Goal: Task Accomplishment & Management: Complete application form

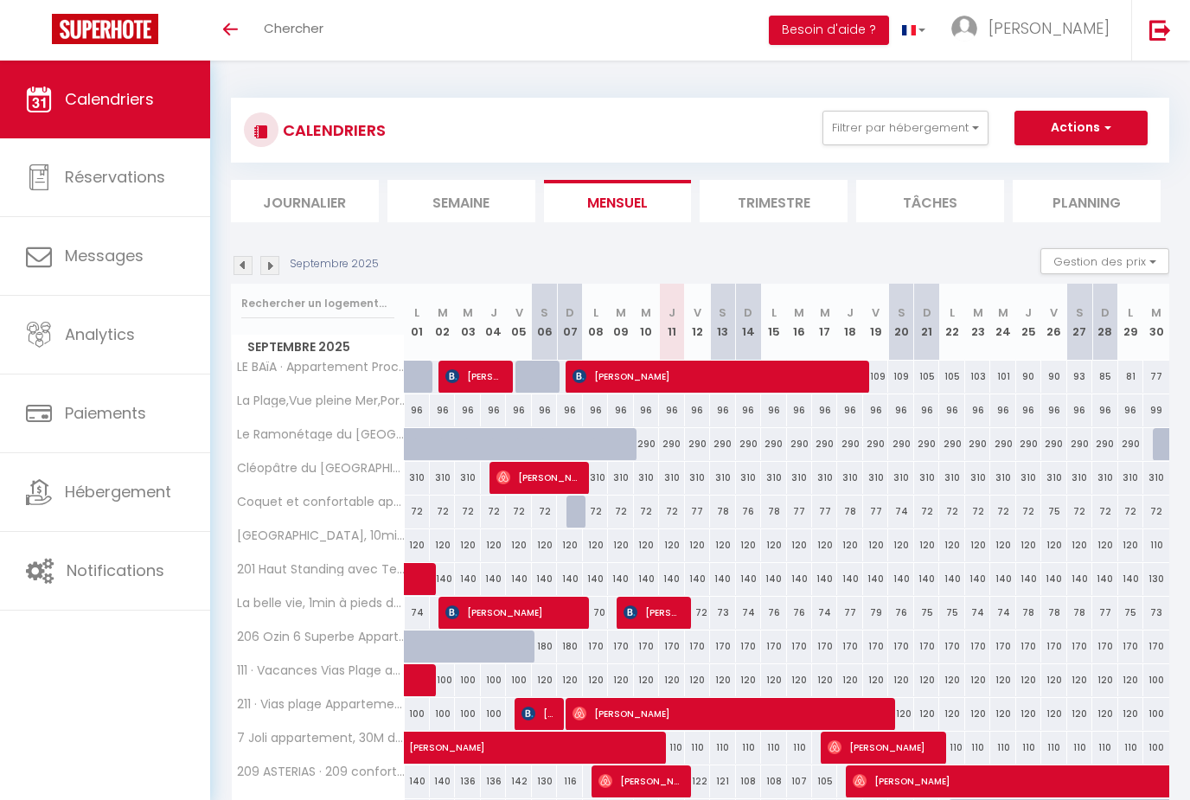
click at [270, 256] on img at bounding box center [269, 265] width 19 height 19
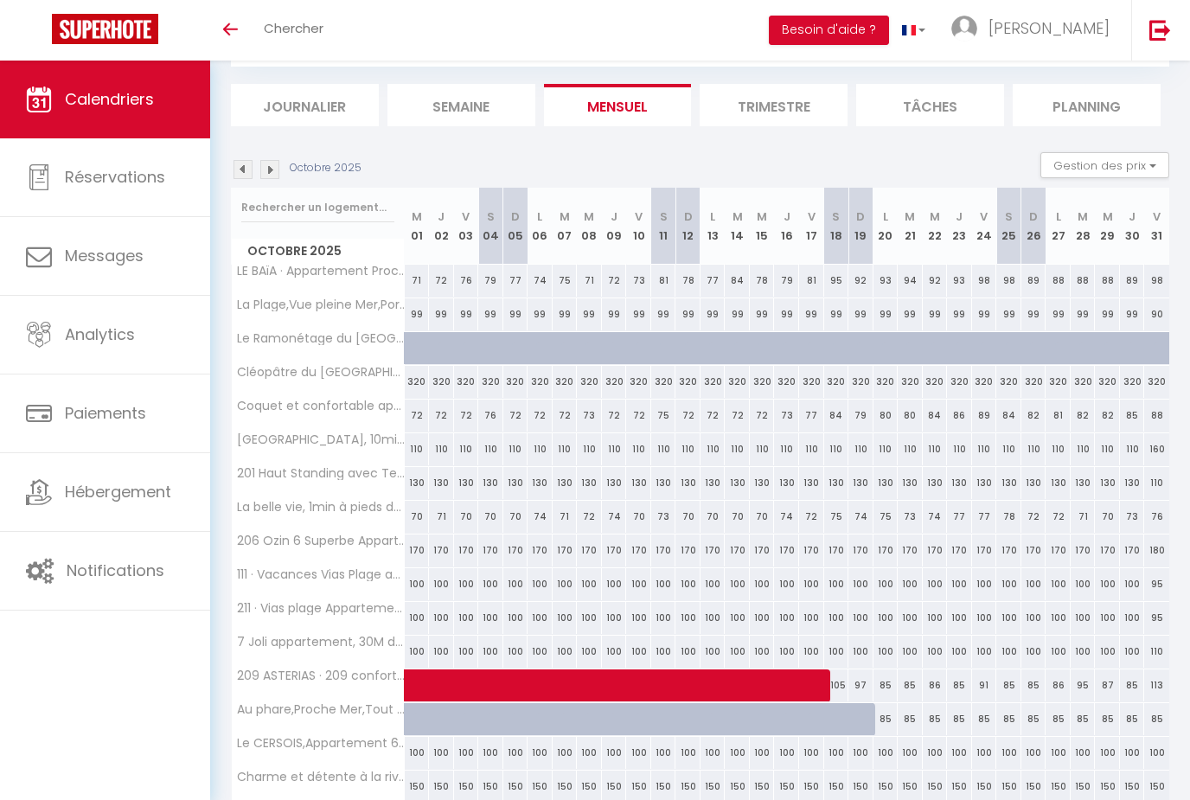
scroll to position [115, 0]
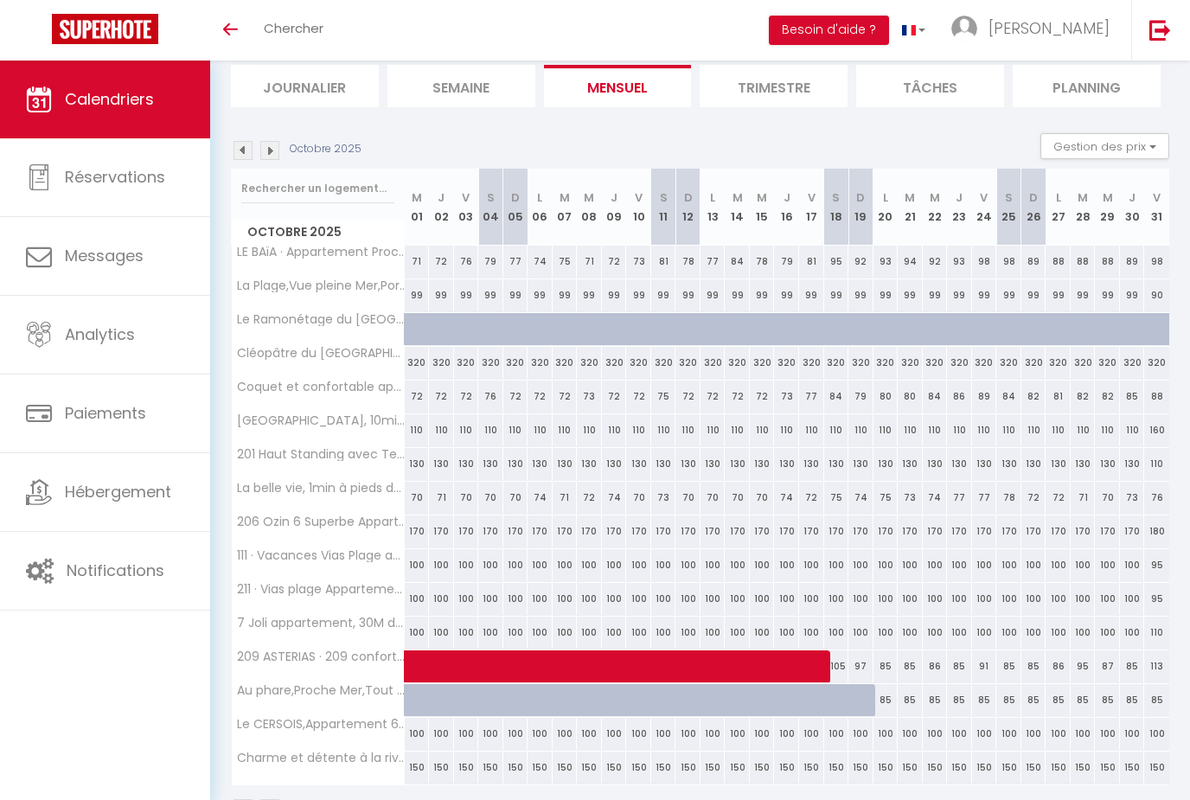
click at [274, 144] on img at bounding box center [269, 150] width 19 height 19
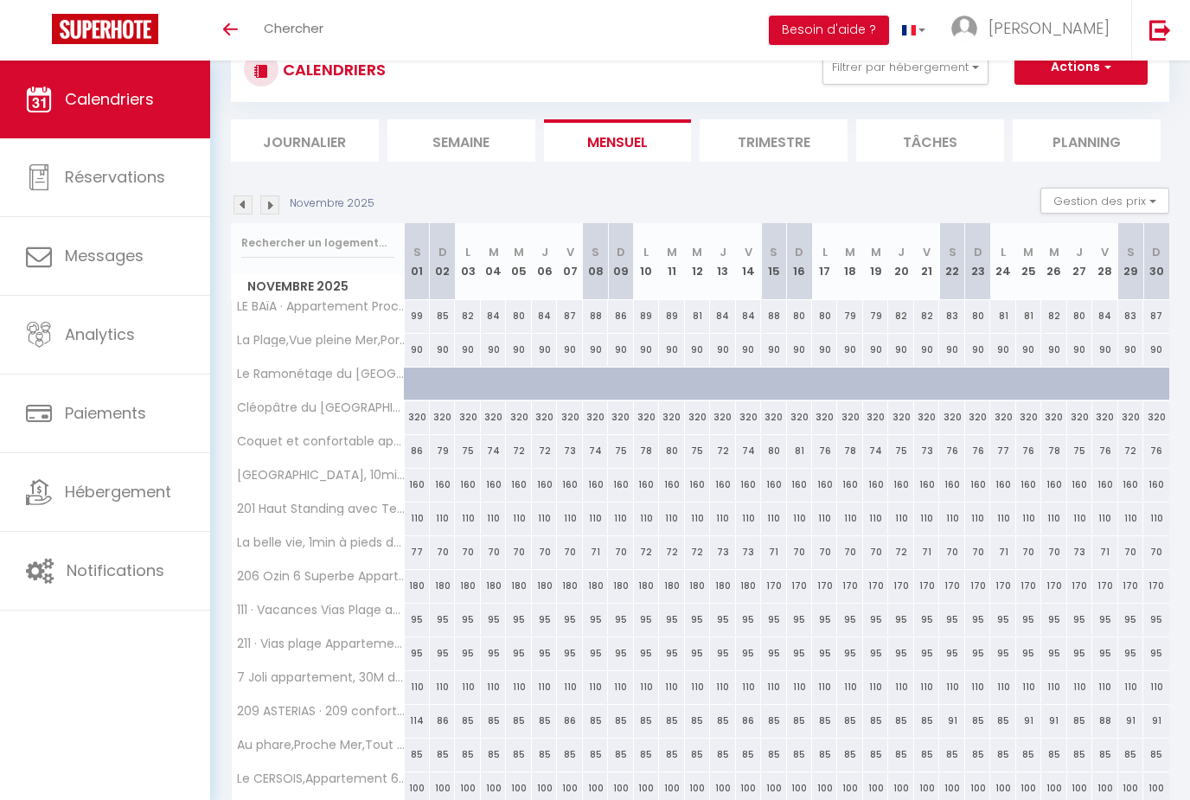
click at [419, 564] on div "77" at bounding box center [417, 552] width 25 height 32
type input "77"
type input "Sam 01 Novembre 2025"
type input "Dim 02 Novembre 2025"
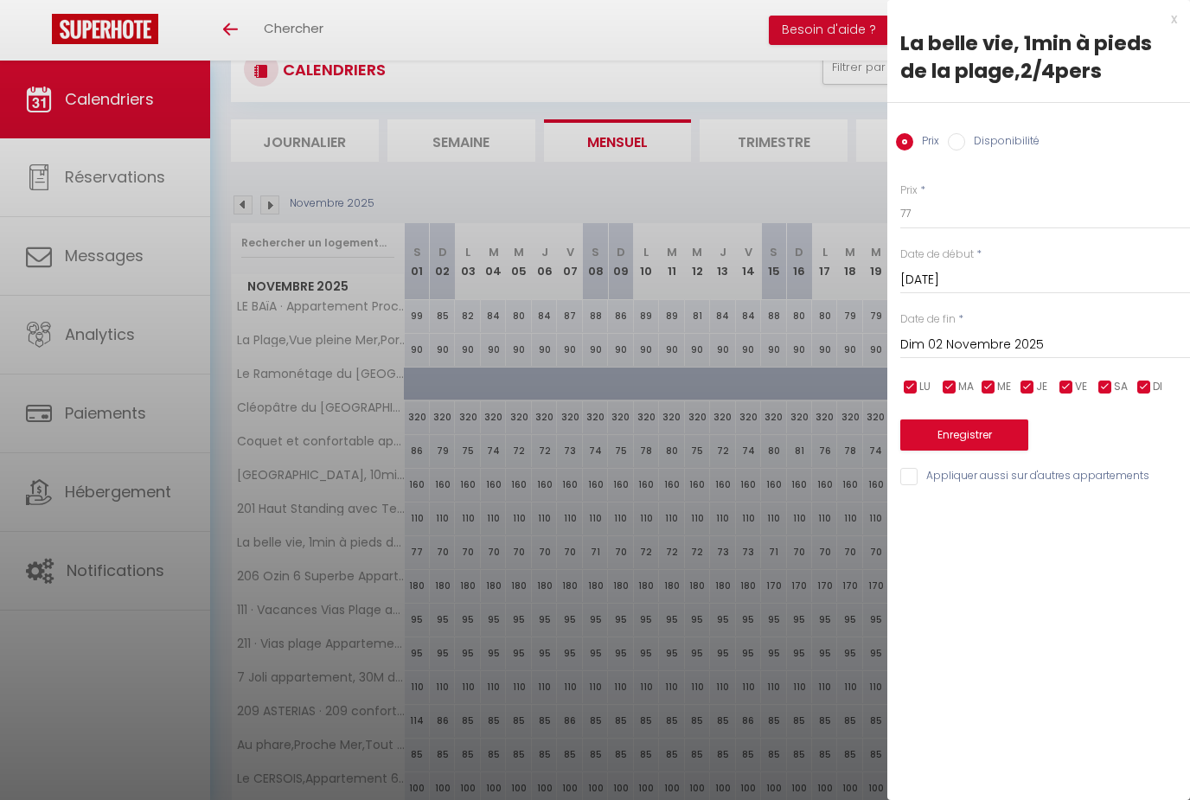
click at [1006, 134] on label "Disponibilité" at bounding box center [1002, 142] width 74 height 19
click at [965, 134] on input "Disponibilité" at bounding box center [956, 141] width 17 height 17
radio input "true"
radio input "false"
click at [942, 293] on input "Sam 01 Novembre 2025" at bounding box center [1045, 282] width 290 height 22
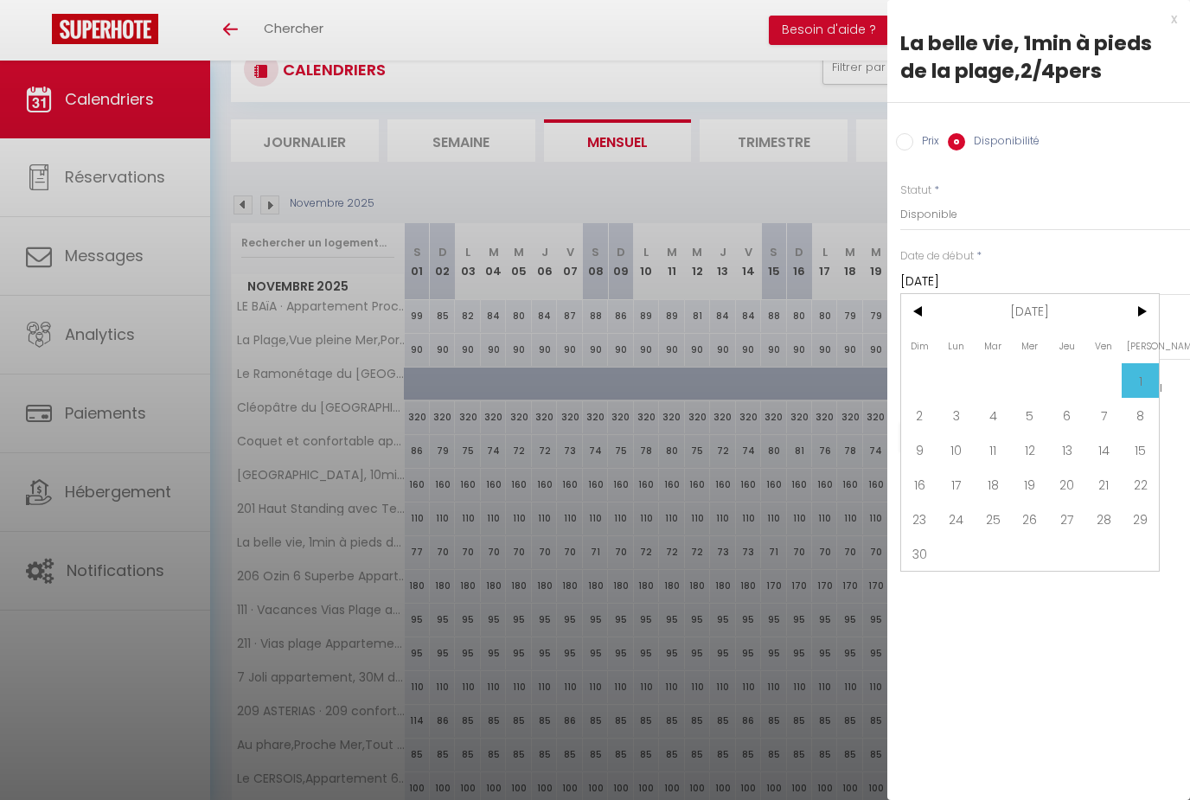
click at [924, 320] on span "<" at bounding box center [919, 311] width 37 height 35
click at [922, 316] on span "<" at bounding box center [919, 311] width 37 height 35
click at [954, 385] on span "1" at bounding box center [956, 380] width 37 height 35
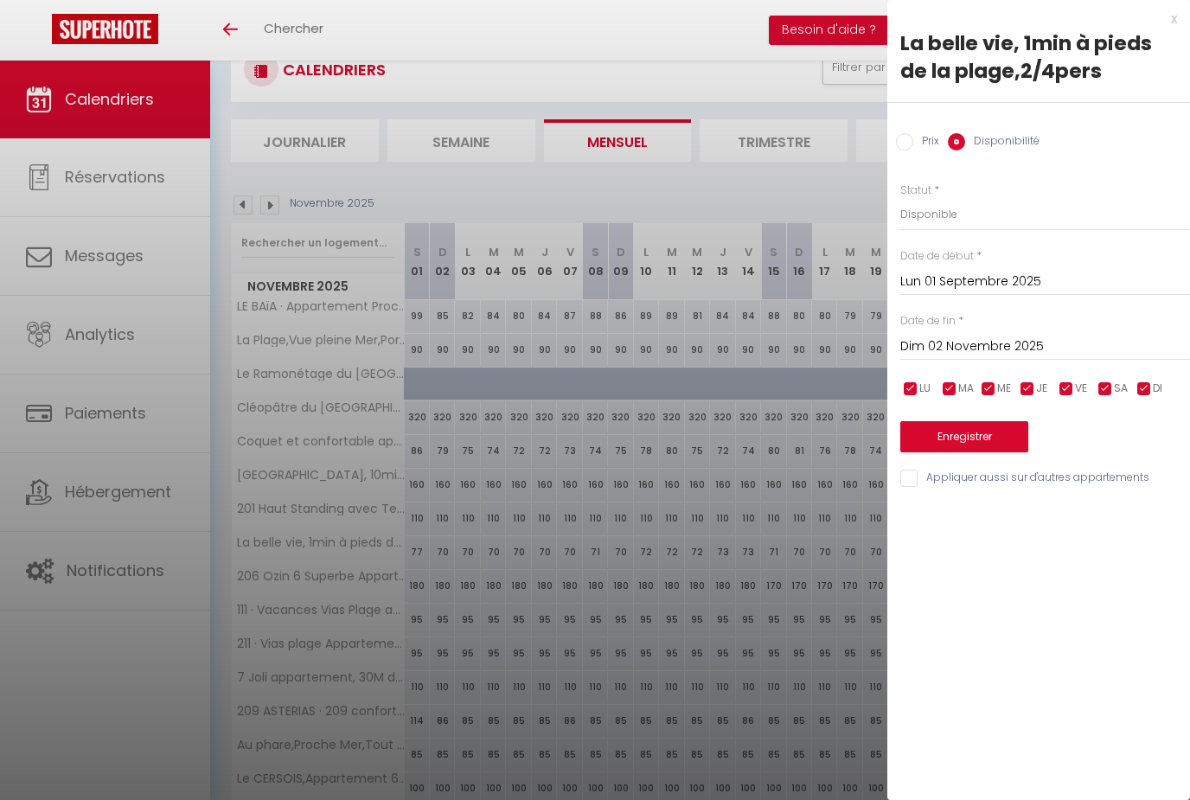
click at [992, 277] on input "Lun 01 Septembre 2025" at bounding box center [1045, 282] width 290 height 22
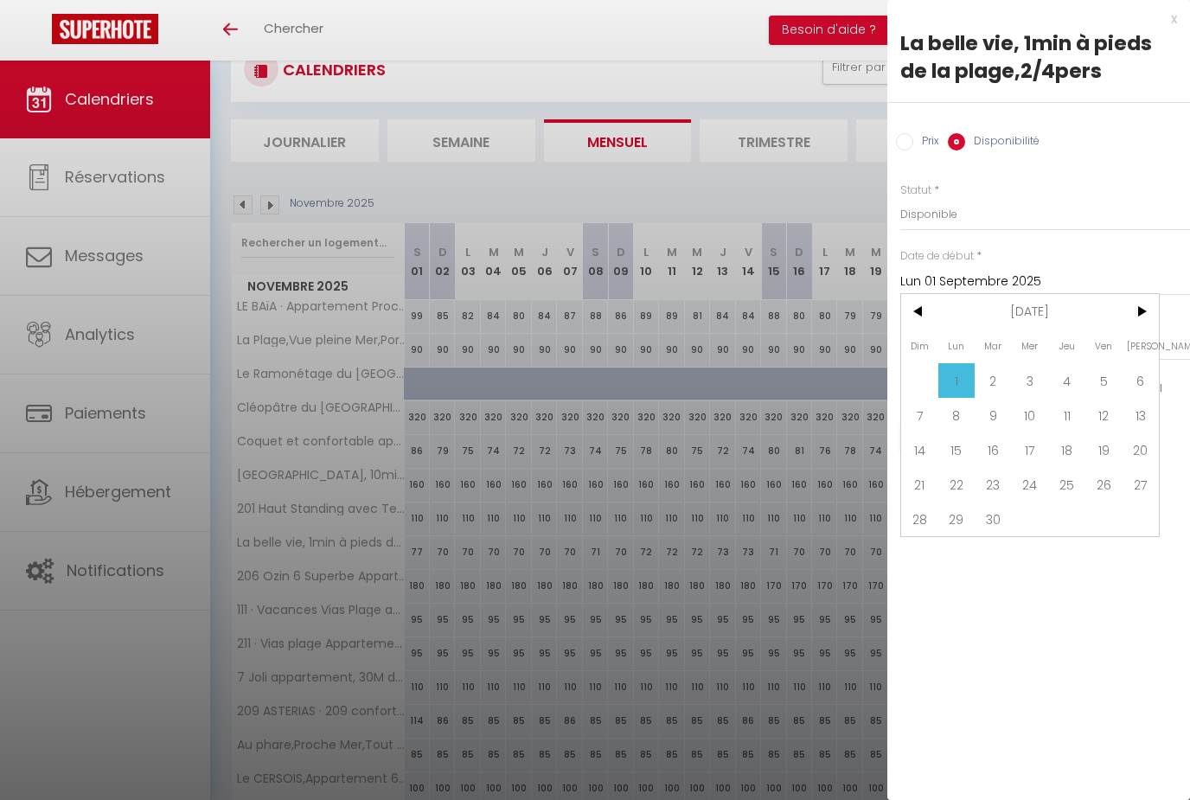
click at [1107, 418] on span "12" at bounding box center [1103, 415] width 37 height 35
type input "Ven 12 Septembre 2025"
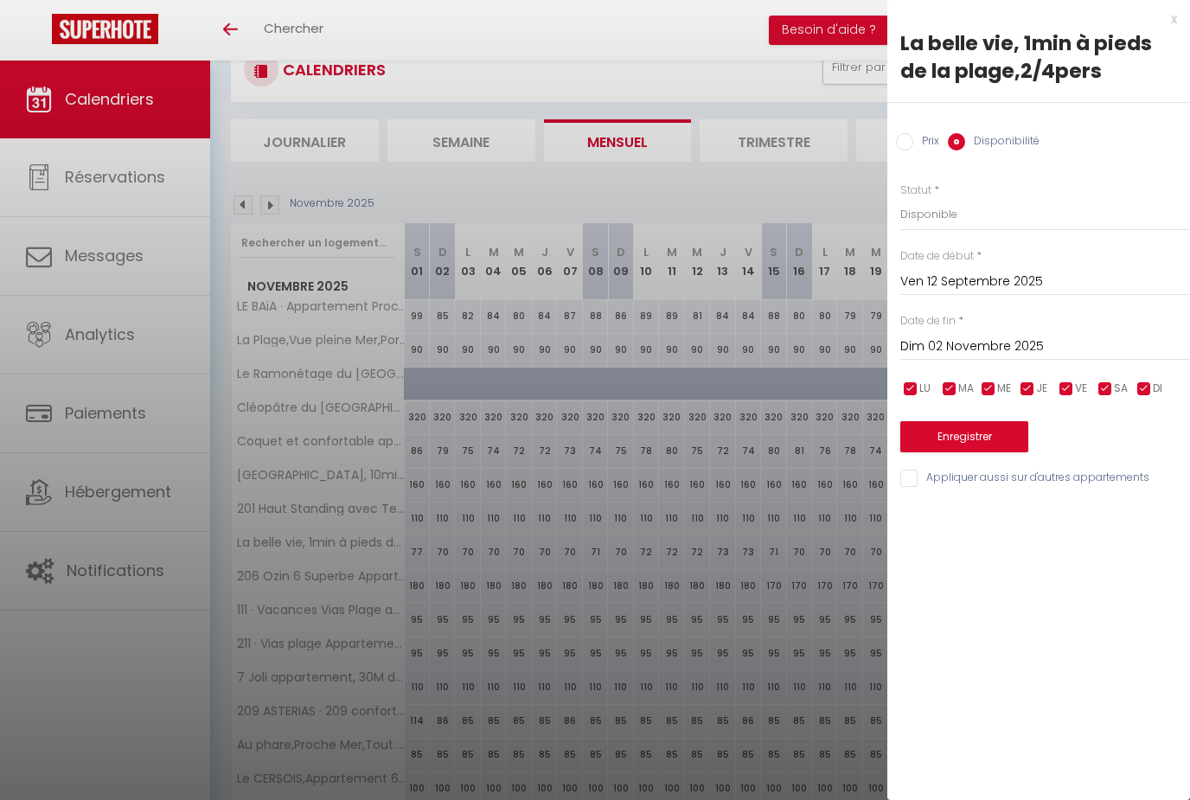
click at [1046, 339] on input "Dim 02 Novembre 2025" at bounding box center [1045, 346] width 290 height 22
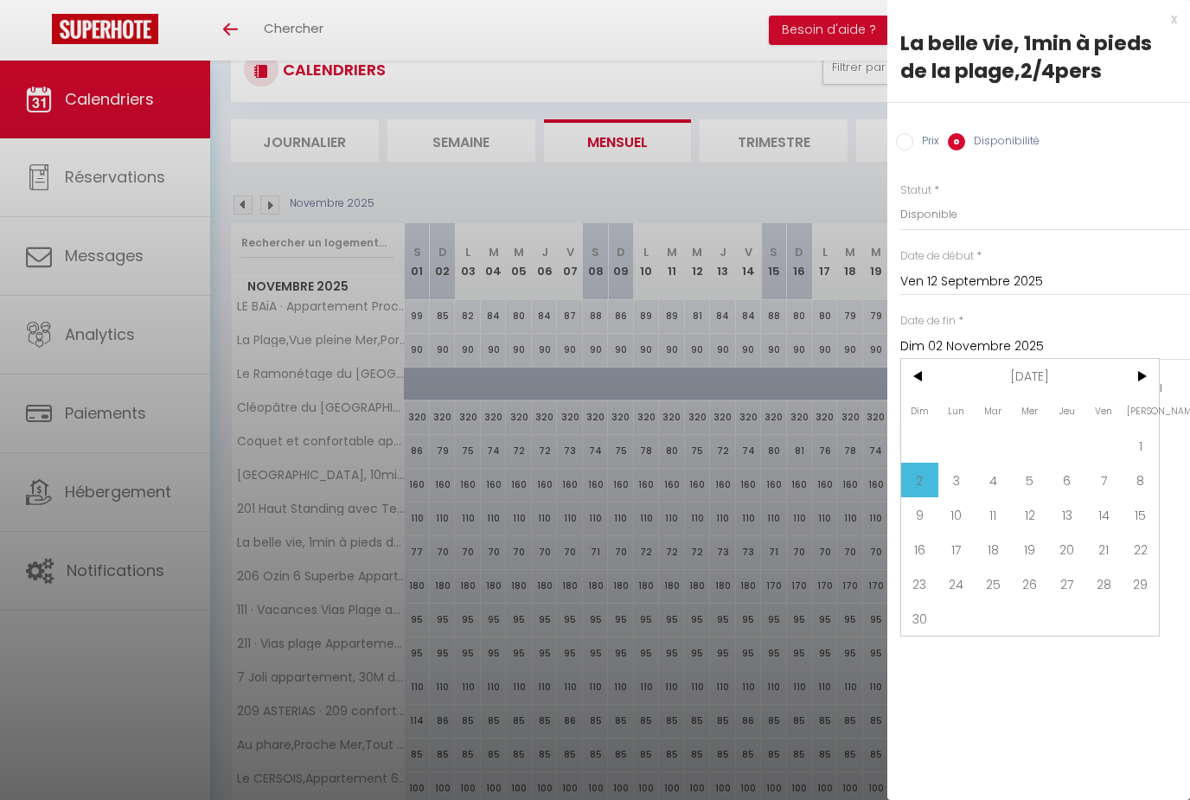
click at [1136, 374] on span ">" at bounding box center [1139, 376] width 37 height 35
click at [1147, 378] on span ">" at bounding box center [1139, 376] width 37 height 35
click at [1148, 368] on span ">" at bounding box center [1139, 376] width 37 height 35
click at [1152, 381] on span ">" at bounding box center [1139, 376] width 37 height 35
click at [1149, 388] on span ">" at bounding box center [1139, 376] width 37 height 35
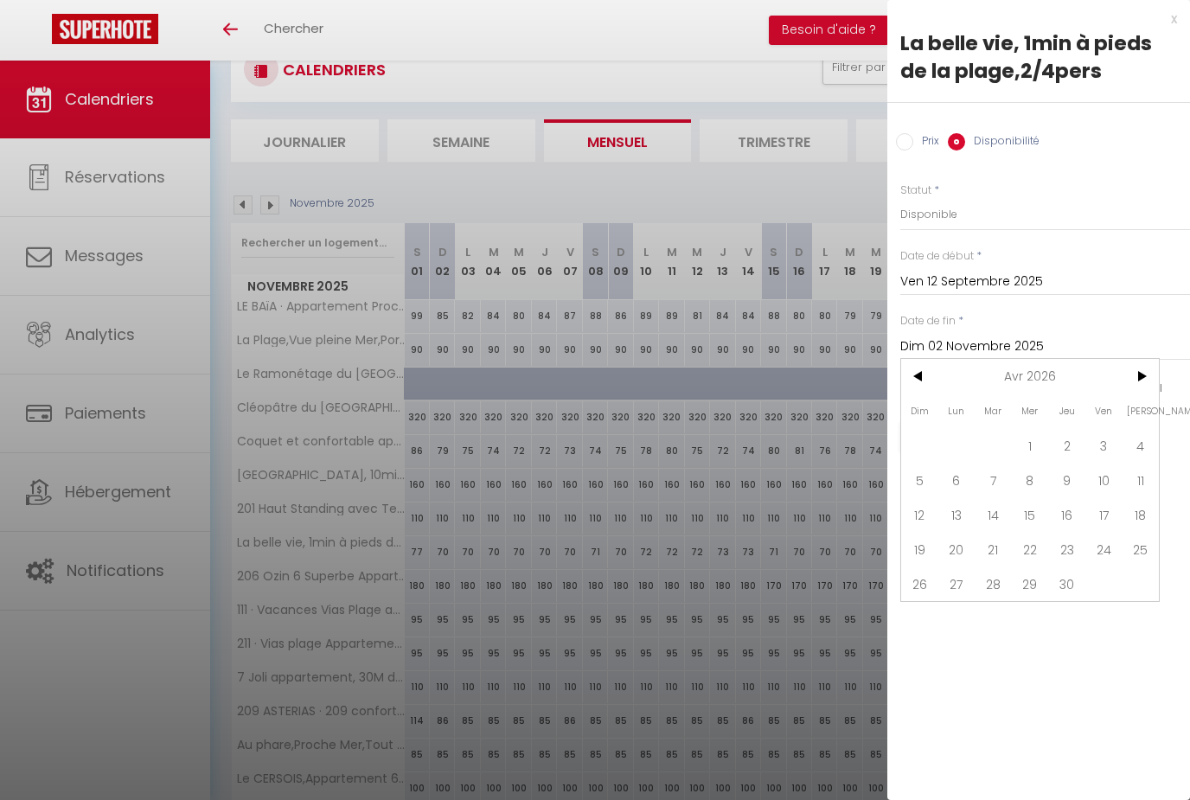
click at [1144, 384] on span ">" at bounding box center [1139, 376] width 37 height 35
click at [1153, 378] on span ">" at bounding box center [1139, 376] width 37 height 35
click at [1135, 388] on span ">" at bounding box center [1139, 376] width 37 height 35
click at [1143, 382] on span ">" at bounding box center [1139, 376] width 37 height 35
click at [1136, 381] on span ">" at bounding box center [1139, 376] width 37 height 35
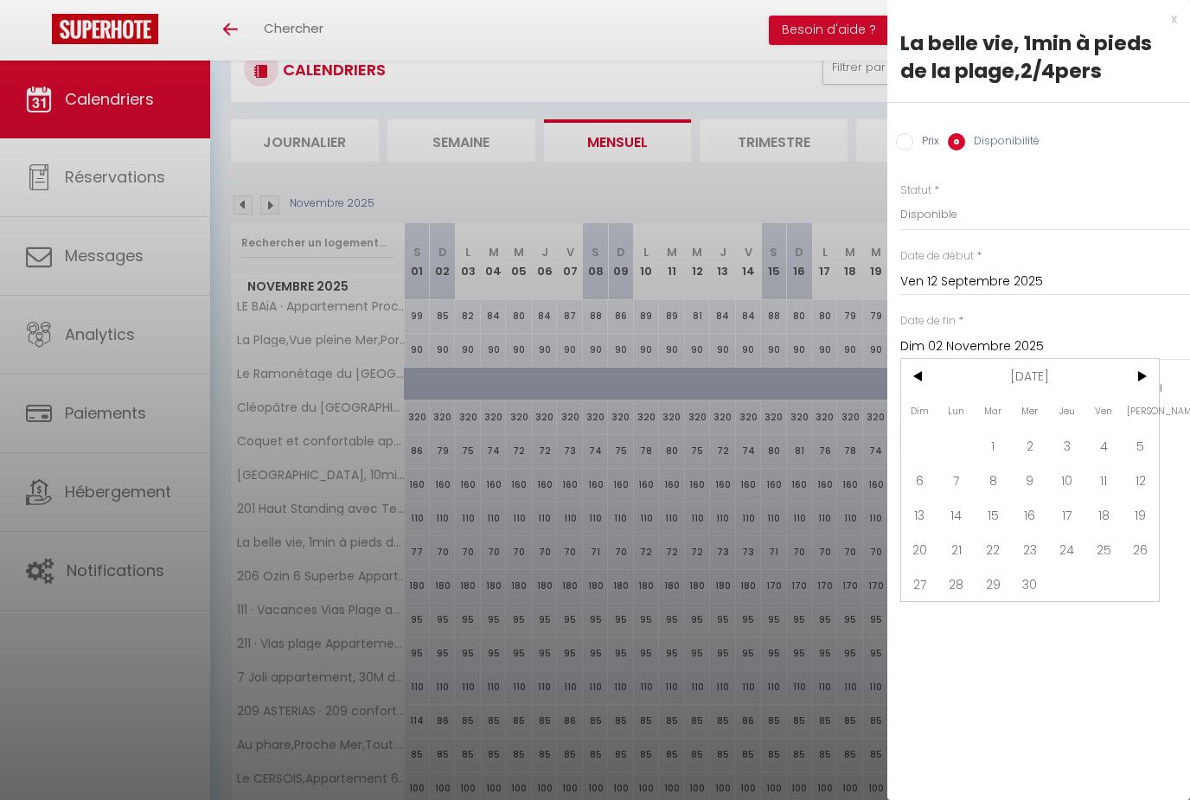
click at [1131, 380] on span ">" at bounding box center [1139, 376] width 37 height 35
click at [1127, 384] on span ">" at bounding box center [1139, 376] width 37 height 35
click at [1135, 380] on span ">" at bounding box center [1139, 376] width 37 height 35
click at [1140, 379] on span ">" at bounding box center [1139, 376] width 37 height 35
click at [1140, 380] on span ">" at bounding box center [1139, 376] width 37 height 35
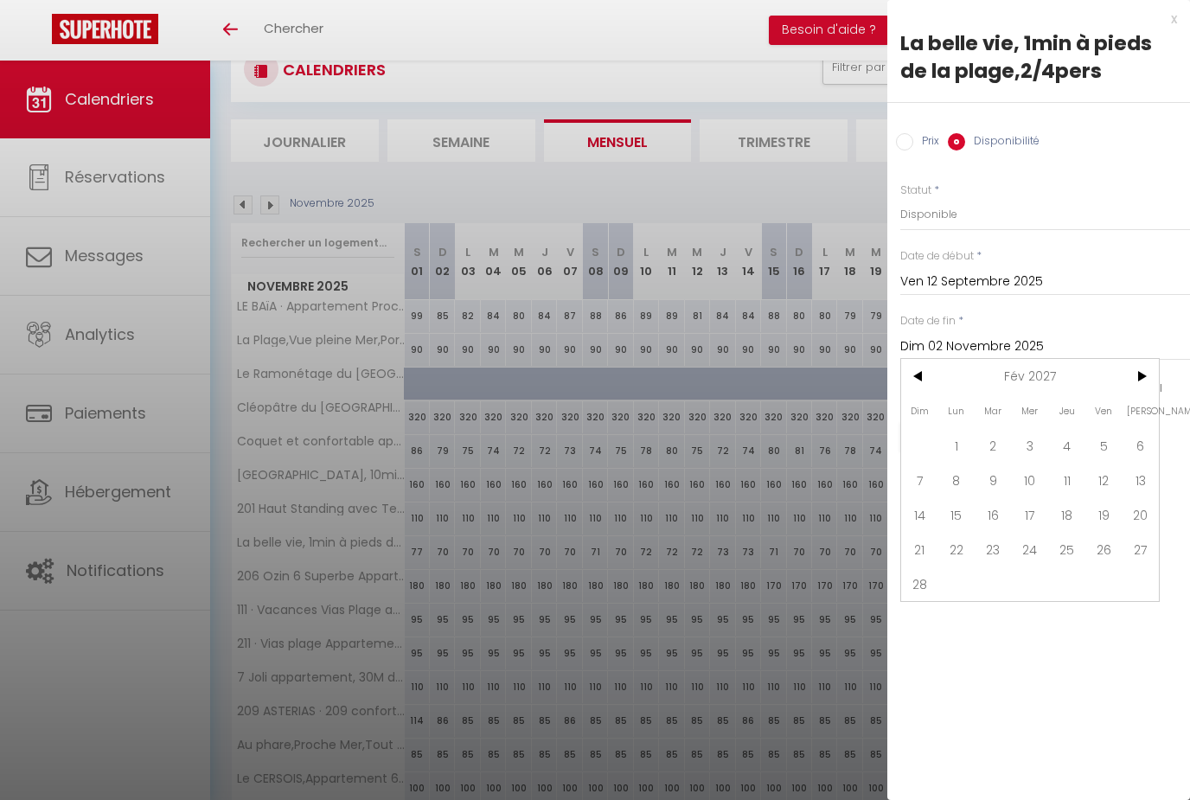
click at [1147, 378] on span ">" at bounding box center [1139, 376] width 37 height 35
click at [1150, 380] on span ">" at bounding box center [1139, 376] width 37 height 35
click at [1149, 380] on span ">" at bounding box center [1139, 376] width 37 height 35
click at [1140, 379] on span ">" at bounding box center [1139, 376] width 37 height 35
click at [1137, 378] on span ">" at bounding box center [1139, 376] width 37 height 35
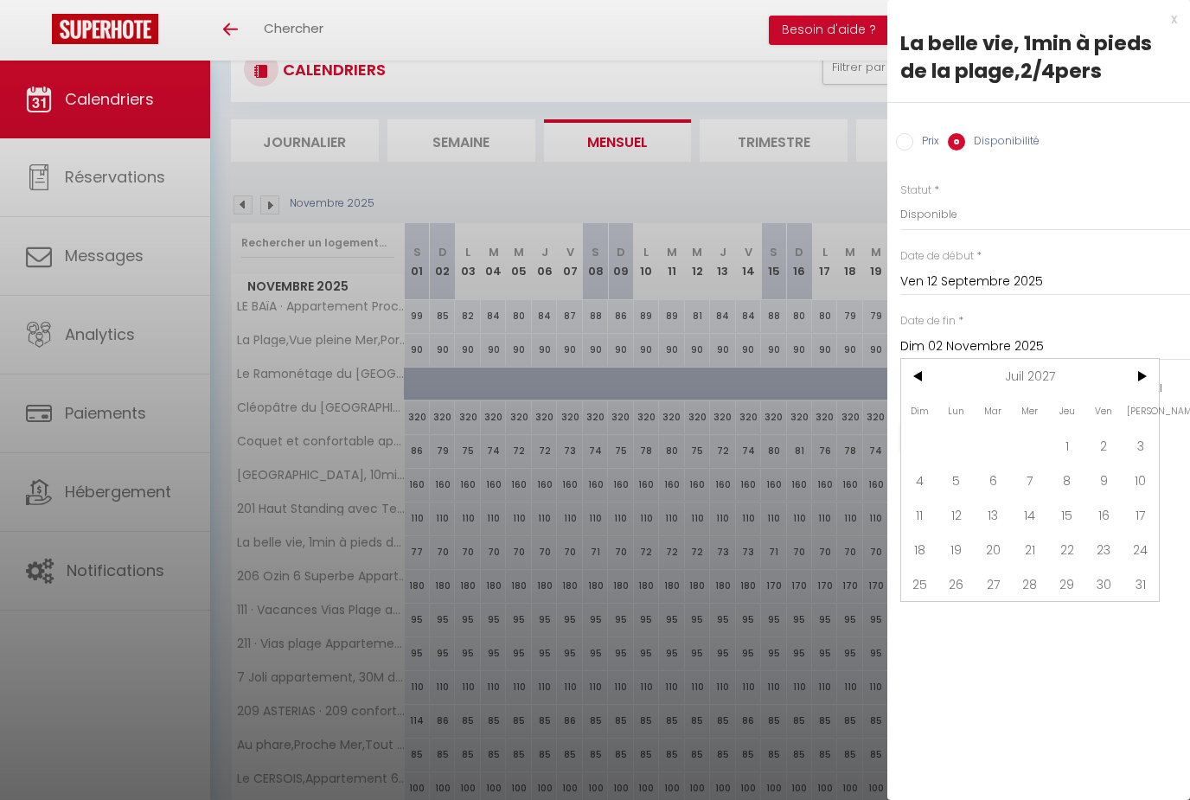
click at [1133, 382] on span ">" at bounding box center [1139, 376] width 37 height 35
click at [1136, 380] on span ">" at bounding box center [1139, 376] width 37 height 35
click at [1141, 379] on span ">" at bounding box center [1139, 376] width 37 height 35
click at [1135, 476] on span "11" at bounding box center [1139, 480] width 37 height 35
type input "Sam 11 Septembre 2027"
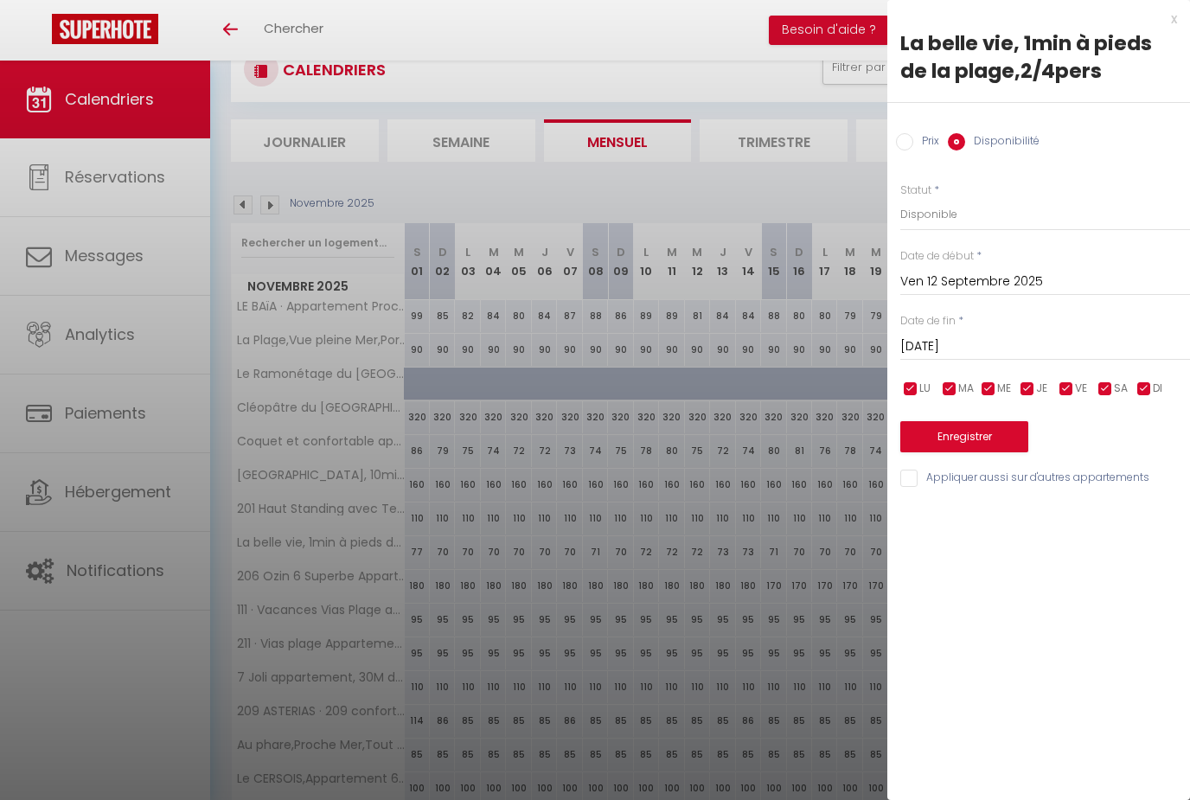
click at [987, 437] on button "Enregistrer" at bounding box center [964, 436] width 128 height 31
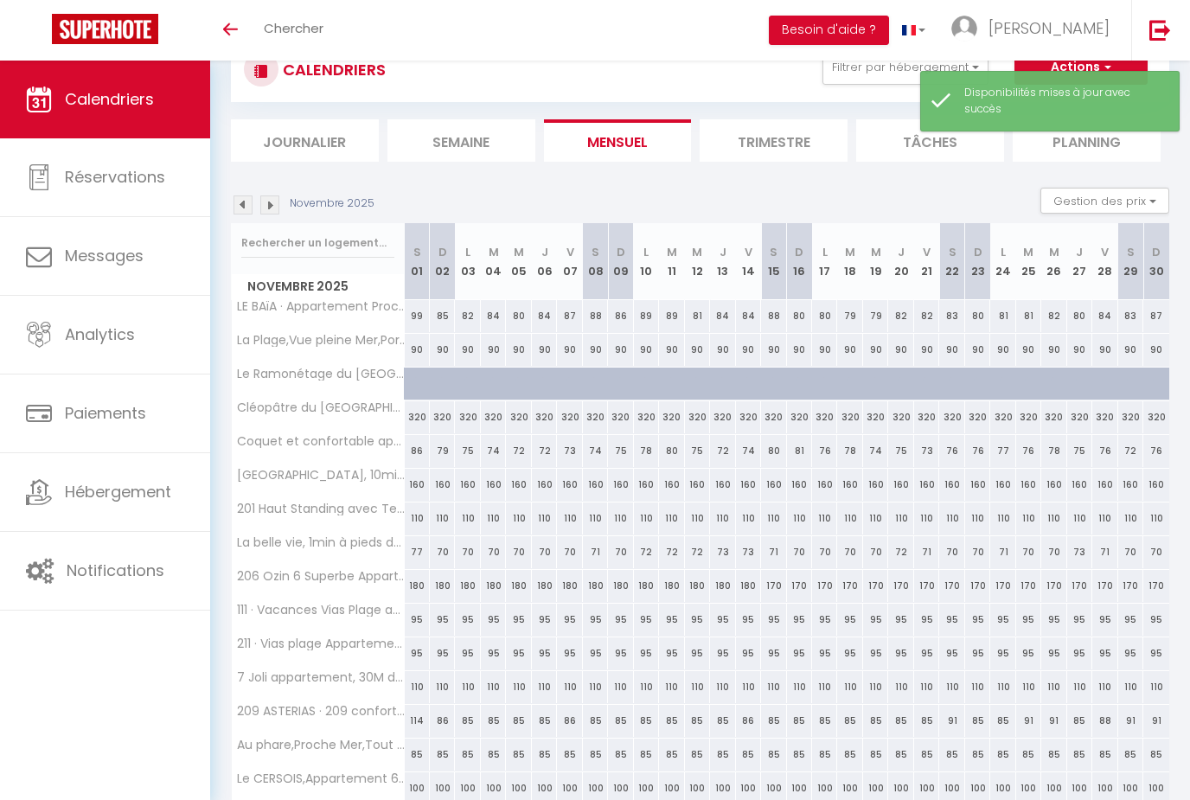
scroll to position [116, 0]
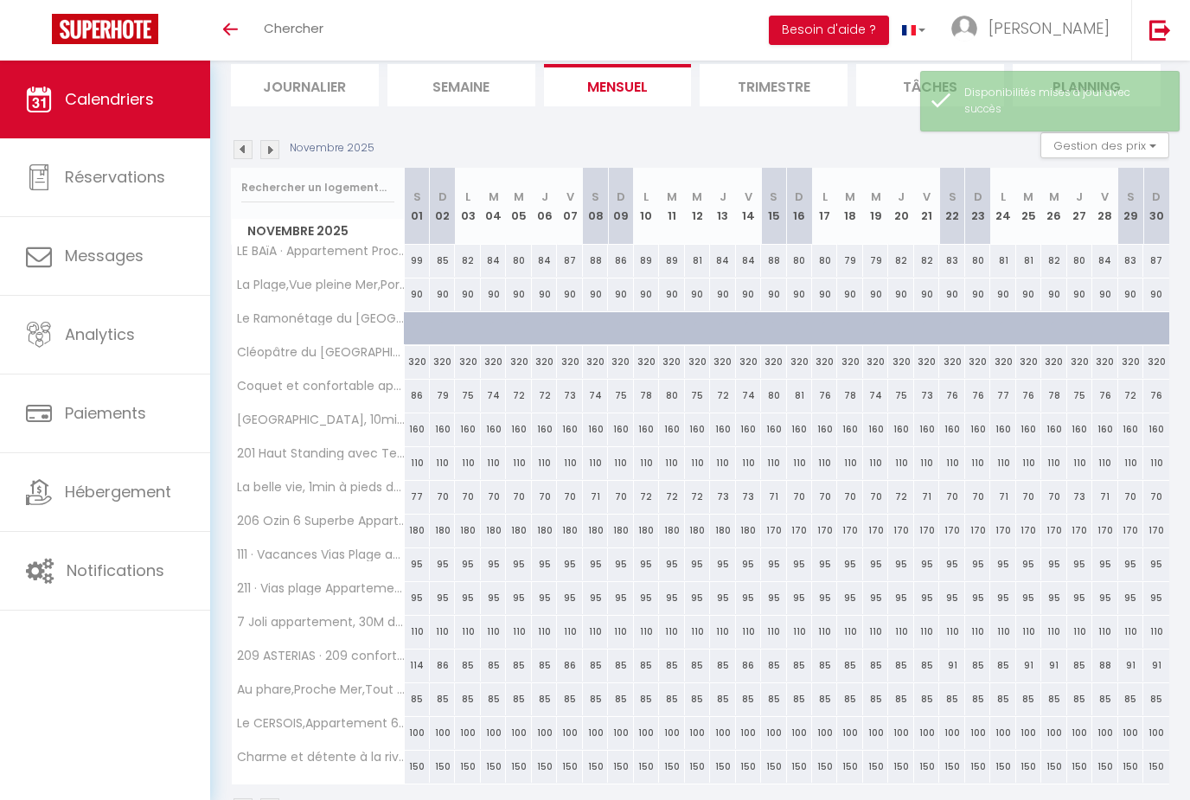
click at [939, 1] on link at bounding box center [914, 30] width 50 height 61
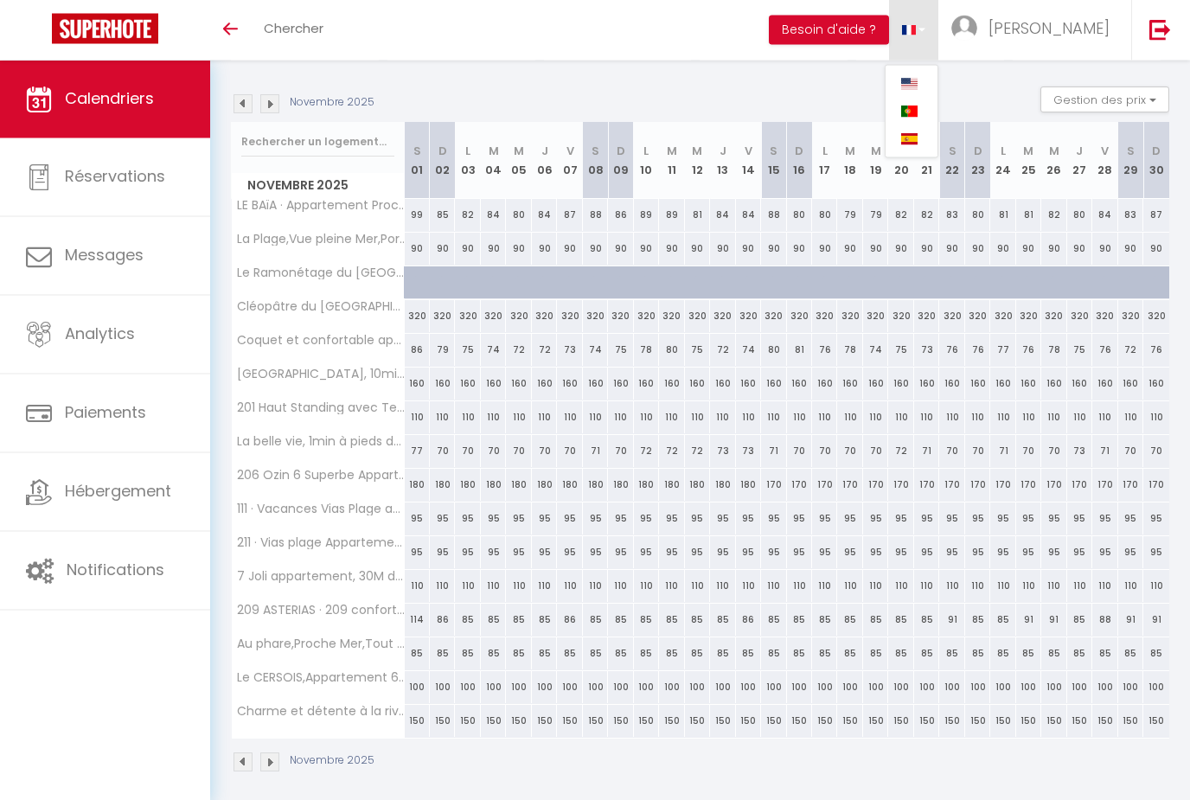
scroll to position [170, 0]
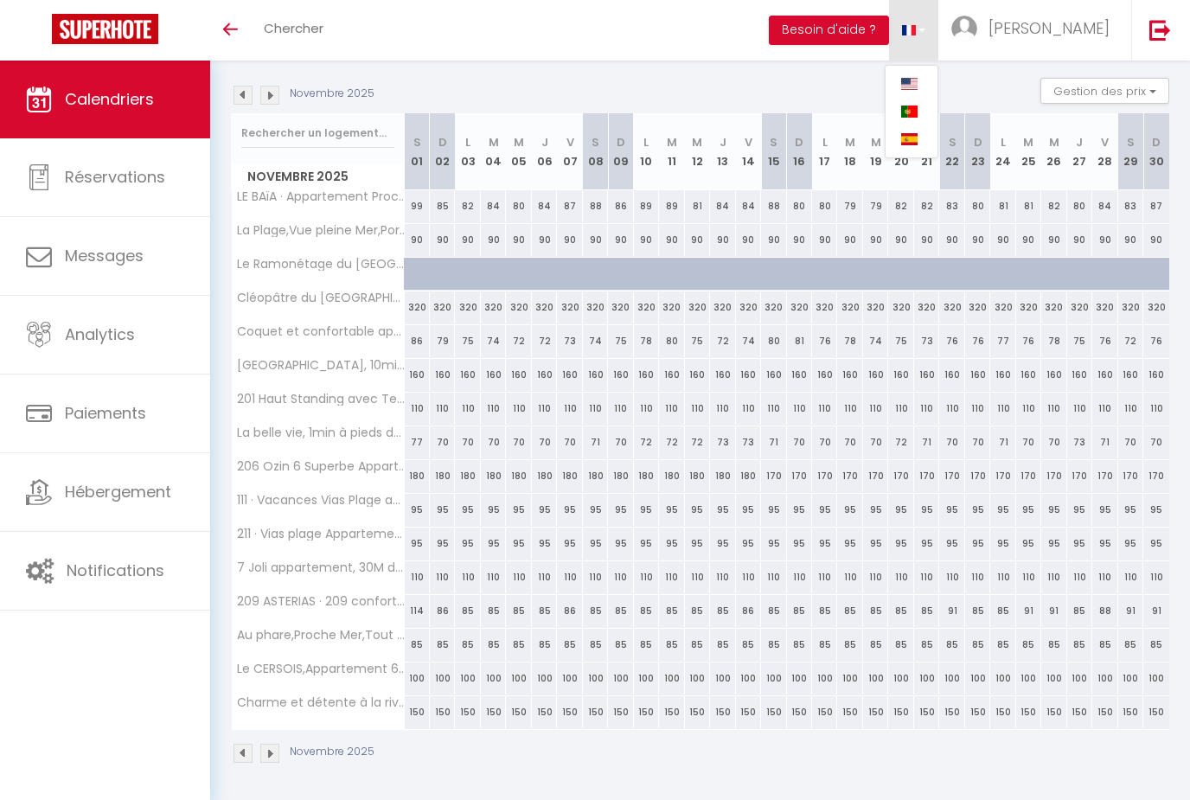
click at [161, 495] on div at bounding box center [595, 400] width 1190 height 800
click at [1161, 39] on img at bounding box center [1160, 30] width 22 height 22
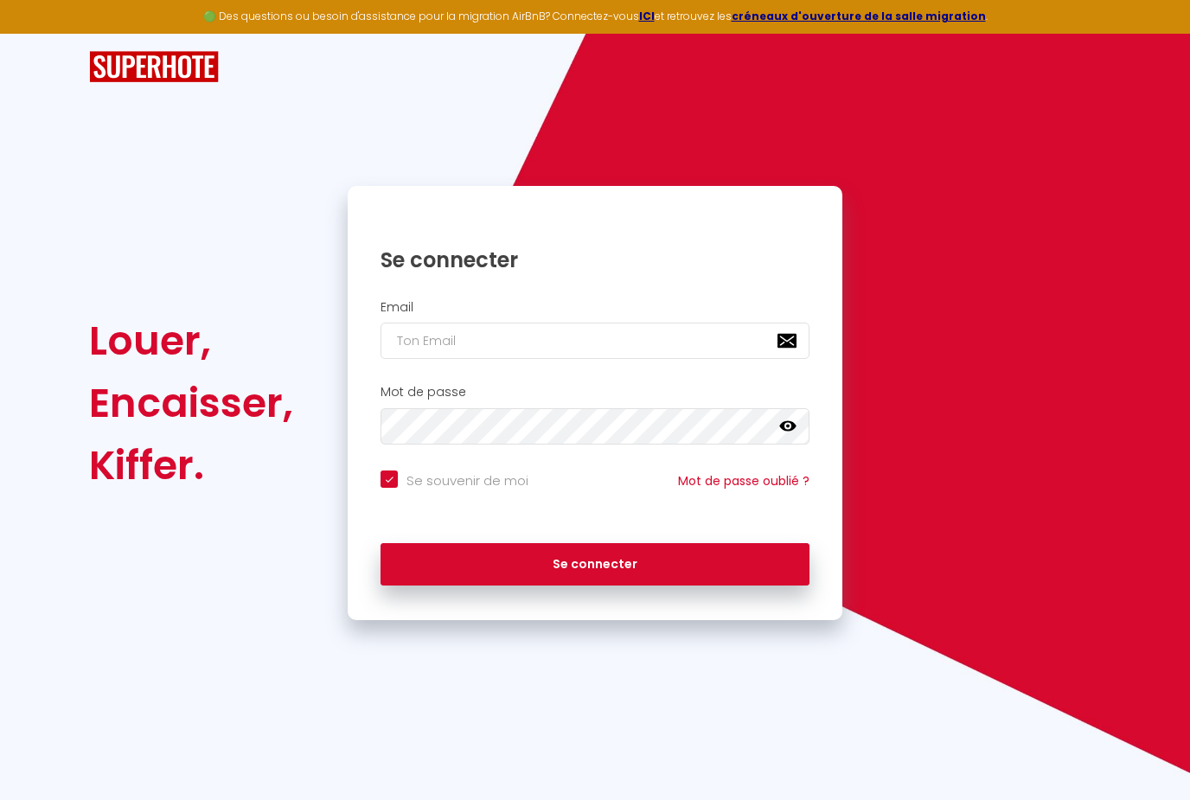
scroll to position [55, 0]
click at [572, 322] on input "email" at bounding box center [594, 340] width 429 height 36
type input "[EMAIL_ADDRESS][DOMAIN_NAME]"
click at [595, 543] on button "Se connecter" at bounding box center [594, 564] width 429 height 43
checkbox input "true"
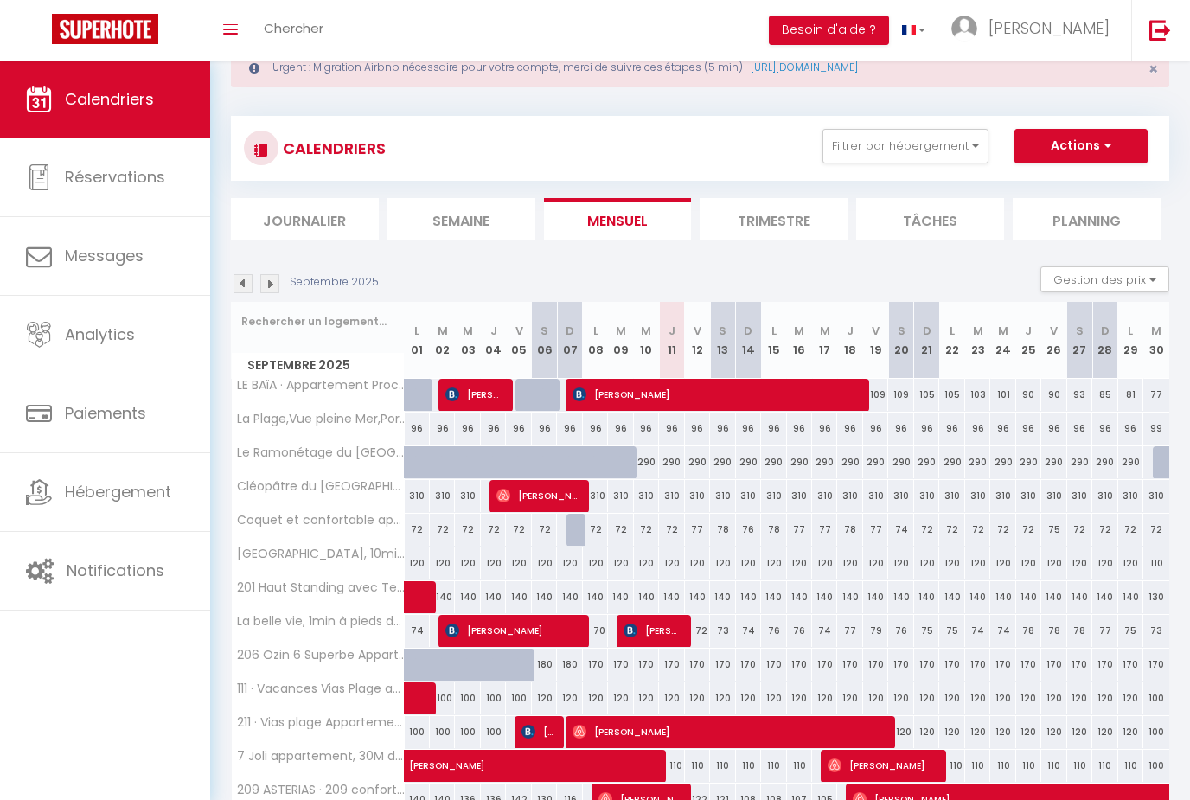
click at [149, 498] on span "Hébergement" at bounding box center [118, 492] width 106 height 22
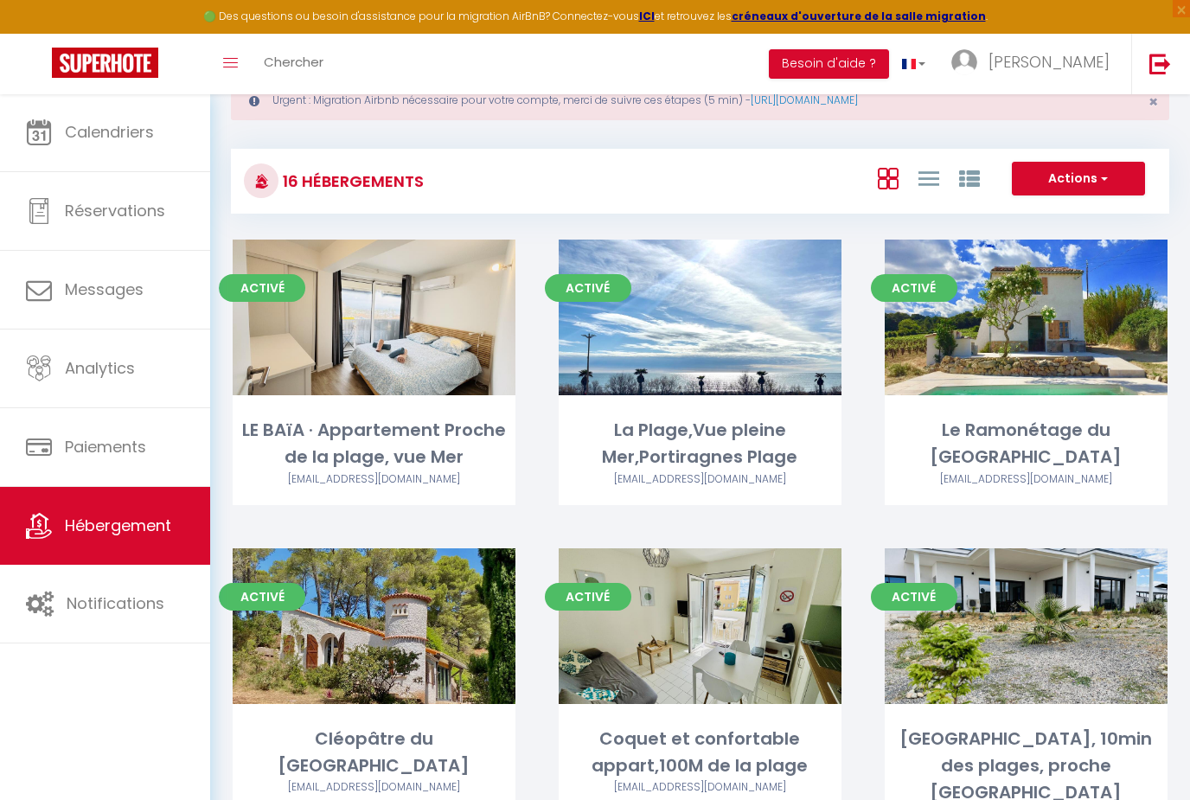
click at [133, 490] on link "Hébergement" at bounding box center [105, 526] width 210 height 78
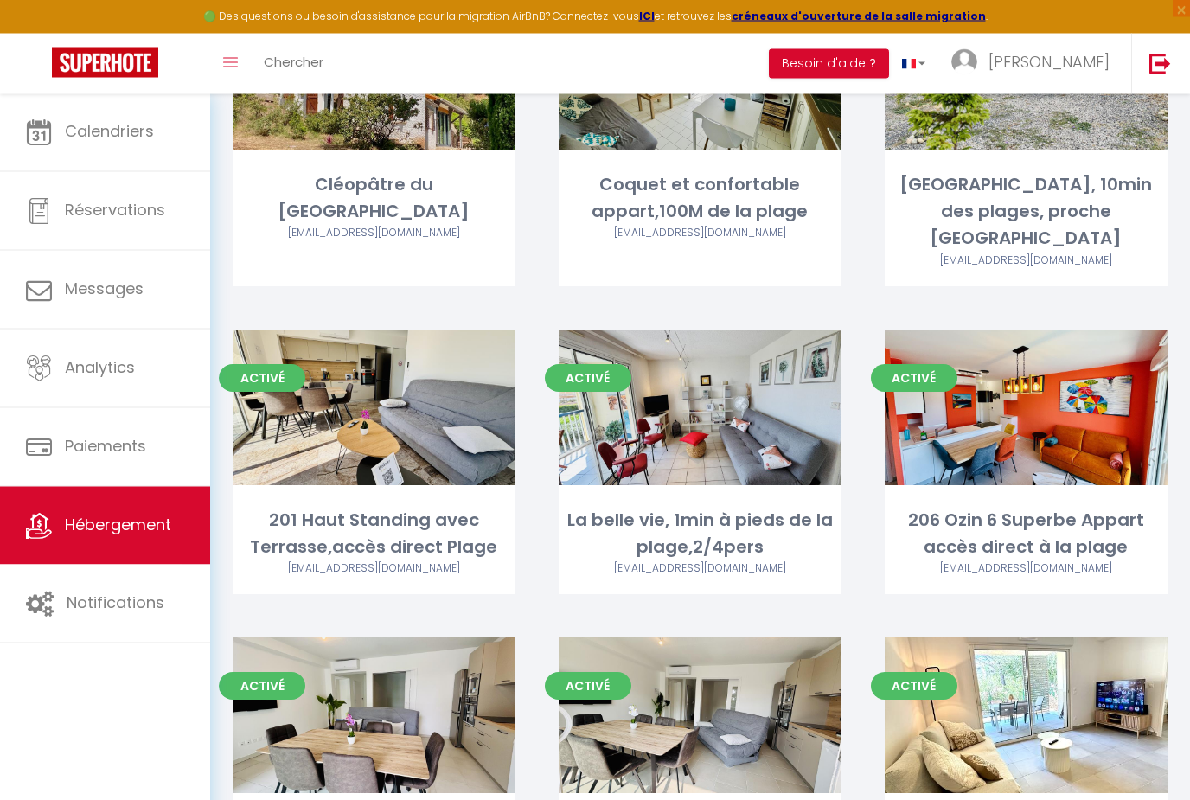
scroll to position [610, 0]
click at [710, 390] on link "Editer" at bounding box center [700, 407] width 104 height 35
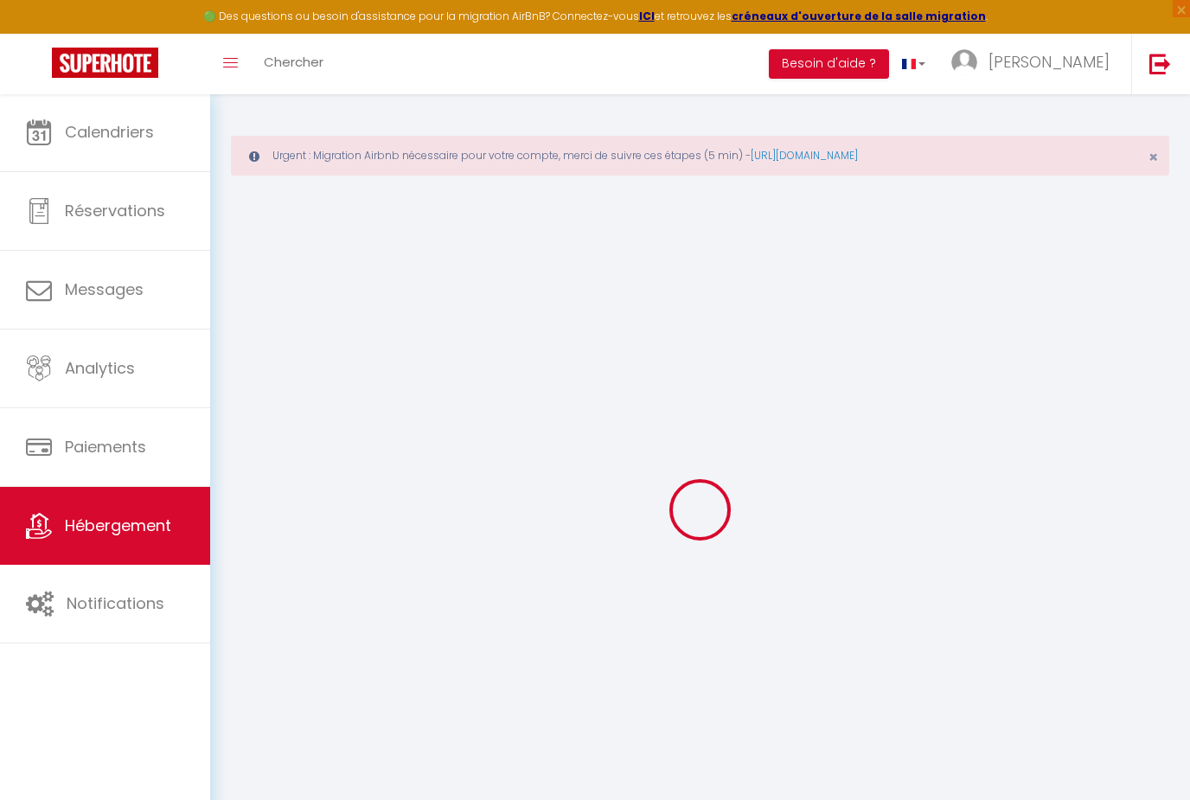
select select "5473-1404385730474428035"
select select "+ 20 %"
select select "+ 15 %"
select select
checkbox input "false"
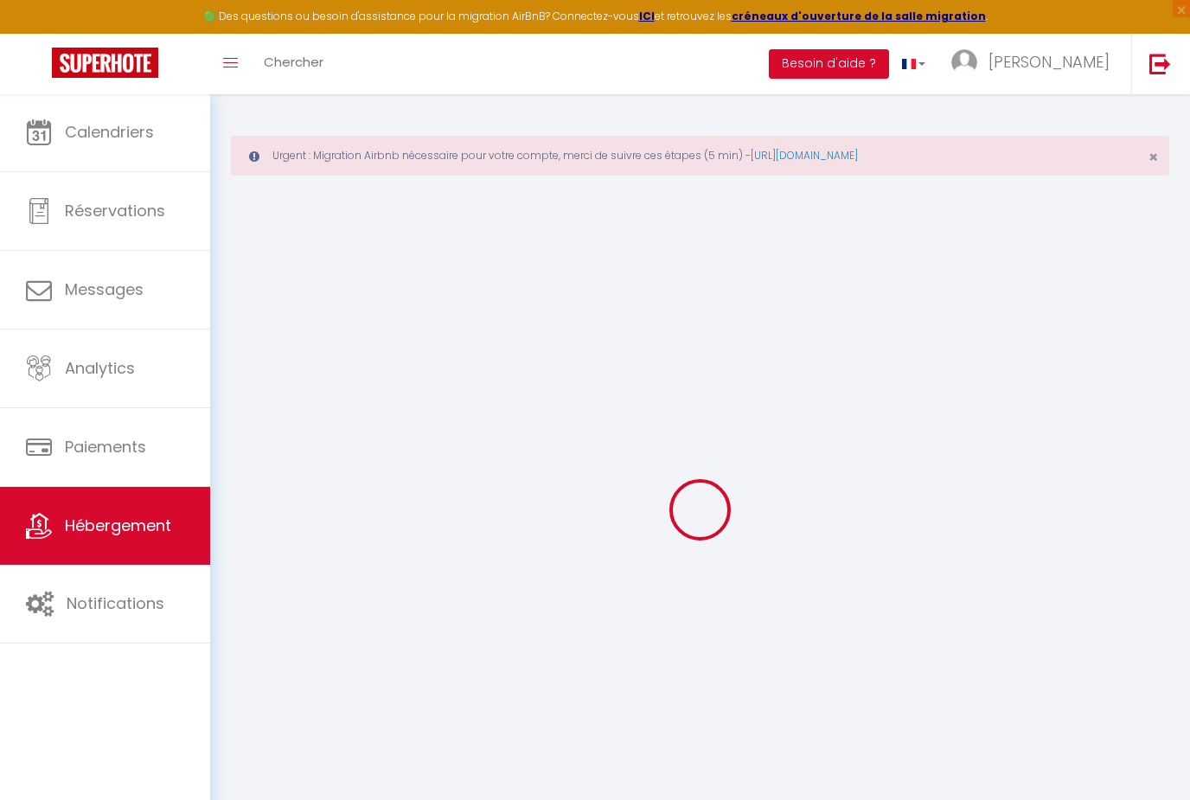
checkbox input "false"
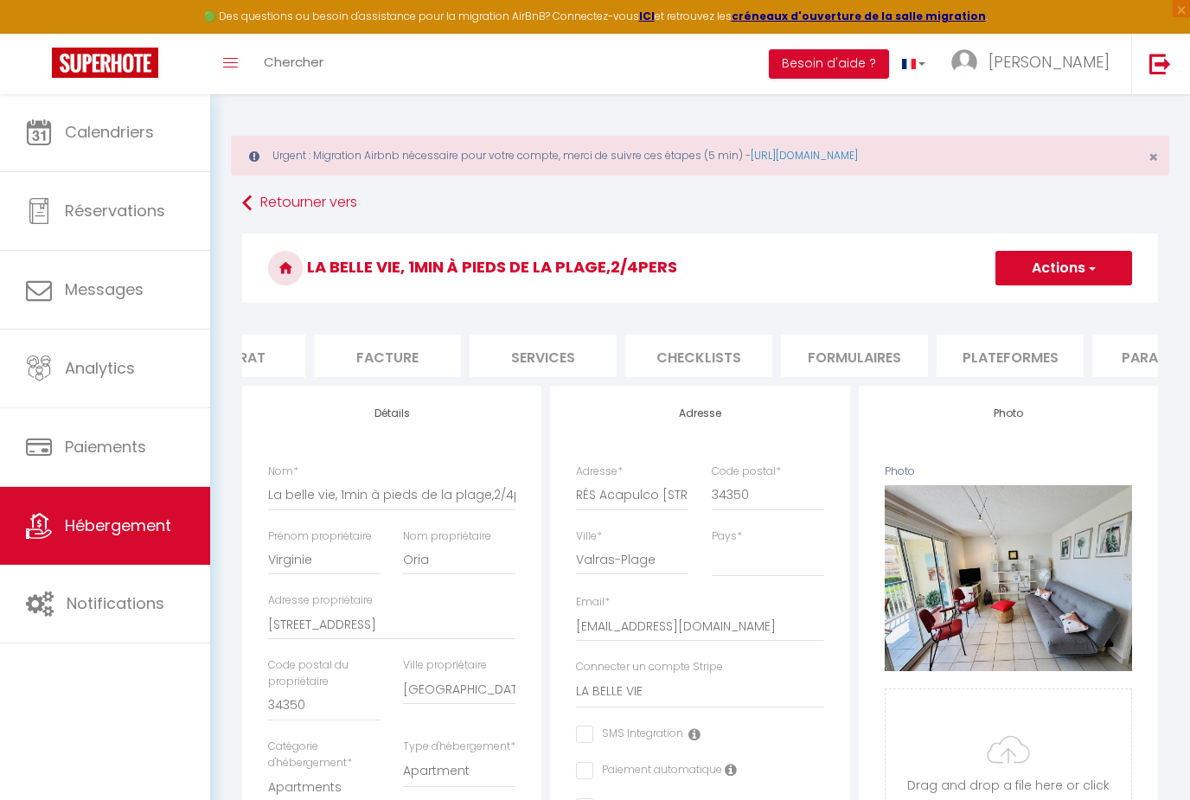
scroll to position [0, 314]
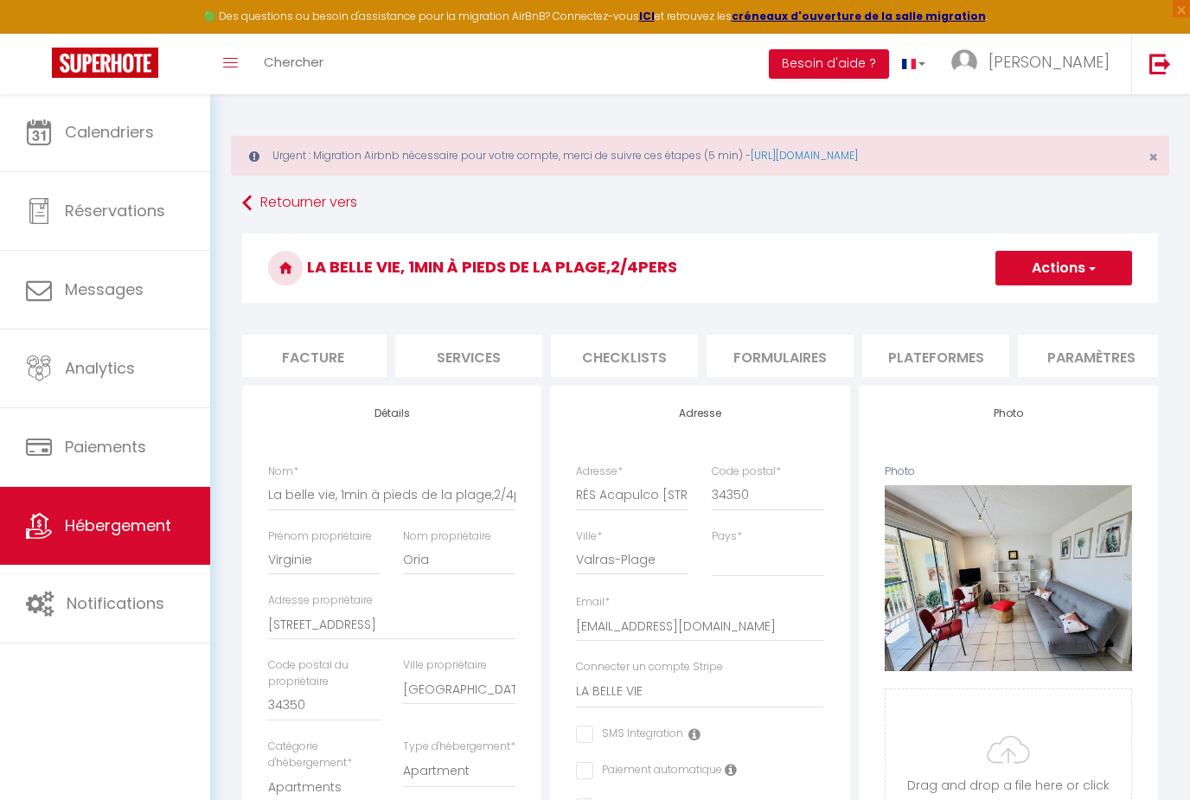
click at [934, 361] on li "Plateformes" at bounding box center [935, 356] width 147 height 42
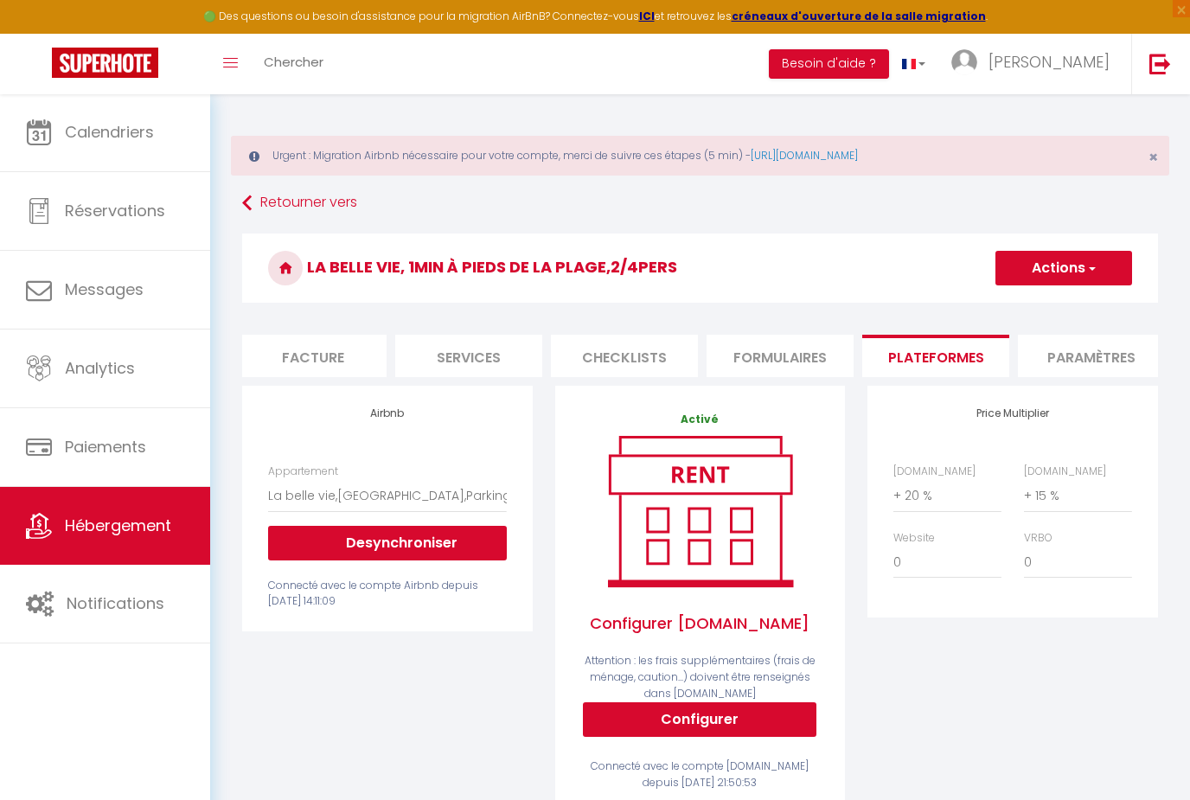
click at [1060, 80] on link "[PERSON_NAME]" at bounding box center [1034, 64] width 193 height 61
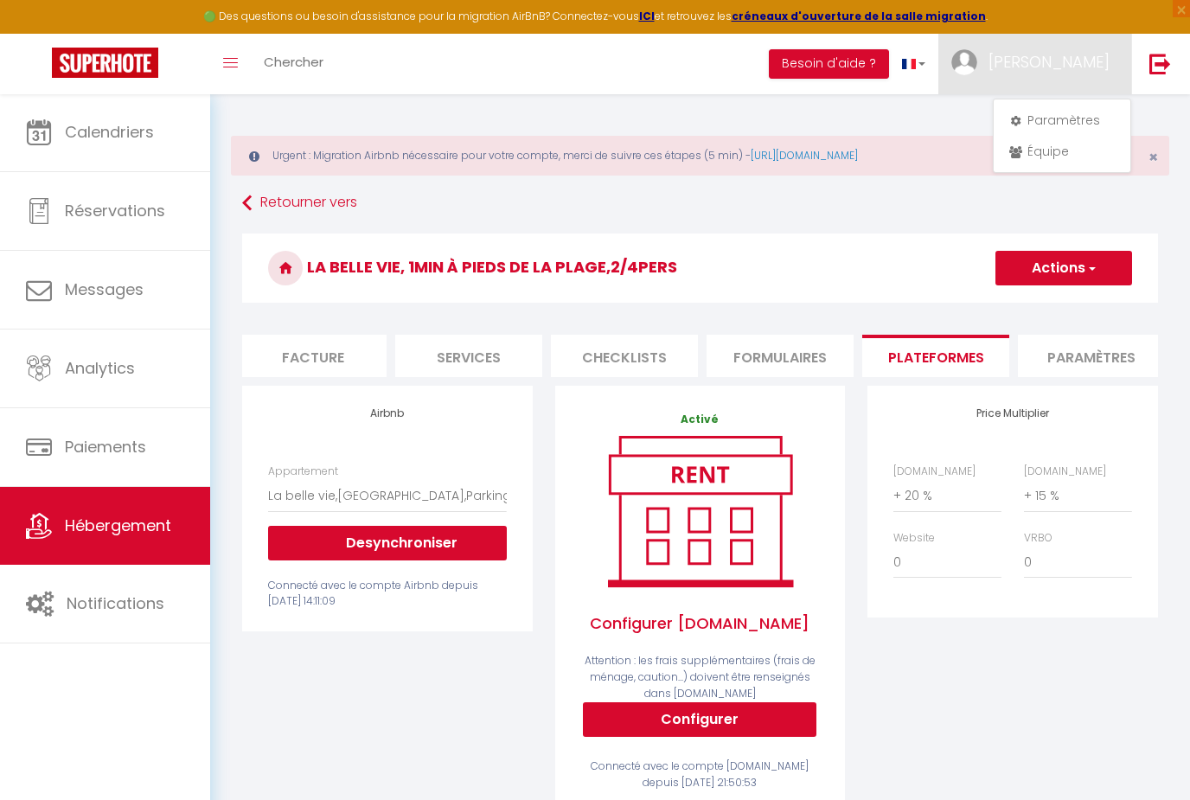
click at [1089, 113] on link "Paramètres" at bounding box center [1062, 119] width 128 height 29
select select "28"
select select "fr"
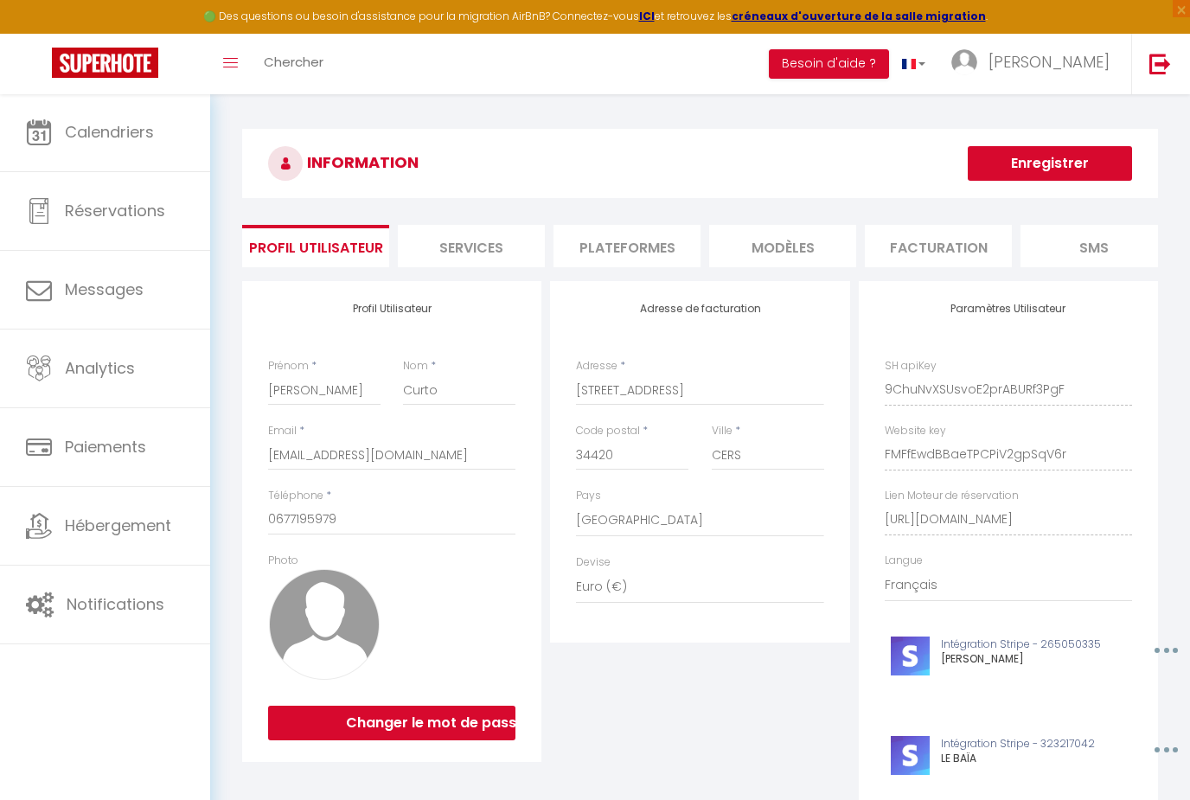
click at [652, 241] on li "Plateformes" at bounding box center [626, 246] width 147 height 42
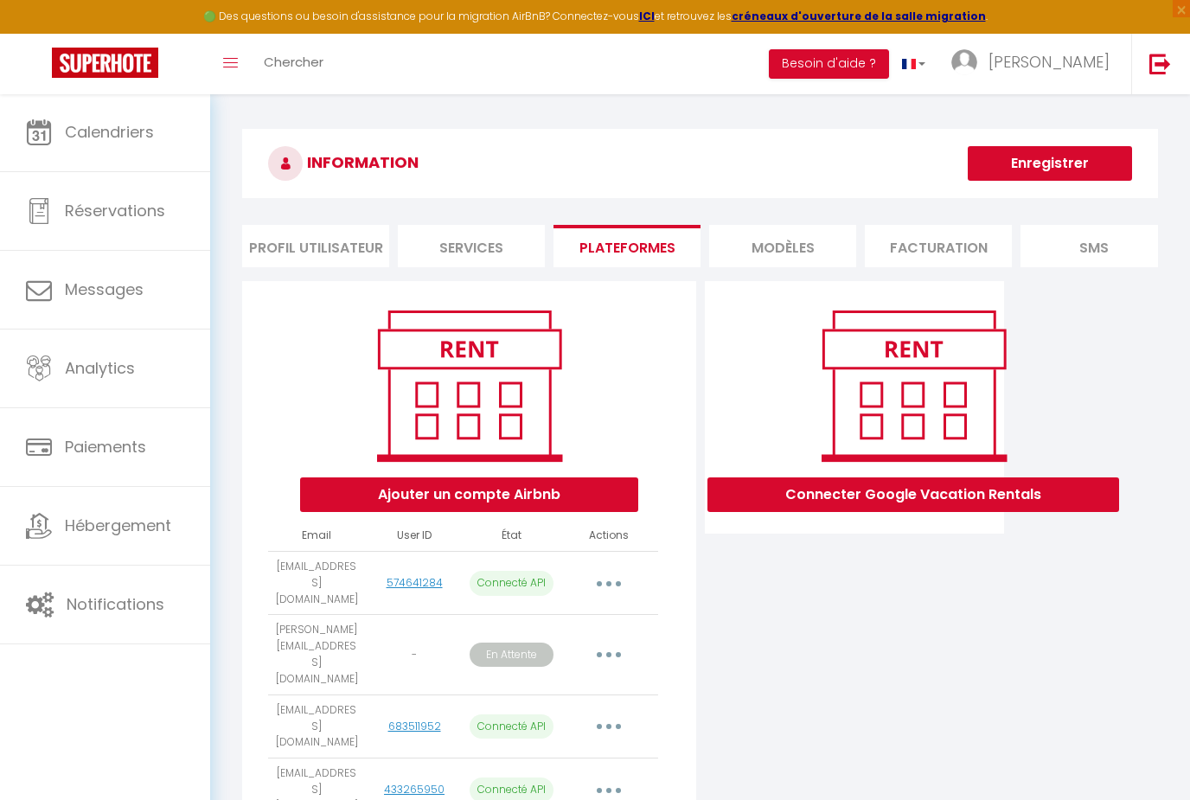
click at [1076, 168] on button "Enregistrer" at bounding box center [1049, 163] width 164 height 35
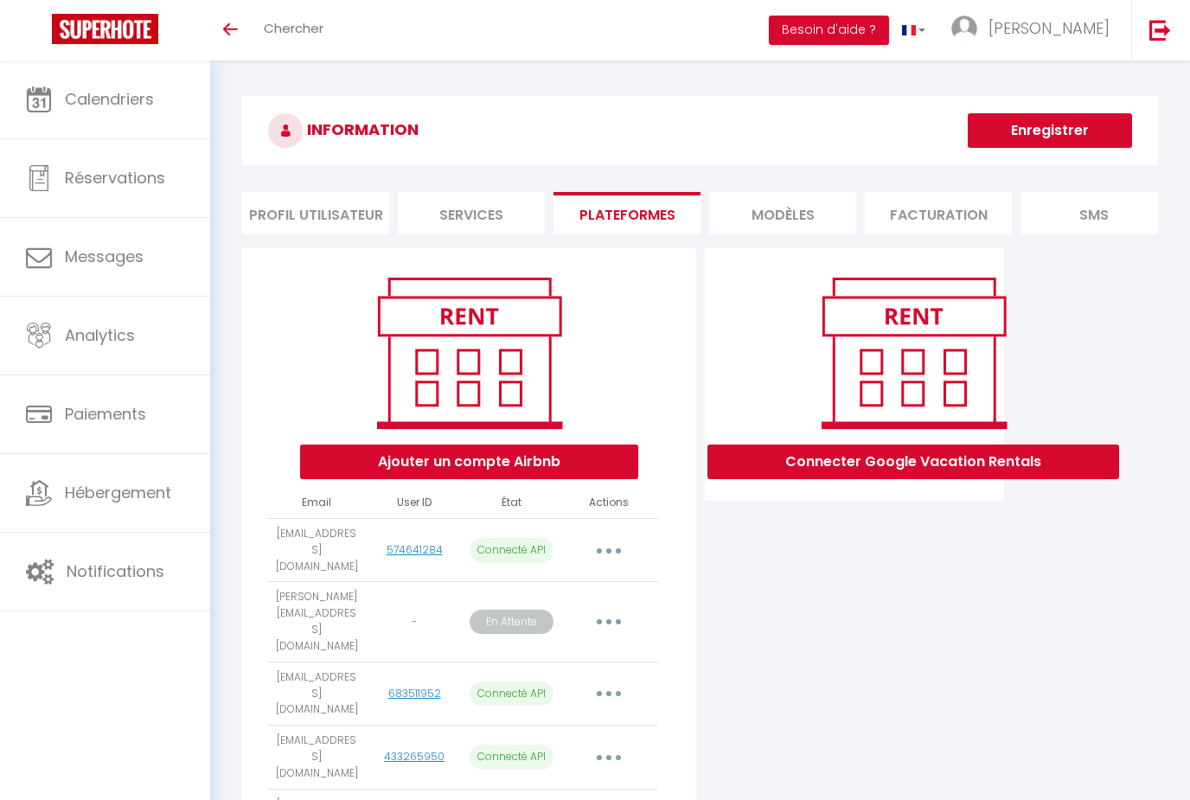
click at [1184, 22] on link at bounding box center [1159, 30] width 57 height 61
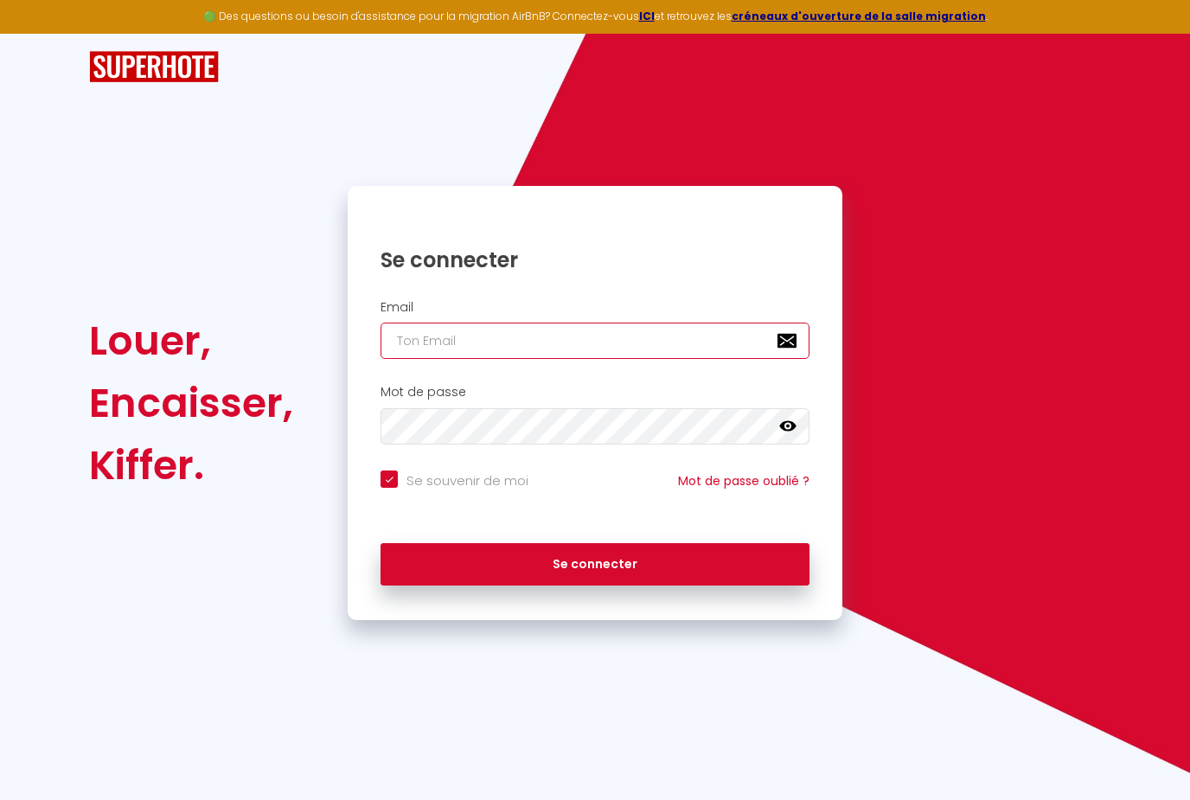
click at [683, 334] on input "email" at bounding box center [594, 340] width 429 height 36
type input "[EMAIL_ADDRESS][DOMAIN_NAME]"
click at [611, 544] on button "Se connecter" at bounding box center [594, 564] width 429 height 43
checkbox input "true"
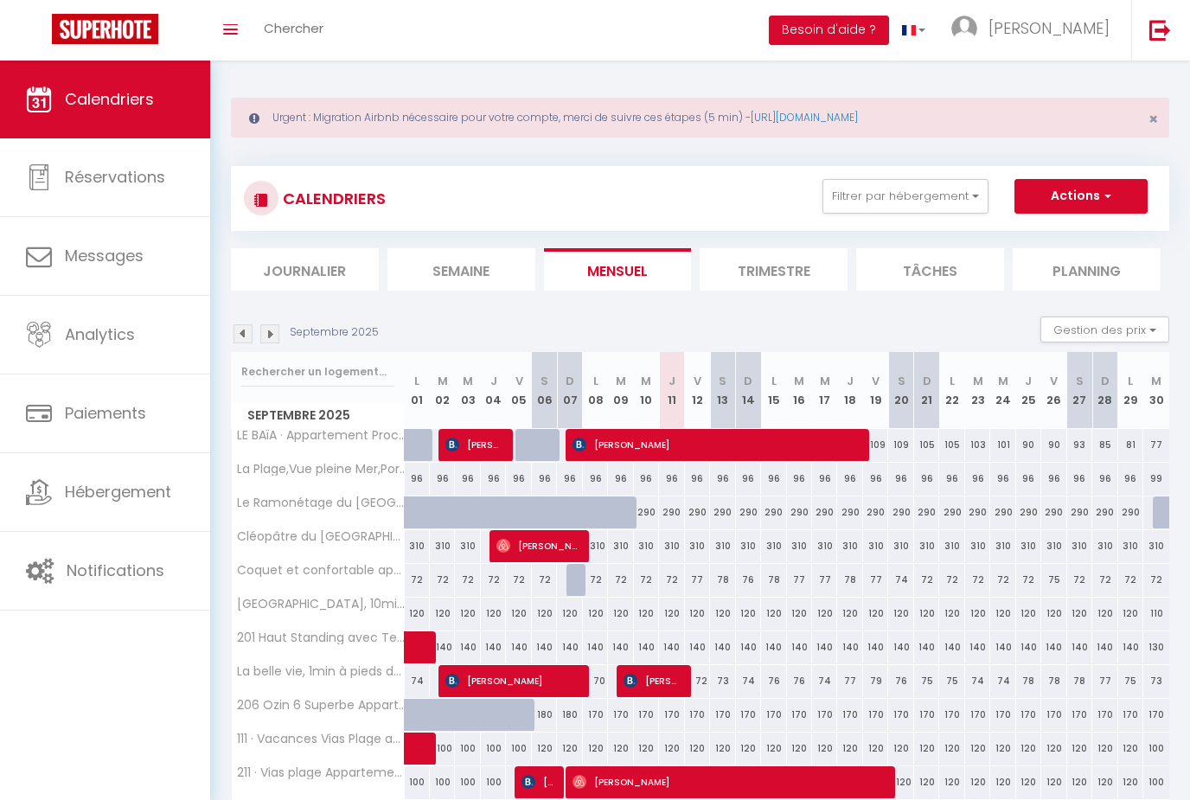
scroll to position [6, 0]
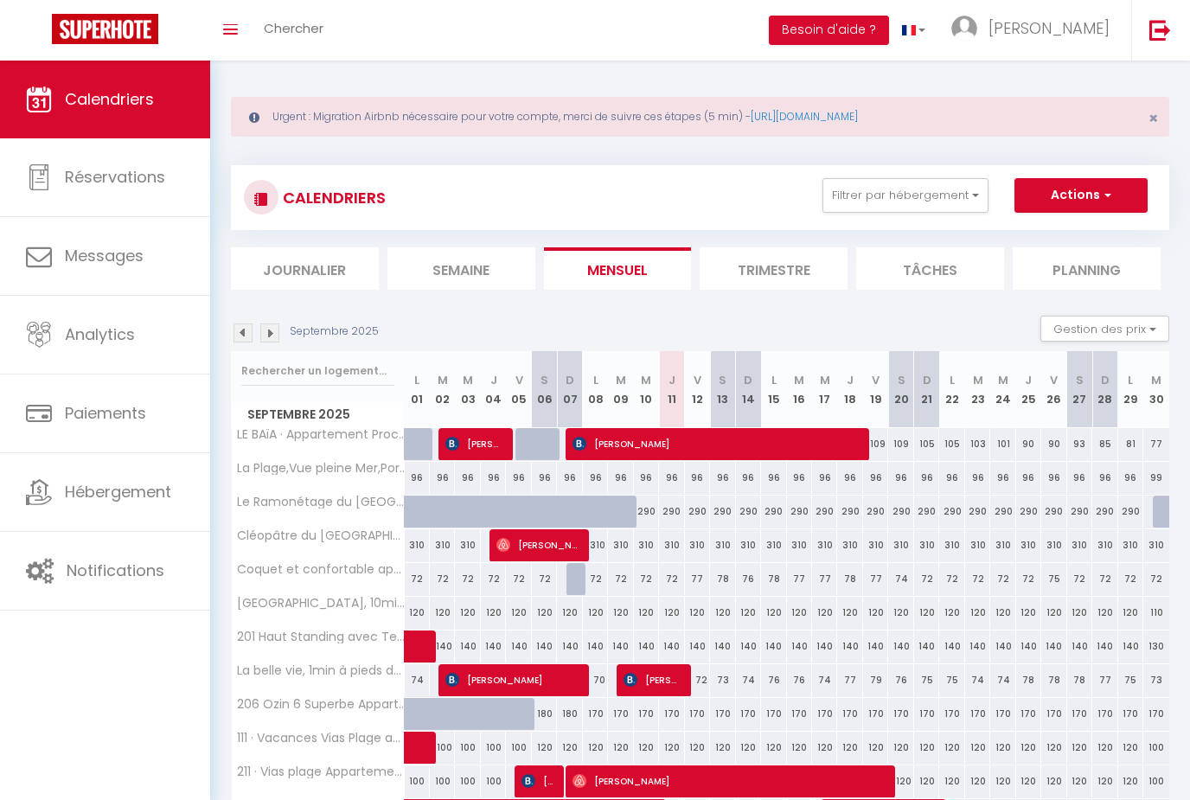
click at [135, 491] on span "Hébergement" at bounding box center [118, 492] width 106 height 22
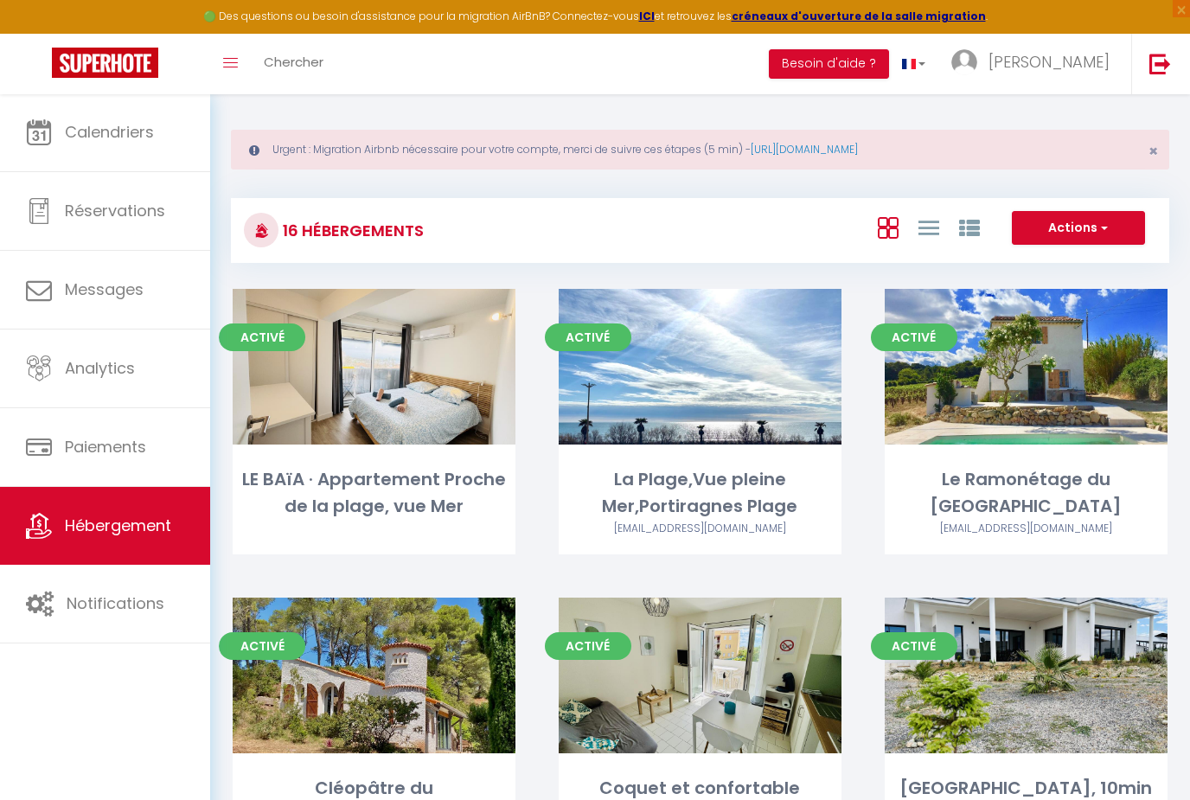
click at [130, 481] on link "Paiements" at bounding box center [105, 447] width 210 height 78
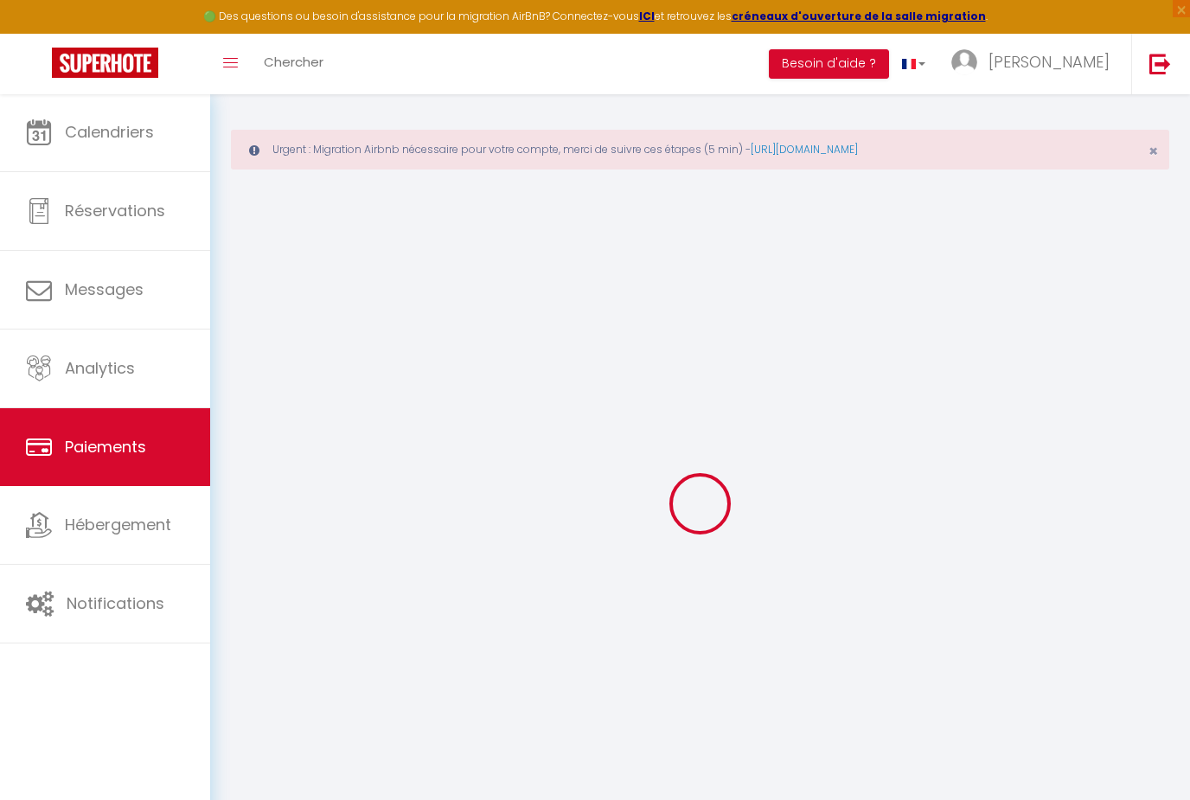
select select "2"
select select "0"
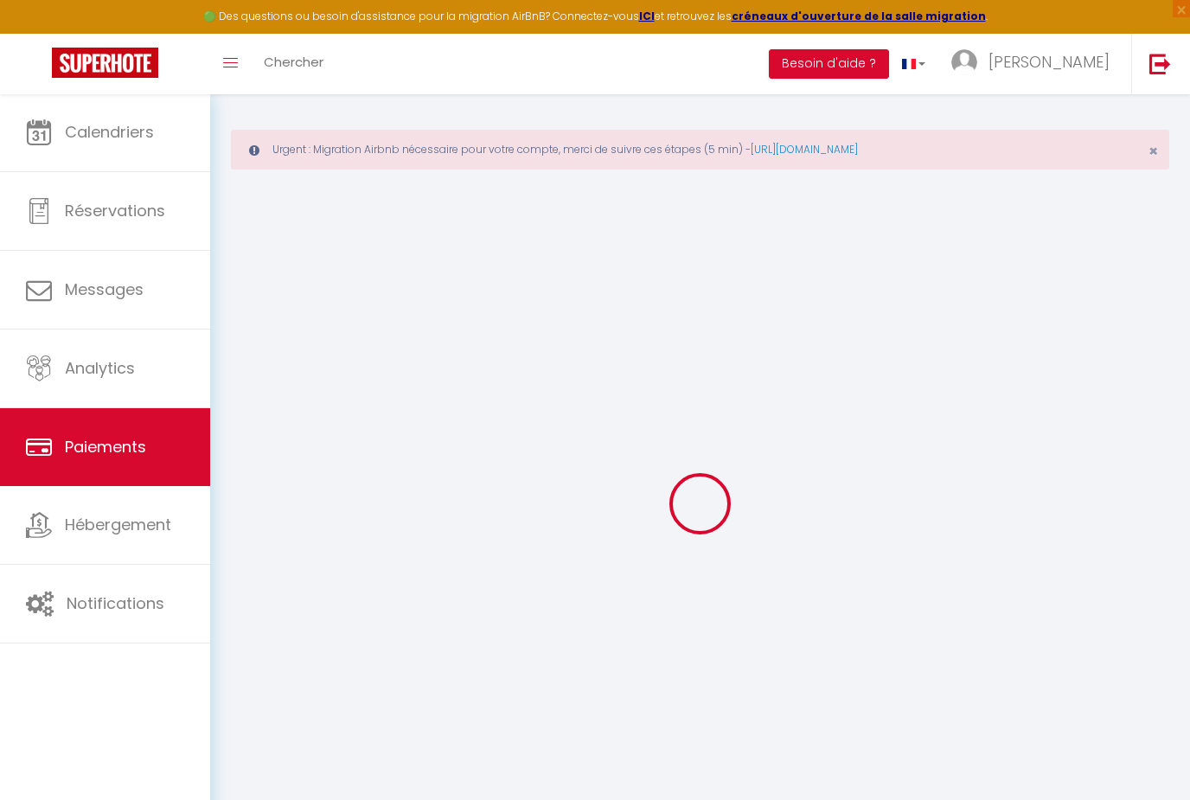
select select "0"
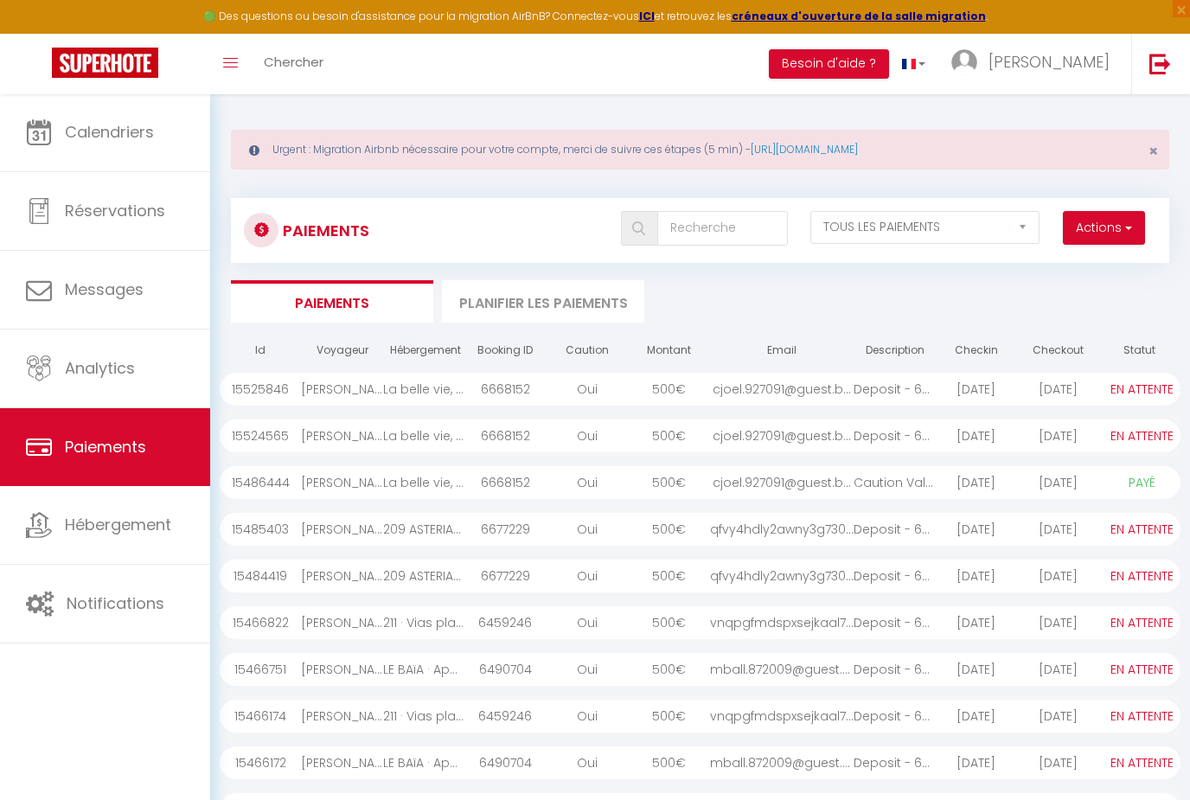
click at [125, 543] on link "Hébergement" at bounding box center [105, 525] width 210 height 78
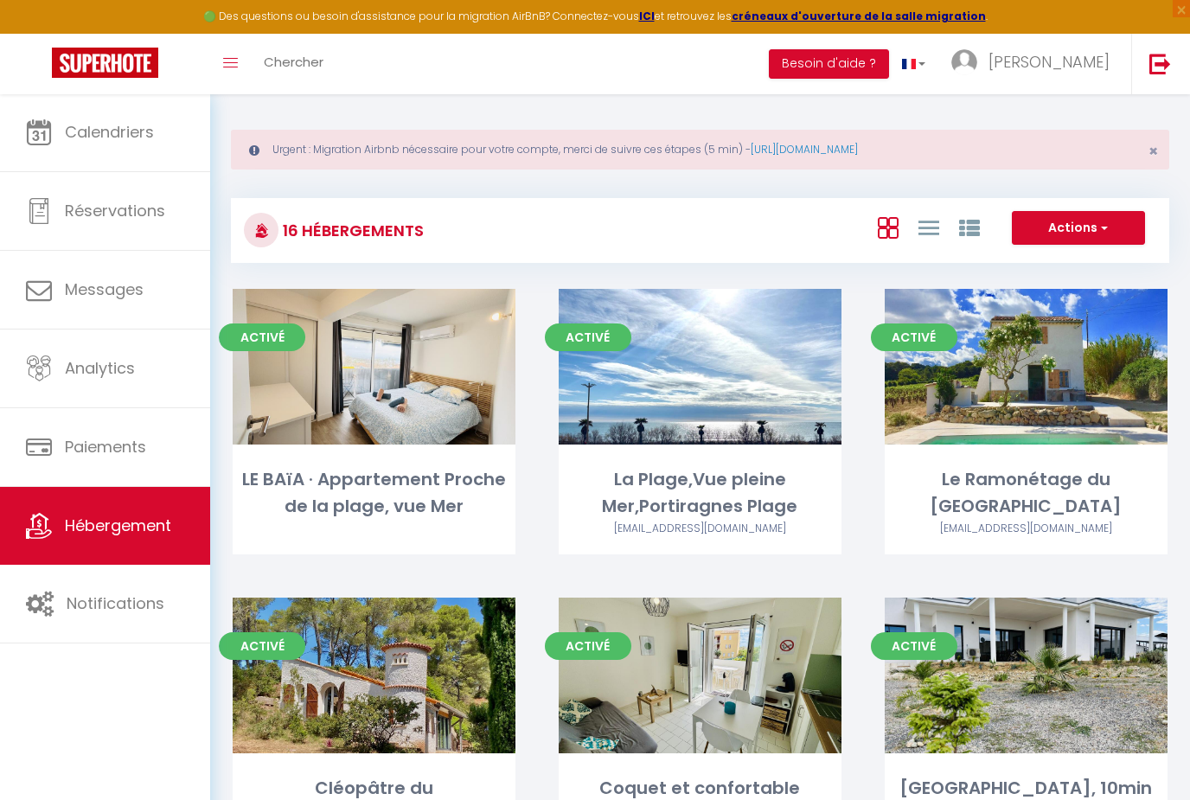
click at [137, 528] on span "Hébergement" at bounding box center [118, 525] width 106 height 22
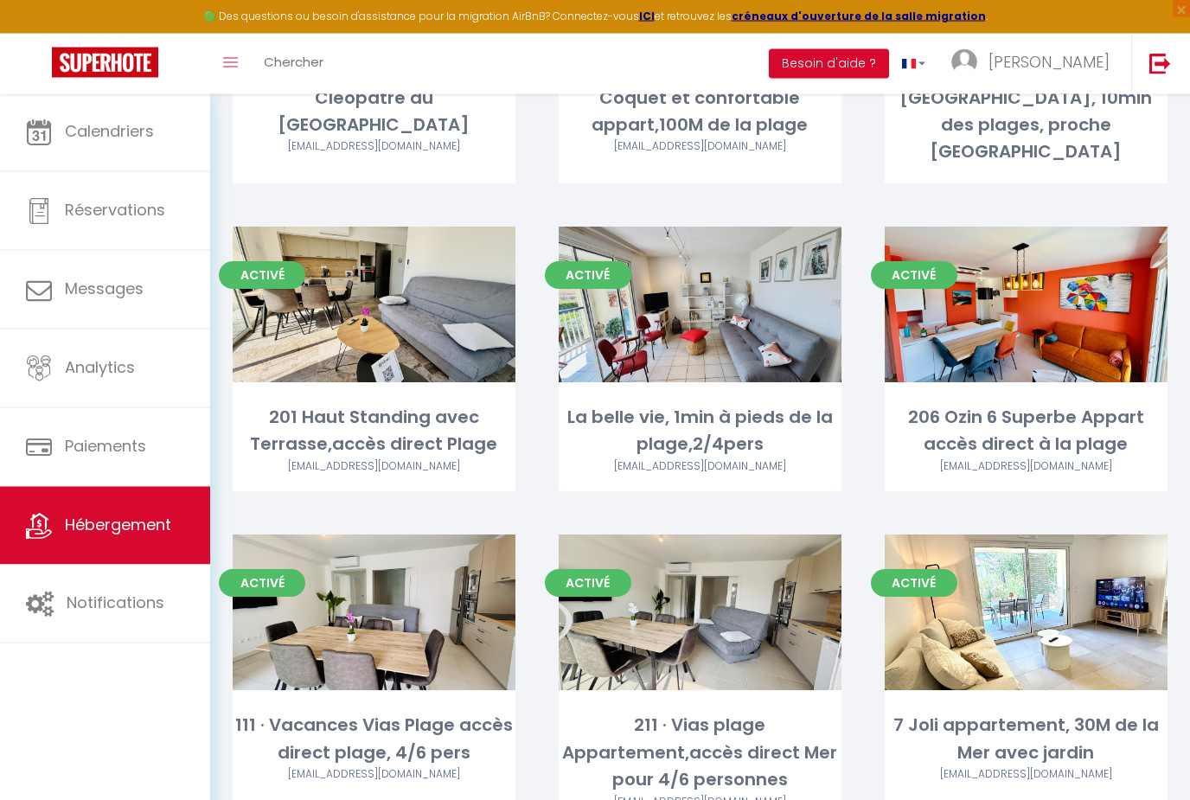
scroll to position [696, 0]
click at [715, 291] on link "Editer" at bounding box center [700, 304] width 104 height 35
select select "3"
select select "2"
select select "1"
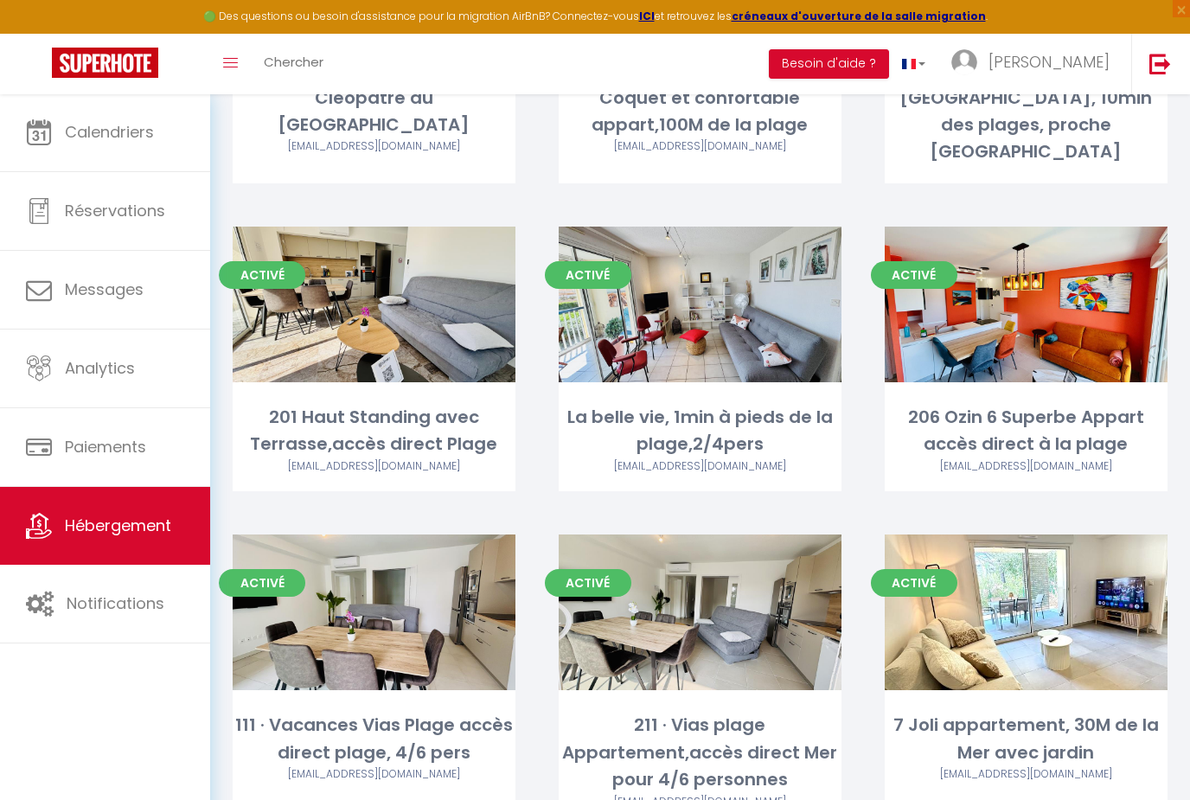
select select "1"
select select
select select "28"
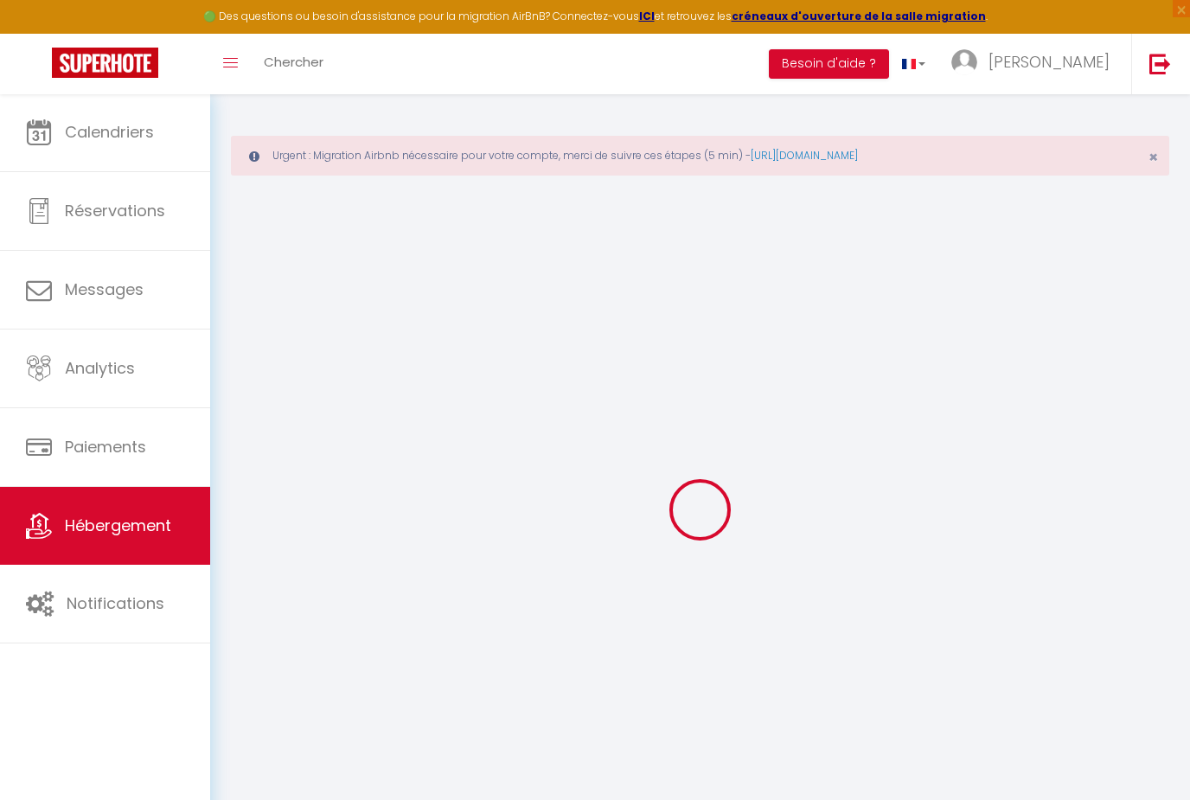
select select
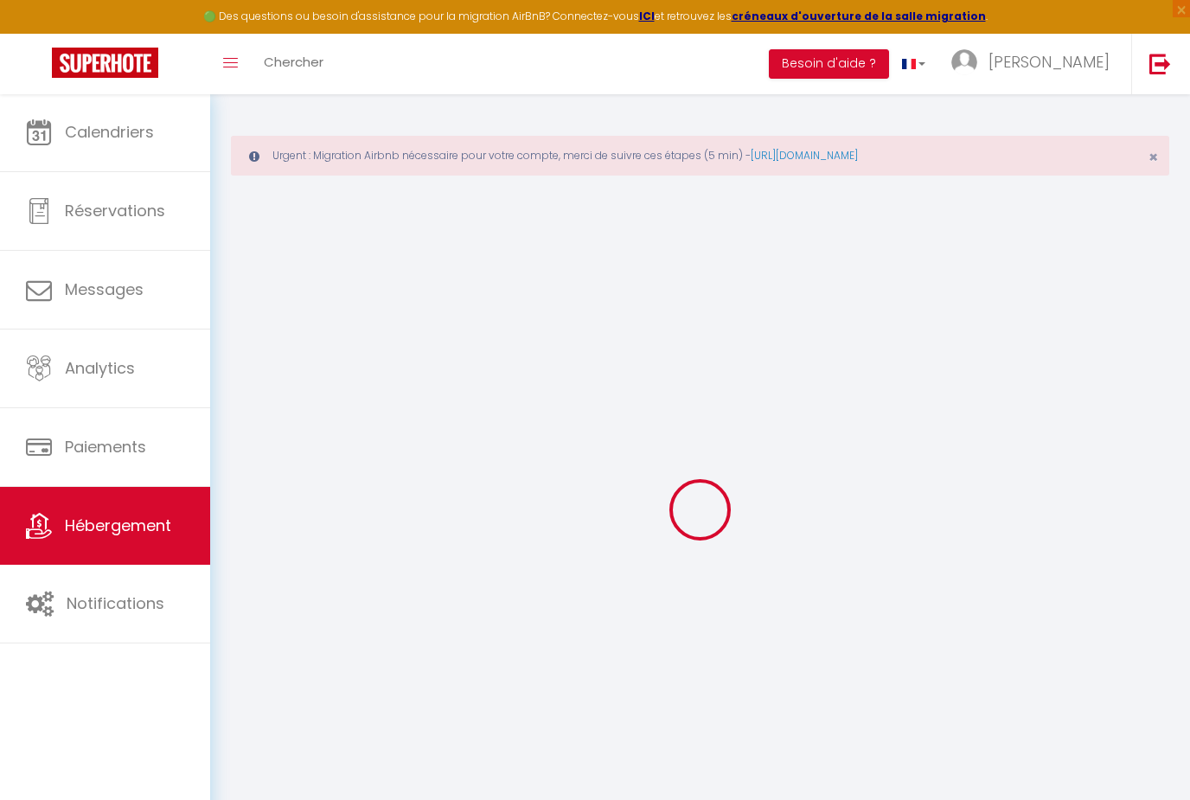
select select
checkbox input "false"
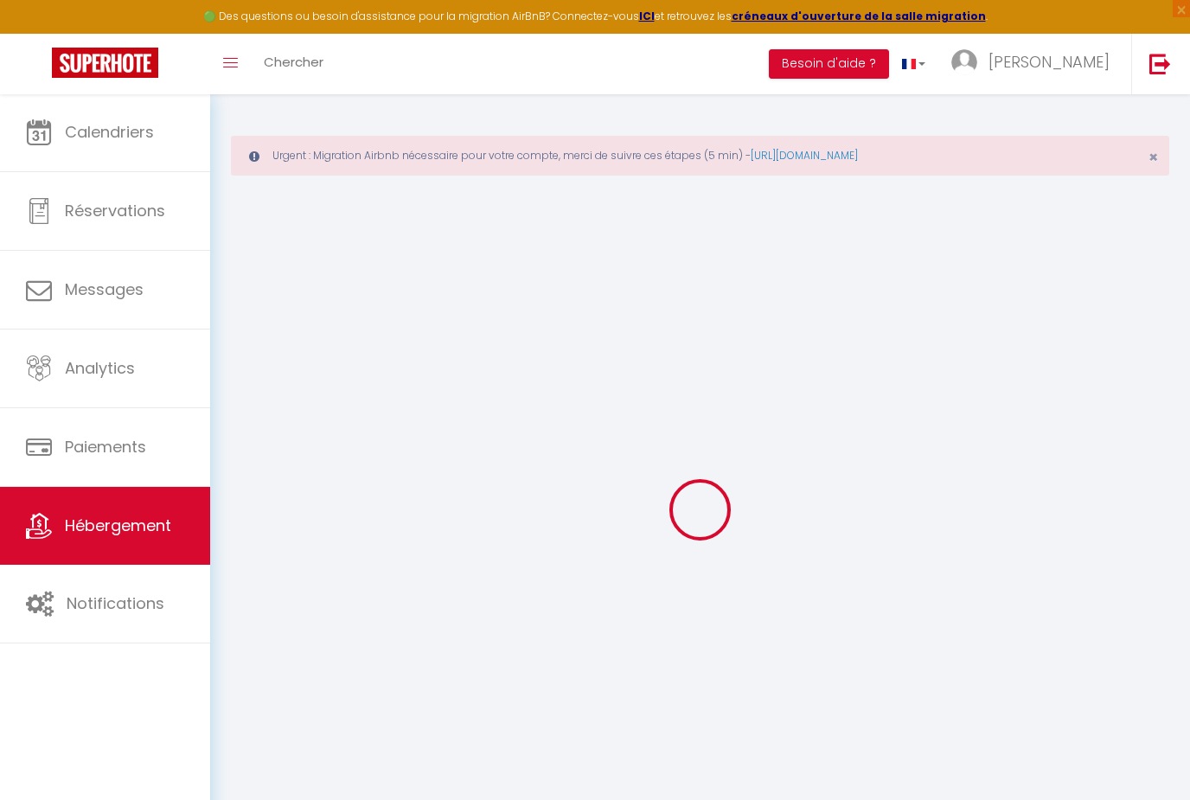
select select
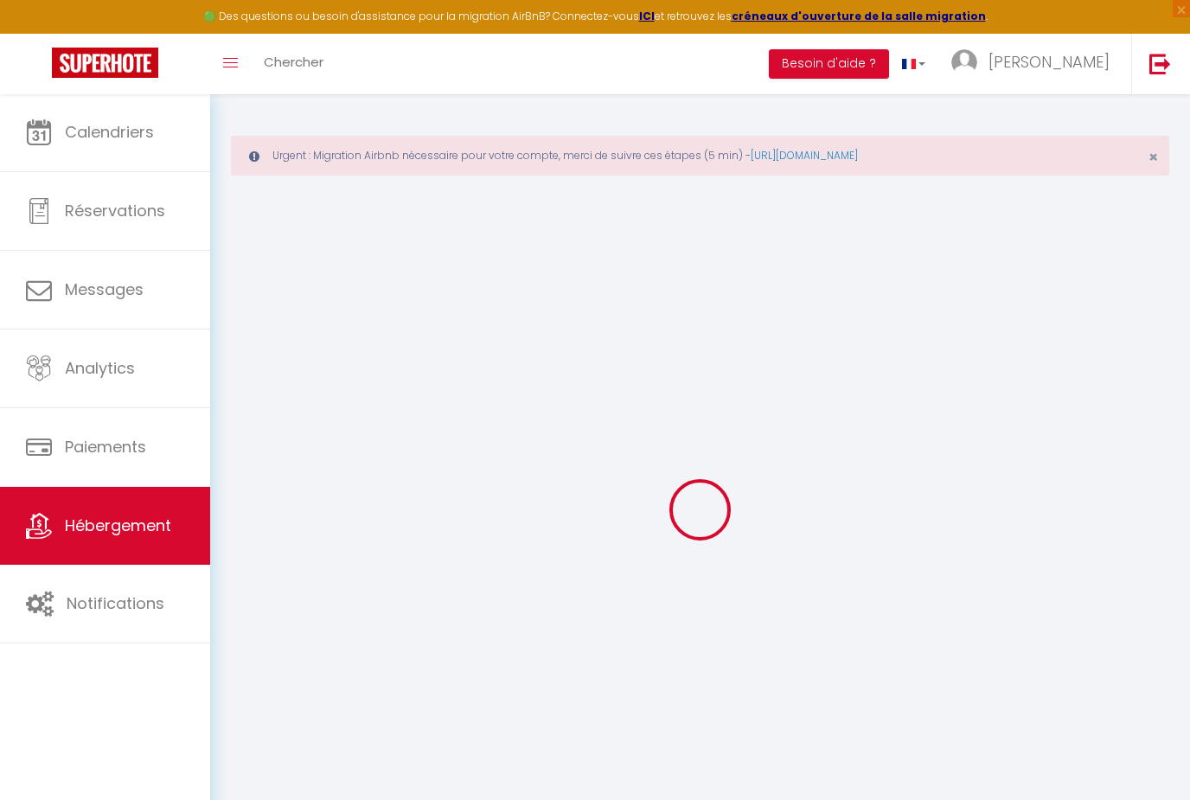
select select
checkbox input "false"
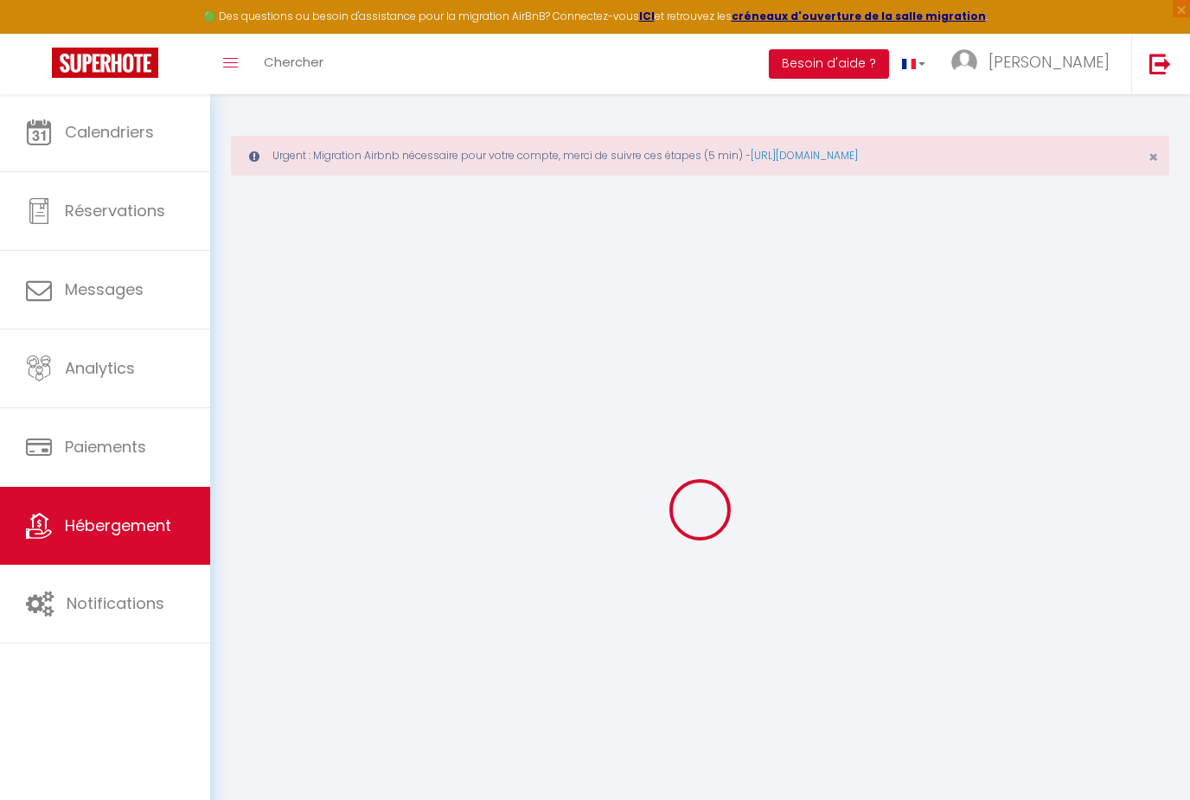
checkbox input "false"
select select
type input "La belle vie, 1min à pieds de la plage,2/4pers"
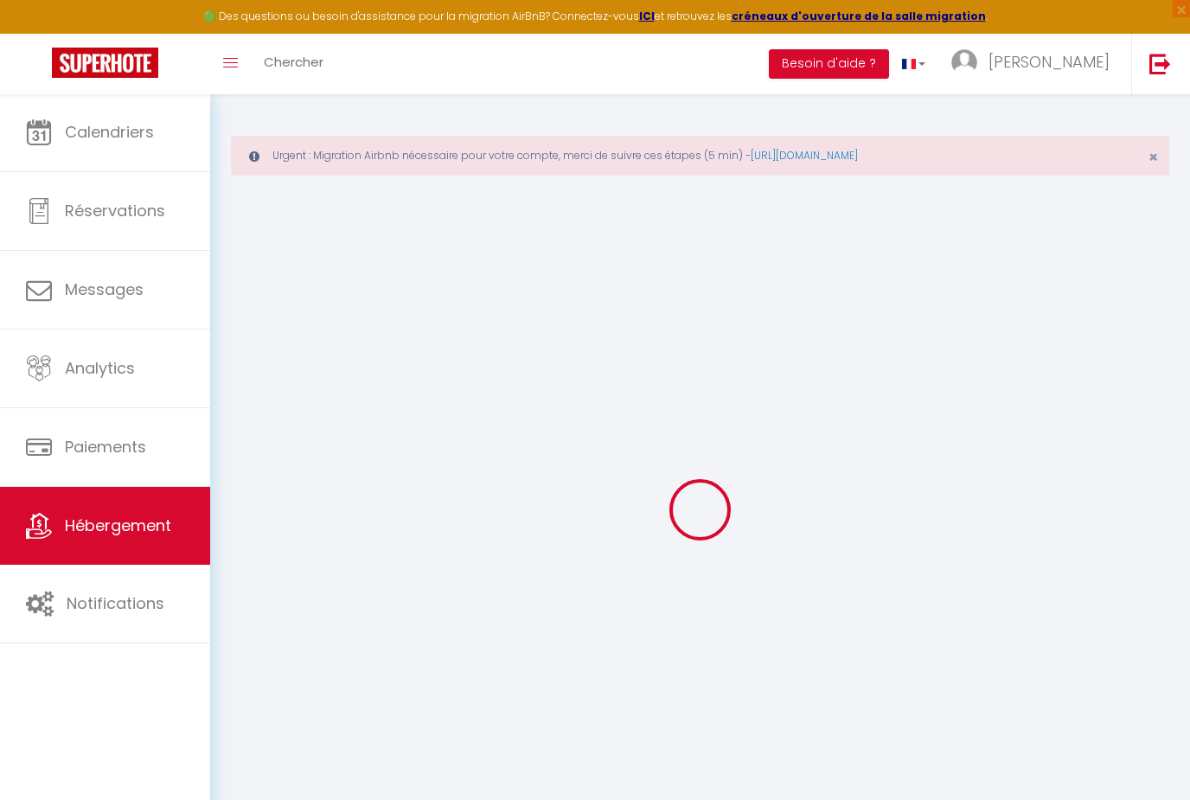
type input "Virginie"
type input "Oria"
type input "2 rue de la Traîne"
type input "34350"
type input "VALRAS PLAGE"
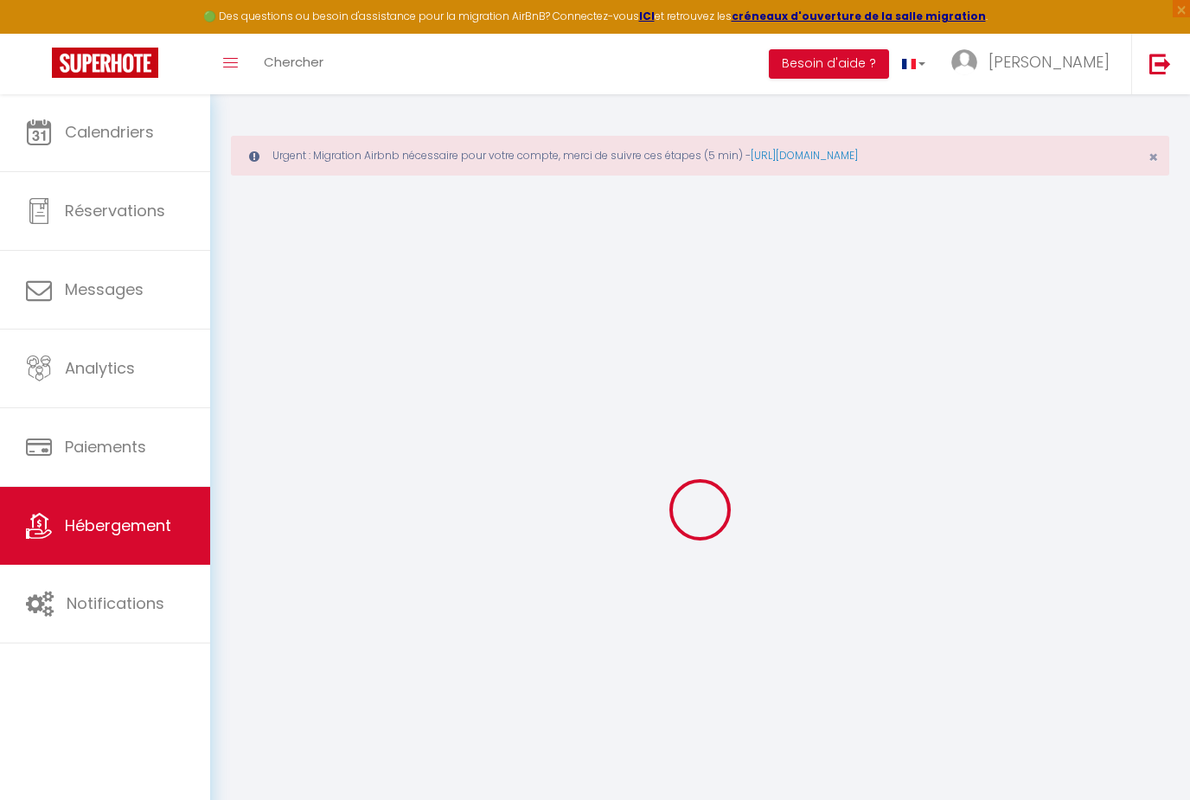
type input "80"
type input "50"
type input "5.62"
type input "500"
select select
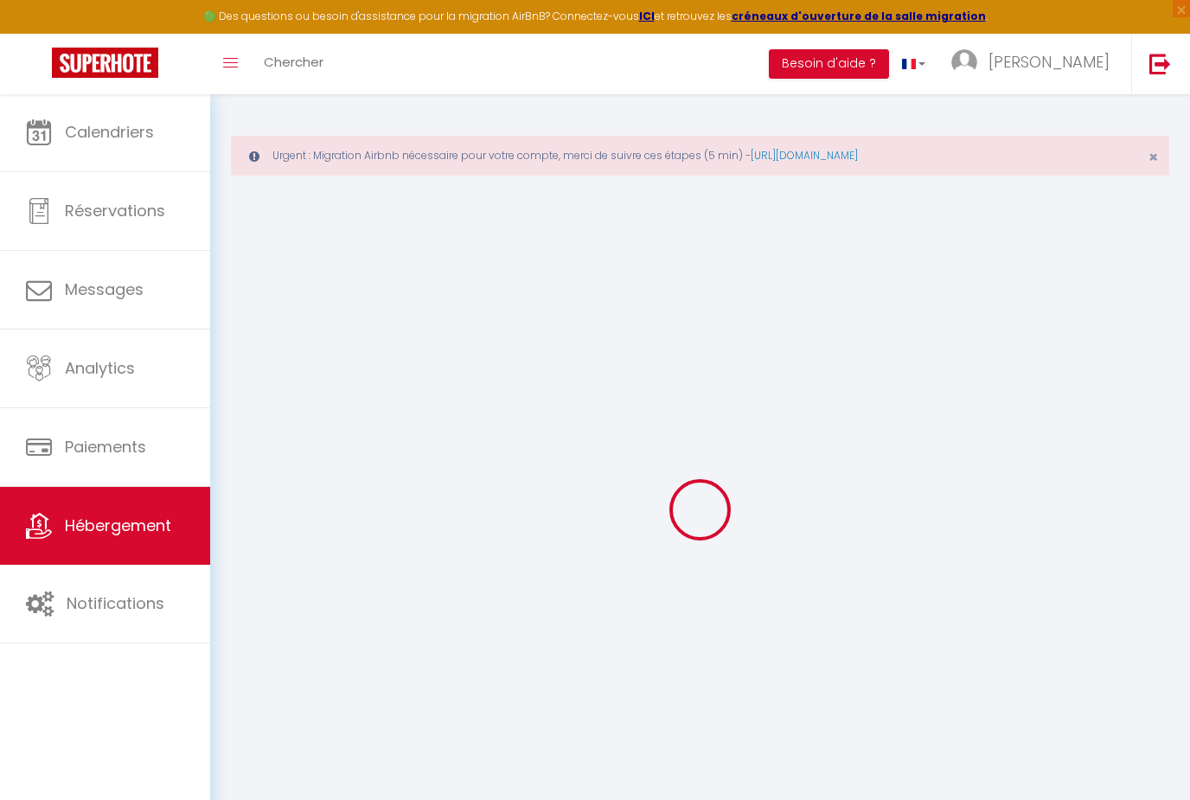
select select
type input "RÉS Acapulco 2 rue de la Traîne"
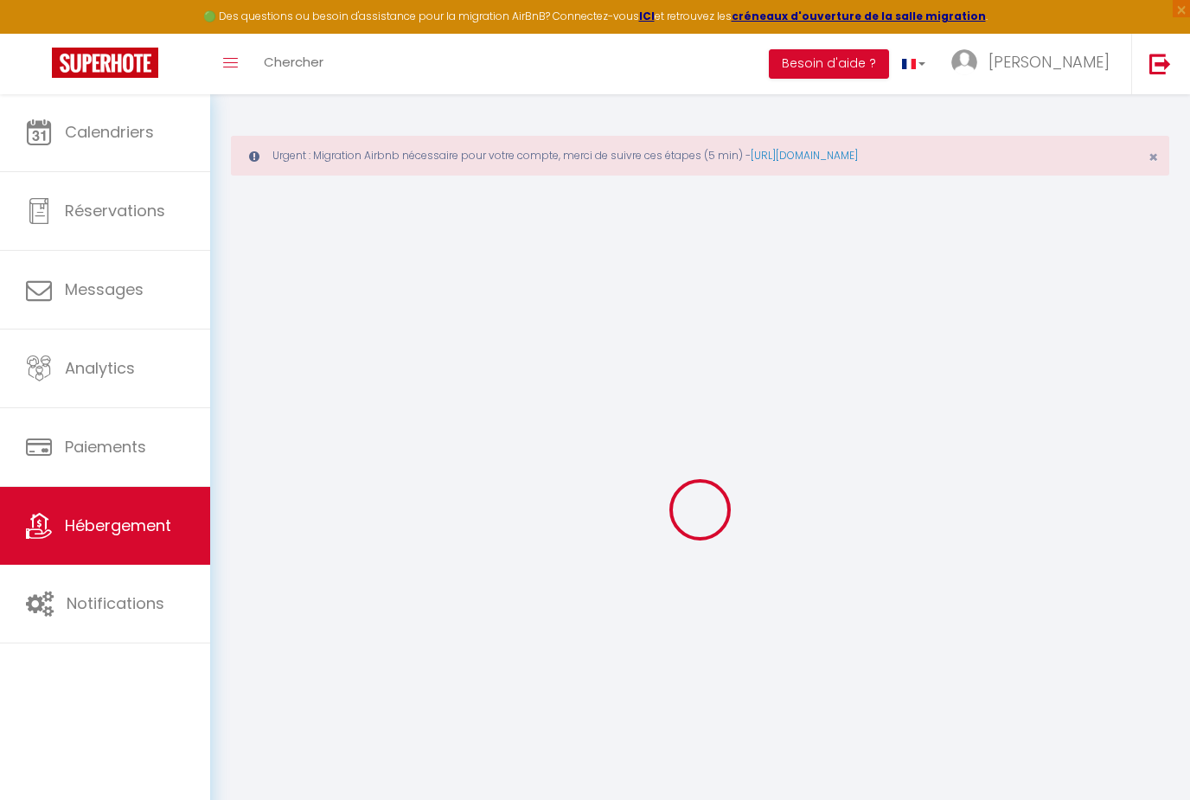
type input "34350"
type input "Valras-Plage"
type input "[EMAIL_ADDRESS][DOMAIN_NAME]"
select select "14127"
checkbox input "false"
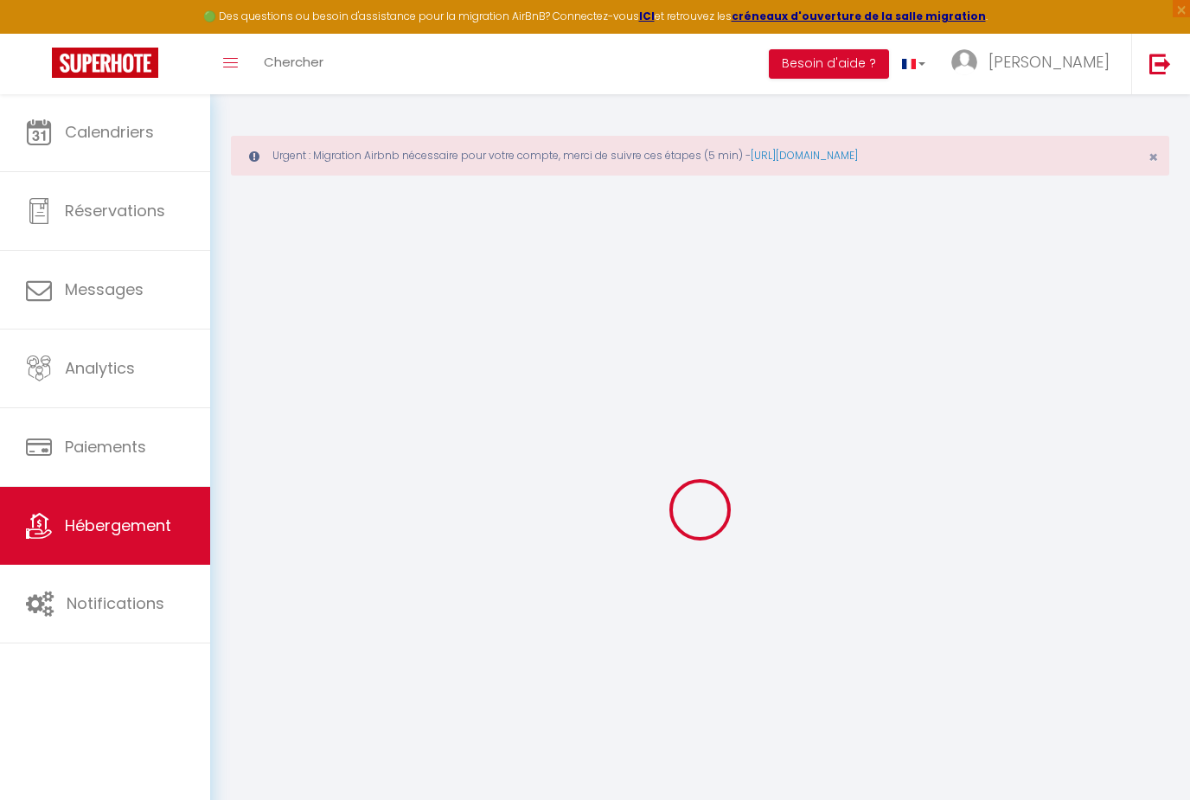
checkbox input "false"
type input "25"
type input "35"
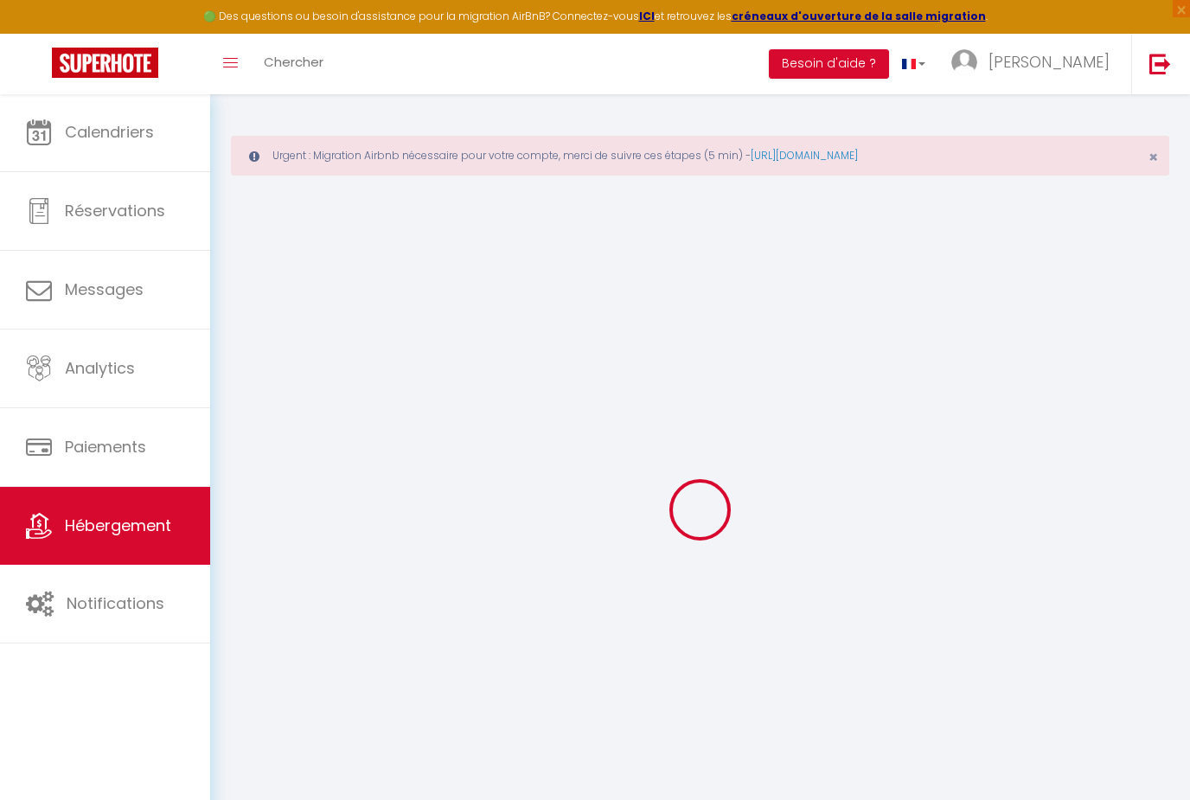
type input "0"
select select
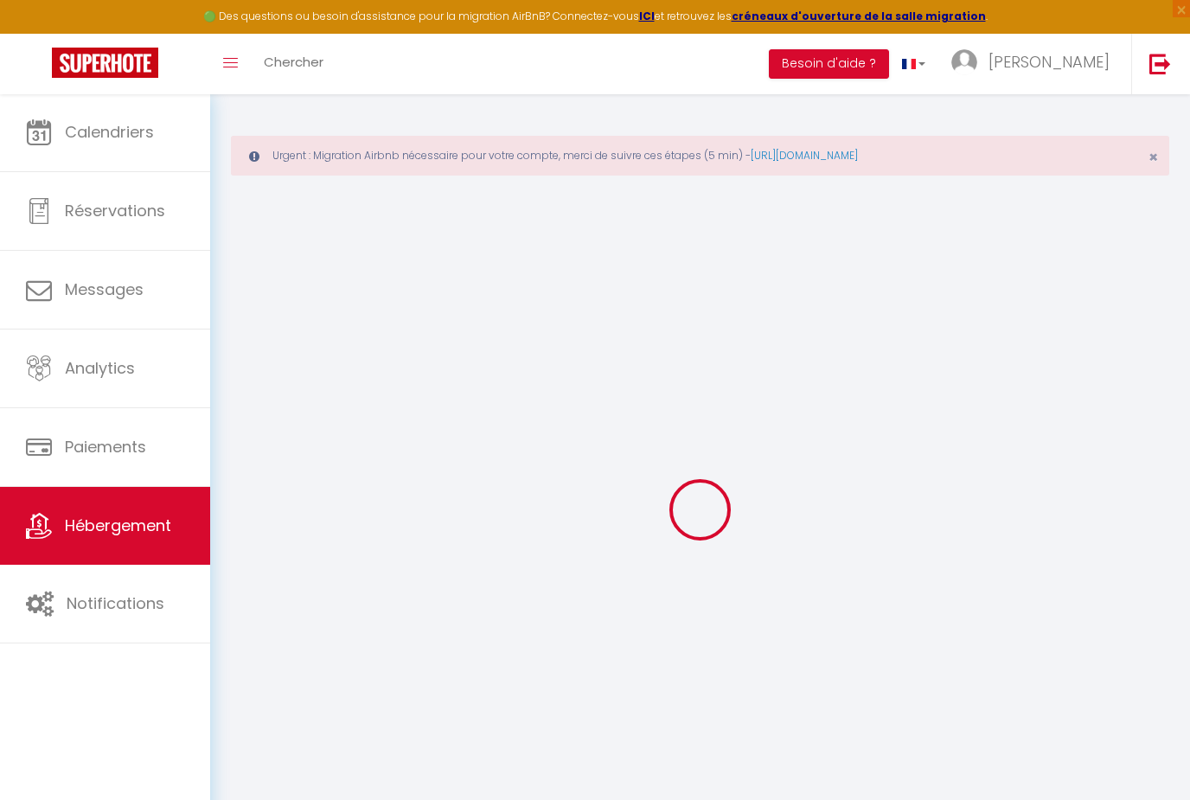
select select
checkbox input "false"
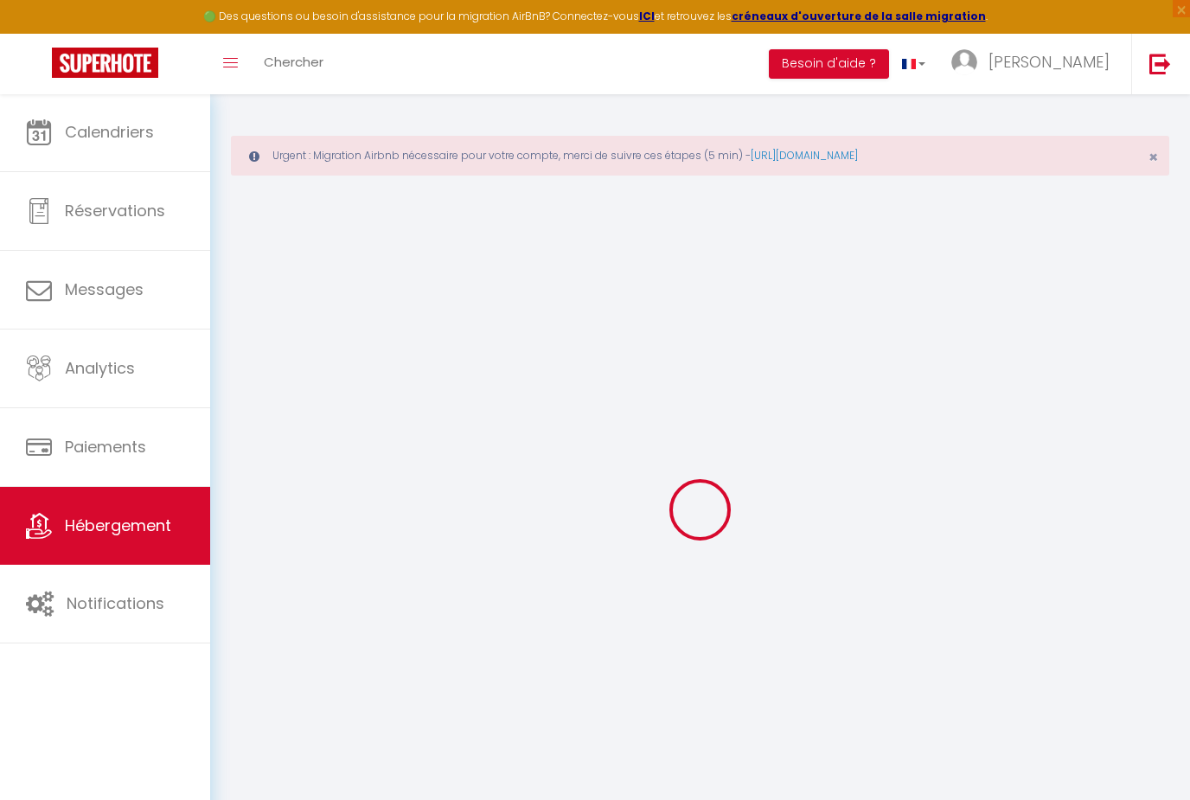
checkbox input "false"
select select
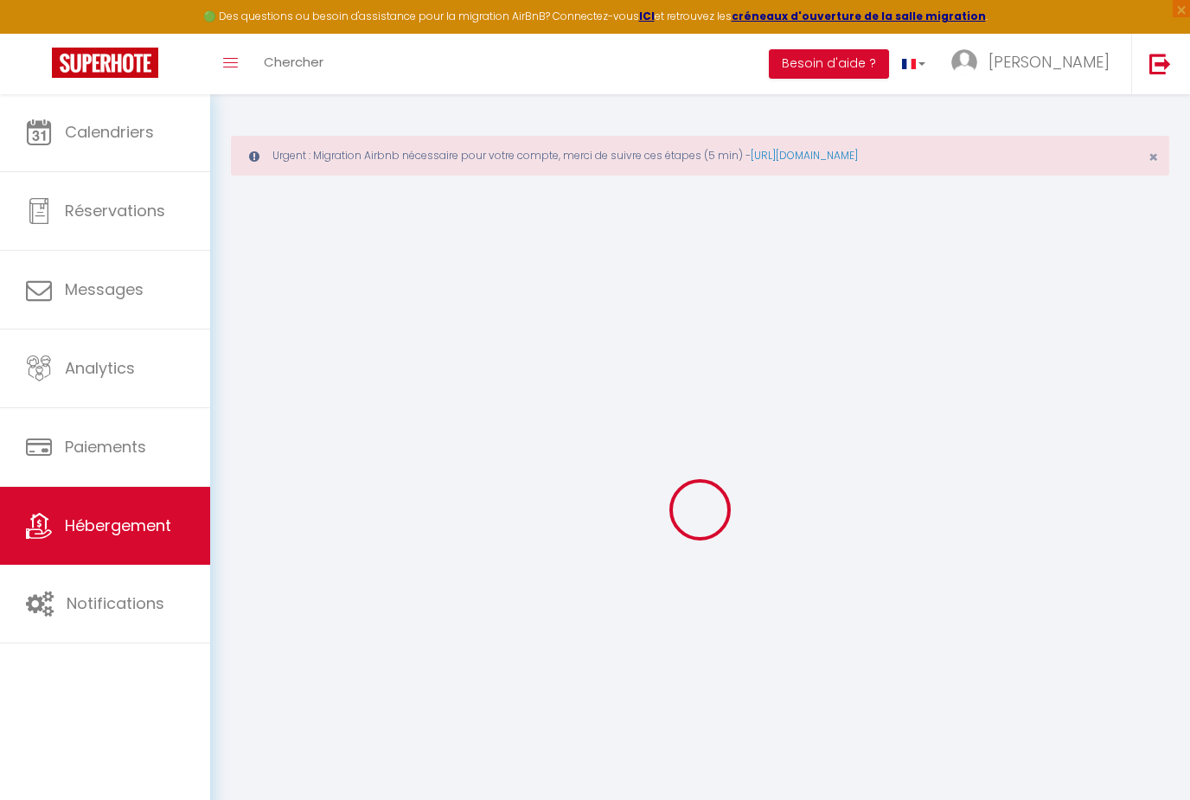
select select
checkbox input "false"
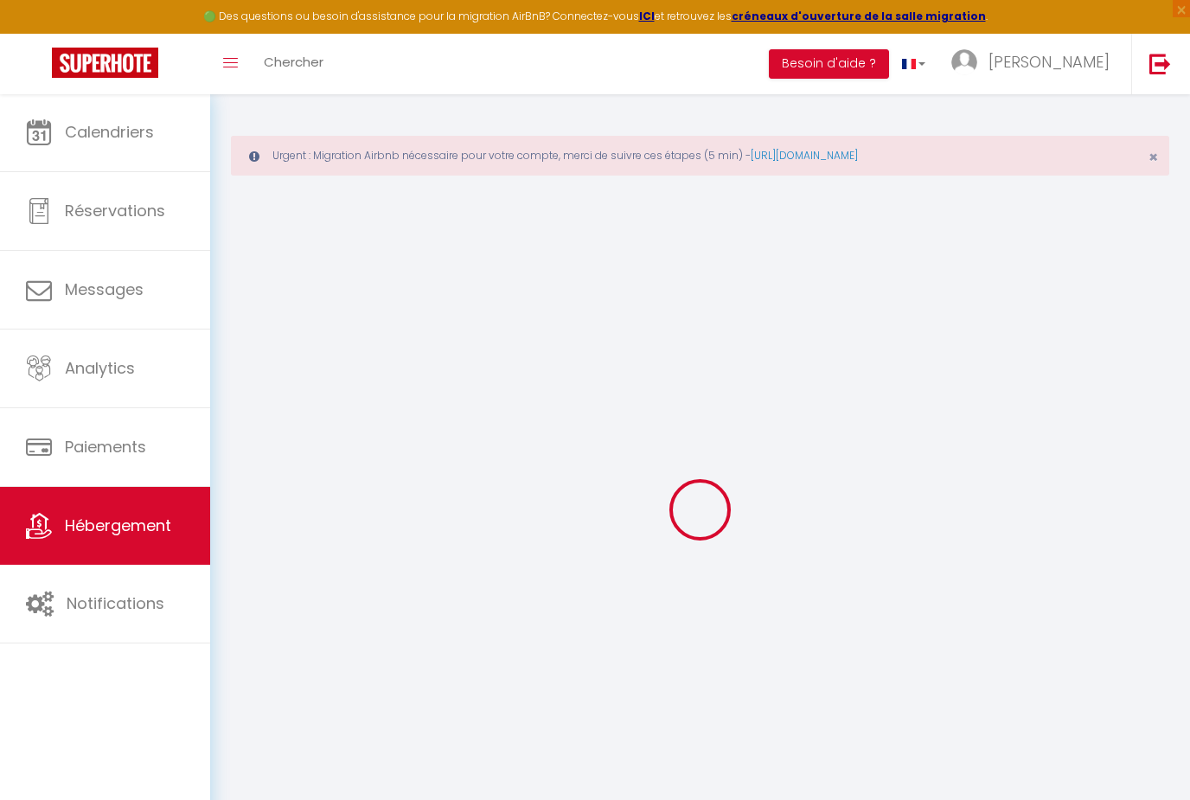
checkbox input "false"
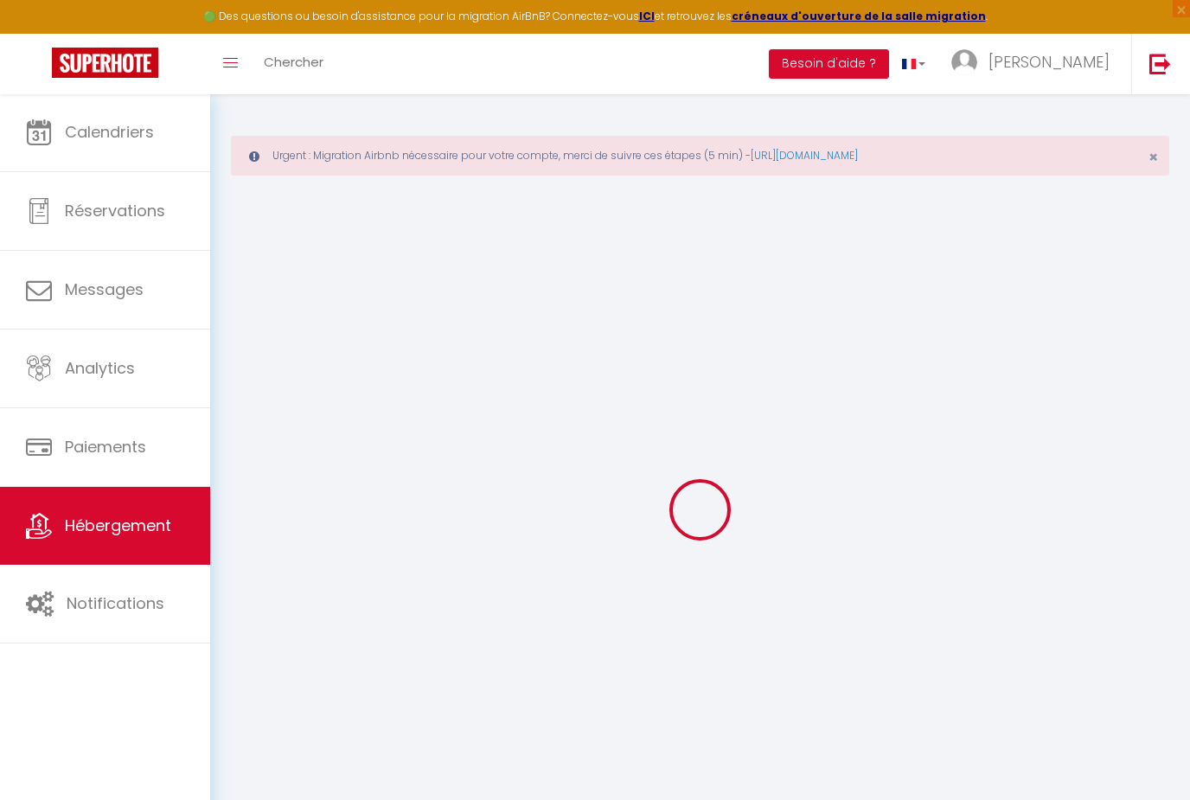
select select "+ 20 %"
select select "+ 15 %"
select select
checkbox input "false"
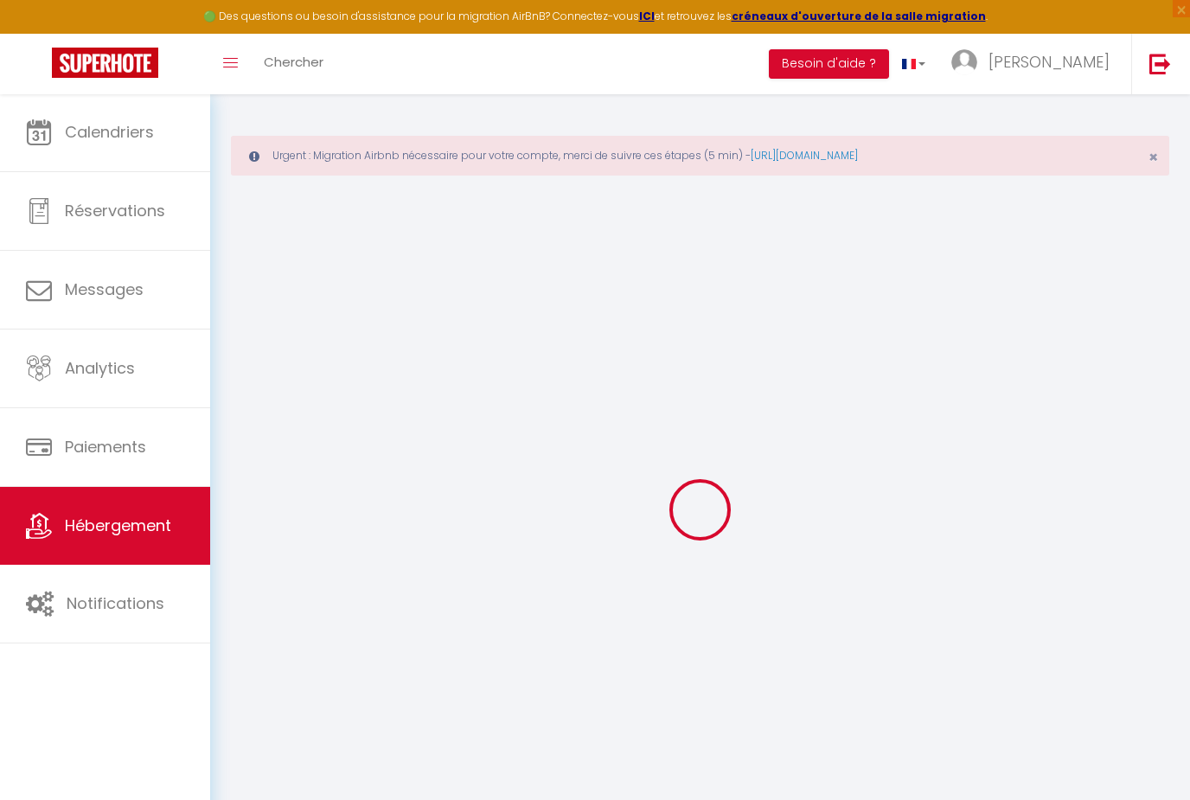
checkbox input "false"
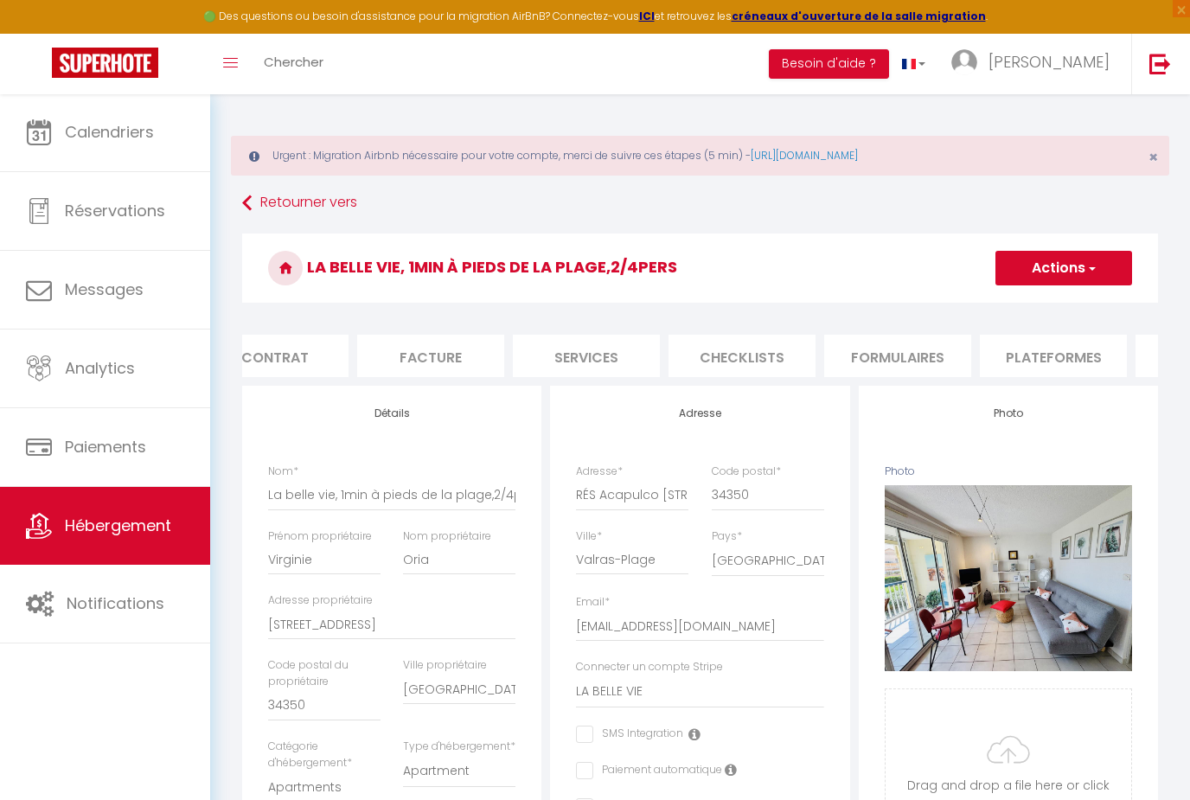
scroll to position [0, 195]
click at [1050, 369] on li "Plateformes" at bounding box center [1053, 356] width 147 height 42
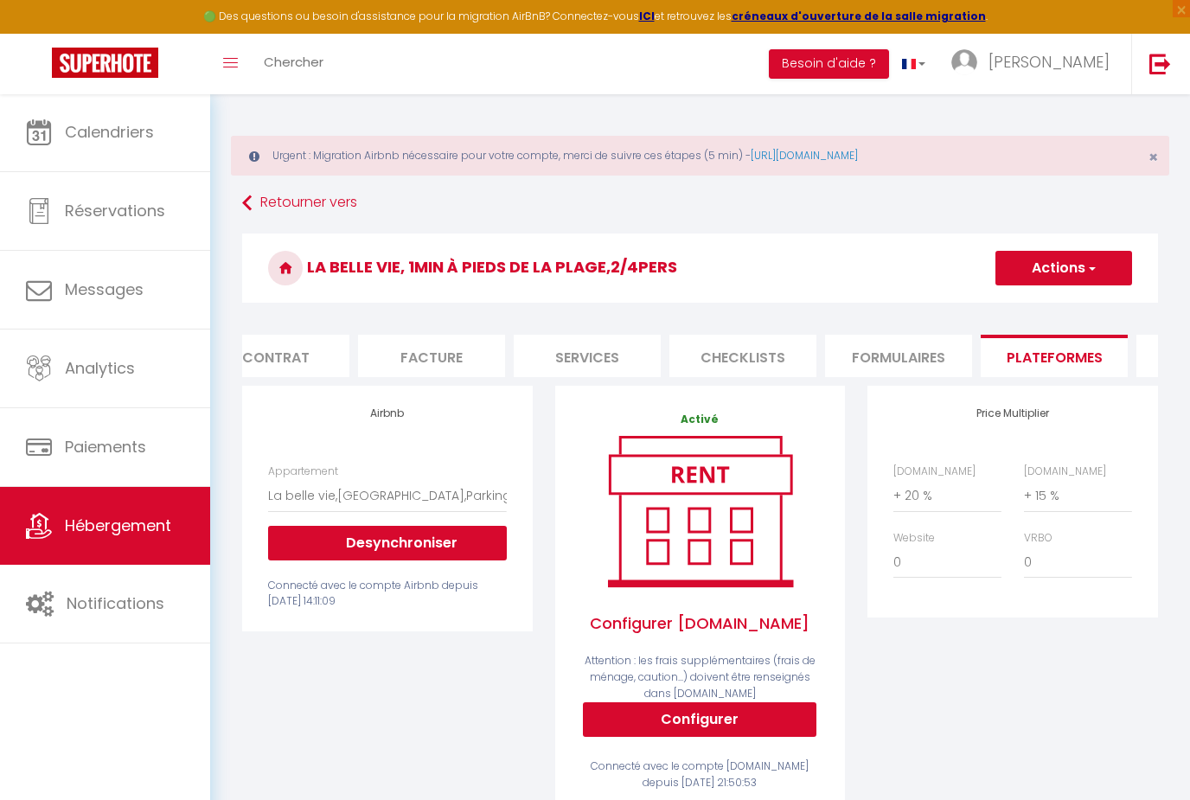
click at [1092, 61] on span "[PERSON_NAME]" at bounding box center [1048, 62] width 121 height 22
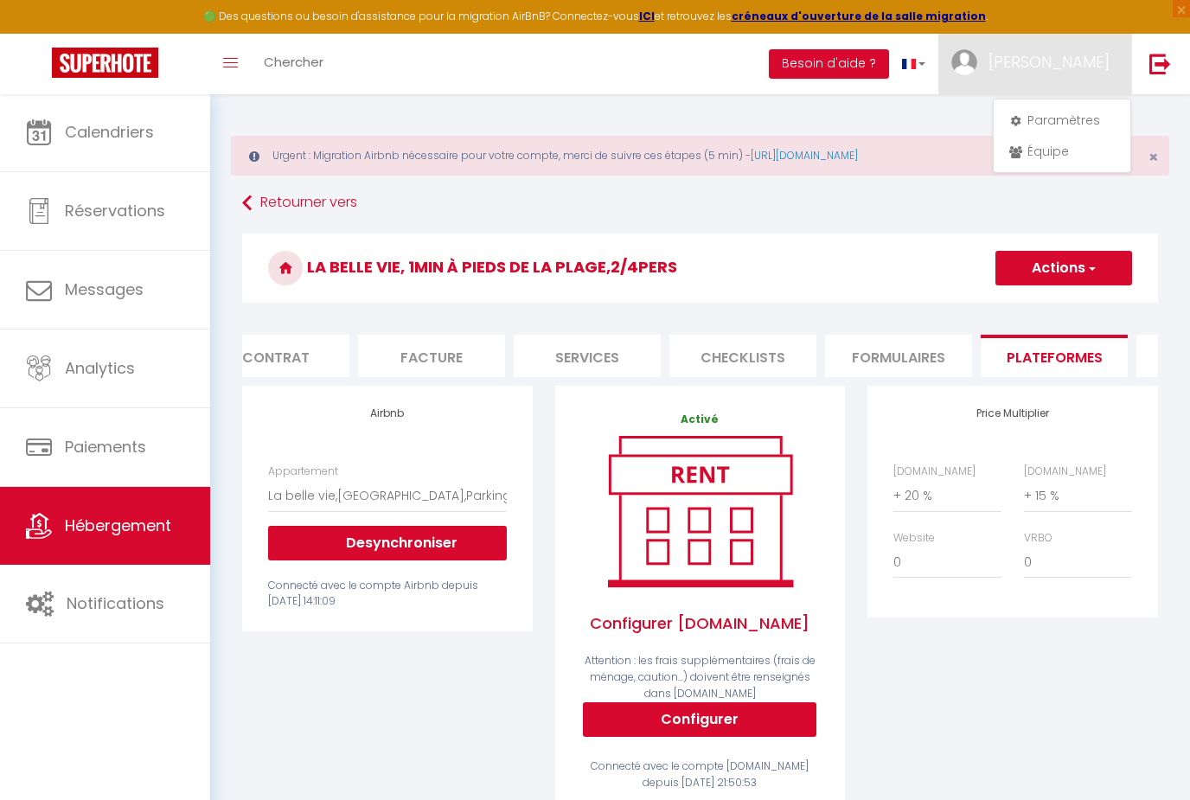
click at [1094, 128] on link "Paramètres" at bounding box center [1062, 119] width 128 height 29
select select "28"
select select "fr"
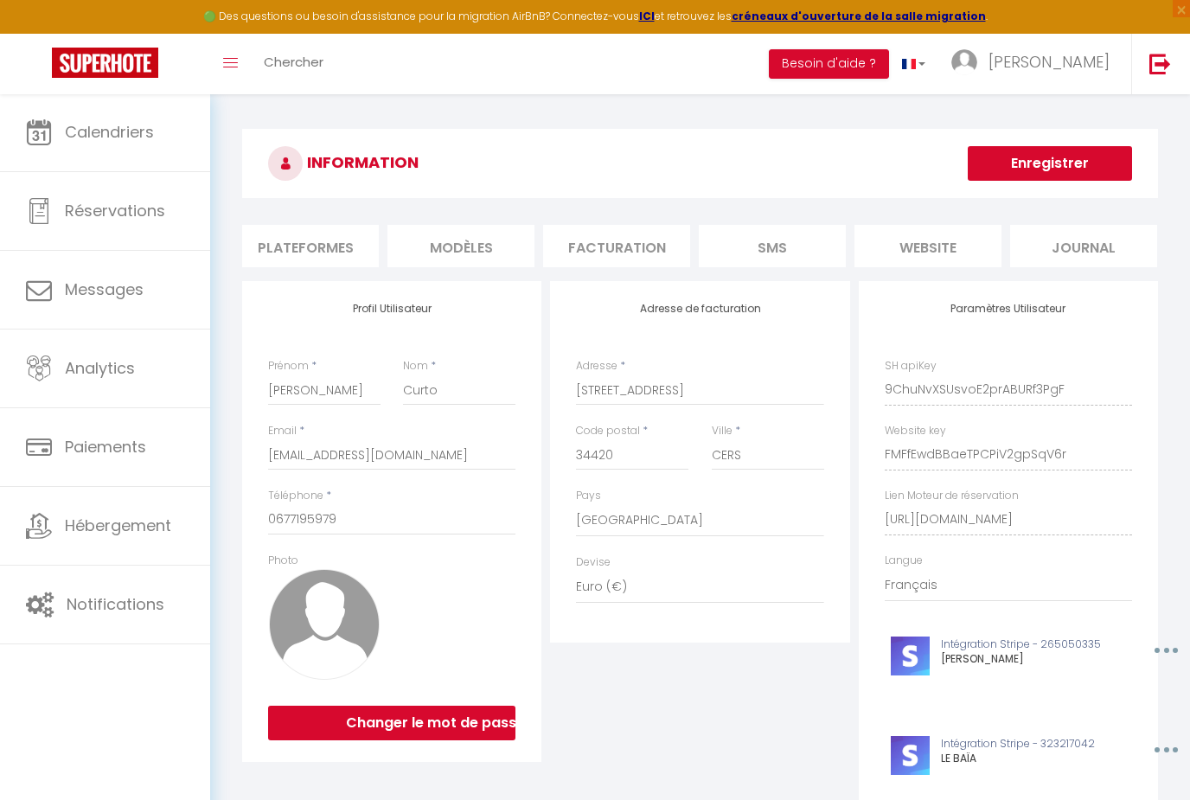
scroll to position [0, 321]
click at [938, 242] on li "website" at bounding box center [928, 246] width 147 height 42
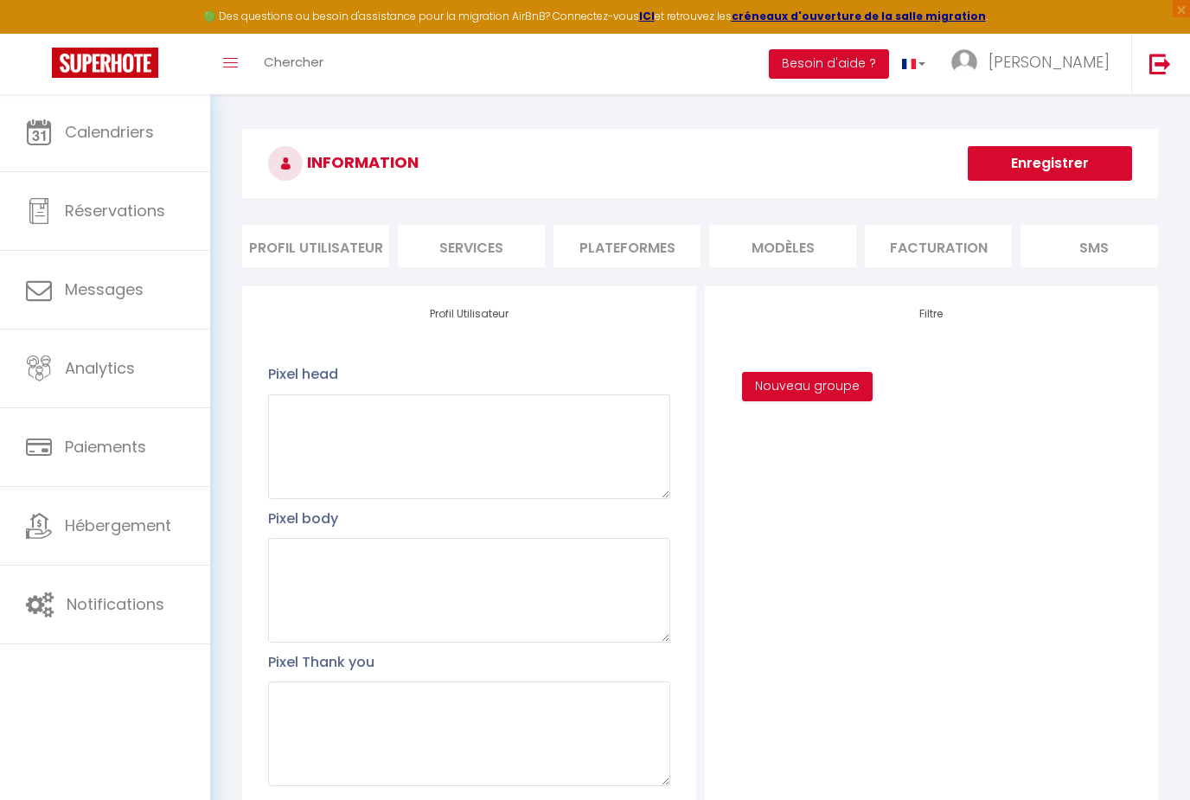
click at [604, 237] on li "Plateformes" at bounding box center [626, 246] width 147 height 42
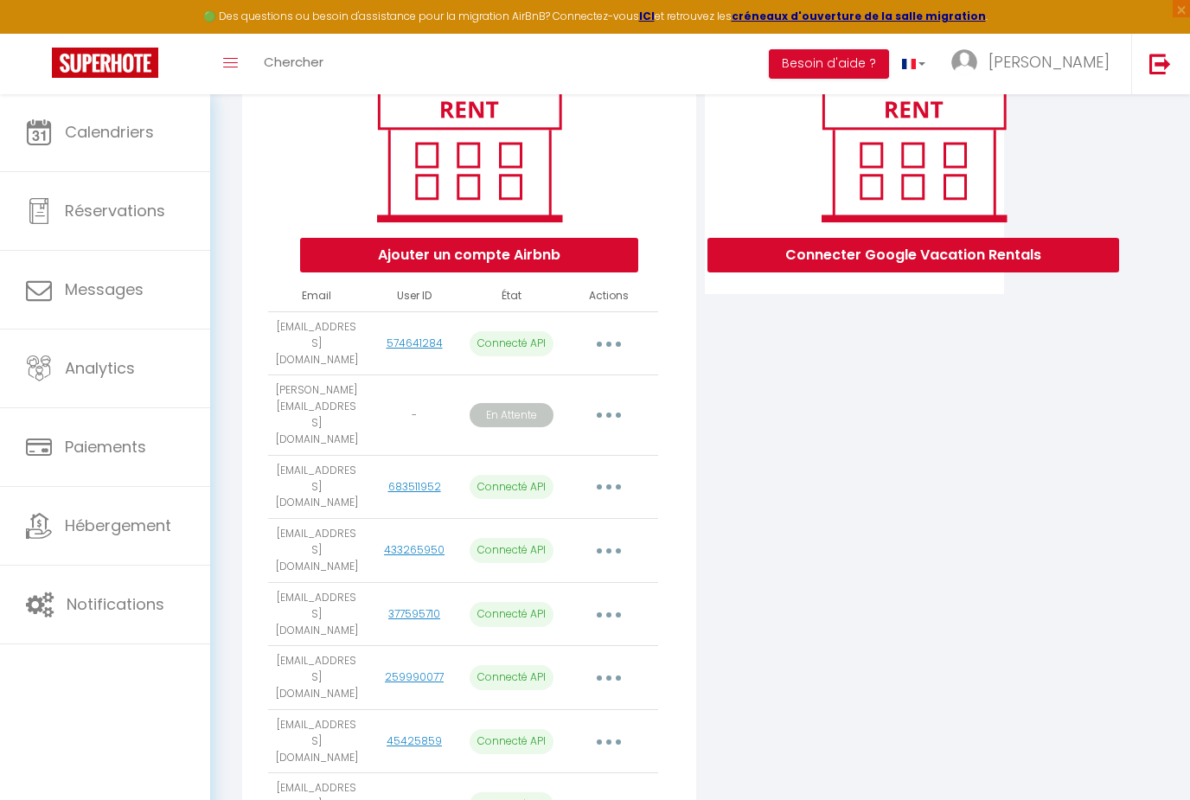
scroll to position [330, 0]
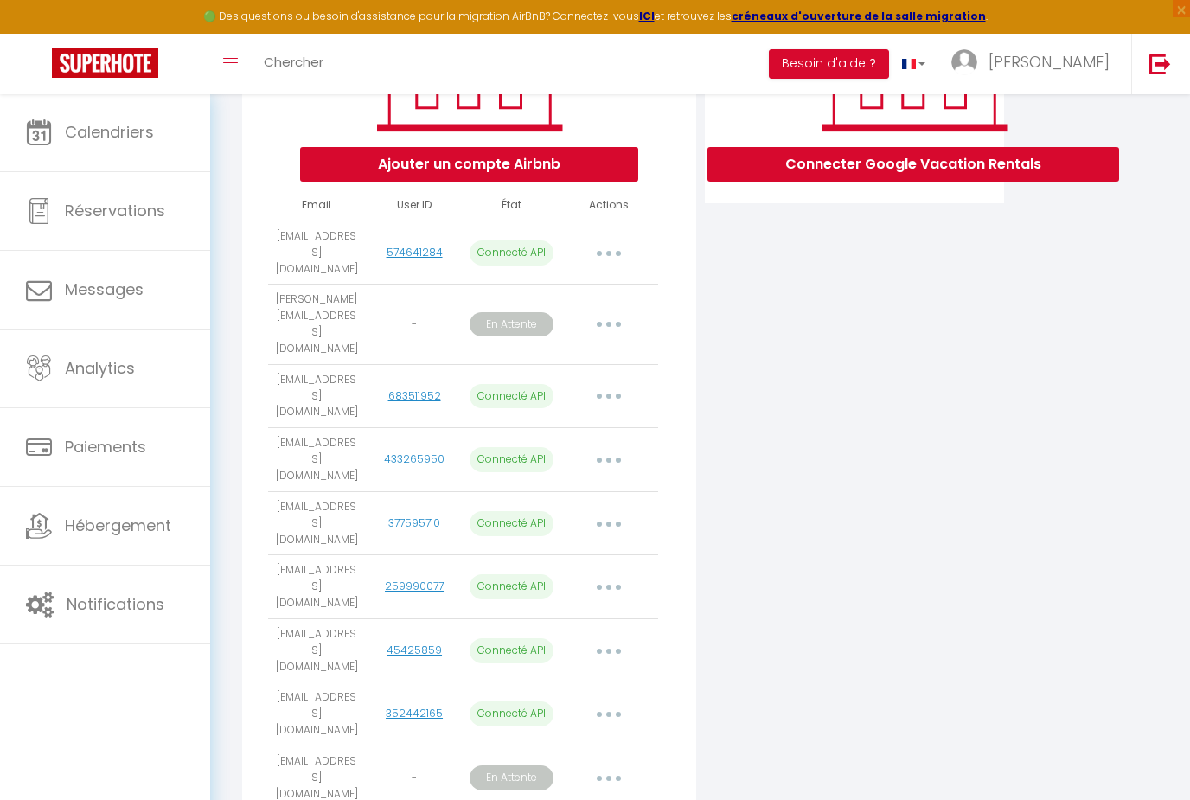
select select "66813"
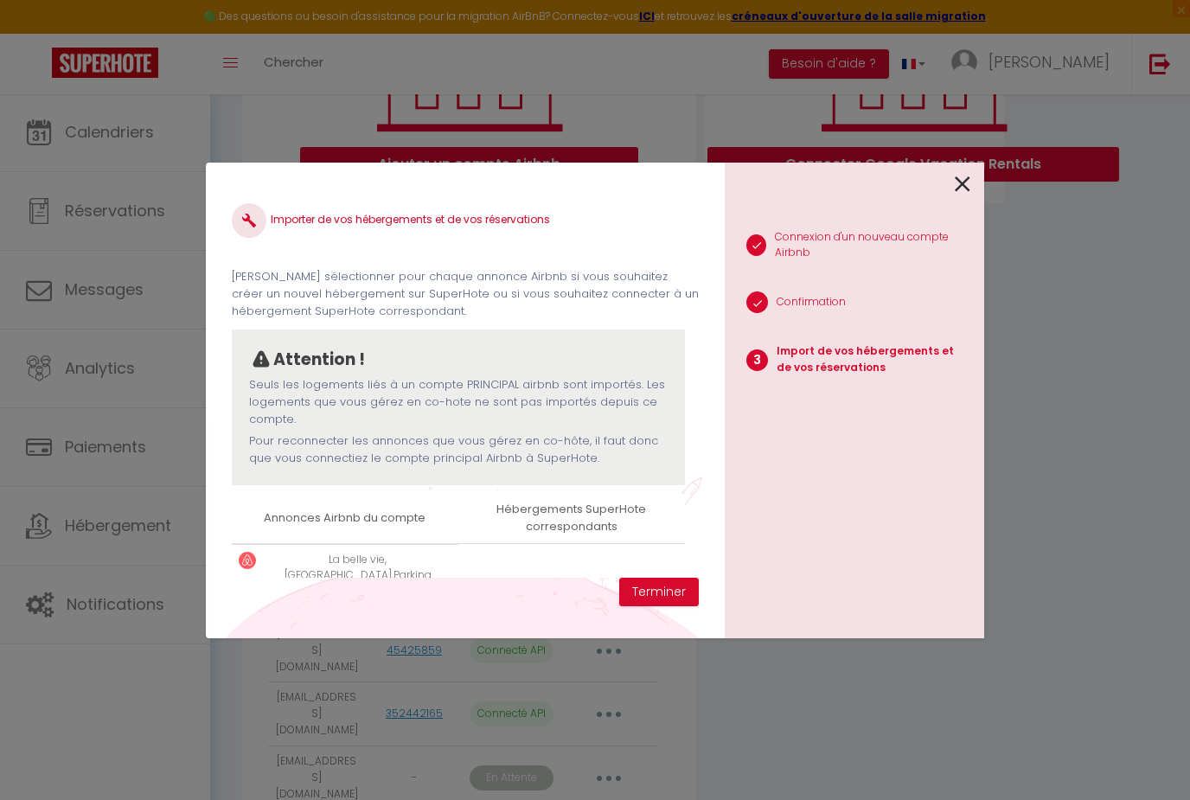
click at [968, 197] on icon at bounding box center [962, 184] width 16 height 26
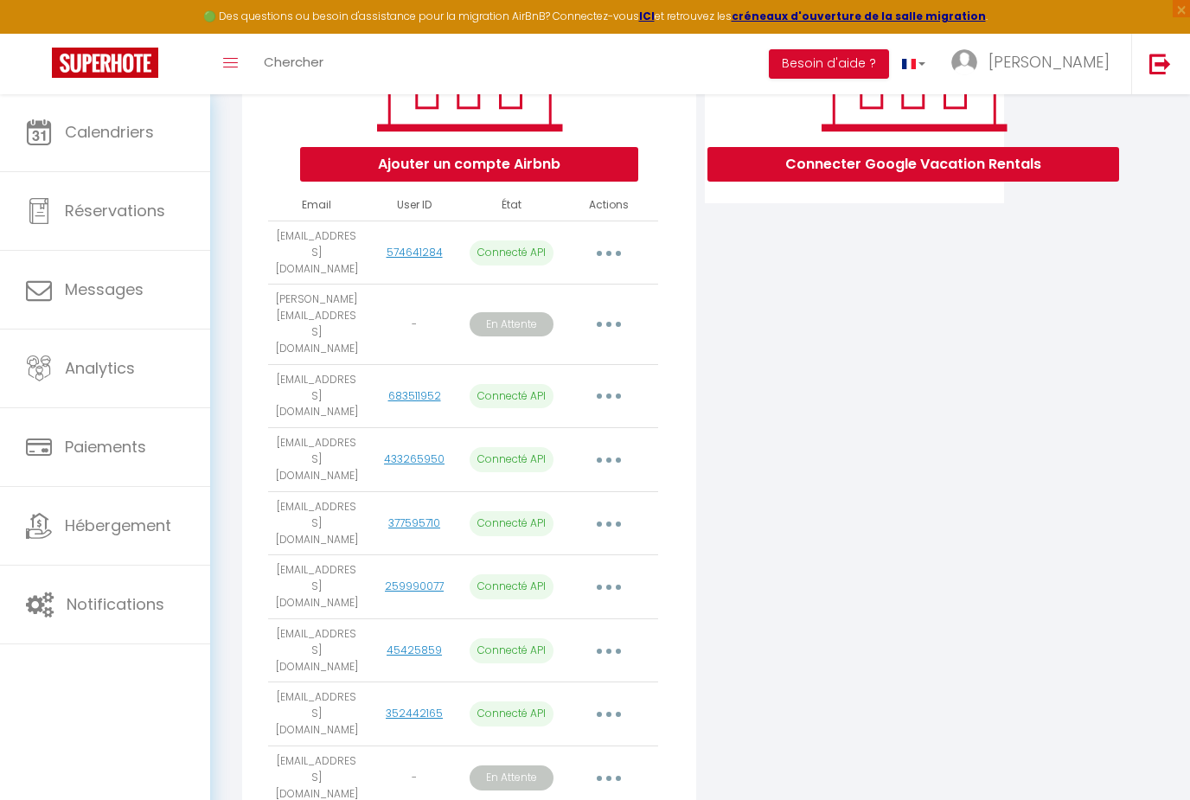
click at [132, 125] on span "Calendriers" at bounding box center [109, 132] width 89 height 22
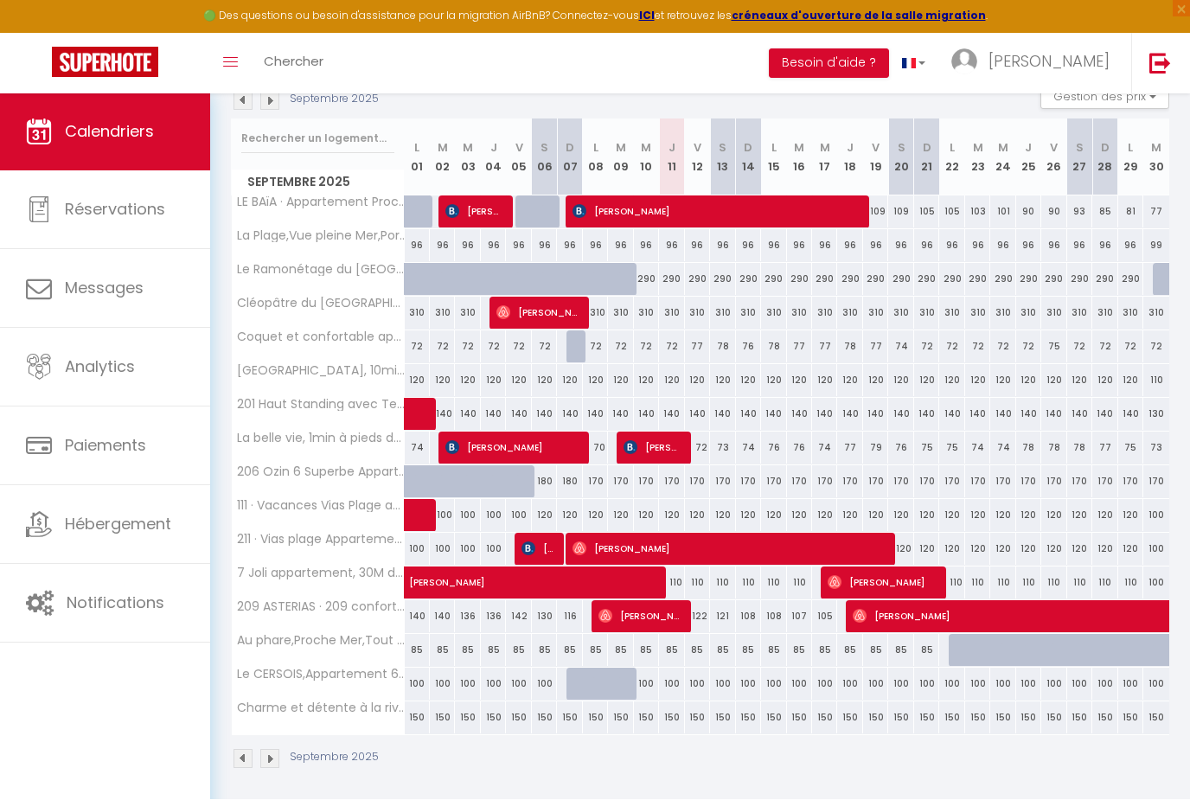
scroll to position [277, 0]
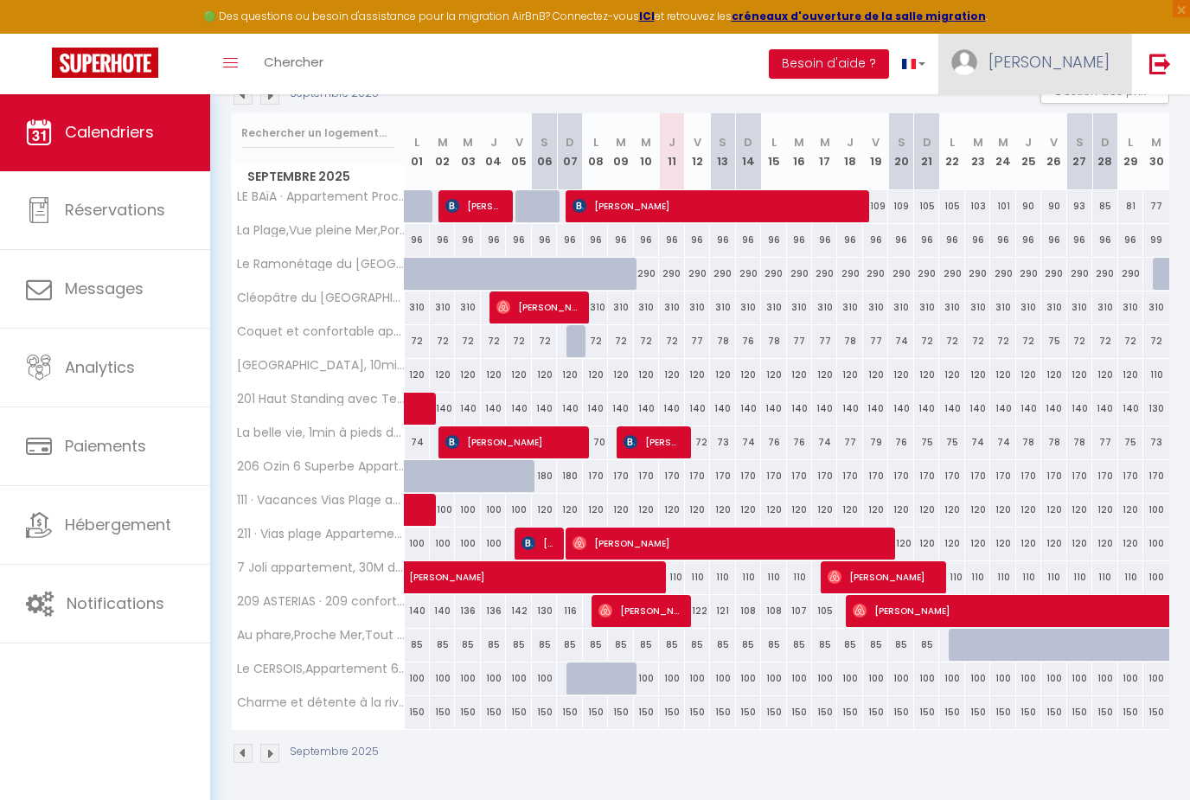
click at [1081, 67] on span "[PERSON_NAME]" at bounding box center [1048, 62] width 121 height 22
click at [1086, 116] on link "Paramètres" at bounding box center [1062, 119] width 128 height 29
select select "28"
select select "fr"
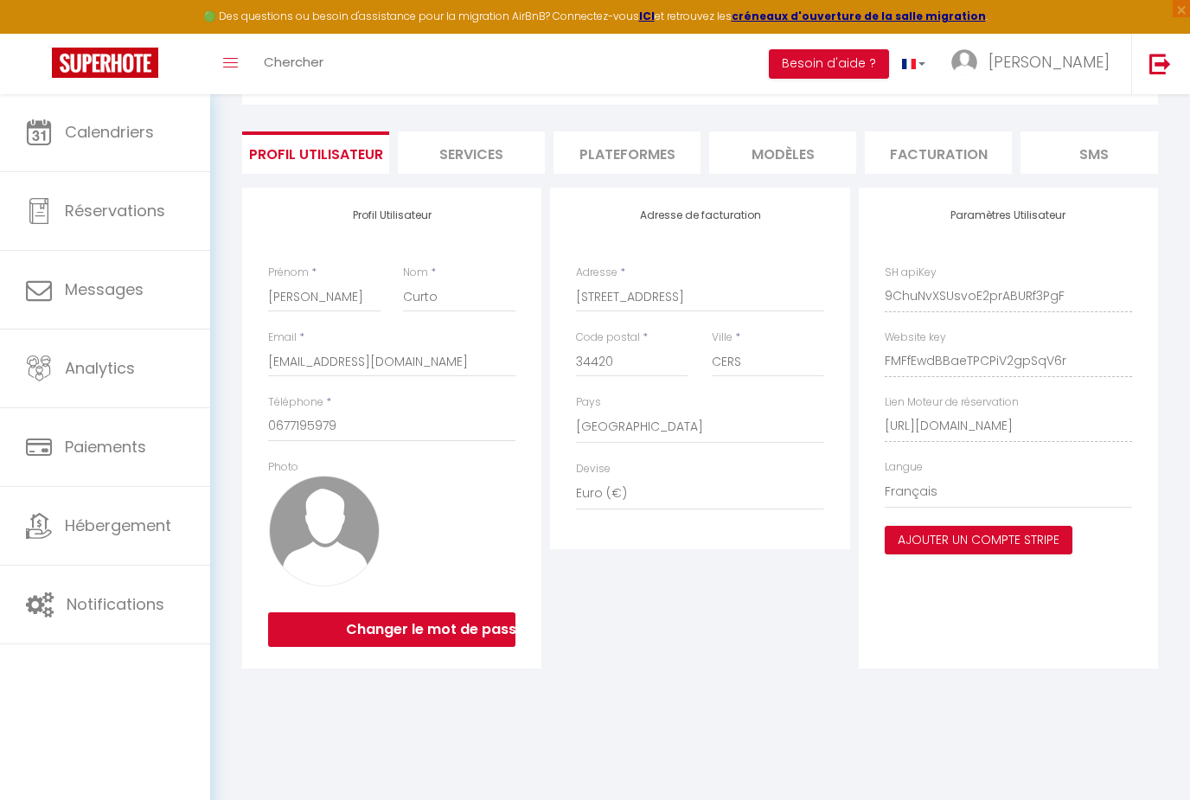
scroll to position [55, 0]
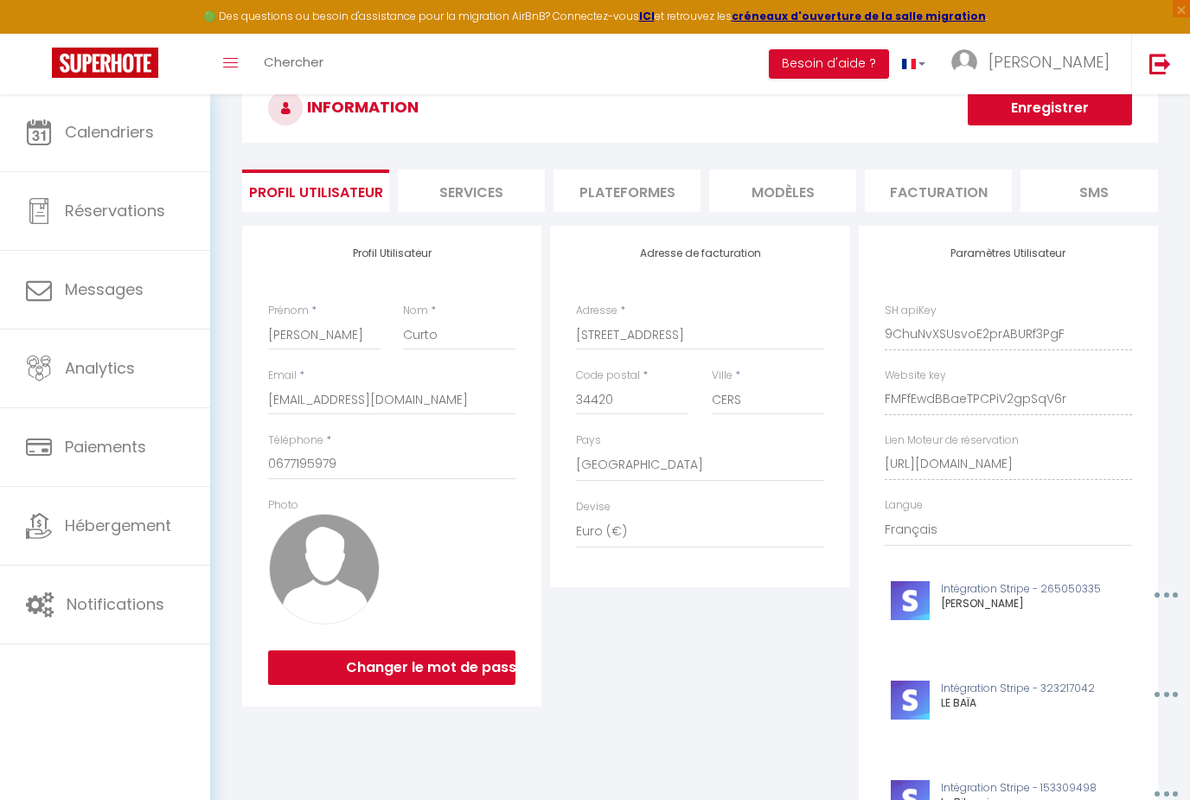
drag, startPoint x: 630, startPoint y: 182, endPoint x: 635, endPoint y: 191, distance: 10.1
click at [635, 190] on li "Plateformes" at bounding box center [626, 190] width 147 height 42
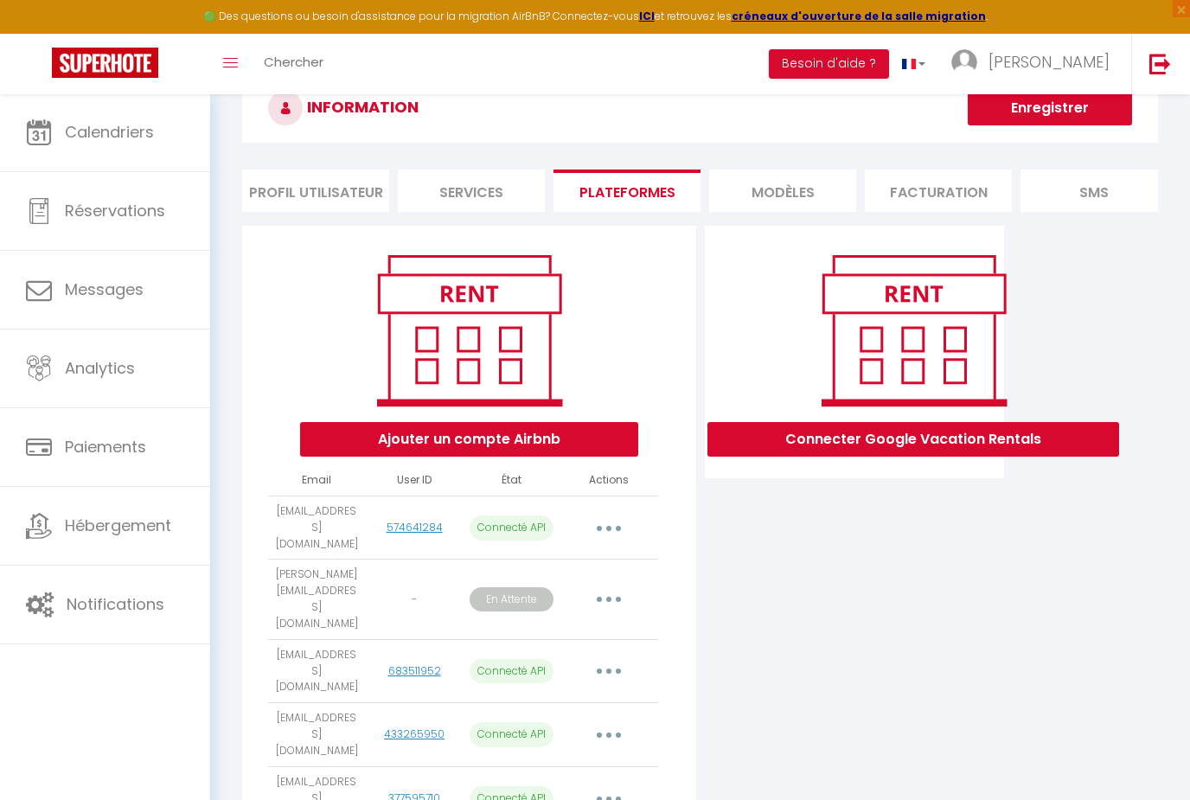
drag, startPoint x: 467, startPoint y: 191, endPoint x: 463, endPoint y: 182, distance: 9.3
click at [464, 186] on li "Services" at bounding box center [471, 190] width 147 height 42
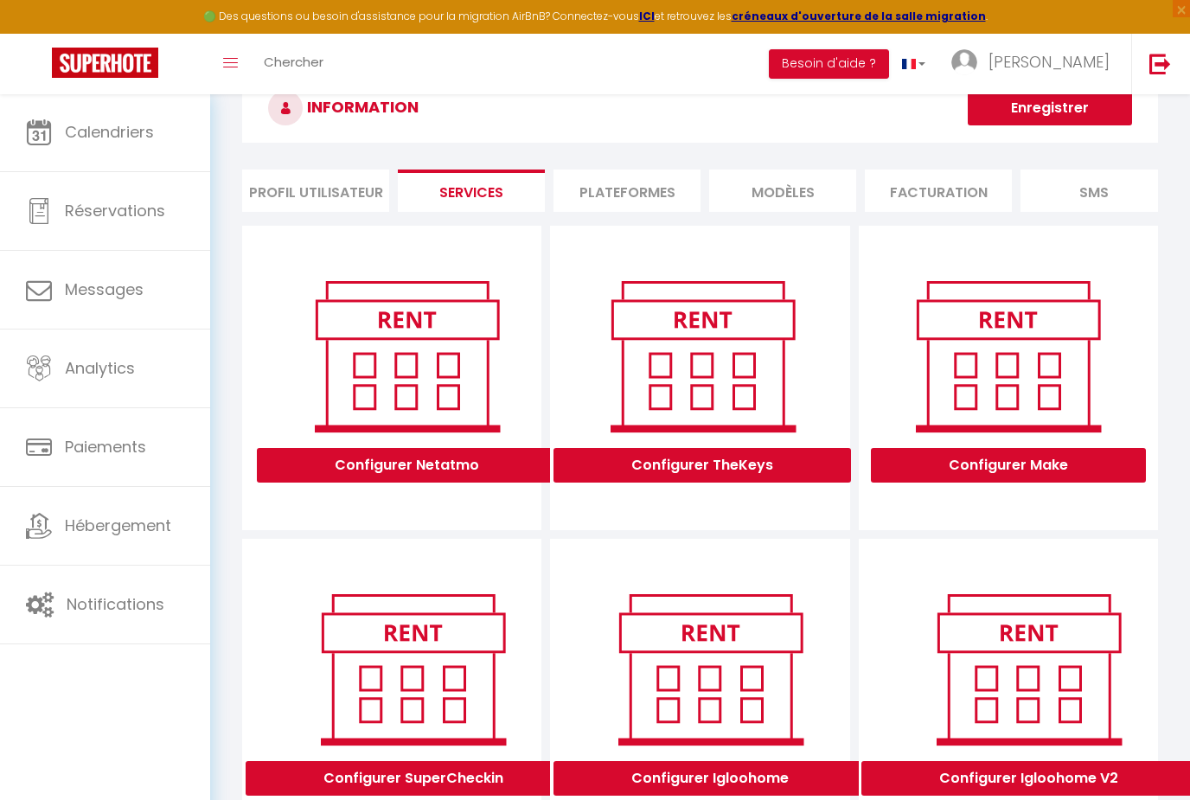
click at [1037, 469] on button "Configurer Make" at bounding box center [1008, 465] width 275 height 35
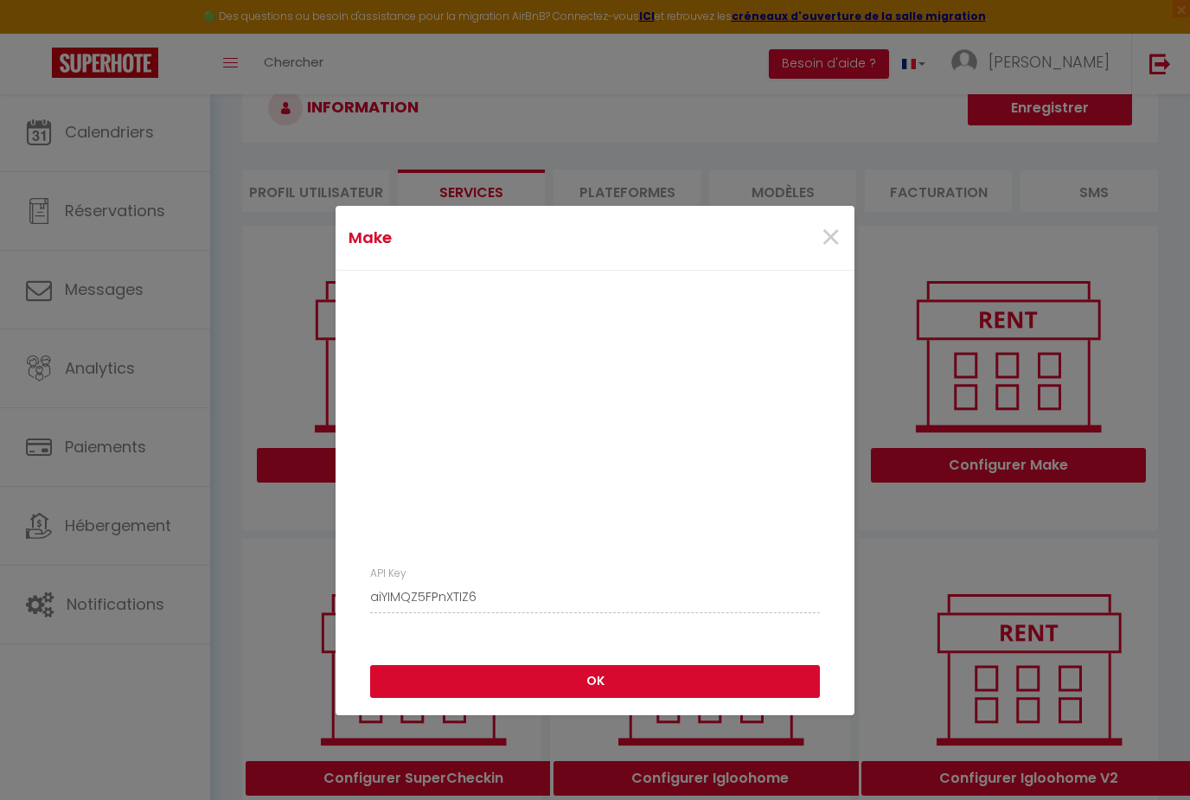
click at [630, 671] on button "OK" at bounding box center [595, 681] width 450 height 33
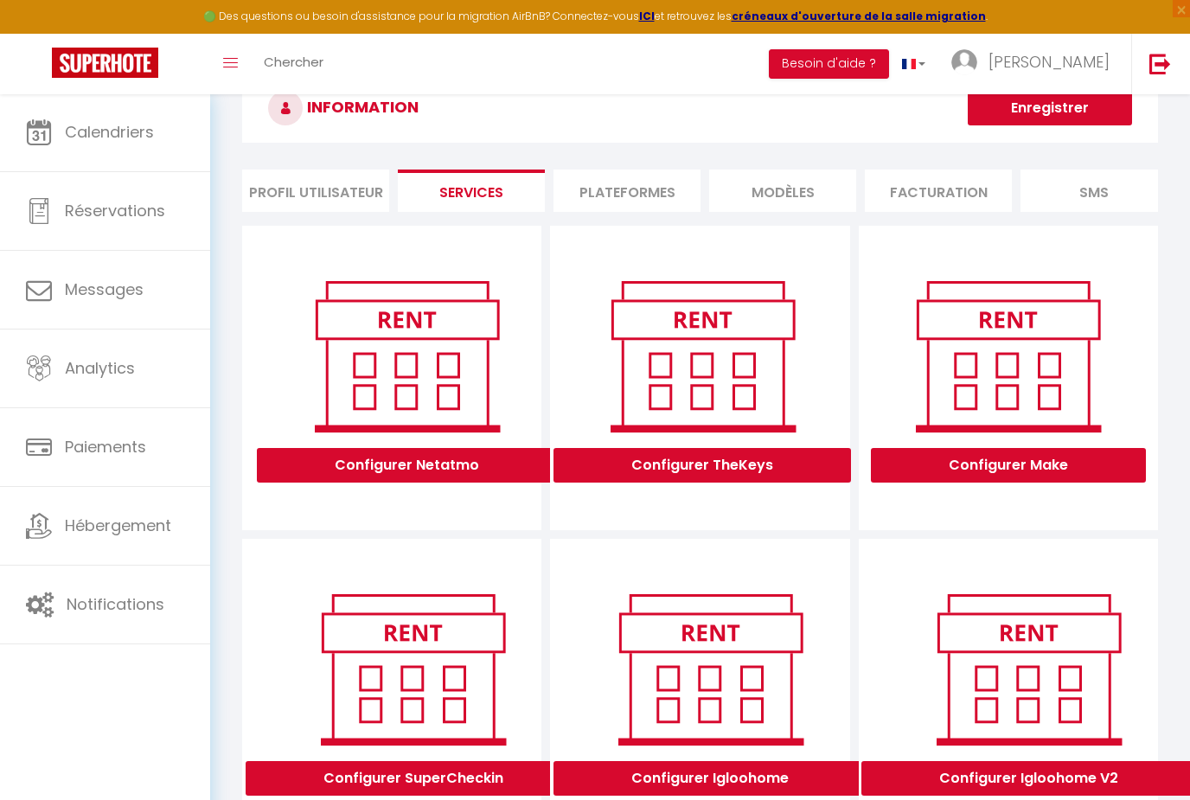
click at [1031, 112] on button "Enregistrer" at bounding box center [1049, 108] width 164 height 35
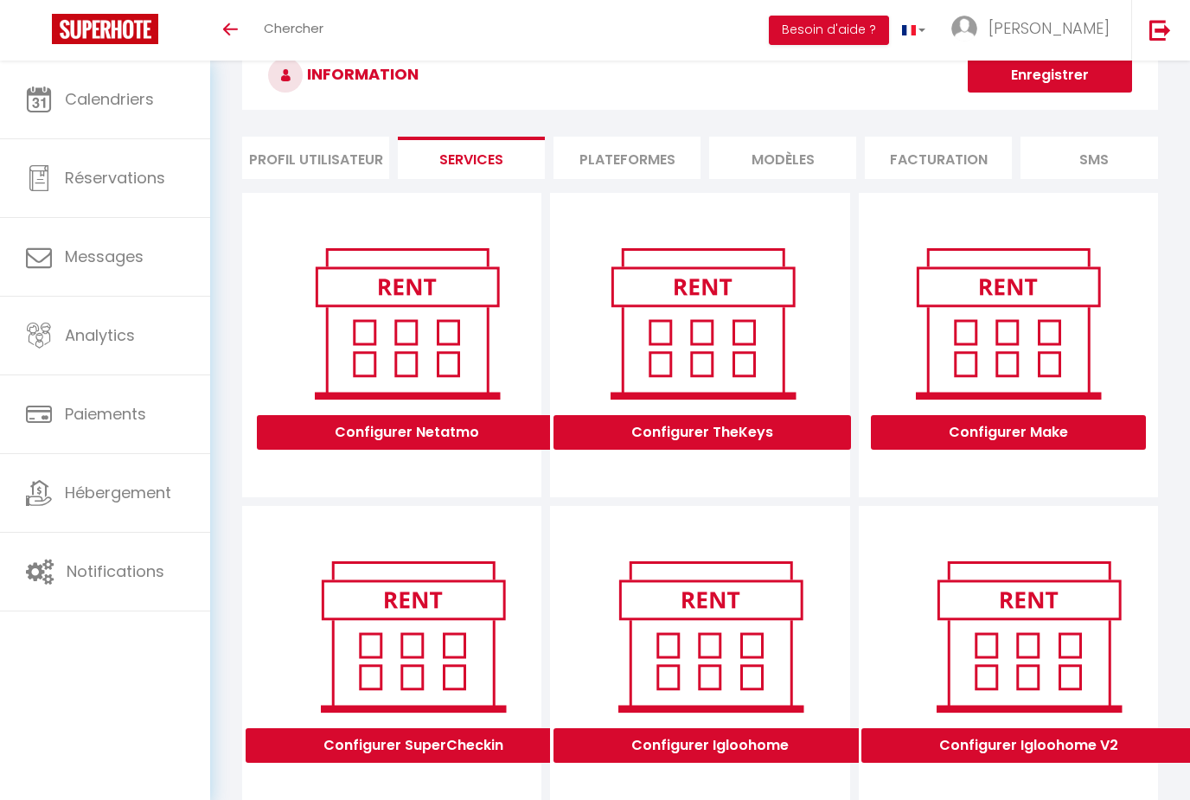
click at [1044, 84] on button "Enregistrer" at bounding box center [1049, 75] width 164 height 35
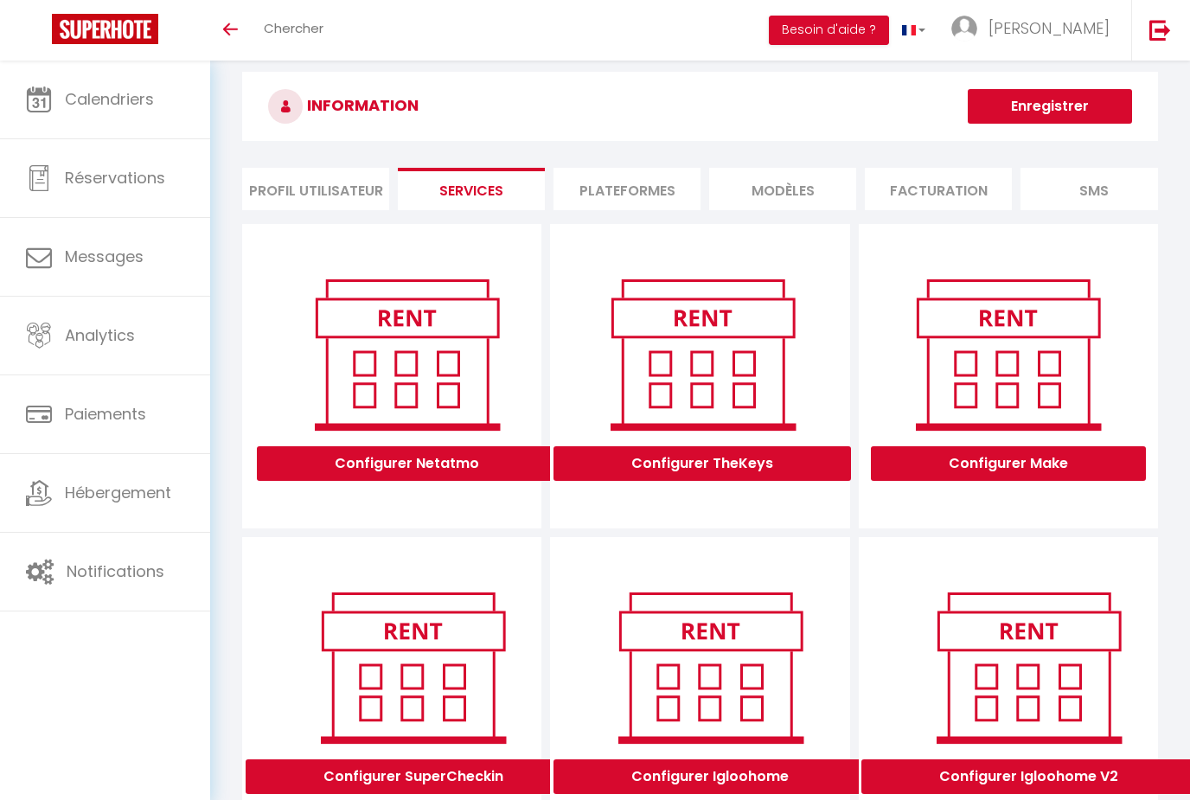
scroll to position [28, 0]
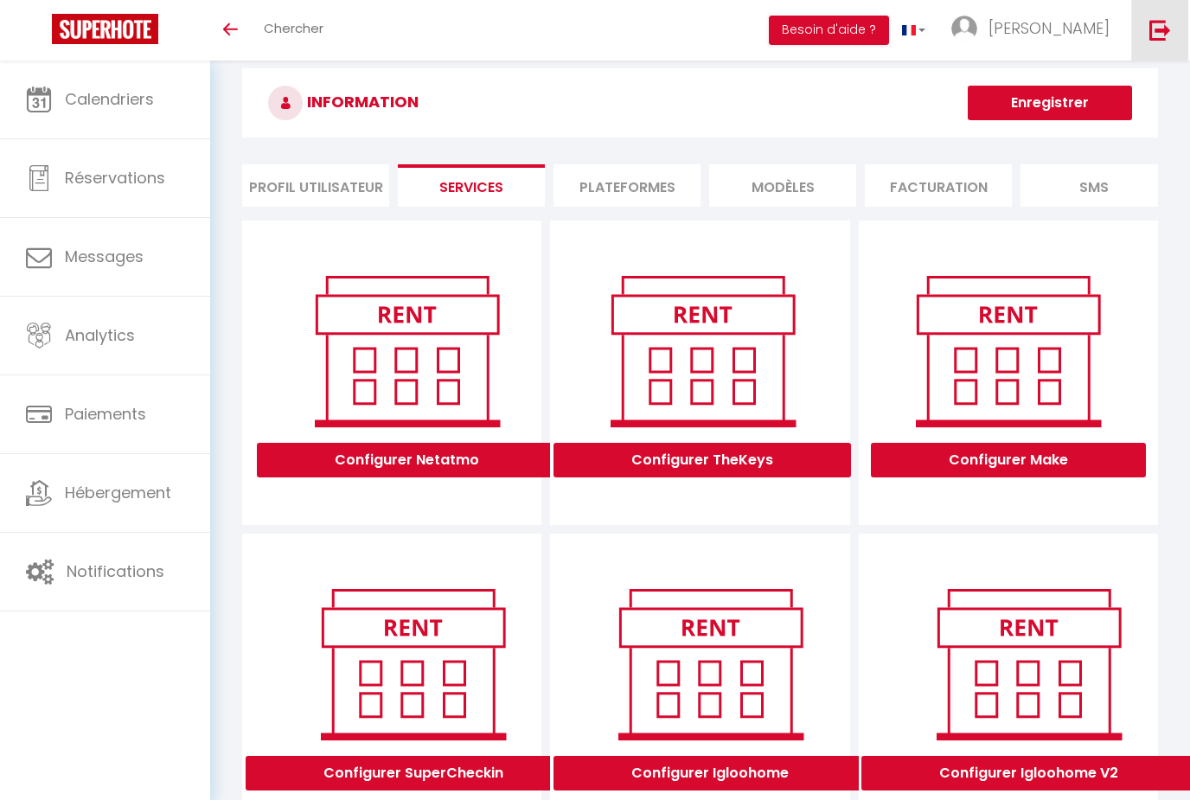
click at [1162, 21] on img at bounding box center [1160, 30] width 22 height 22
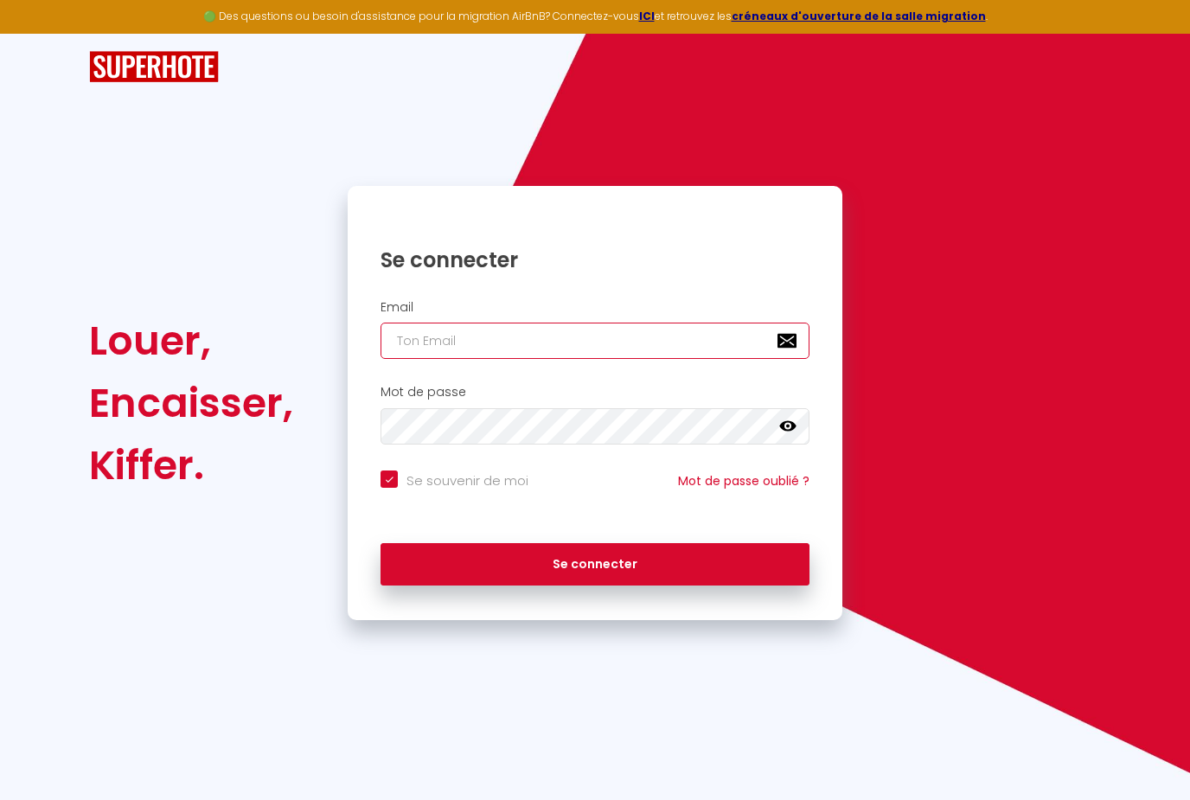
click at [667, 335] on input "email" at bounding box center [594, 340] width 429 height 36
click at [642, 342] on input "email" at bounding box center [594, 340] width 429 height 36
type input "[EMAIL_ADDRESS][DOMAIN_NAME]"
click at [595, 561] on button "Se connecter" at bounding box center [594, 564] width 429 height 43
checkbox input "true"
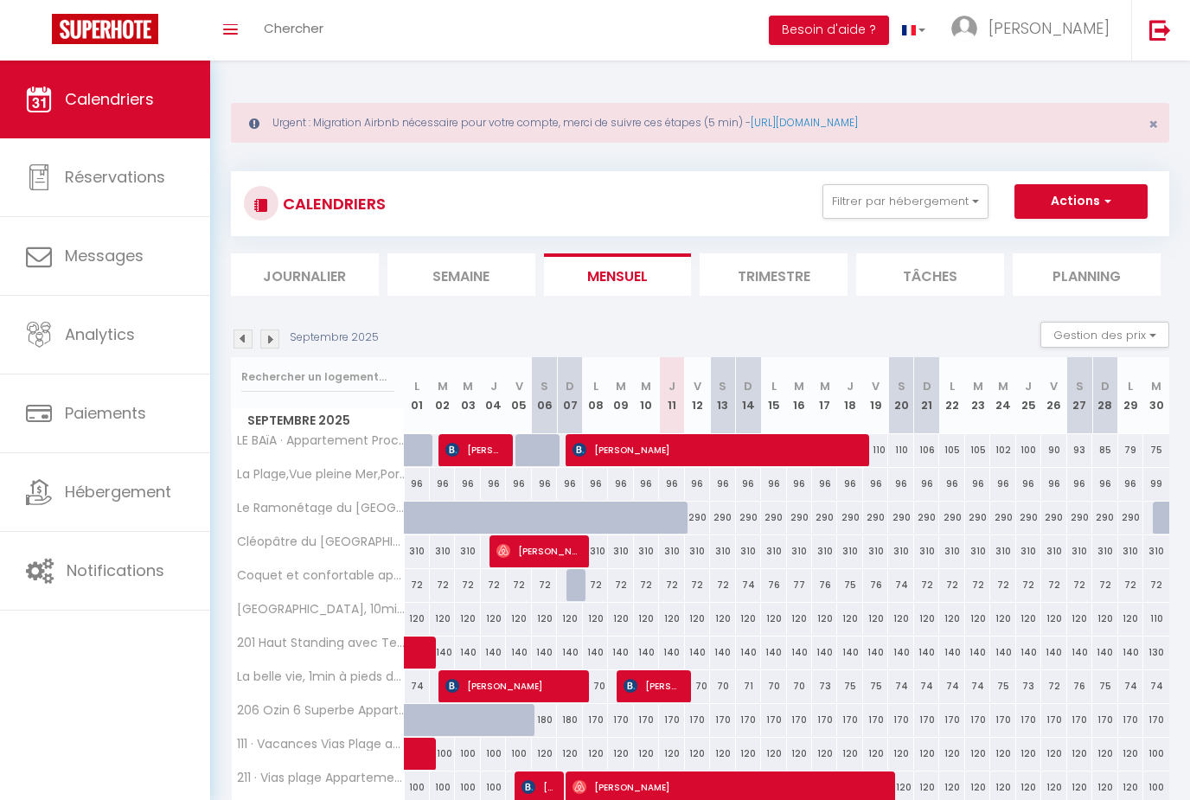
click at [928, 450] on div "106" at bounding box center [926, 450] width 25 height 32
type input "106"
type input "Dim 21 Septembre 2025"
type input "Lun 22 Septembre 2025"
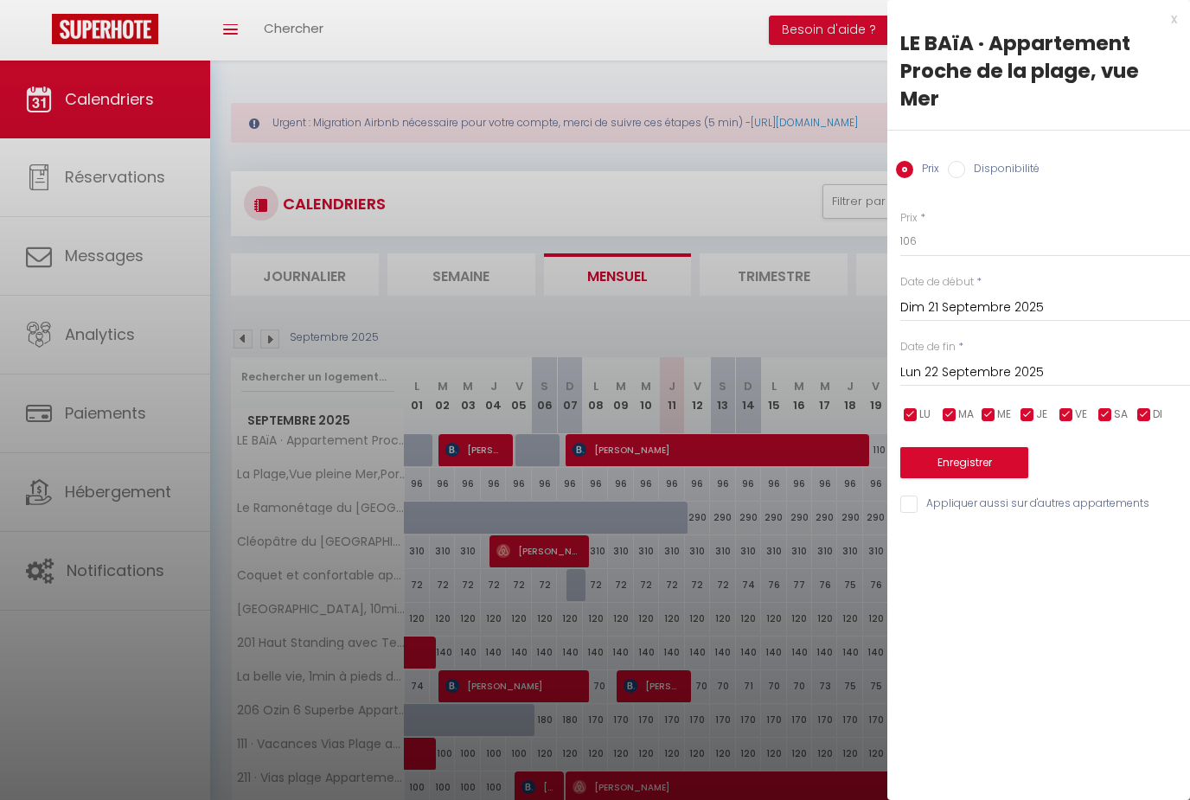
click at [764, 189] on div at bounding box center [595, 400] width 1190 height 800
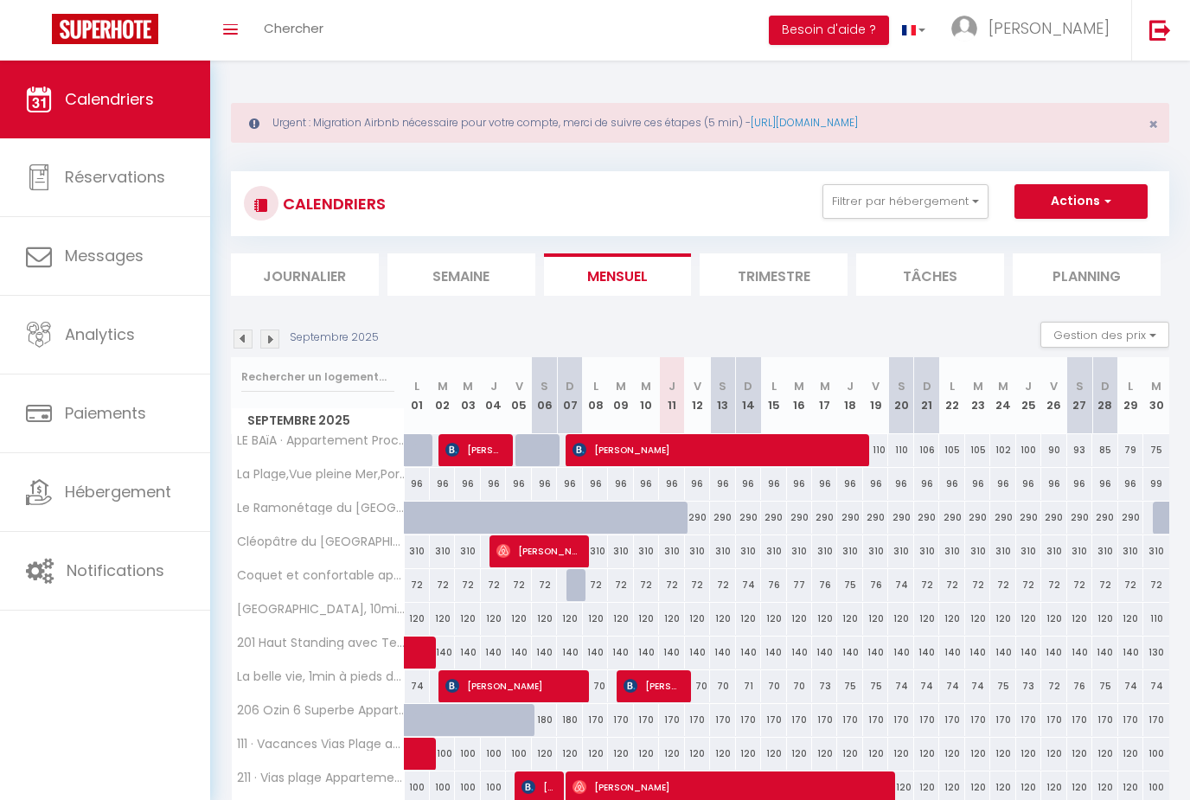
click at [1092, 198] on button "Actions" at bounding box center [1080, 201] width 133 height 35
click at [1053, 238] on link "Nouvelle réservation" at bounding box center [1062, 241] width 150 height 26
select select
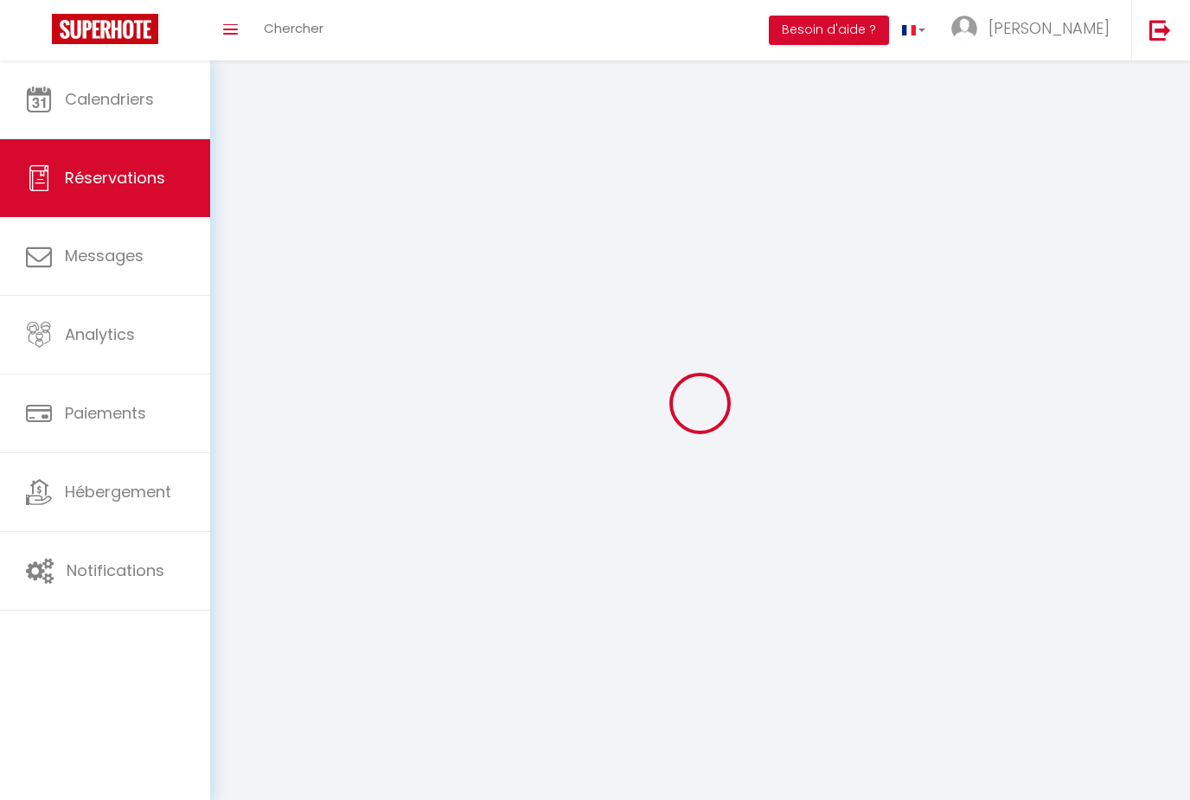
select select
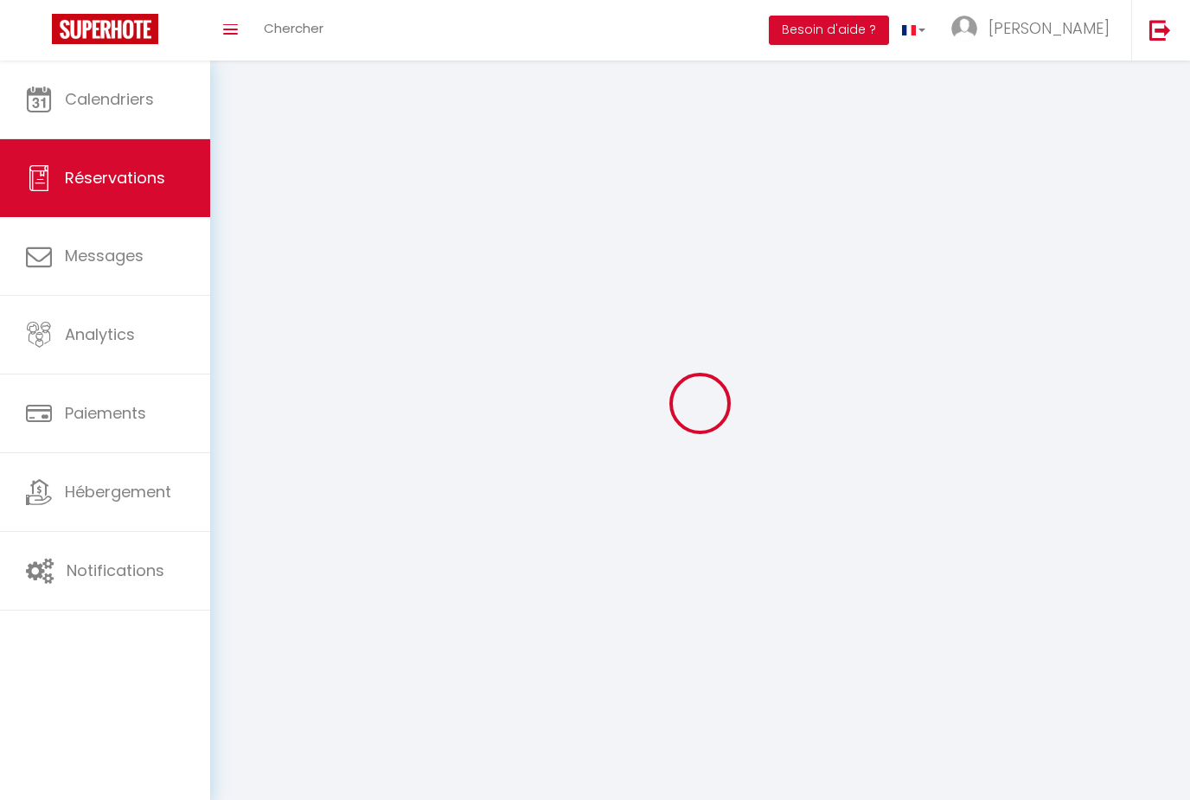
select select
checkbox input "false"
select select
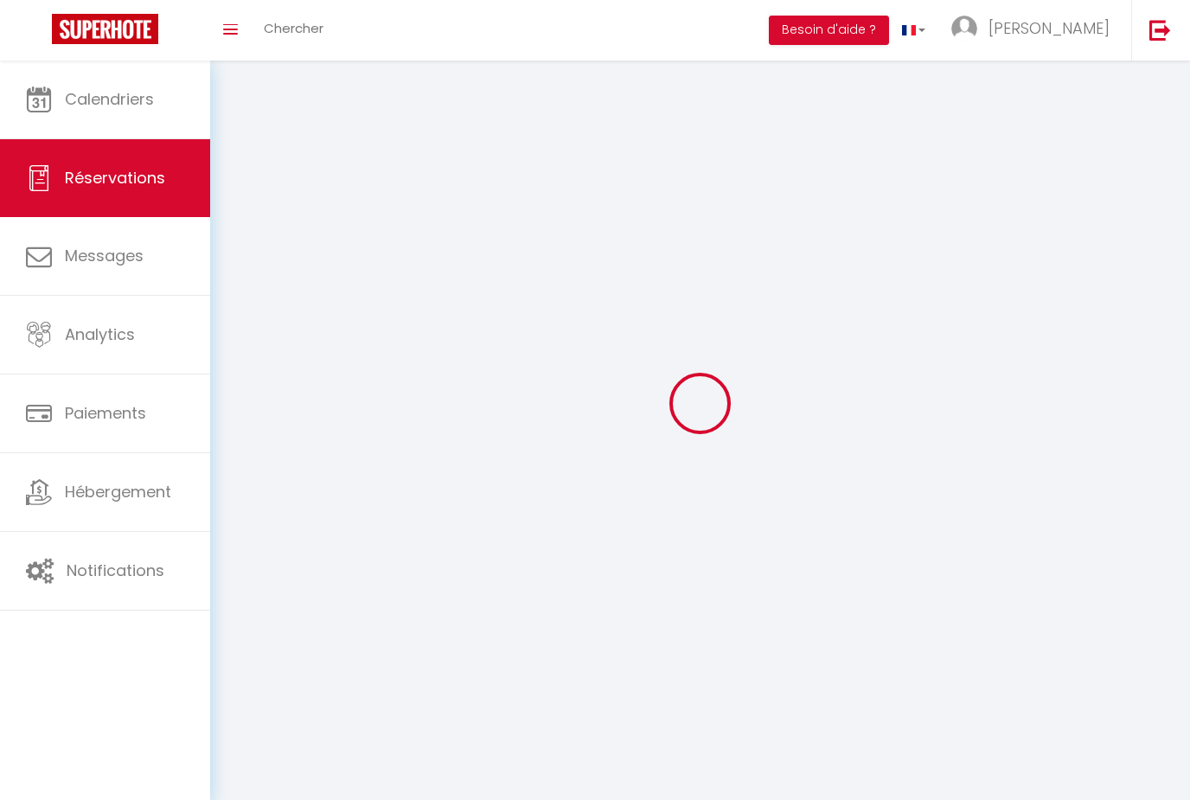
select select
checkbox input "false"
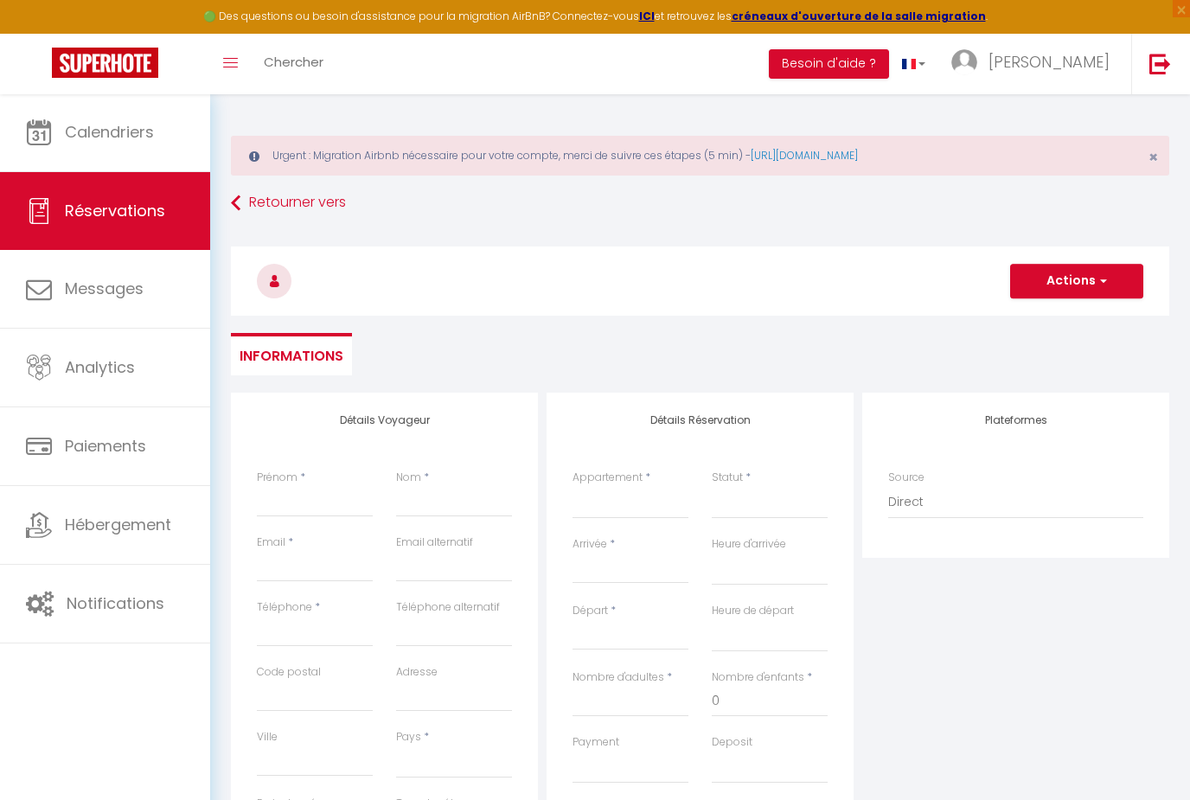
select select
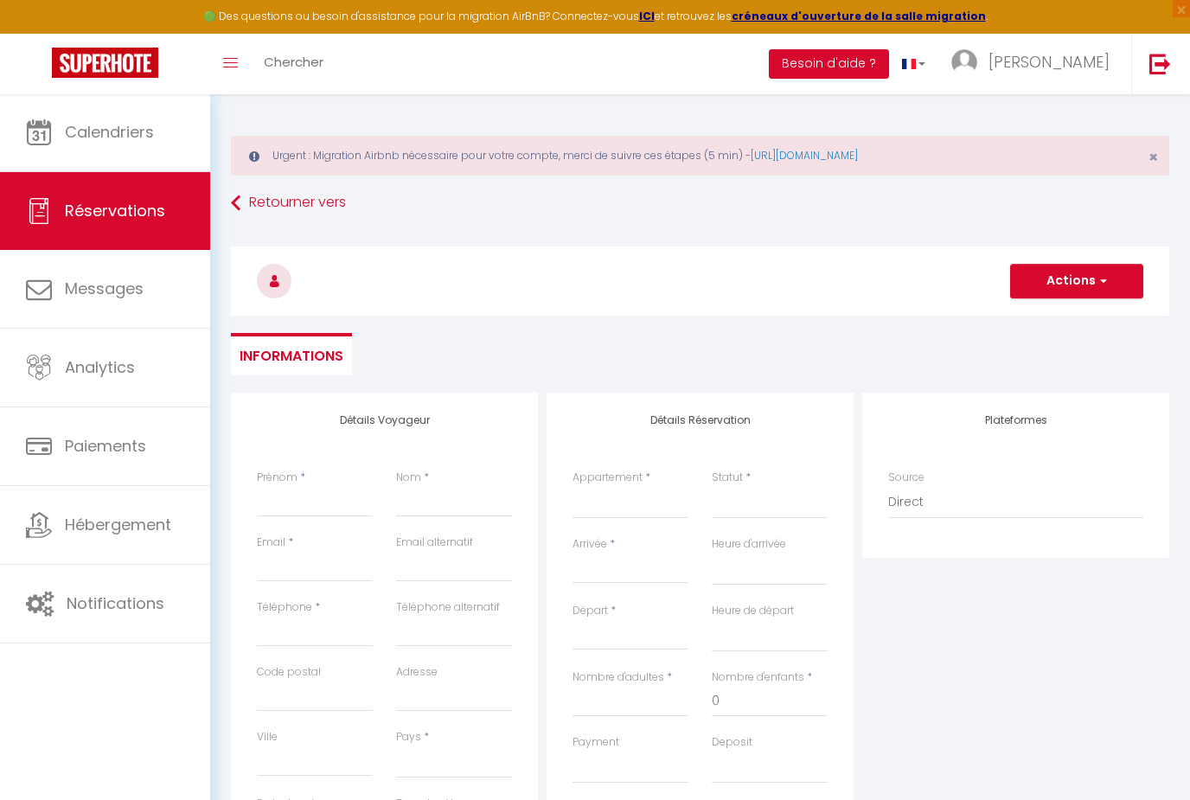
select select
checkbox input "false"
select select
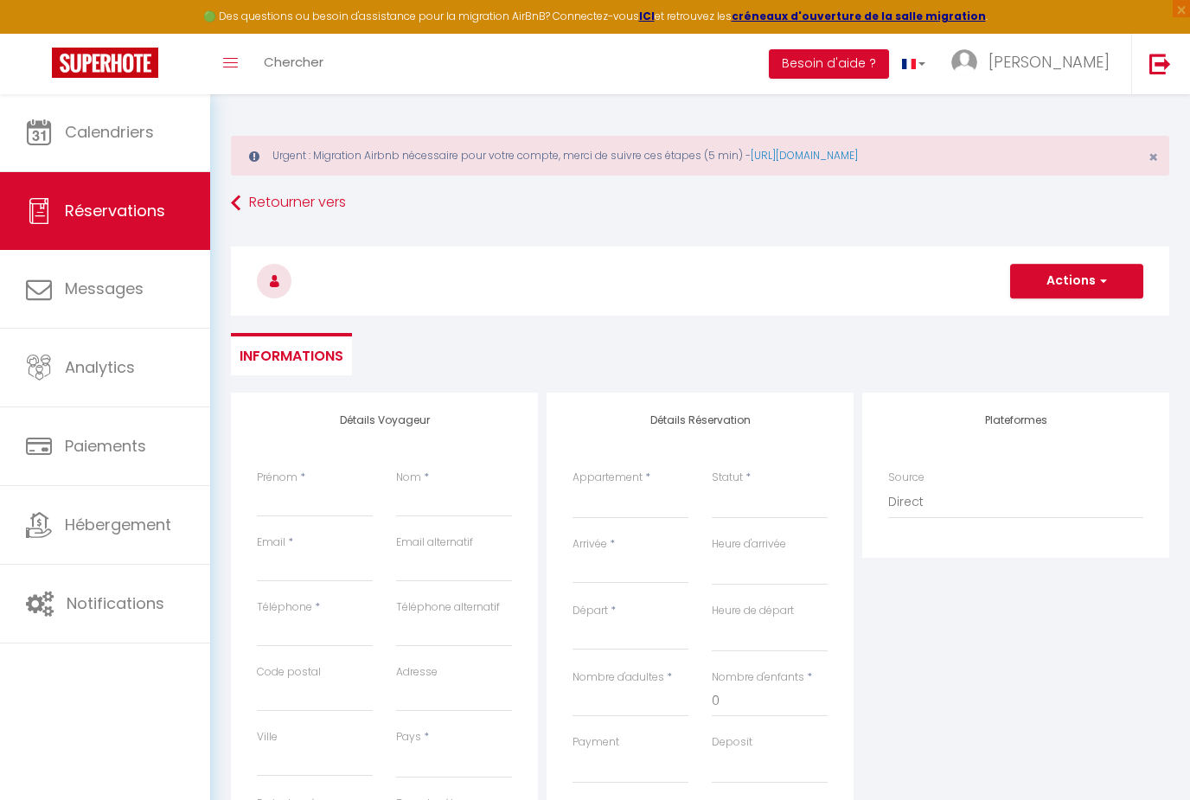
select select
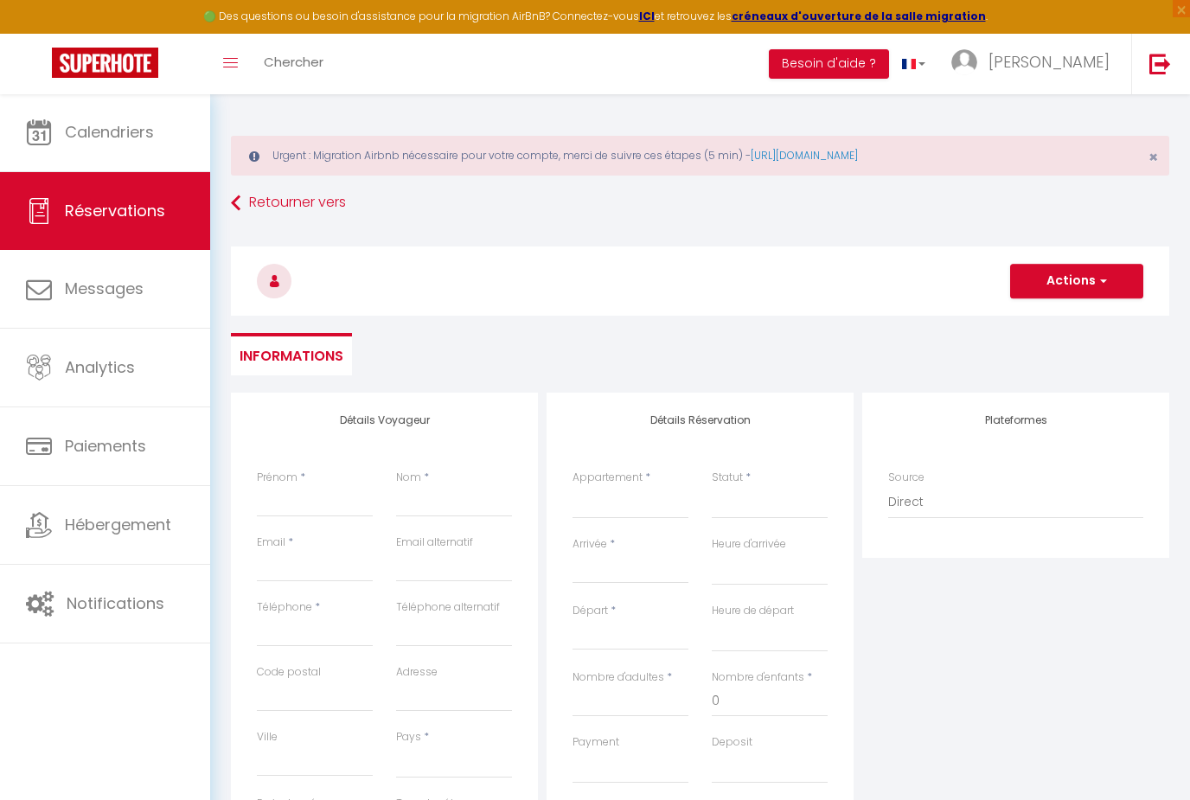
checkbox input "false"
select select
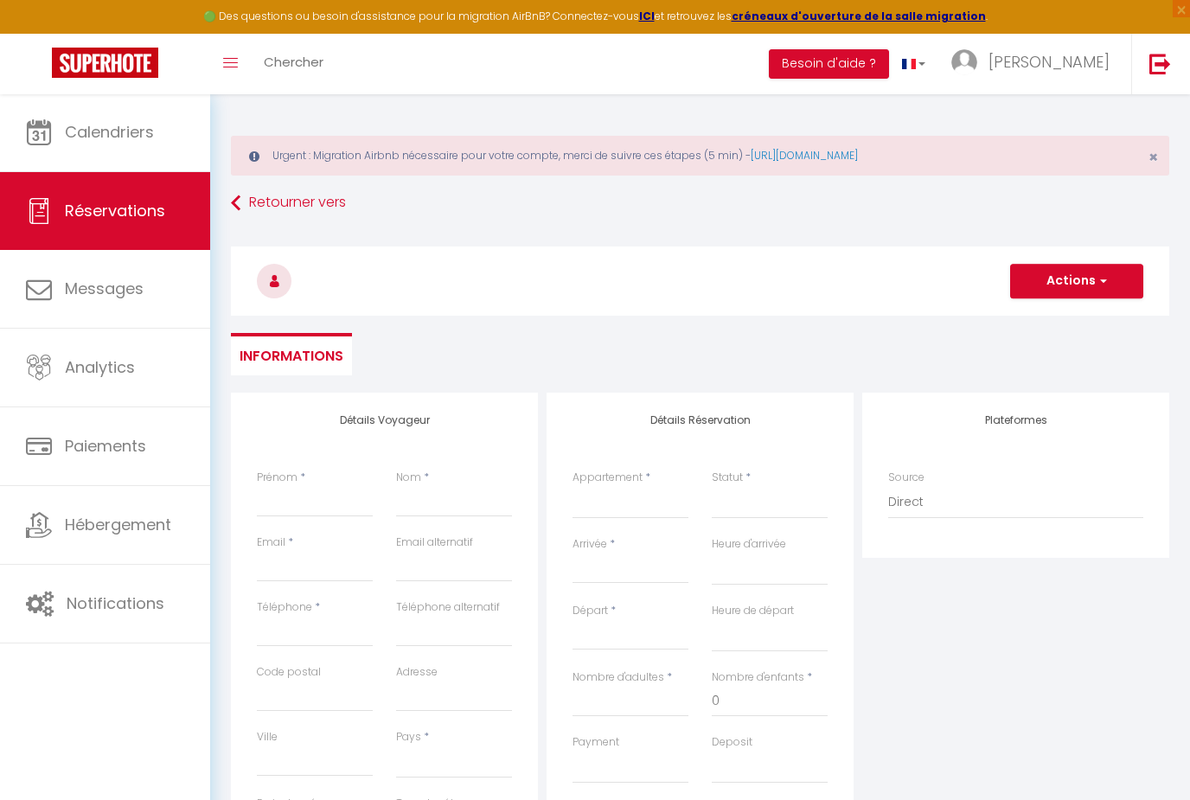
select select
checkbox input "false"
select select
click at [303, 515] on input "Prénom" at bounding box center [315, 501] width 116 height 31
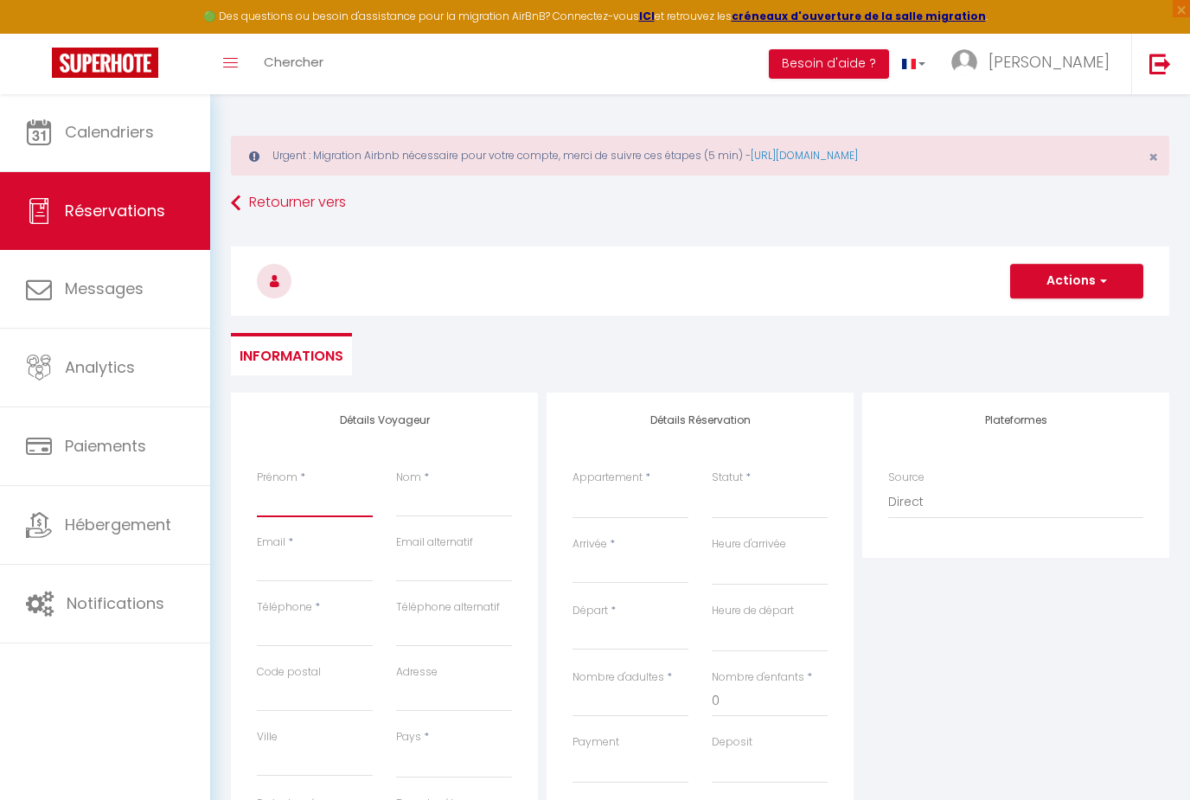
type input "C"
select select
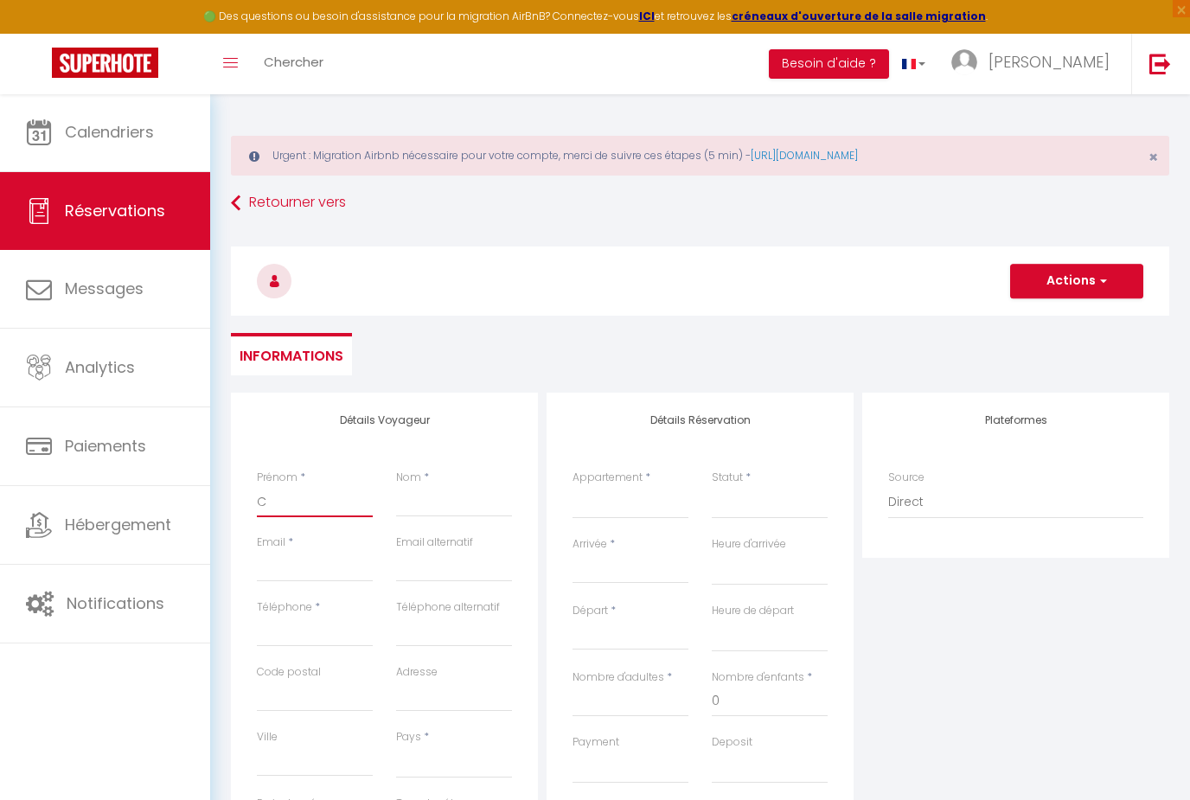
select select
checkbox input "false"
type input "Ch"
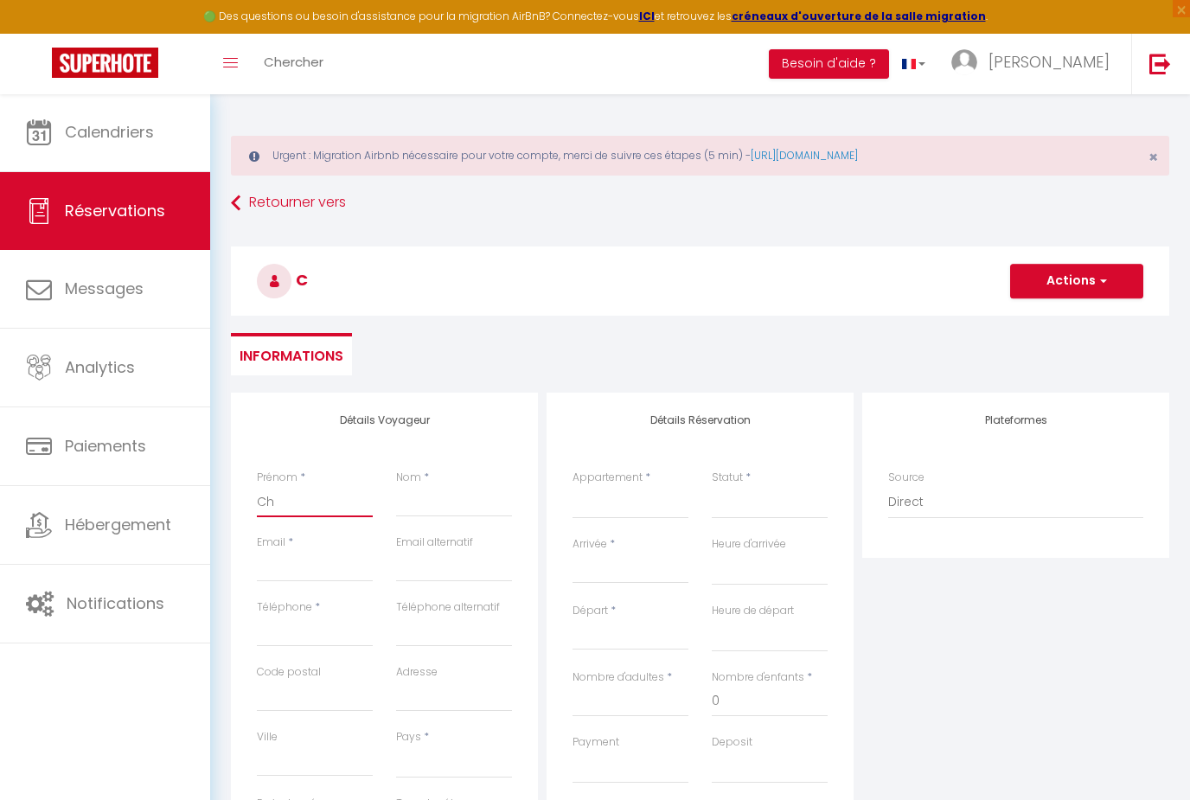
select select
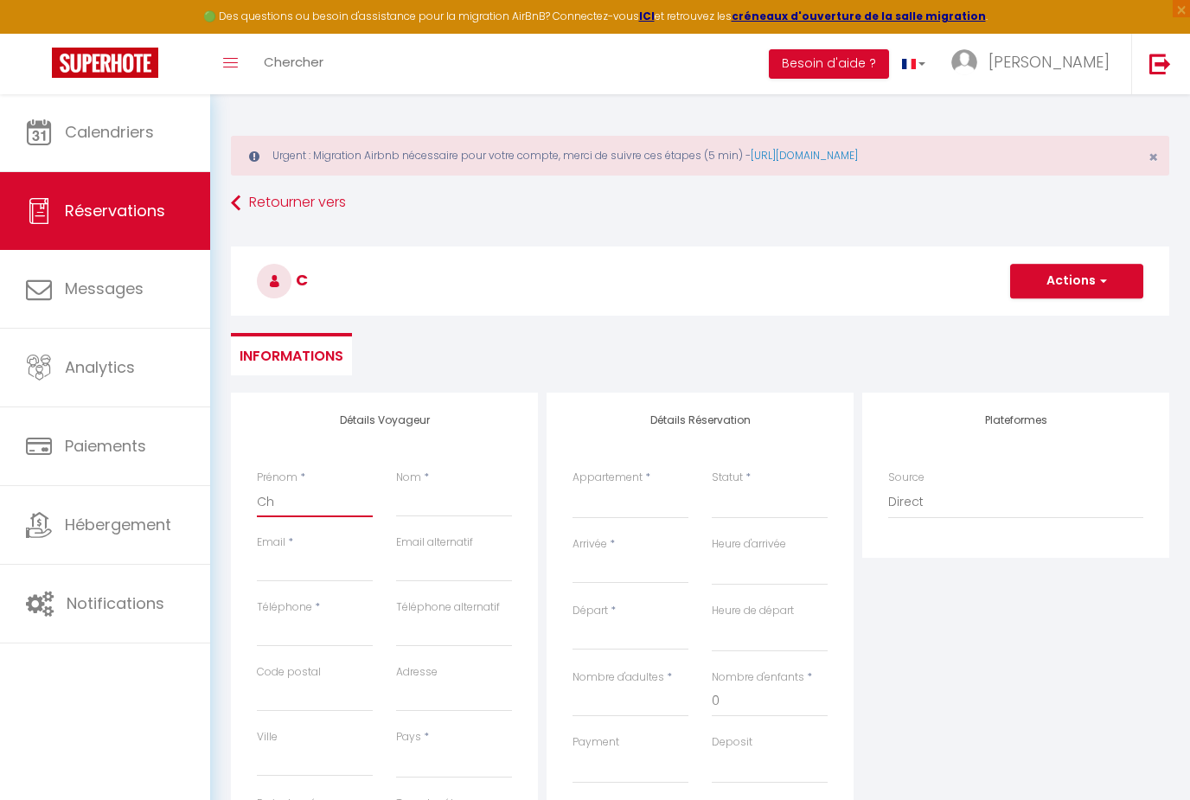
select select
checkbox input "false"
type input "Cha"
select select
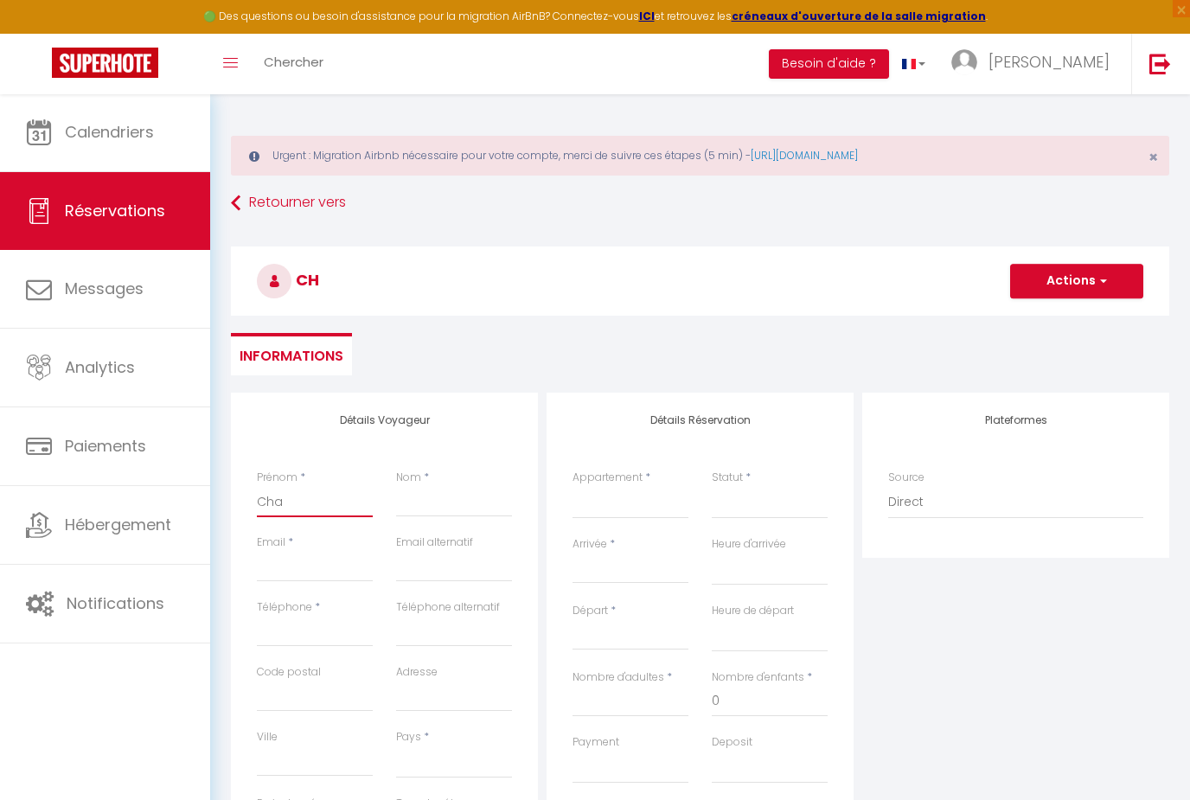
select select
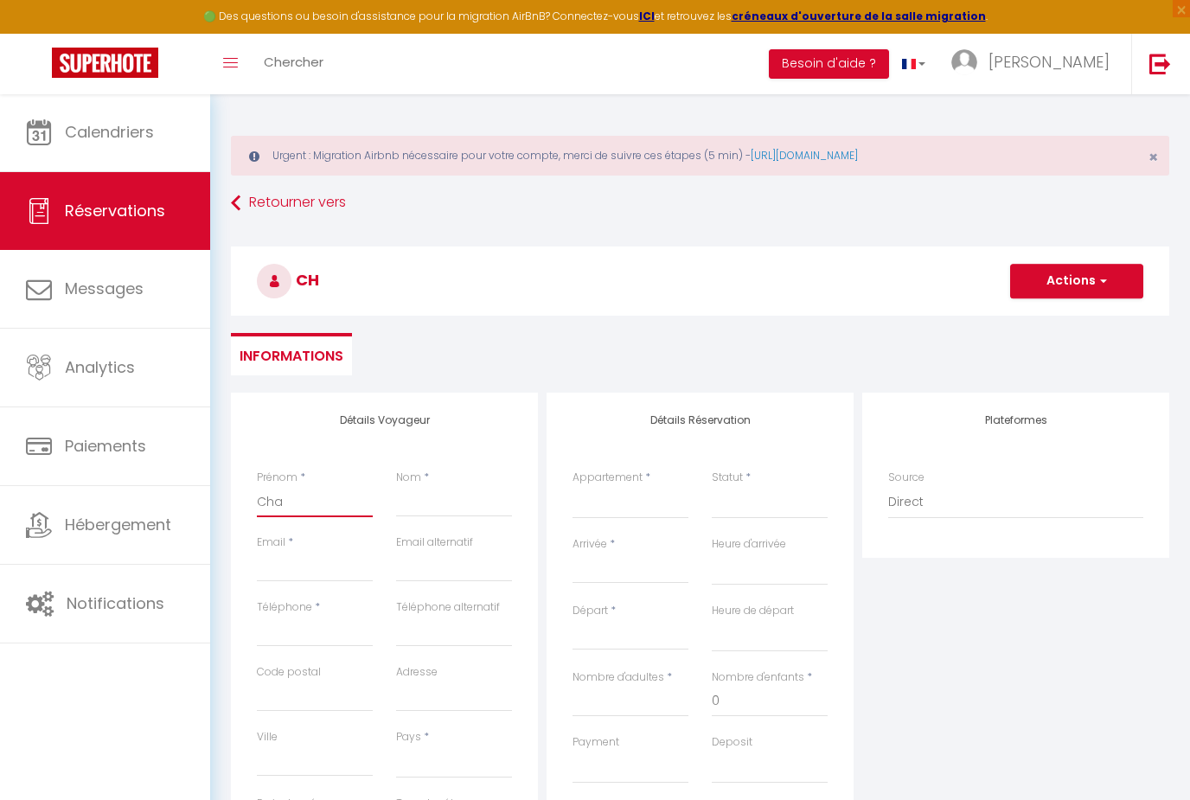
select select
checkbox input "false"
type input "Chac"
select select
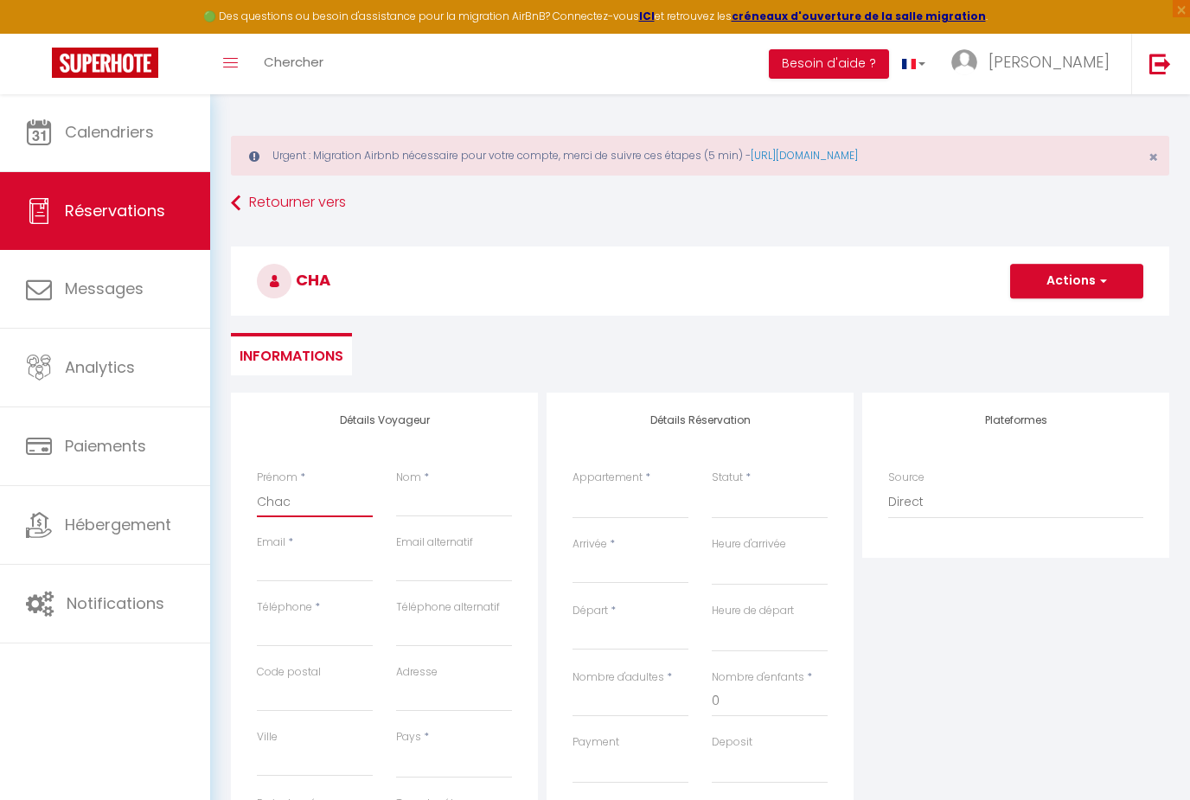
select select
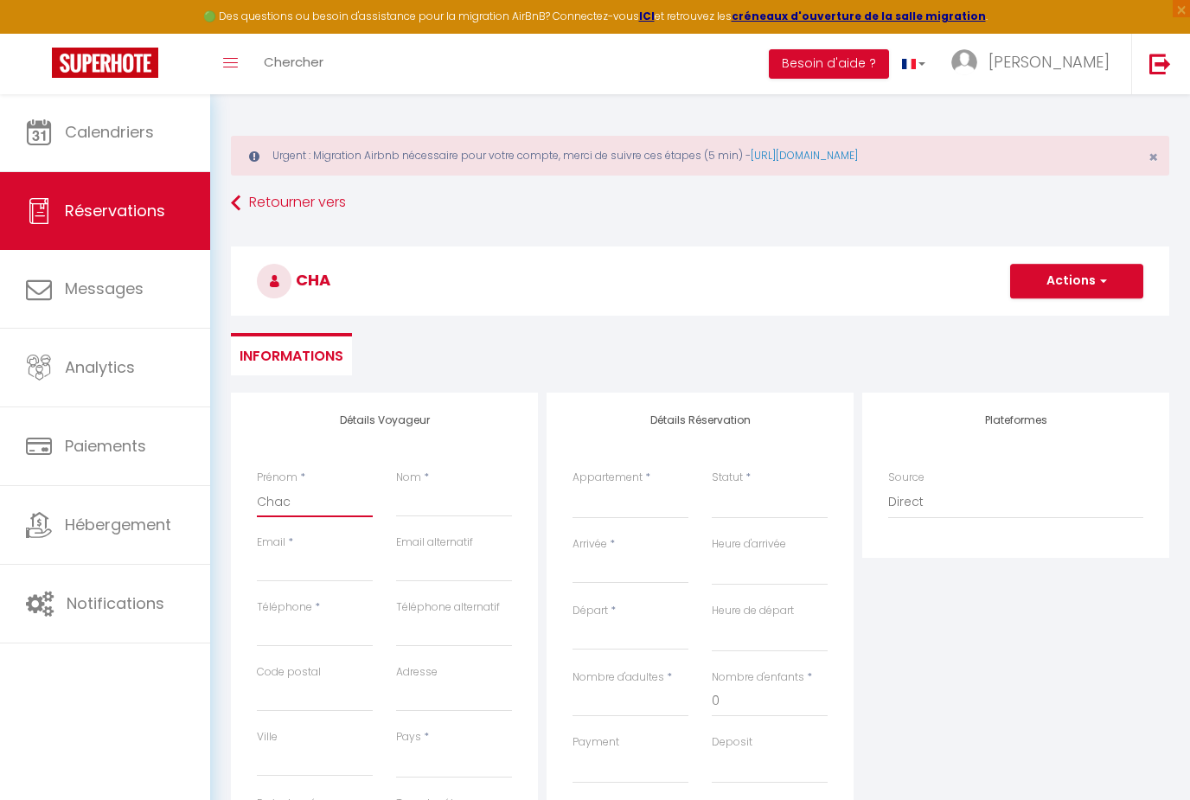
checkbox input "false"
type input "Chach"
select select
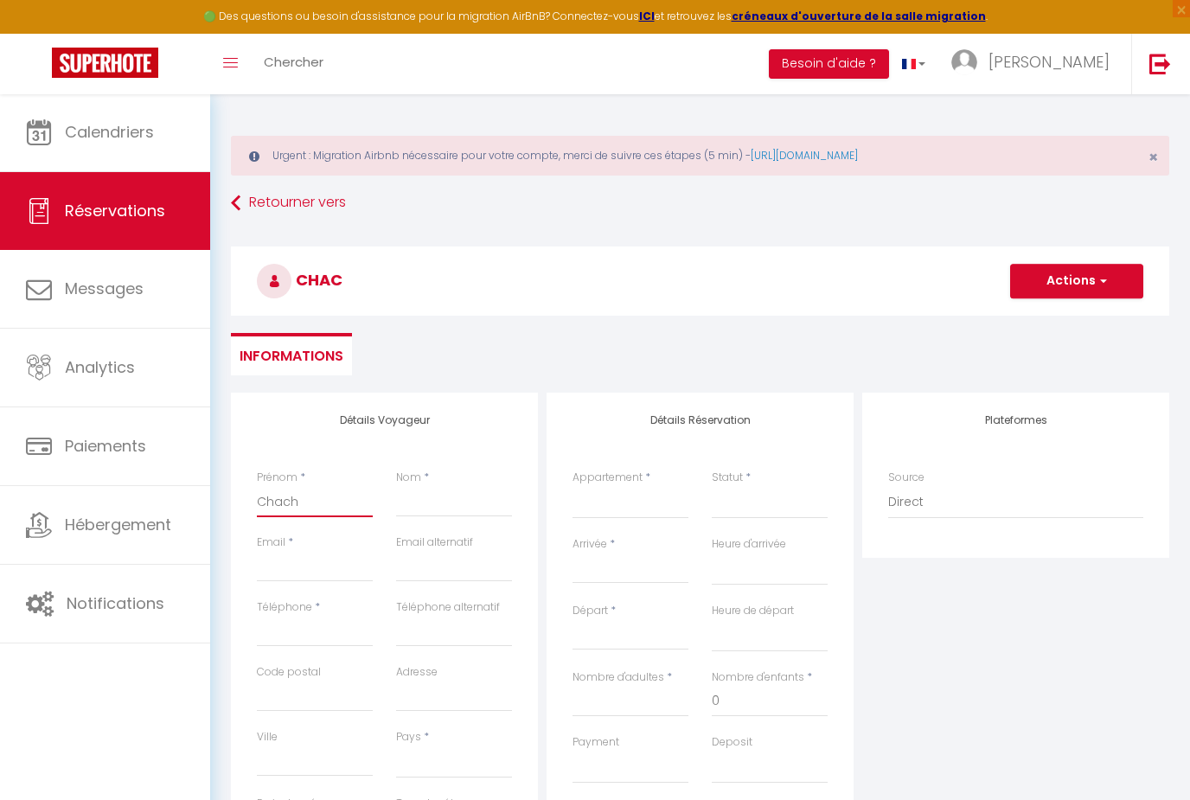
select select
checkbox input "false"
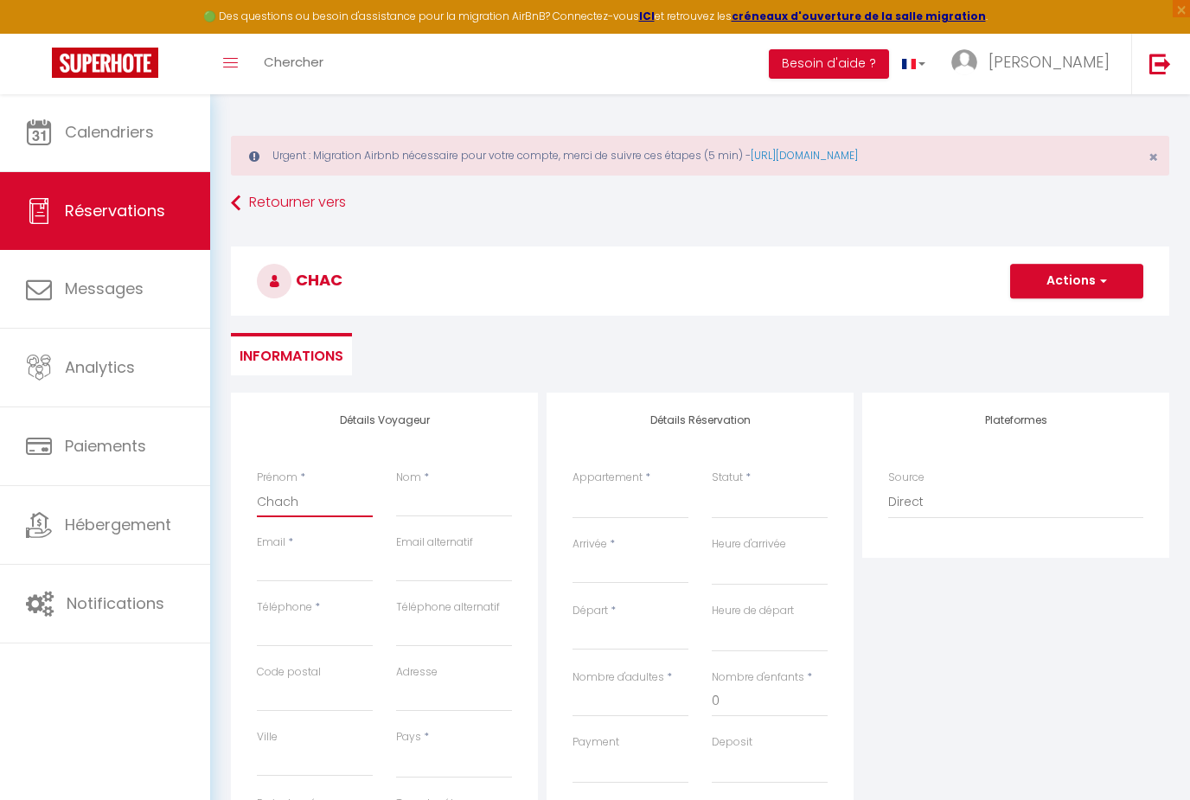
type input "Chacha"
select select
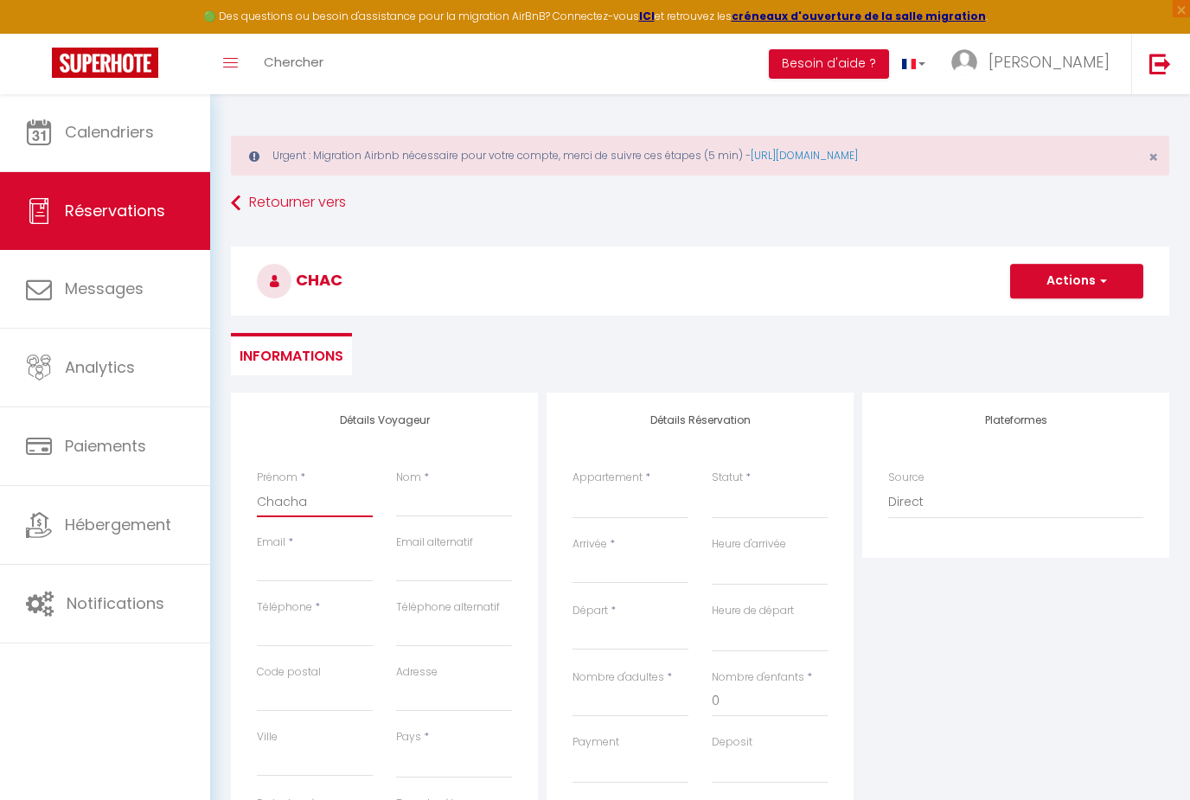
select select
checkbox input "false"
type input "Chacha"
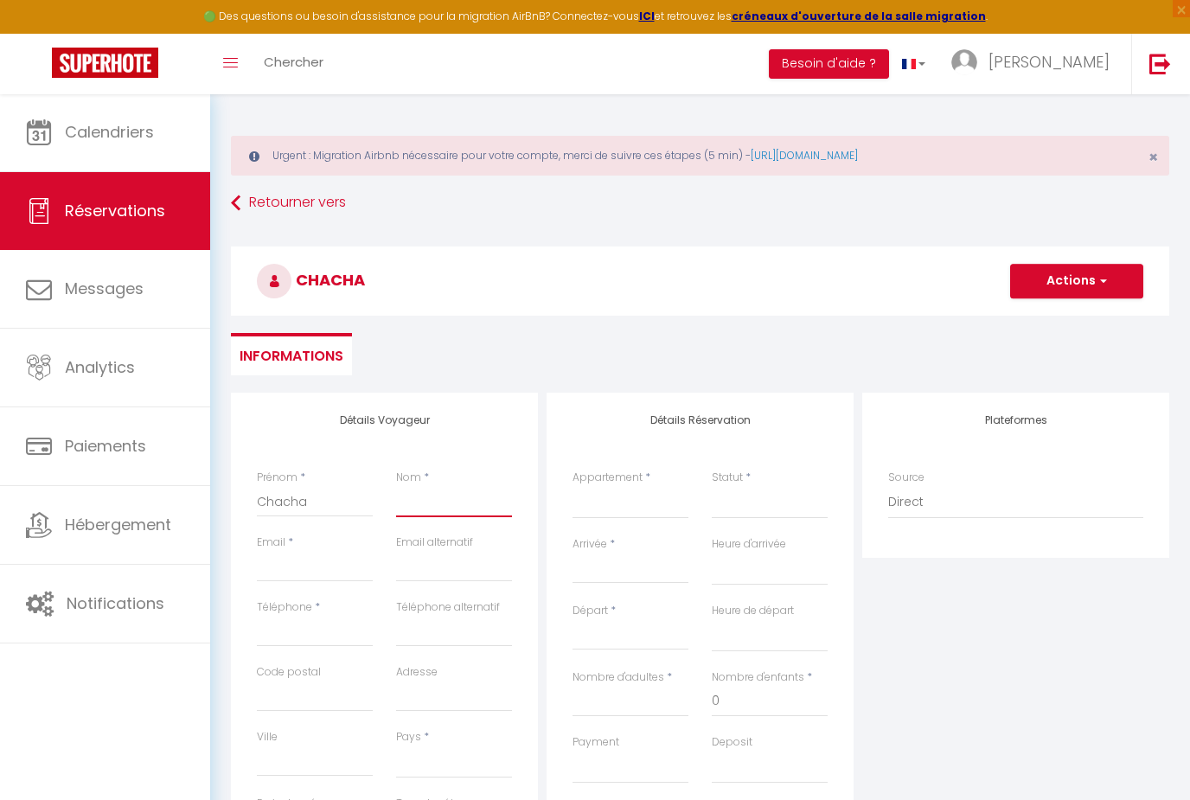
click at [469, 495] on input "Nom" at bounding box center [454, 501] width 116 height 31
type input "c"
select select
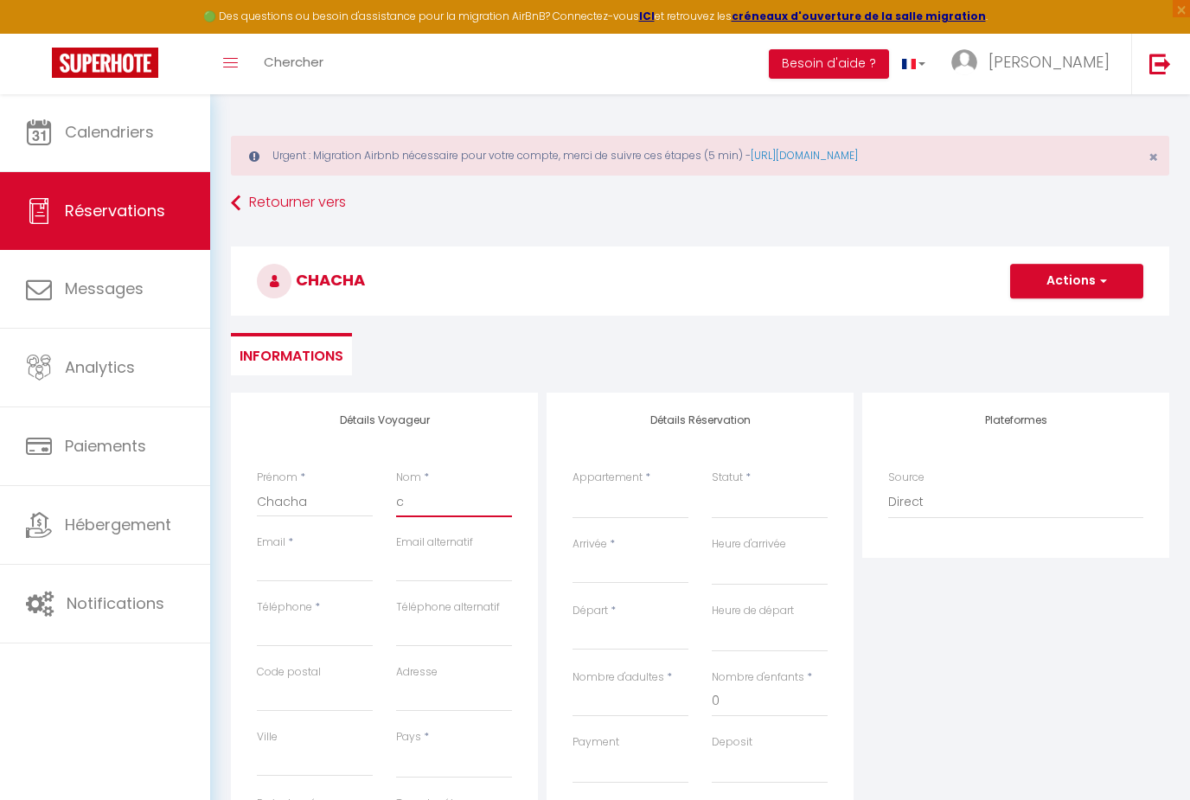
select select
checkbox input "false"
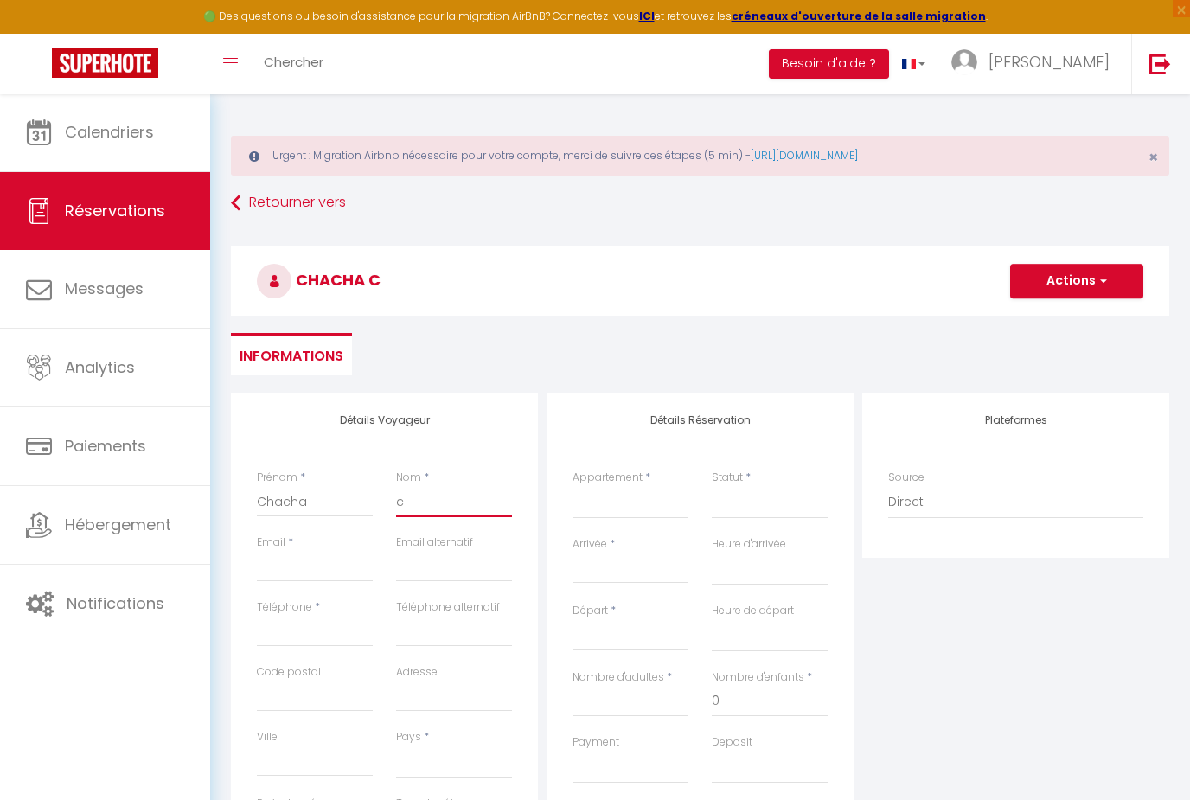
type input "cu"
select select
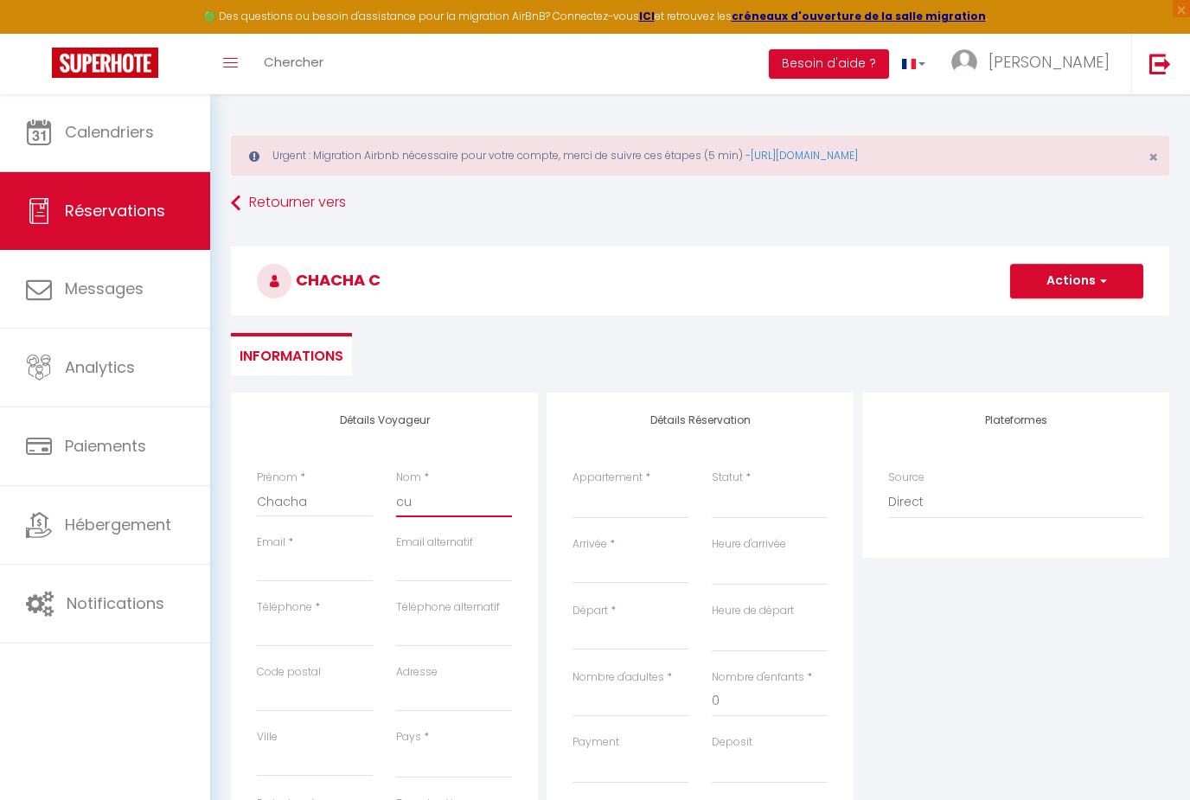
select select
checkbox input "false"
type input "cur"
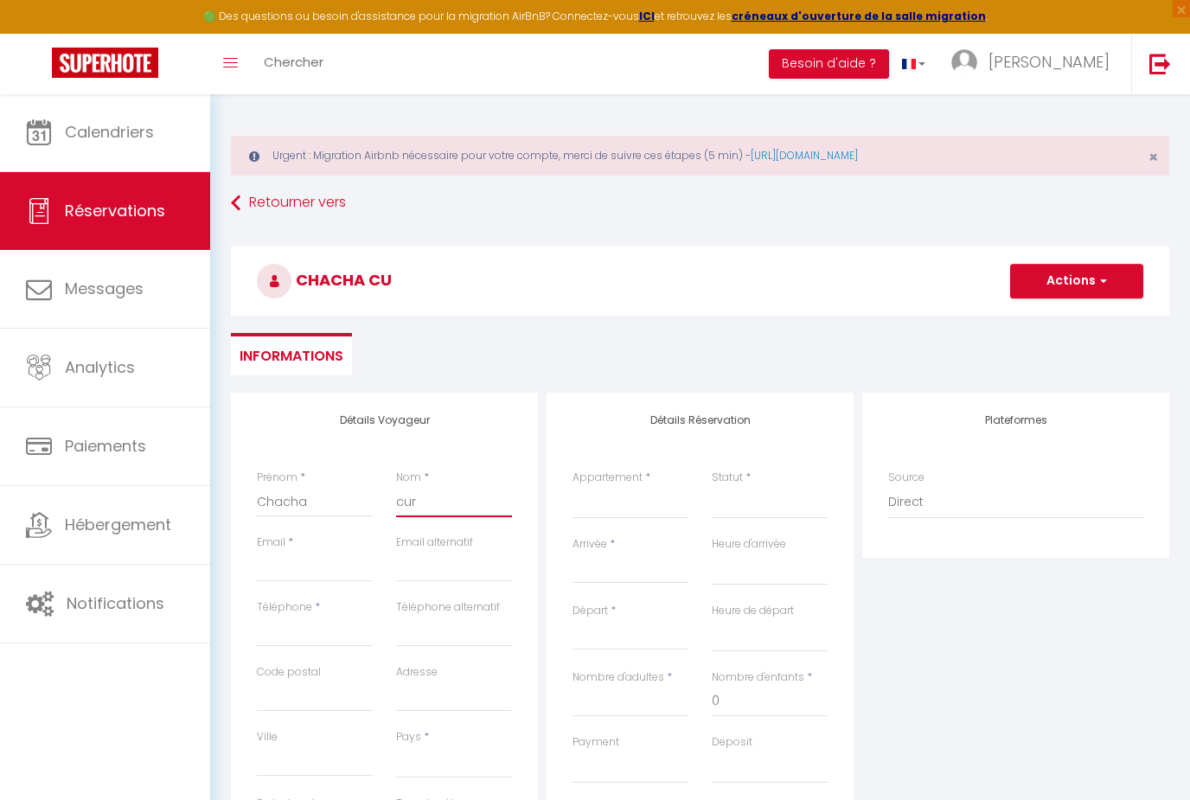
select select
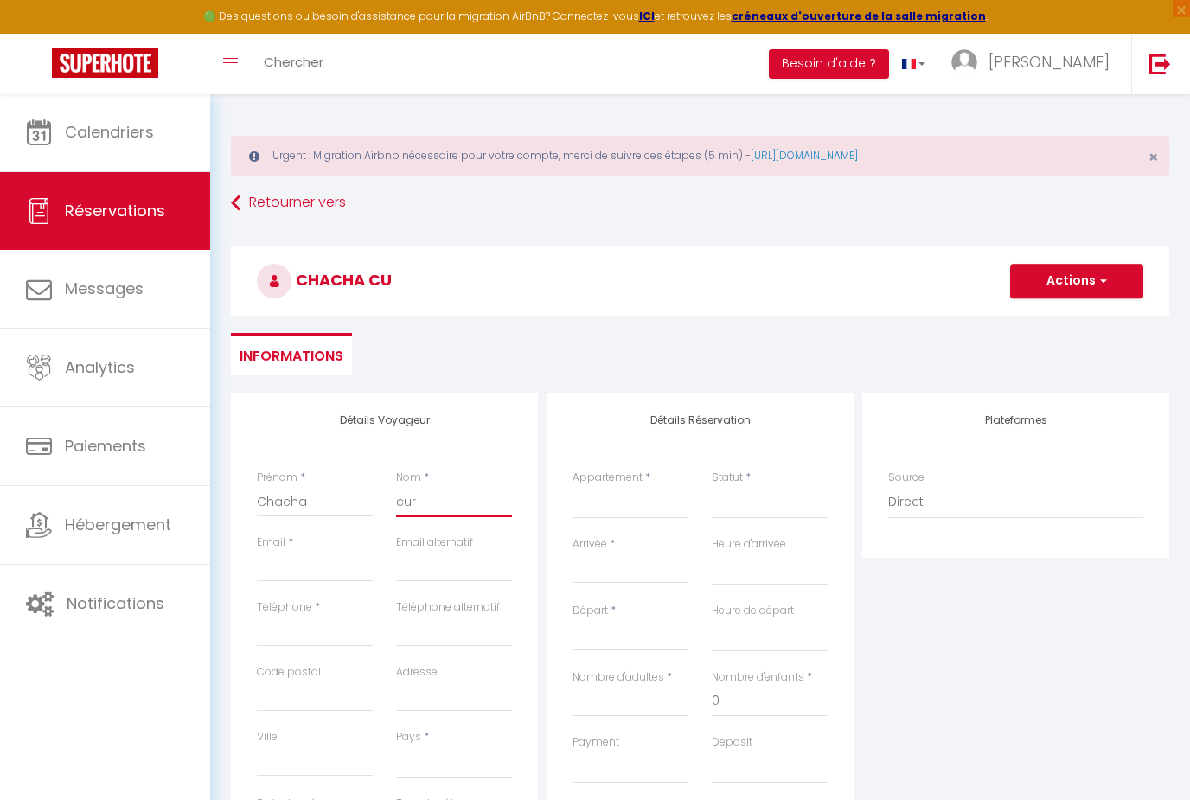
select select
checkbox input "false"
type input "[PERSON_NAME]"
select select
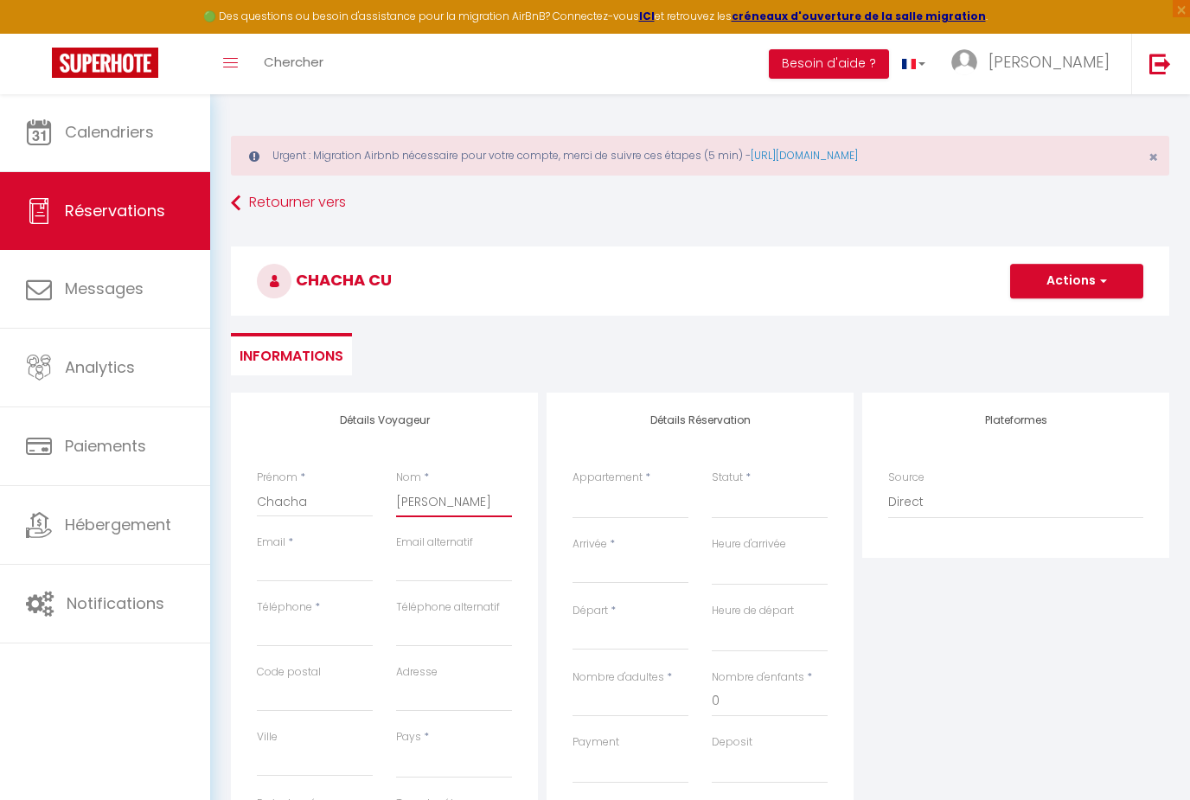
select select
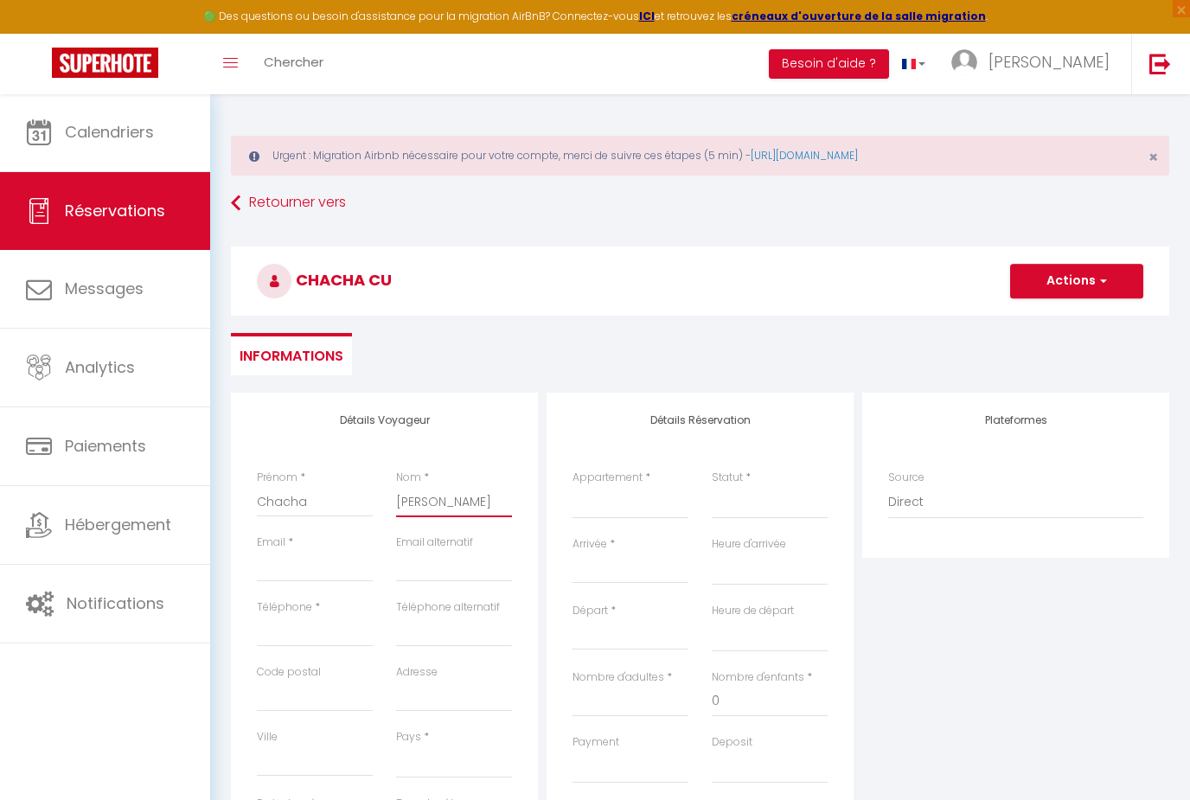
select select
checkbox input "false"
type input "[PERSON_NAME]"
select select
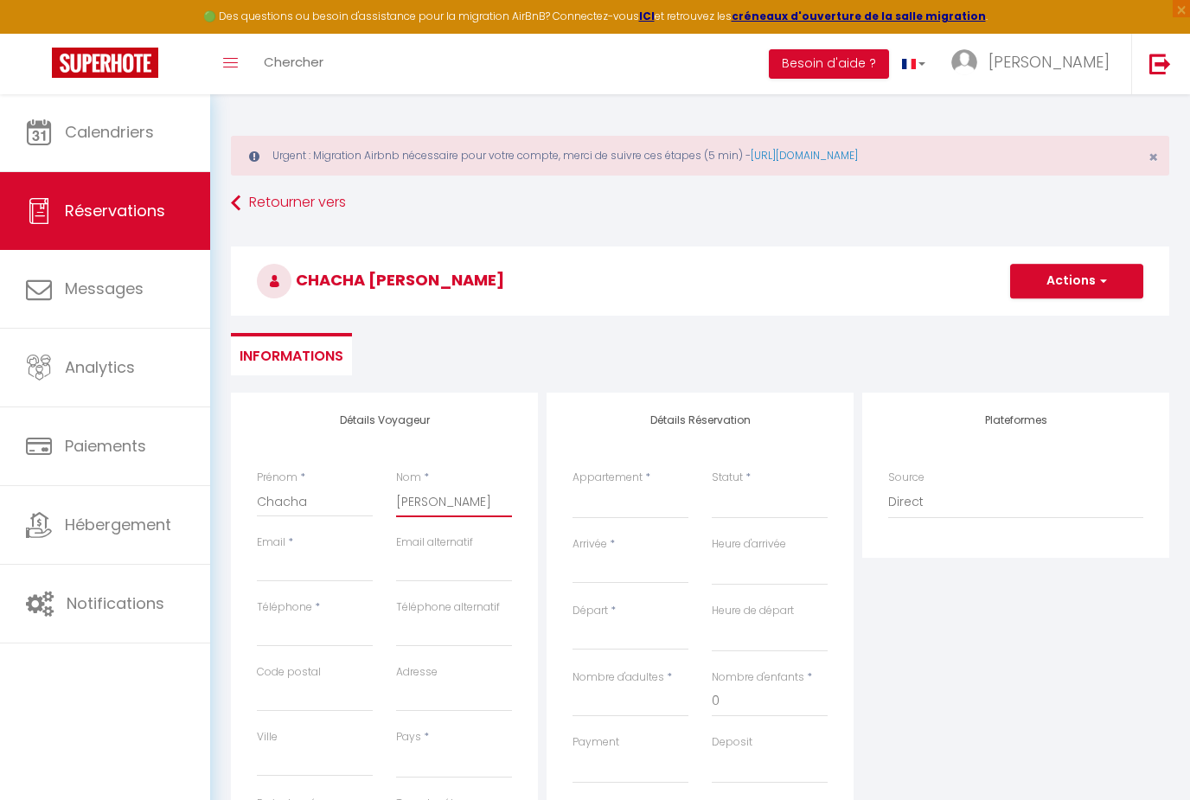
select select
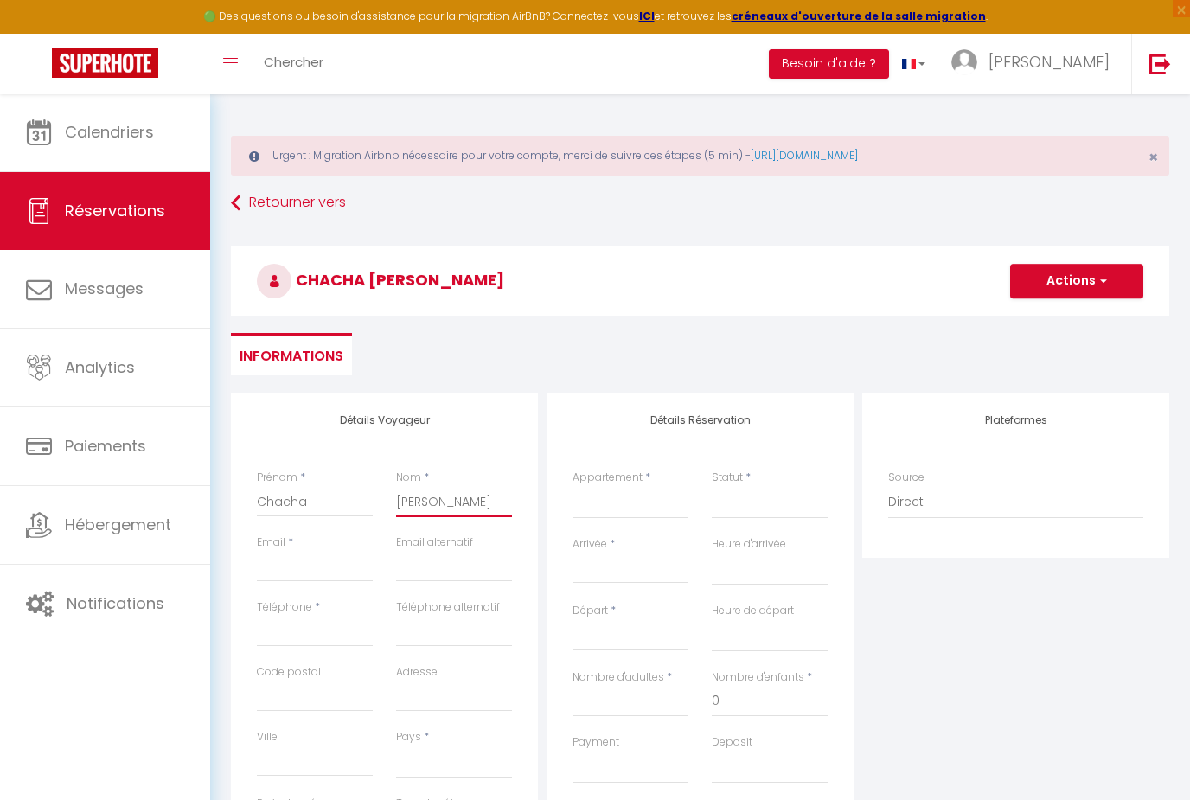
checkbox input "false"
type input "[PERSON_NAME]"
click at [352, 558] on input "Email client" at bounding box center [315, 566] width 116 height 31
type input "c"
select select
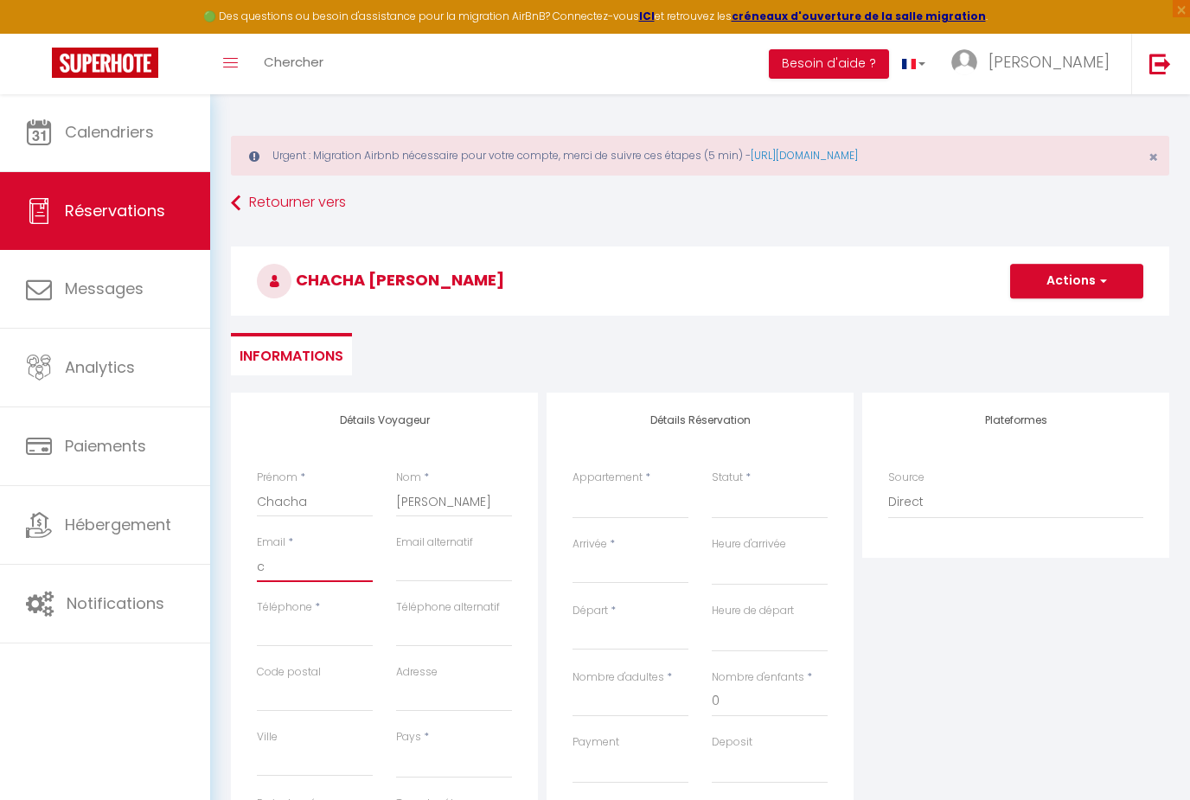
select select
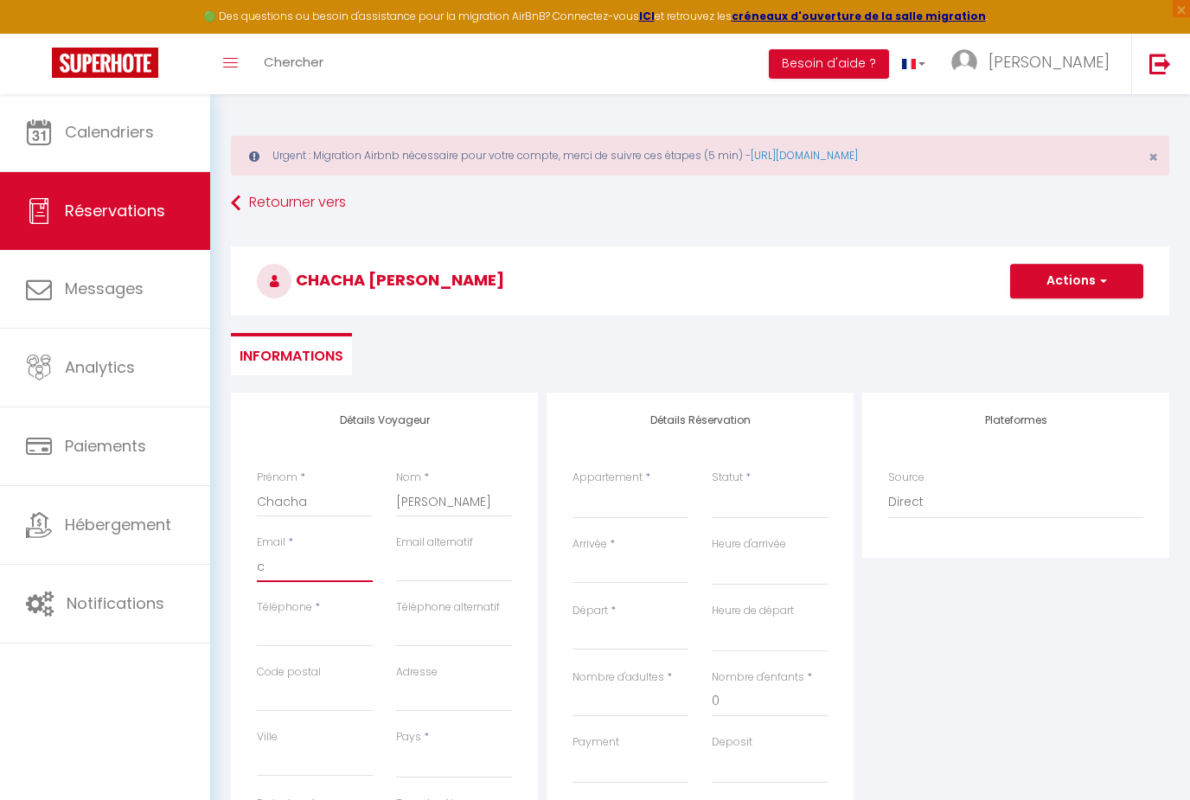
select select
checkbox input "false"
type input "cu"
select select
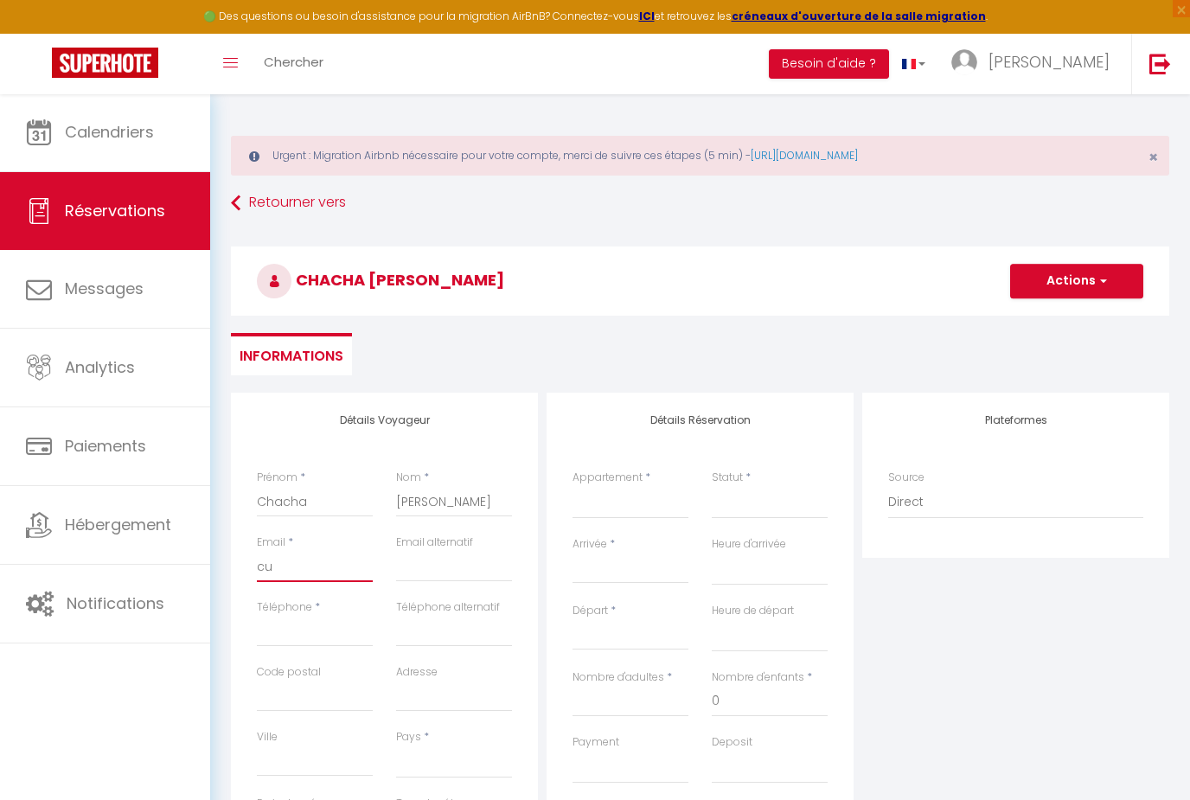
select select
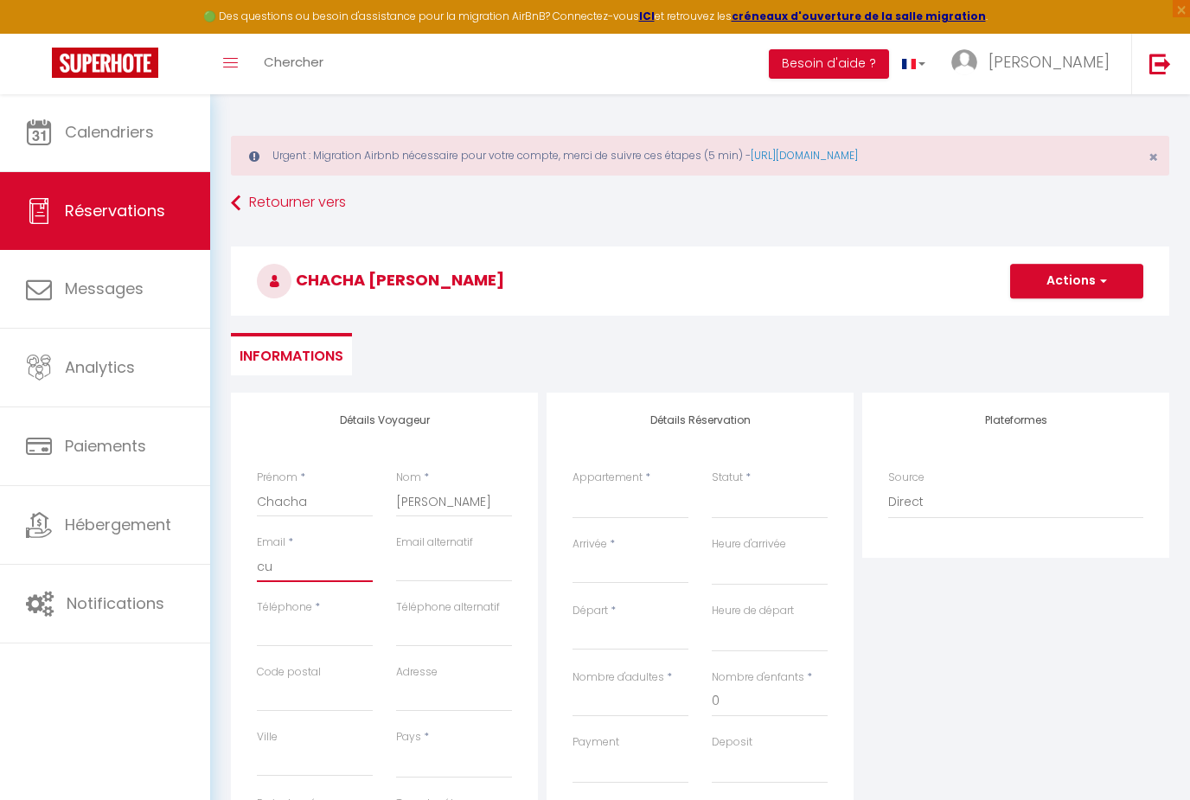
checkbox input "false"
type input "cur"
select select
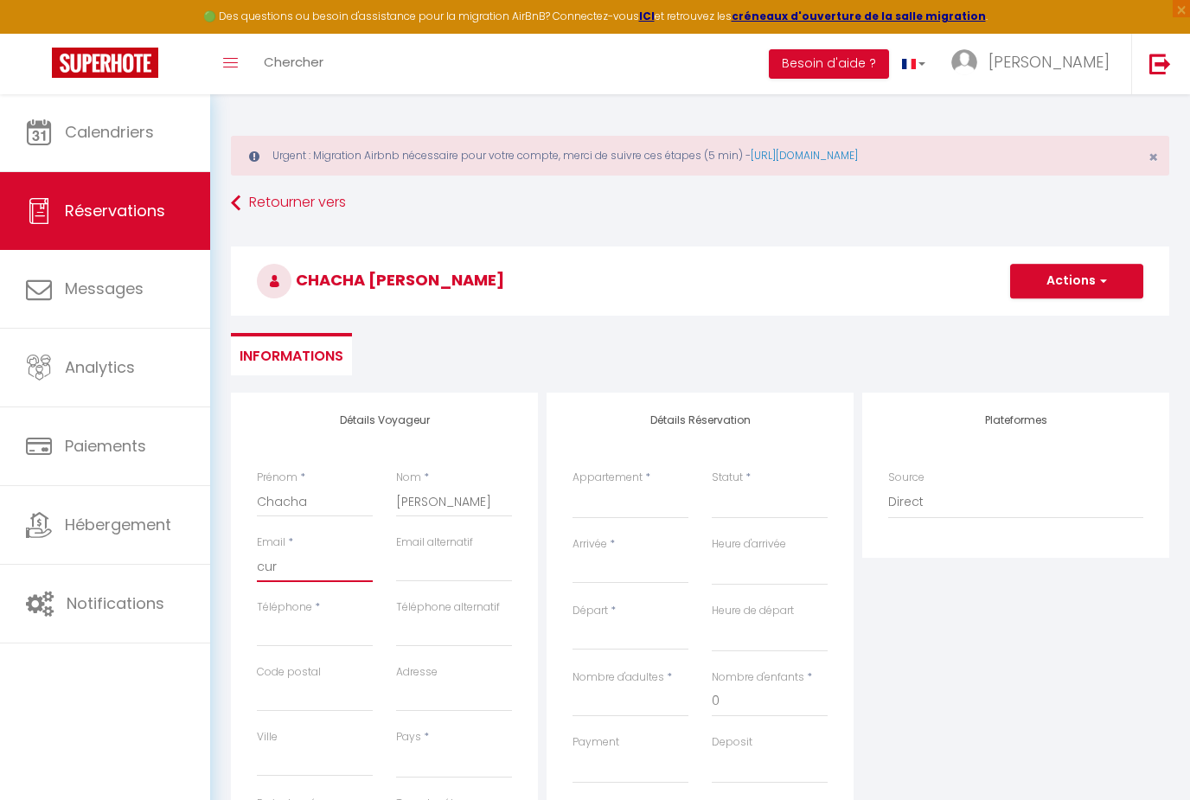
select select
checkbox input "false"
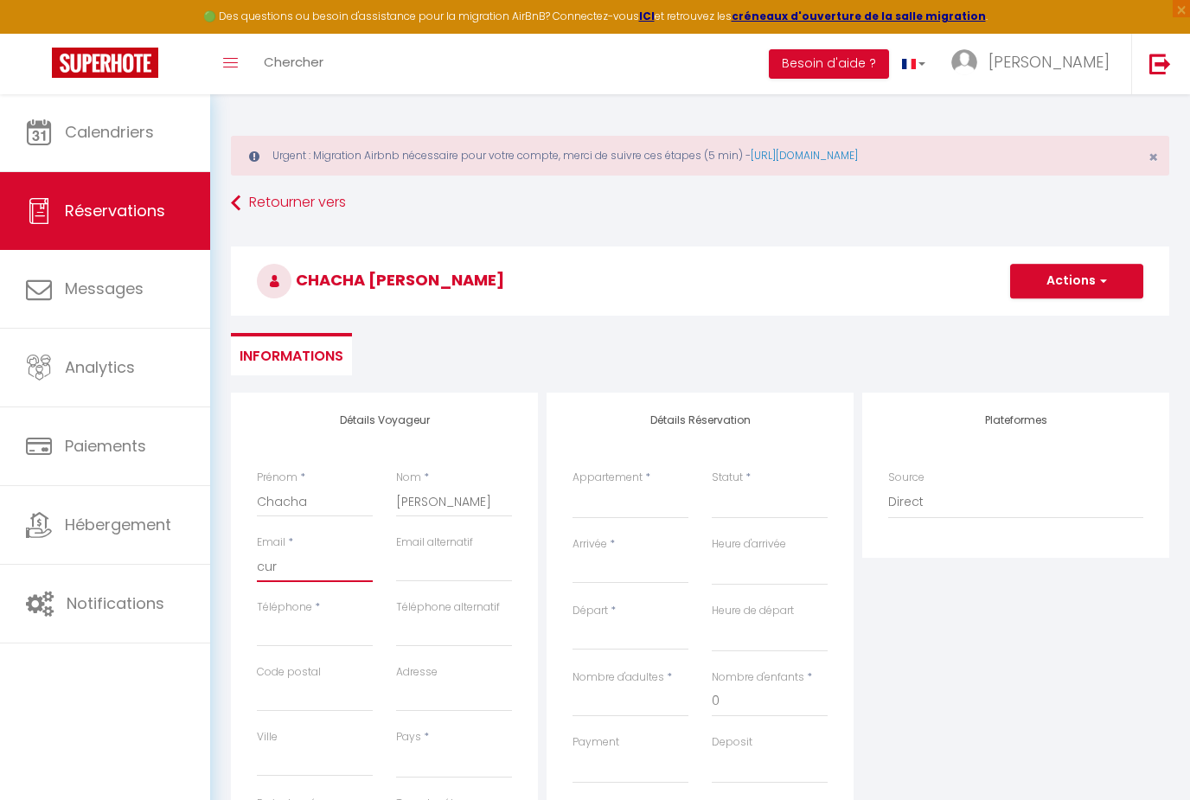
type input "[PERSON_NAME]"
select select
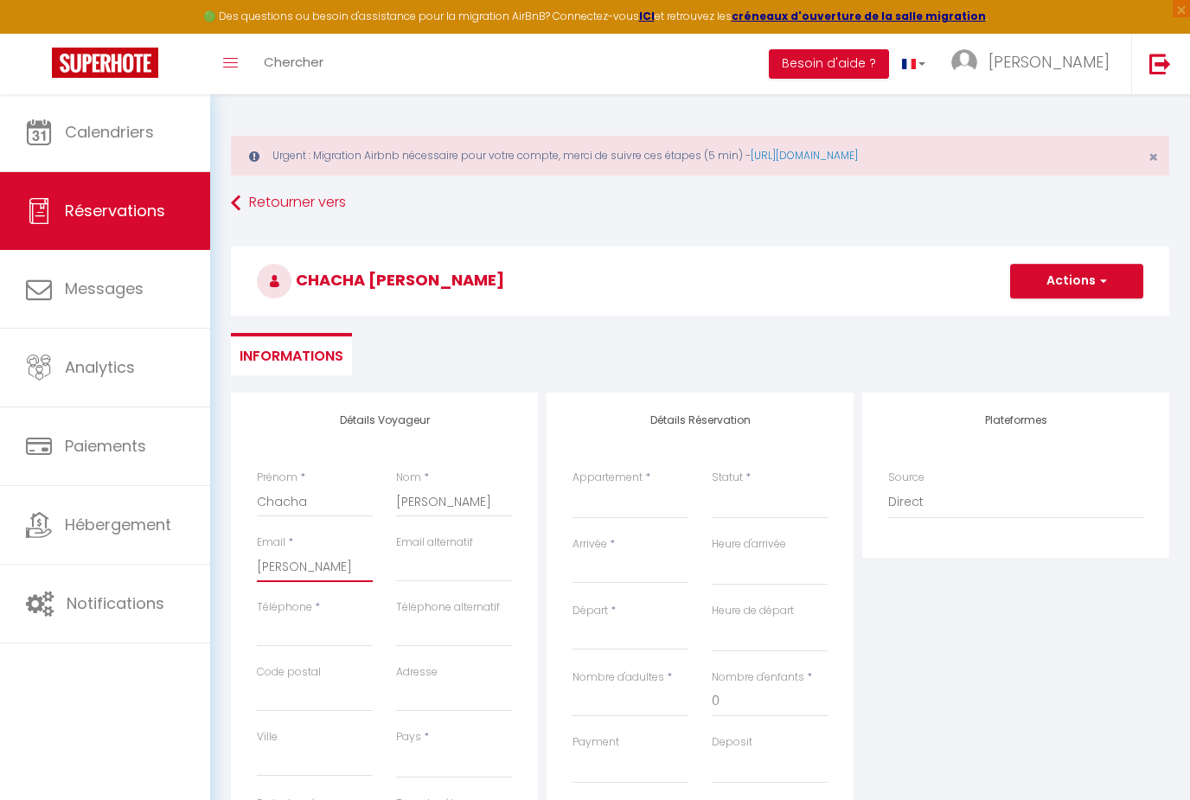
select select
checkbox input "false"
type input "[PERSON_NAME]"
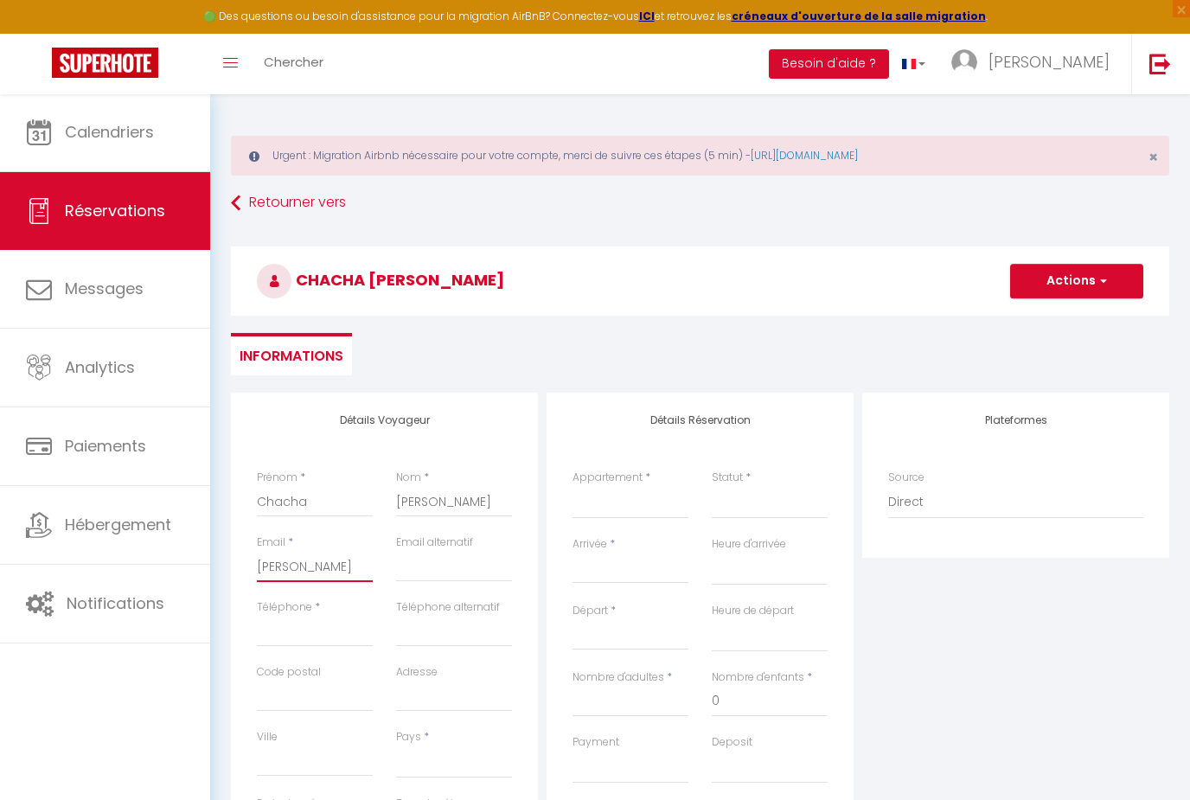
select select
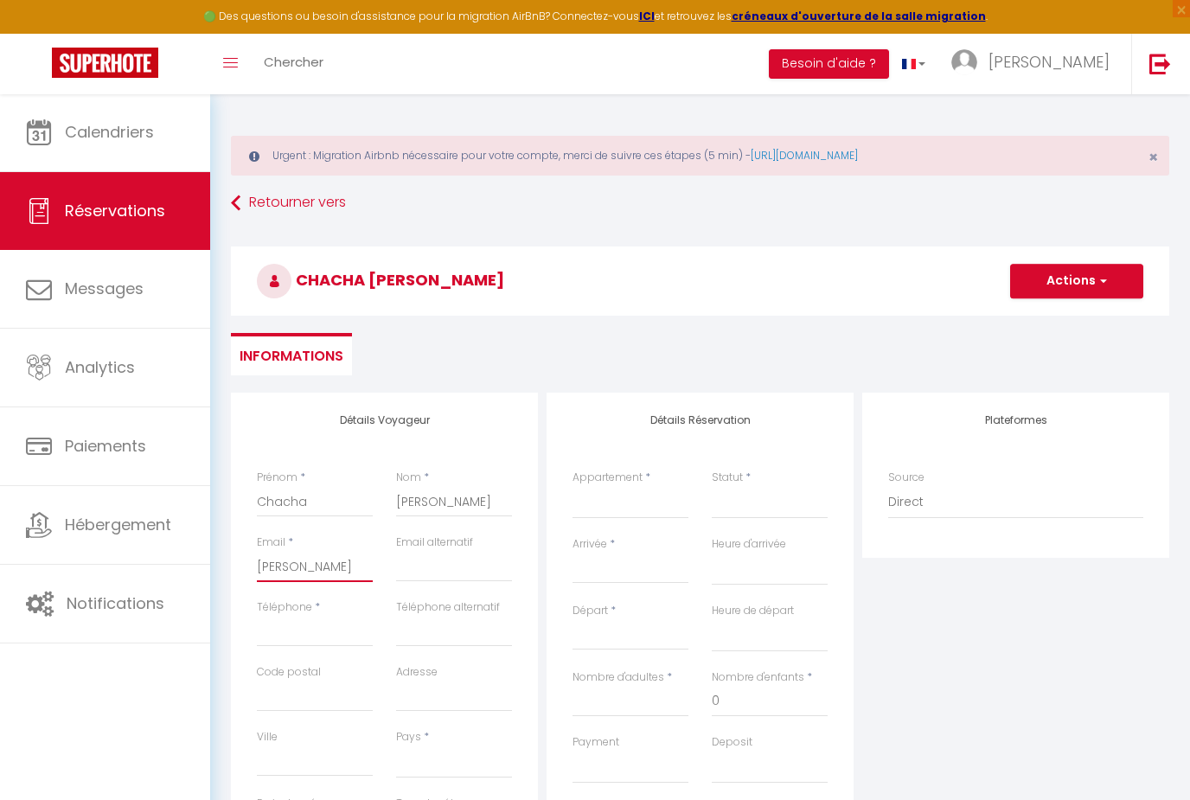
select select
checkbox input "false"
type input "curtoc"
select select
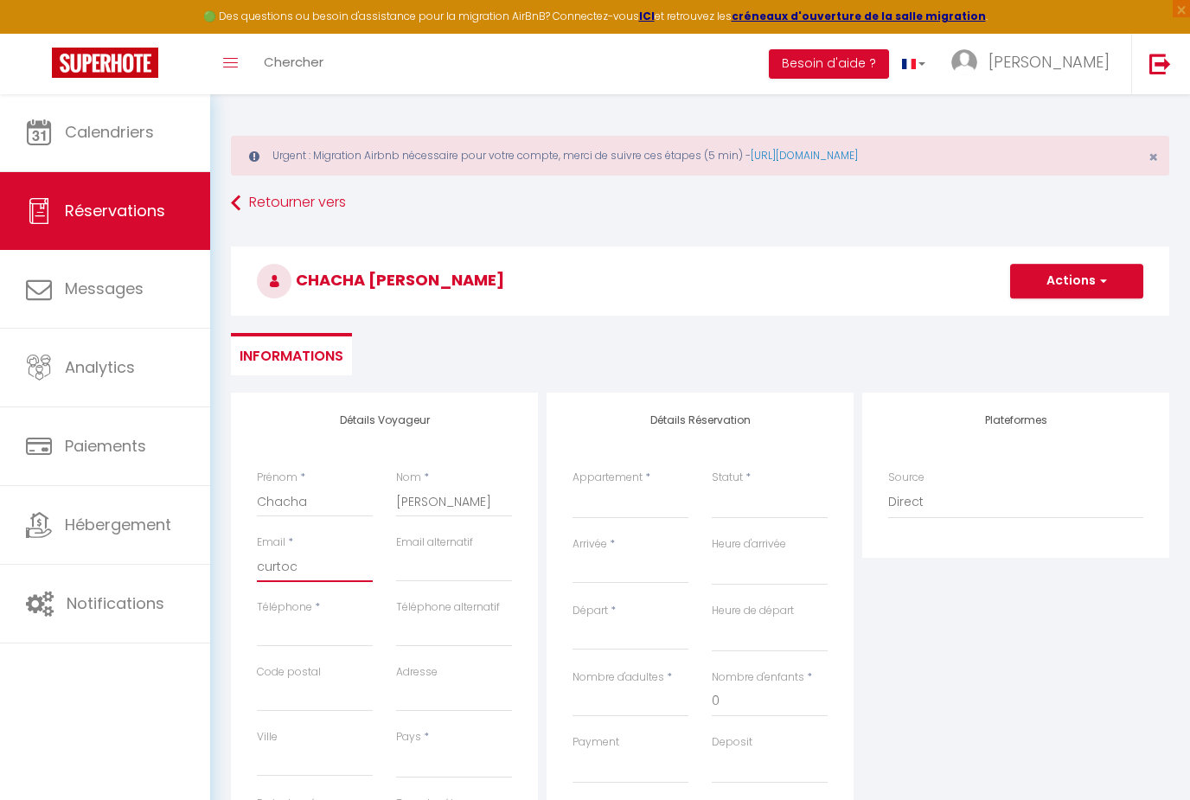
select select
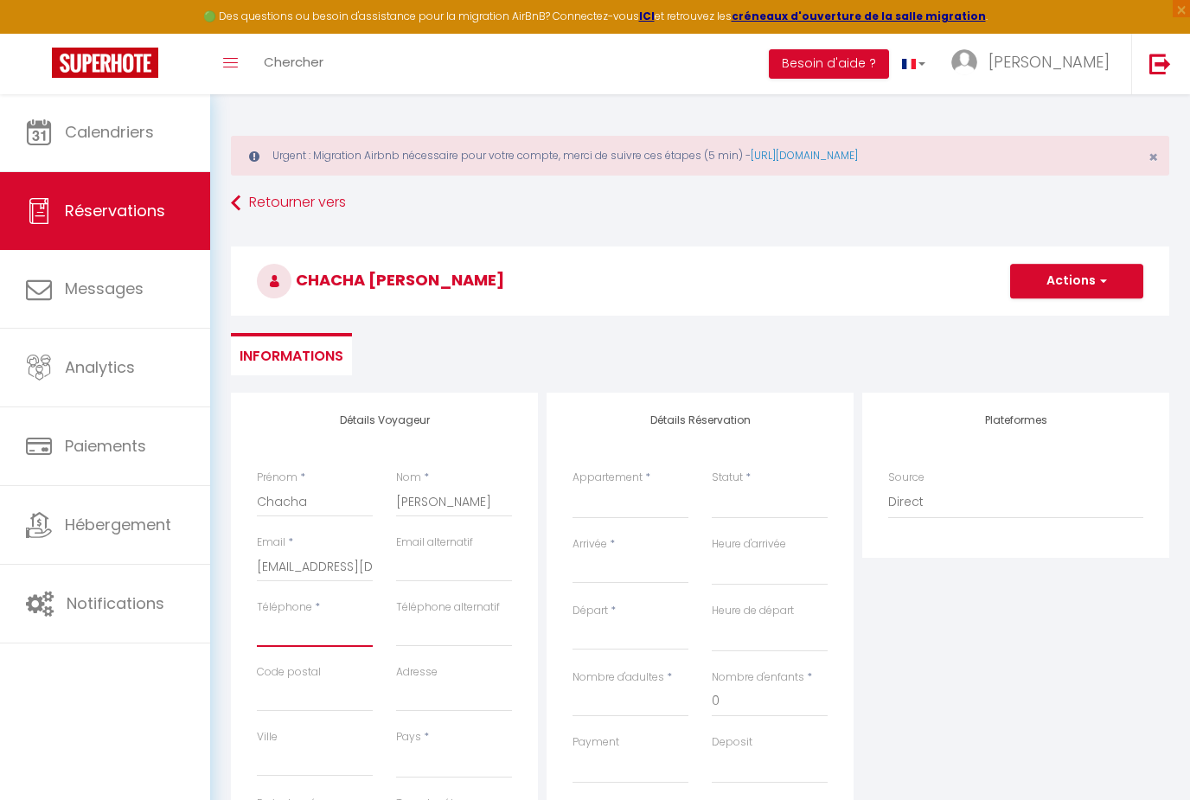
click at [357, 635] on input "Téléphone" at bounding box center [315, 631] width 116 height 31
click at [462, 756] on select "[GEOGRAPHIC_DATA] [GEOGRAPHIC_DATA] [GEOGRAPHIC_DATA] [GEOGRAPHIC_DATA] [GEOGRA…" at bounding box center [454, 761] width 116 height 33
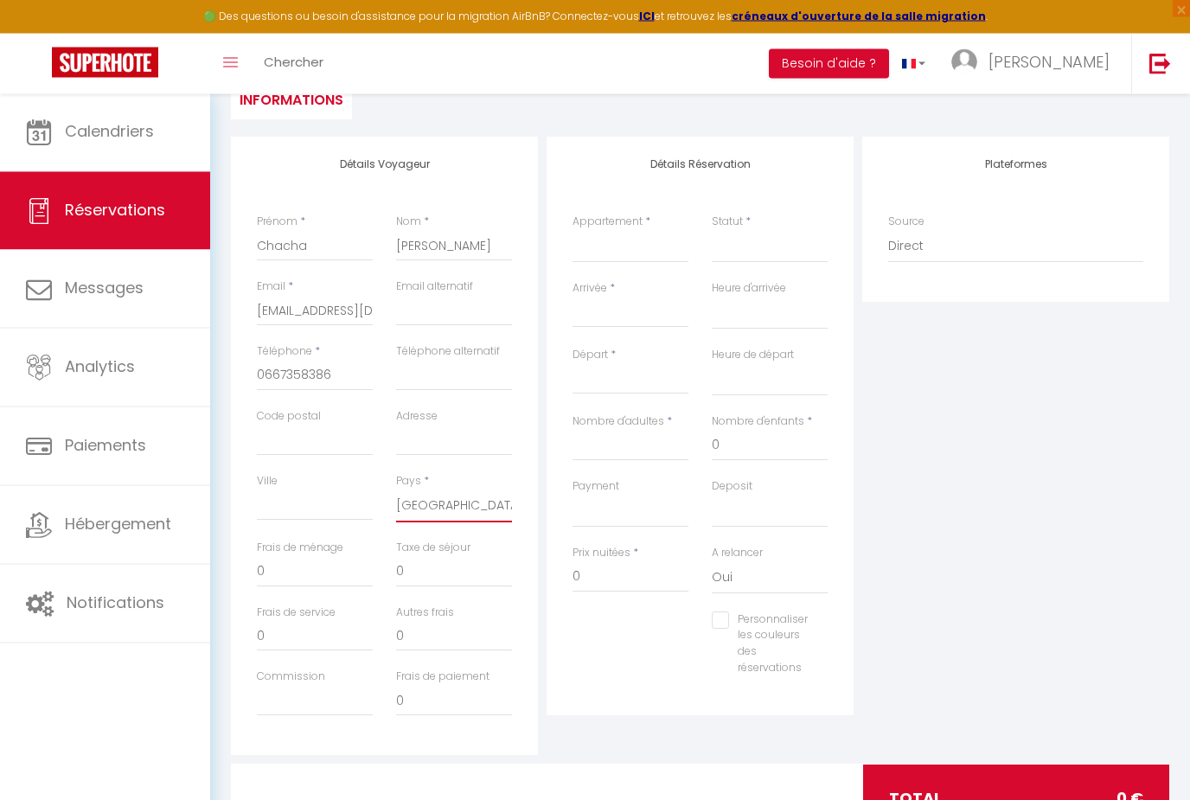
scroll to position [226, 0]
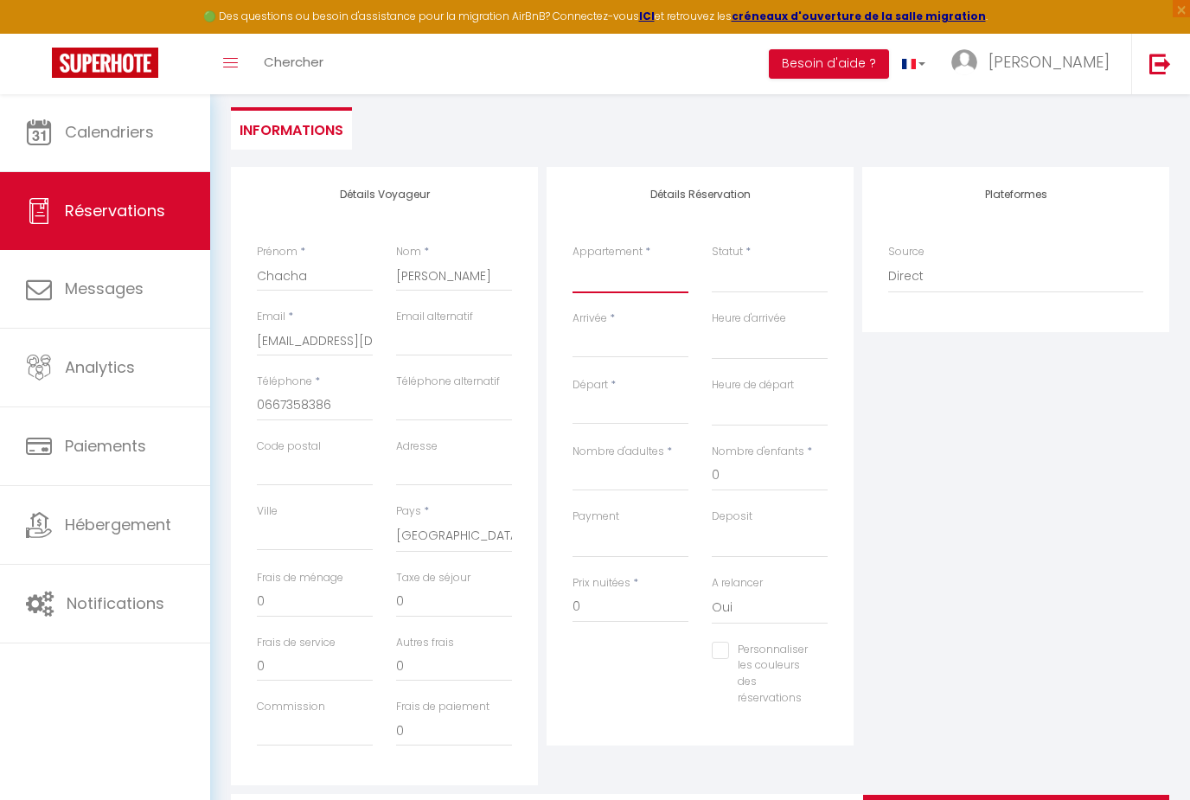
click at [629, 285] on select "LE [DEMOGRAPHIC_DATA] · Appartement Proche de la plage, vue [GEOGRAPHIC_DATA],[…" at bounding box center [630, 276] width 116 height 33
click at [776, 283] on select "Confirmé Non Confirmé [PERSON_NAME] par le voyageur No Show Request" at bounding box center [770, 276] width 116 height 33
click at [616, 342] on input "Arrivée" at bounding box center [630, 344] width 116 height 22
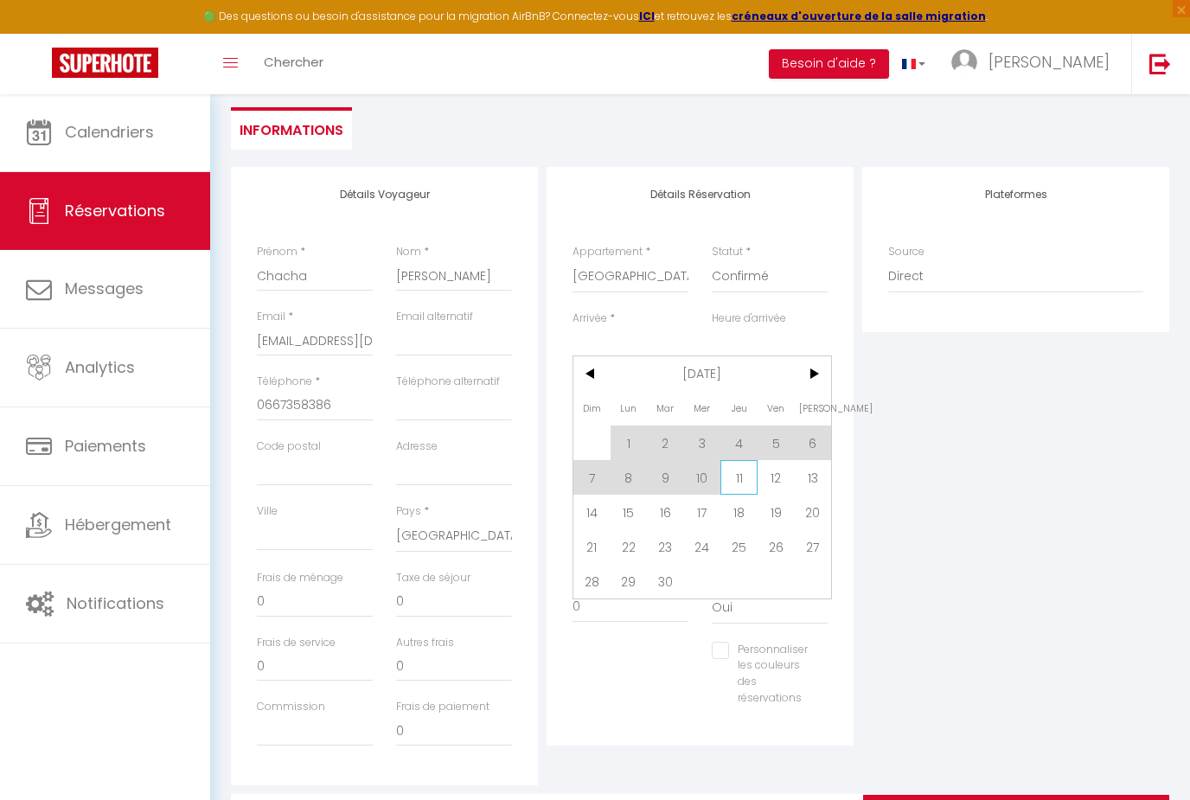
click at [741, 481] on span "11" at bounding box center [738, 477] width 37 height 35
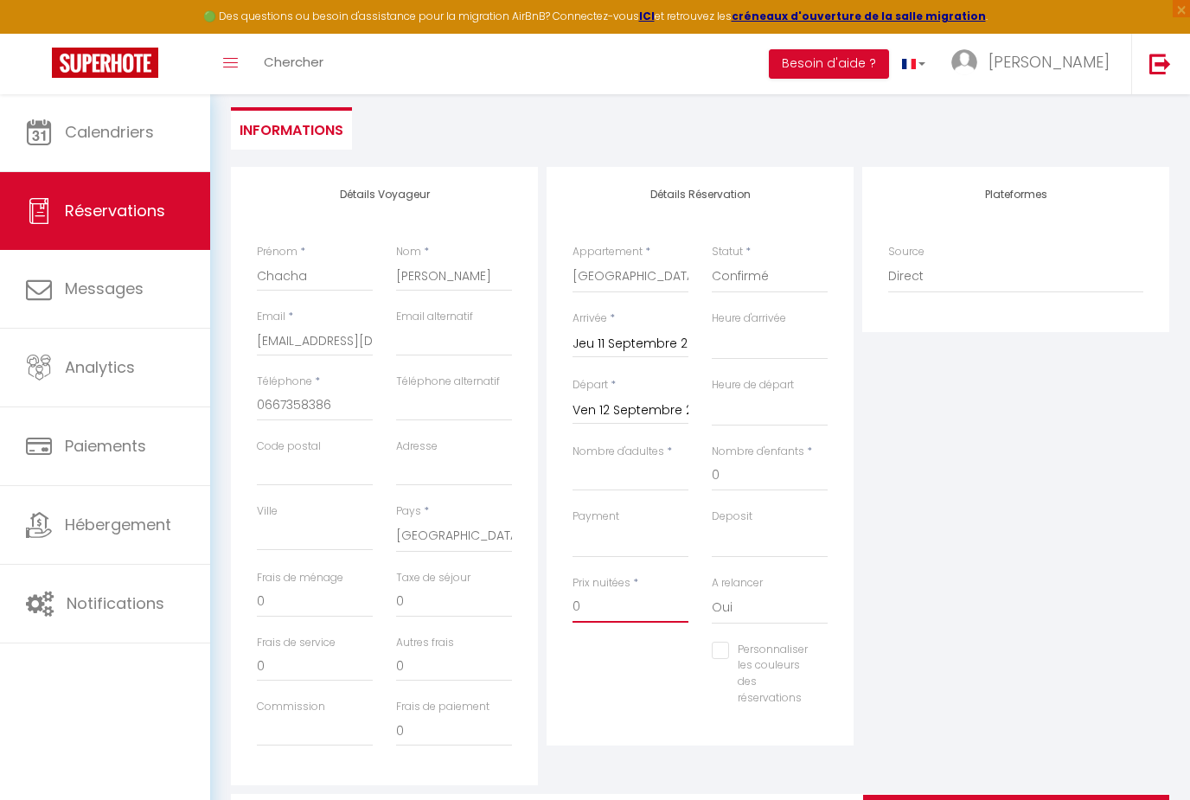
click at [614, 601] on input "0" at bounding box center [630, 606] width 116 height 31
click at [1030, 583] on div "Plateformes Source Direct [DOMAIN_NAME] [DOMAIN_NAME] Chalet montagne Expedia G…" at bounding box center [1016, 476] width 316 height 618
click at [663, 407] on input "Ven 12 Septembre 2025" at bounding box center [630, 410] width 116 height 22
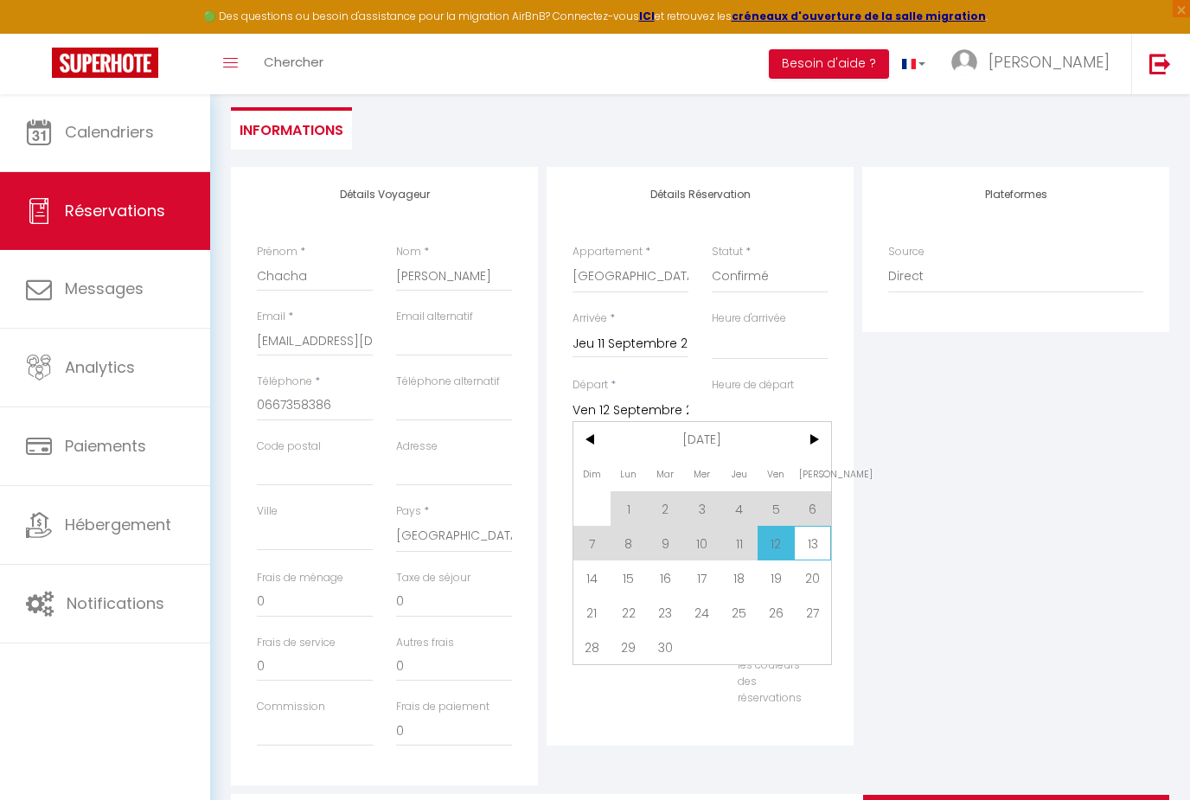
click at [823, 551] on span "13" at bounding box center [812, 543] width 37 height 35
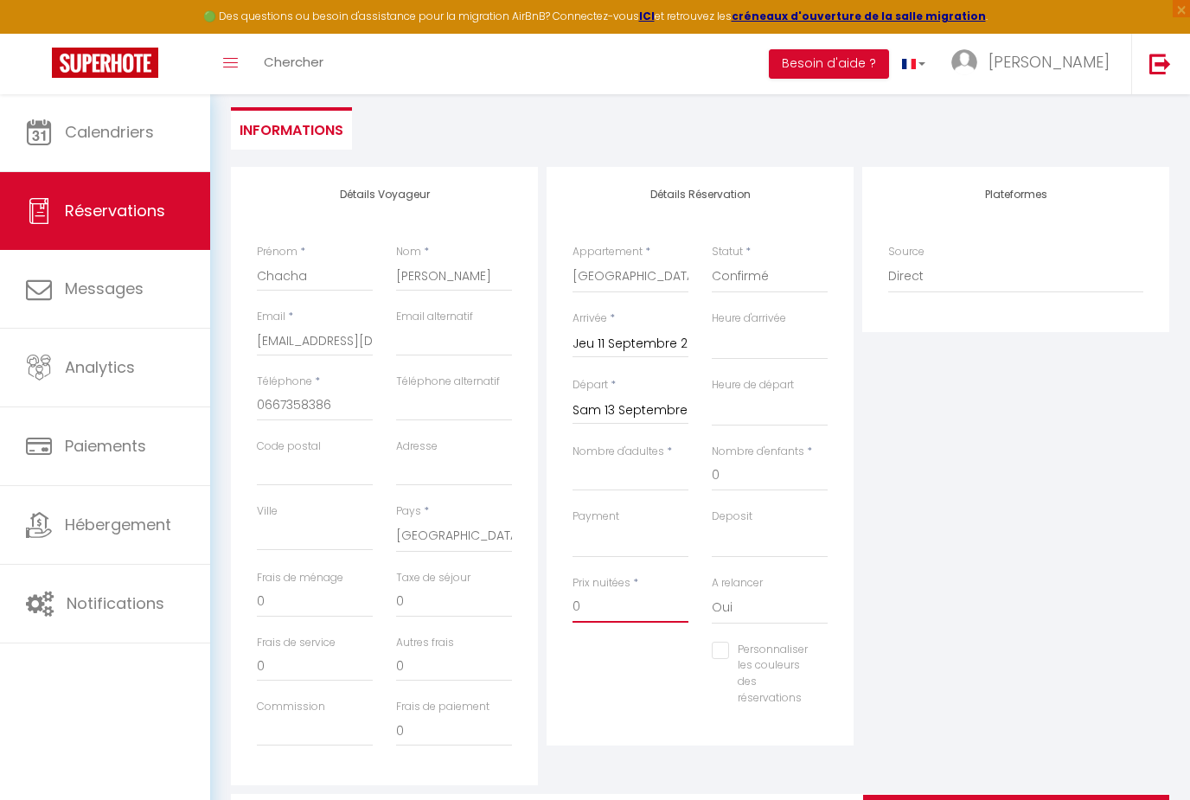
click at [632, 609] on input "0" at bounding box center [630, 606] width 116 height 31
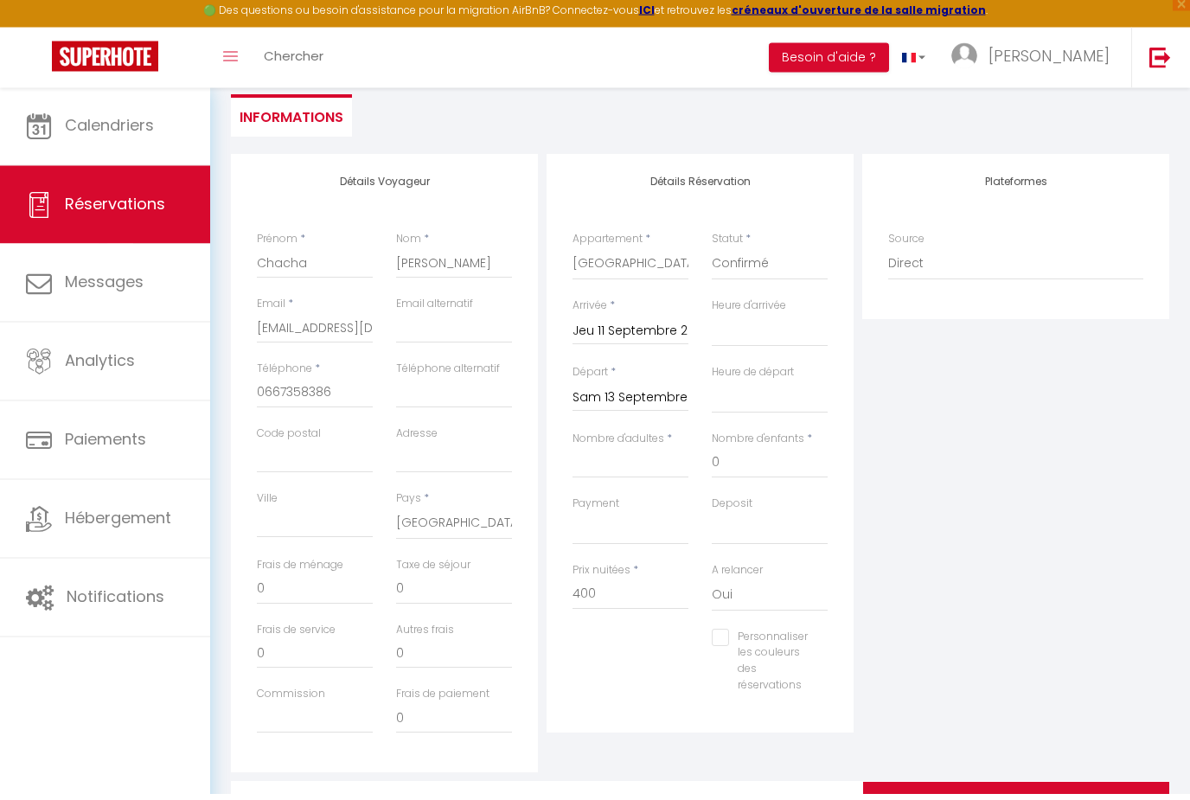
scroll to position [0, 0]
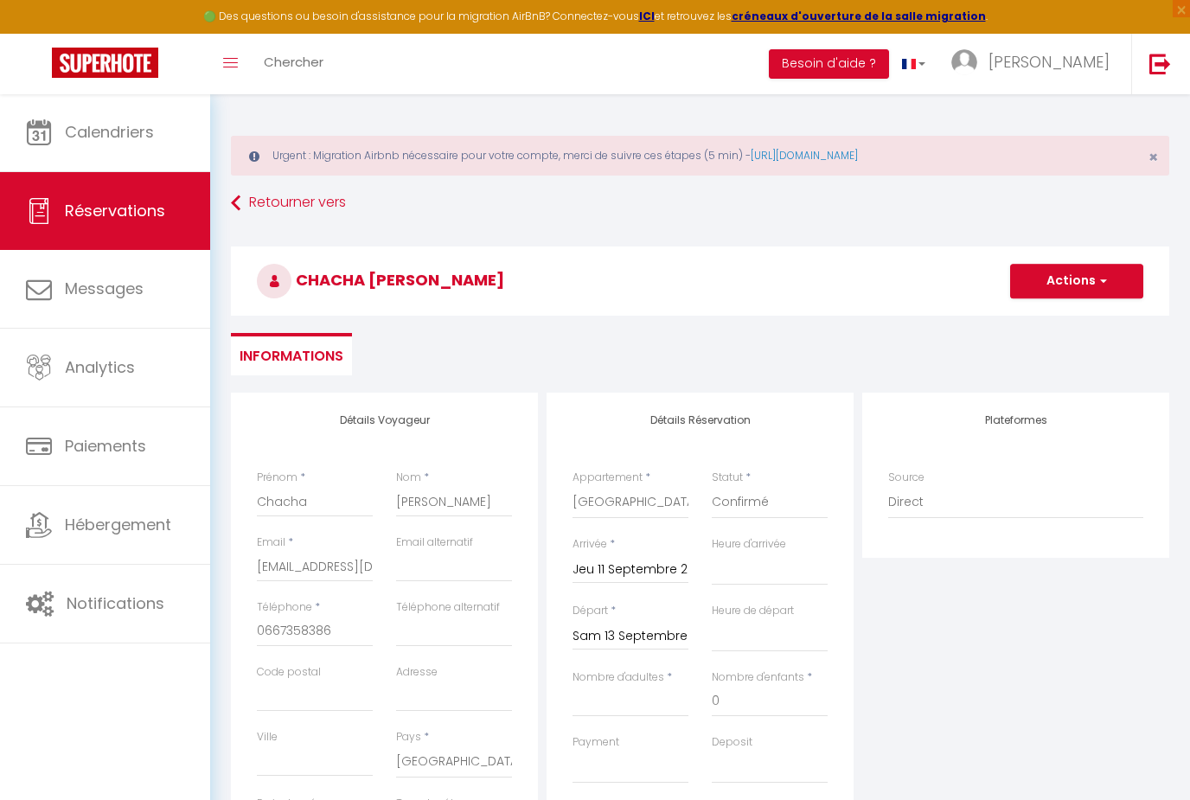
click at [1082, 274] on button "Actions" at bounding box center [1076, 281] width 133 height 35
click at [1053, 320] on link "Enregistrer" at bounding box center [1059, 319] width 137 height 22
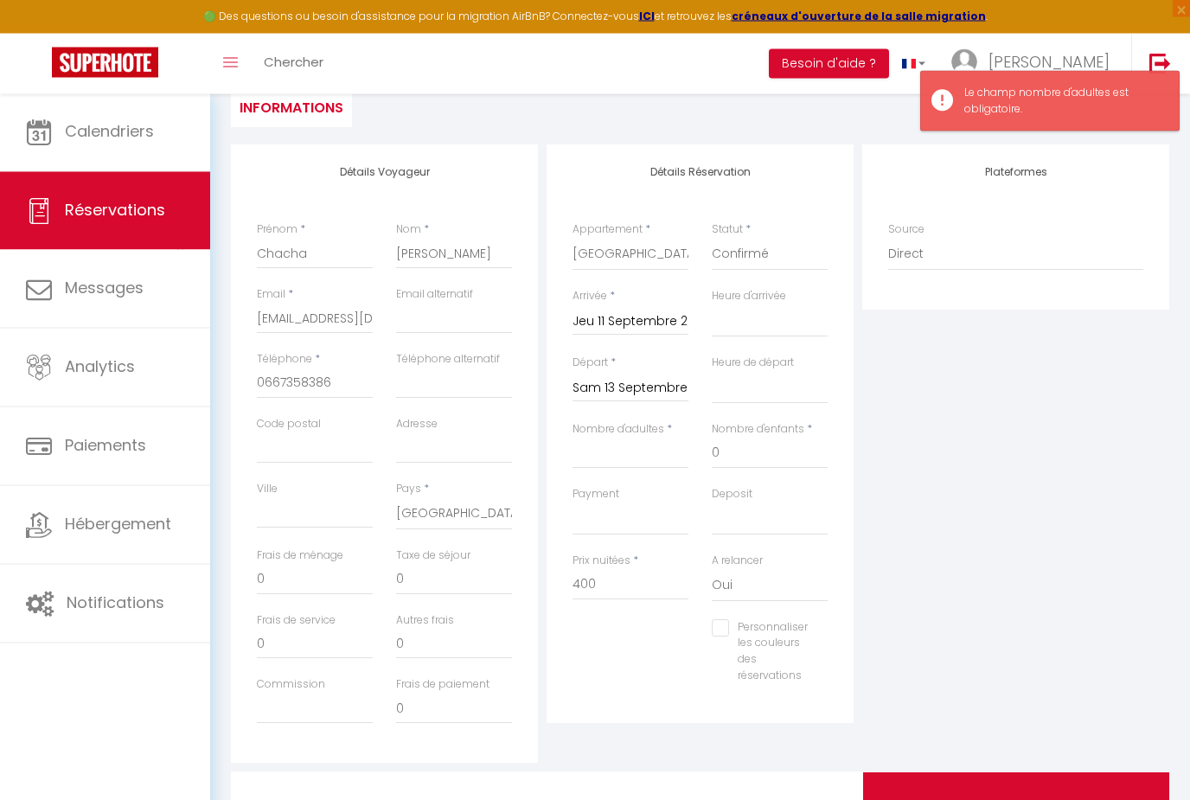
scroll to position [270, 0]
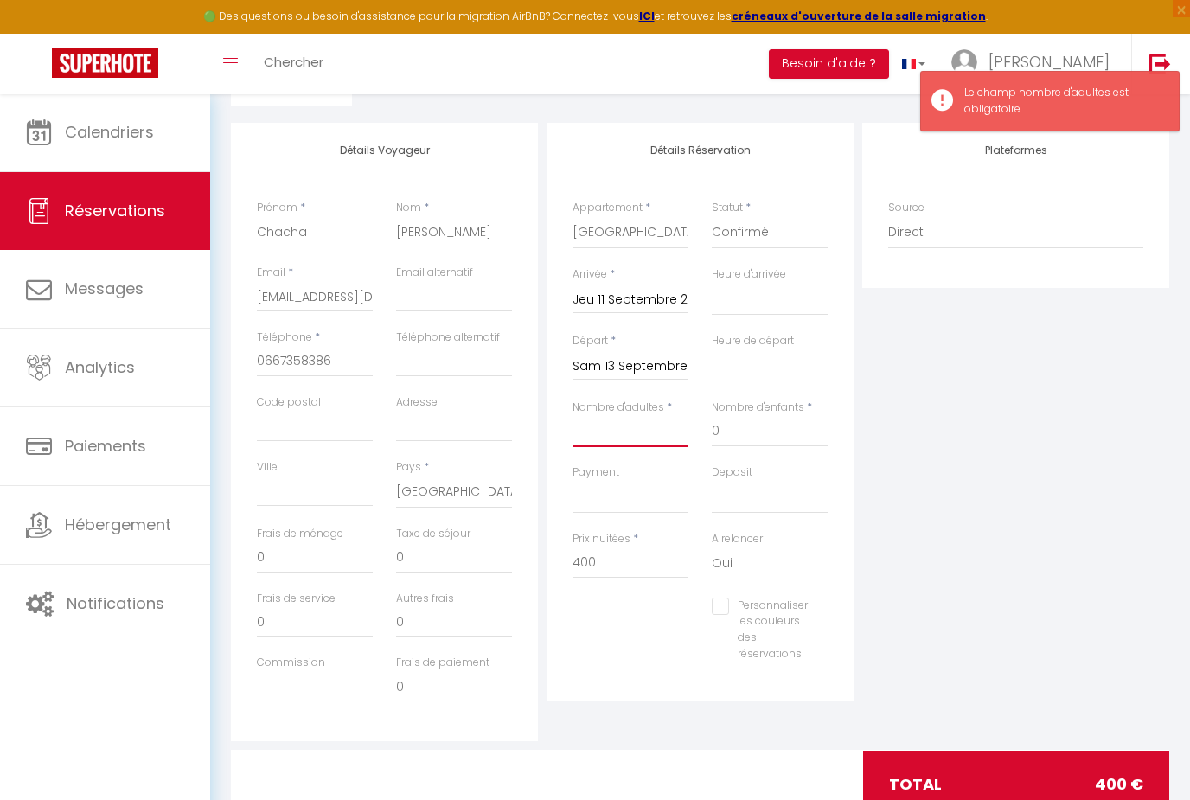
click at [655, 433] on input "Nombre d'adultes" at bounding box center [630, 431] width 116 height 31
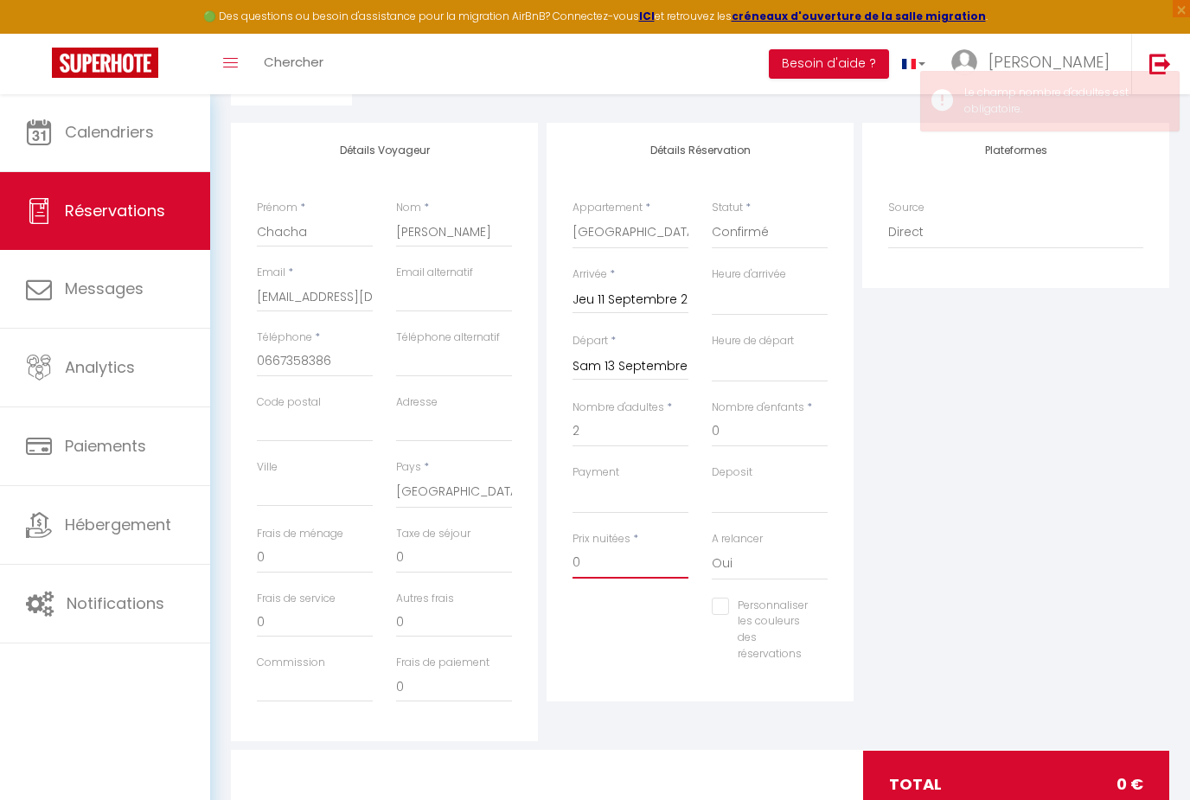
click at [624, 556] on input "0" at bounding box center [630, 562] width 116 height 31
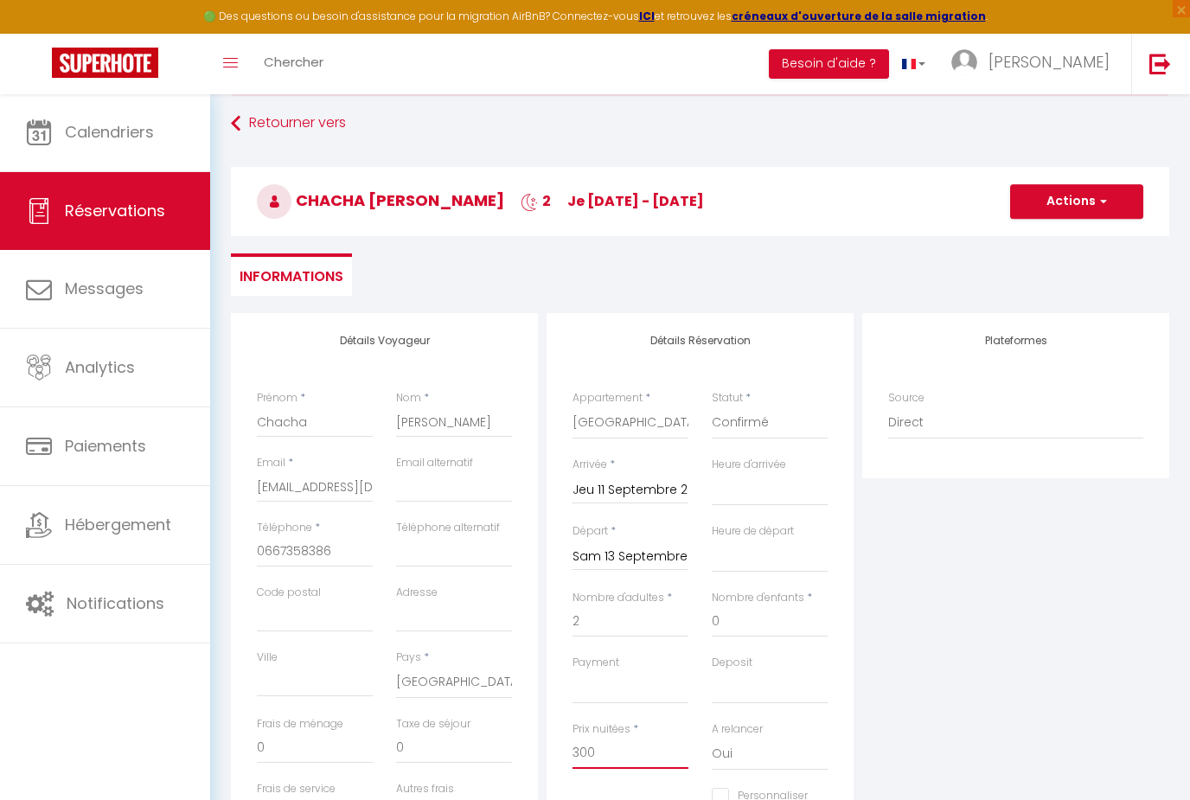
scroll to position [73, 0]
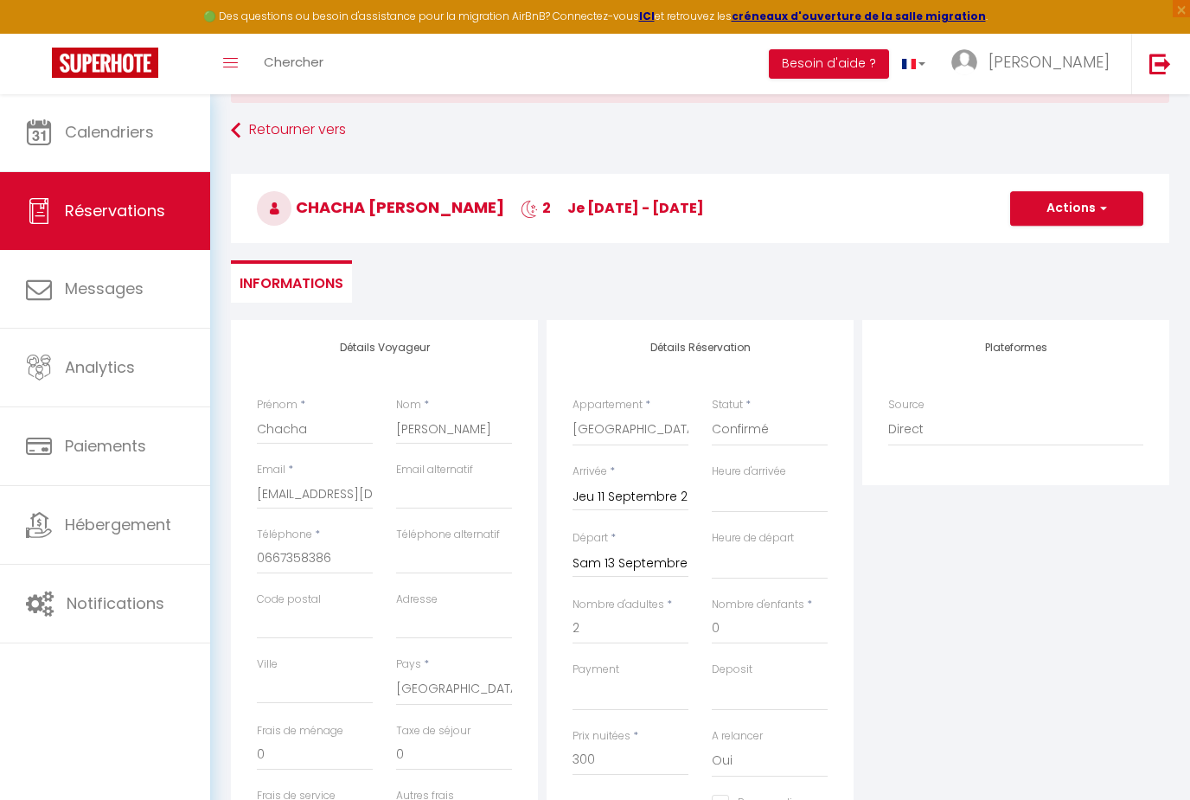
click at [1081, 208] on button "Actions" at bounding box center [1076, 208] width 133 height 35
click at [1057, 254] on link "Enregistrer" at bounding box center [1059, 246] width 137 height 22
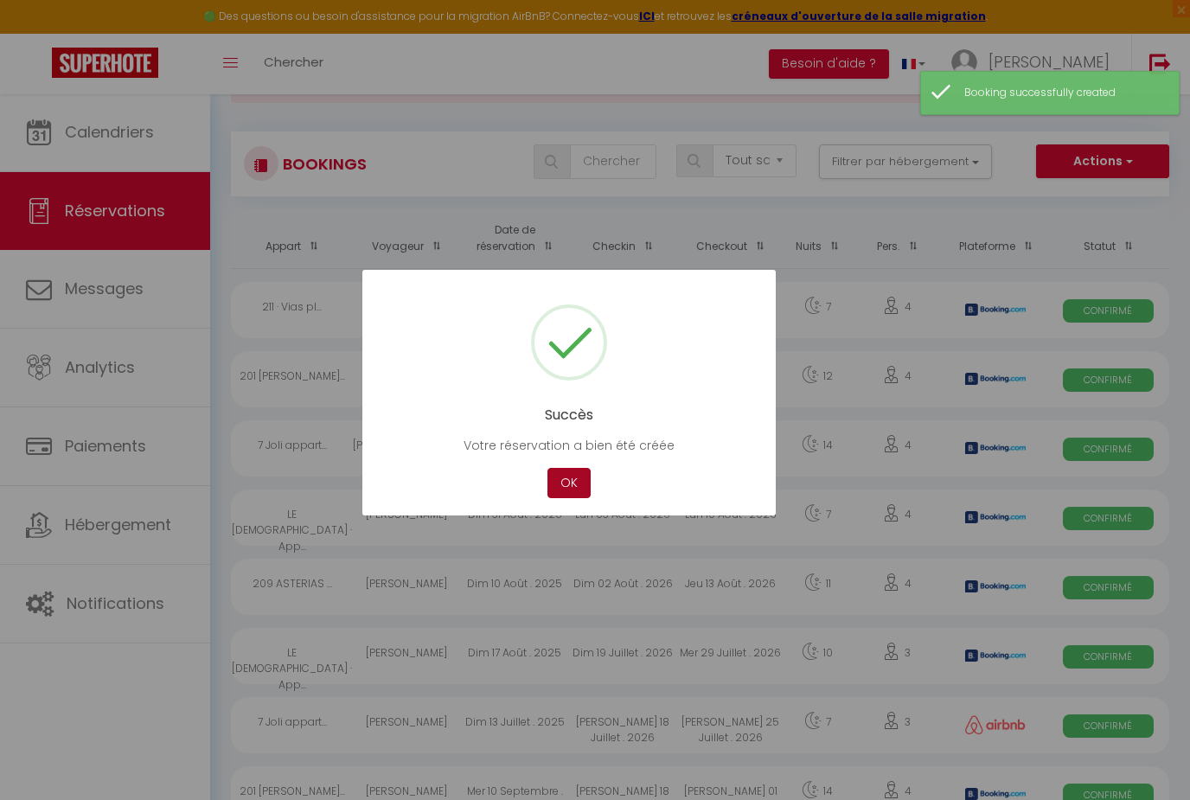
click at [580, 479] on button "OK" at bounding box center [568, 483] width 43 height 30
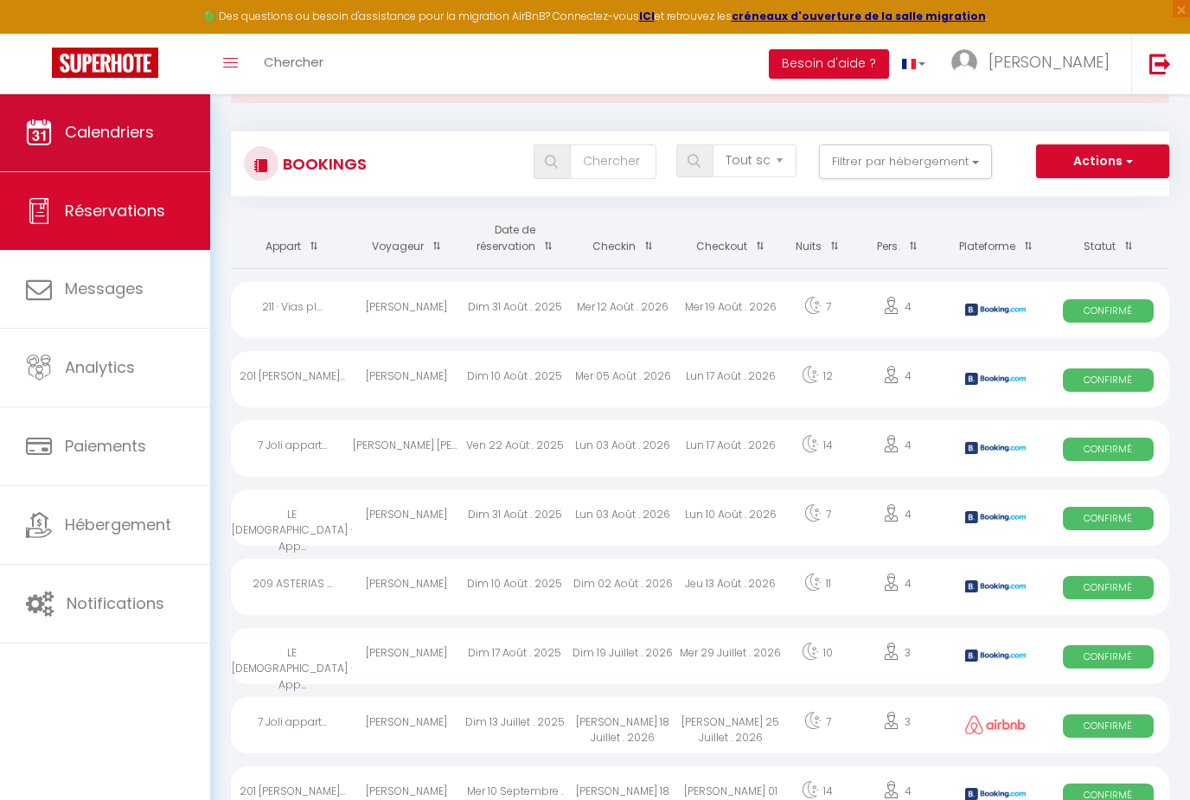
click at [134, 124] on span "Calendriers" at bounding box center [109, 132] width 89 height 22
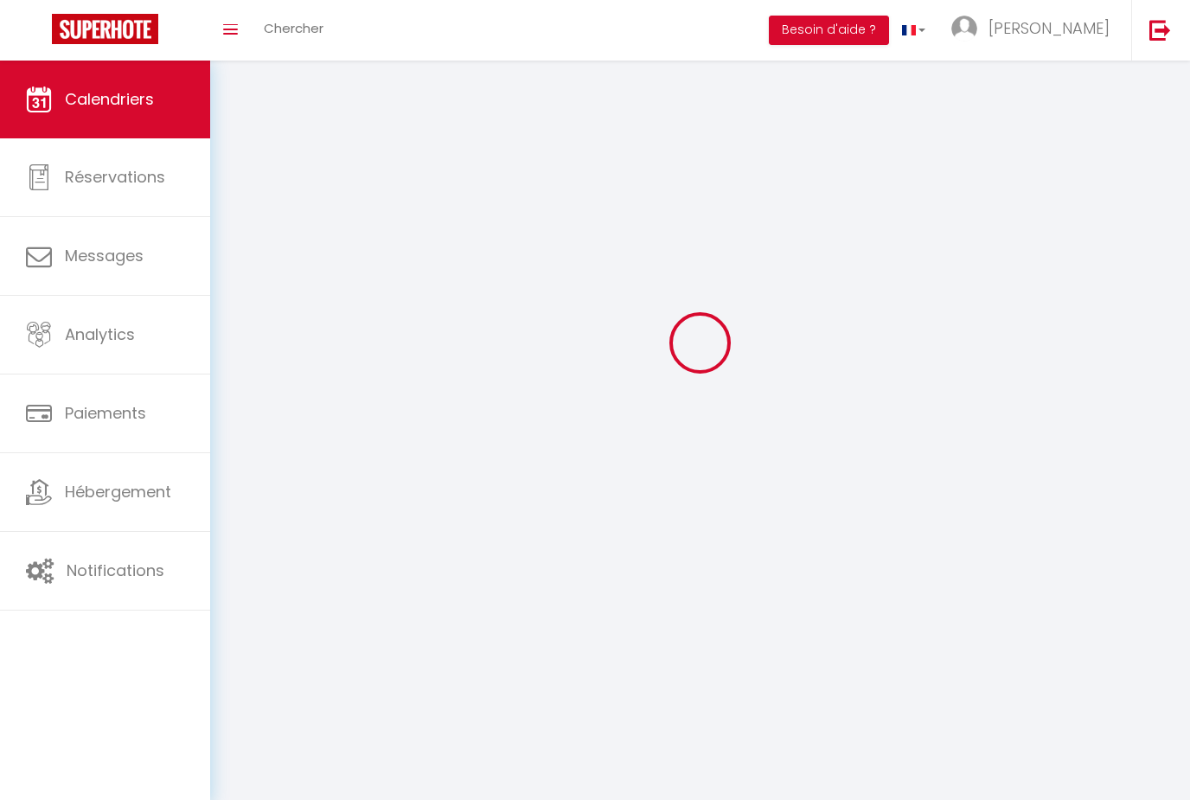
scroll to position [55, 0]
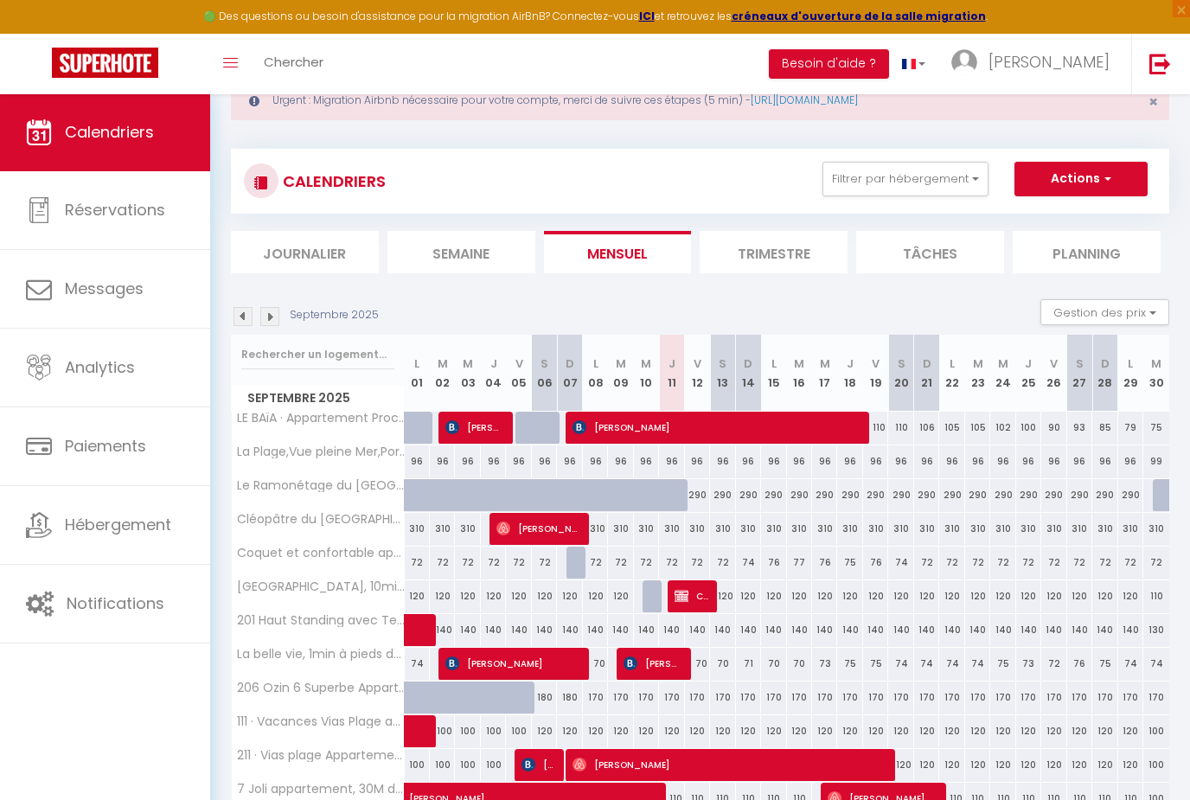
click at [685, 598] on img at bounding box center [681, 596] width 14 height 14
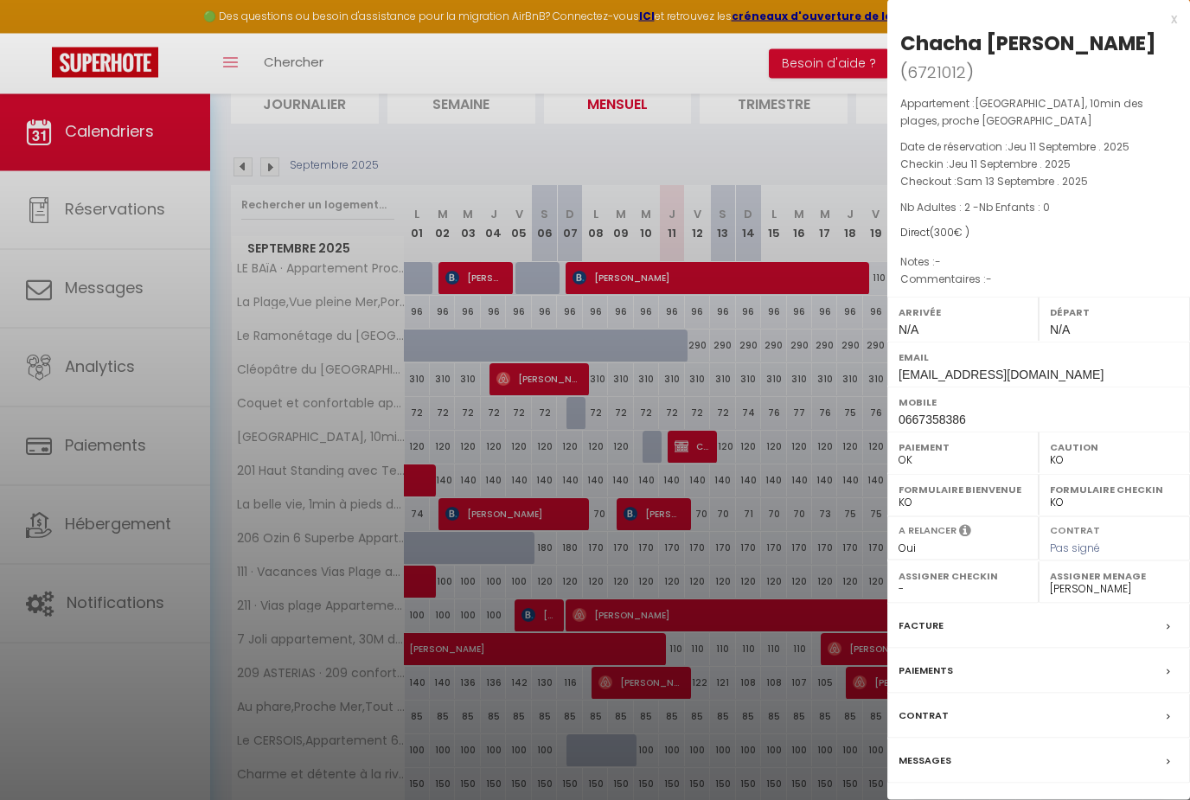
scroll to position [221, 0]
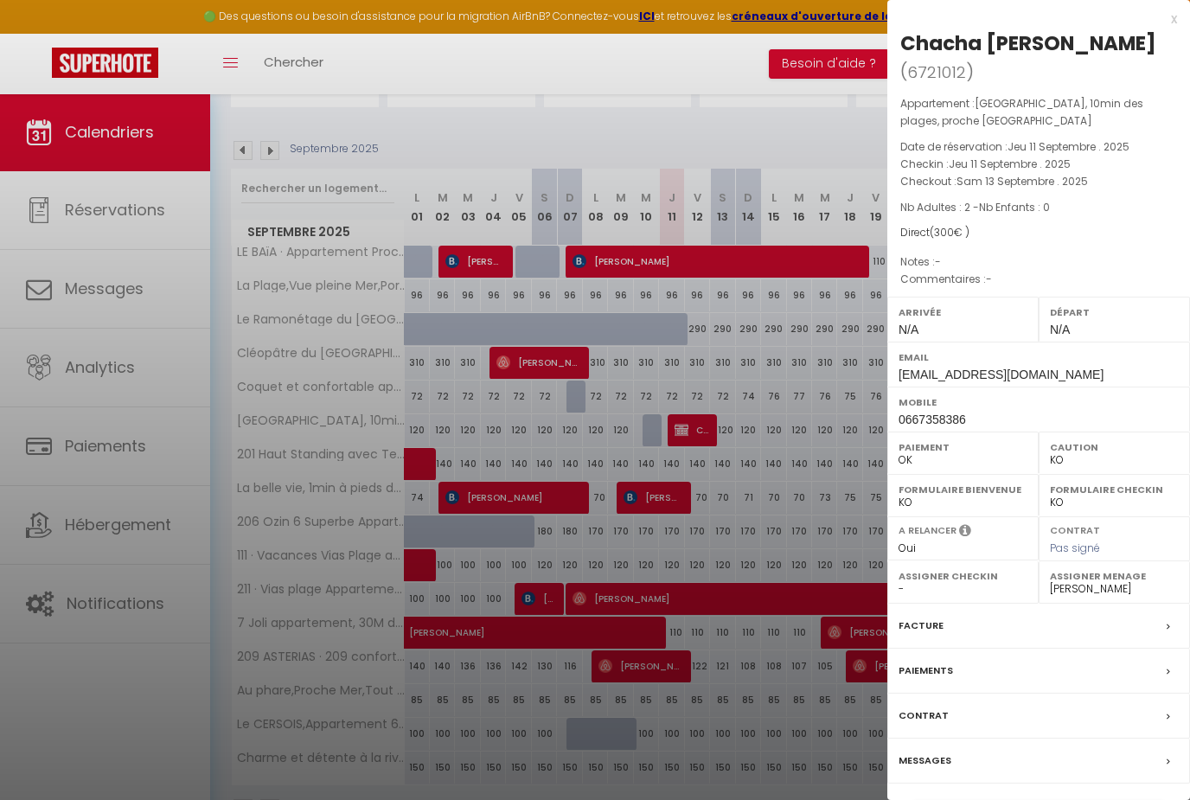
click at [1064, 799] on link "Détails de la réservation" at bounding box center [1038, 812] width 249 height 22
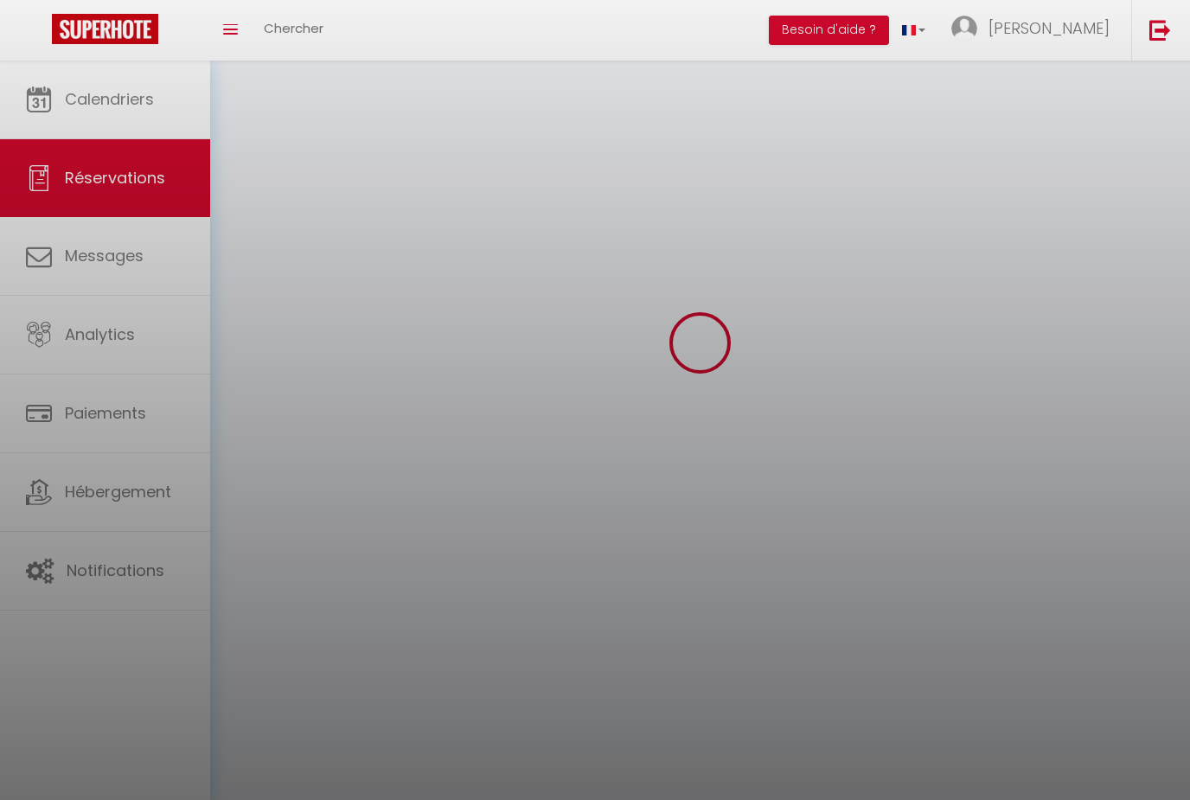
scroll to position [107, 0]
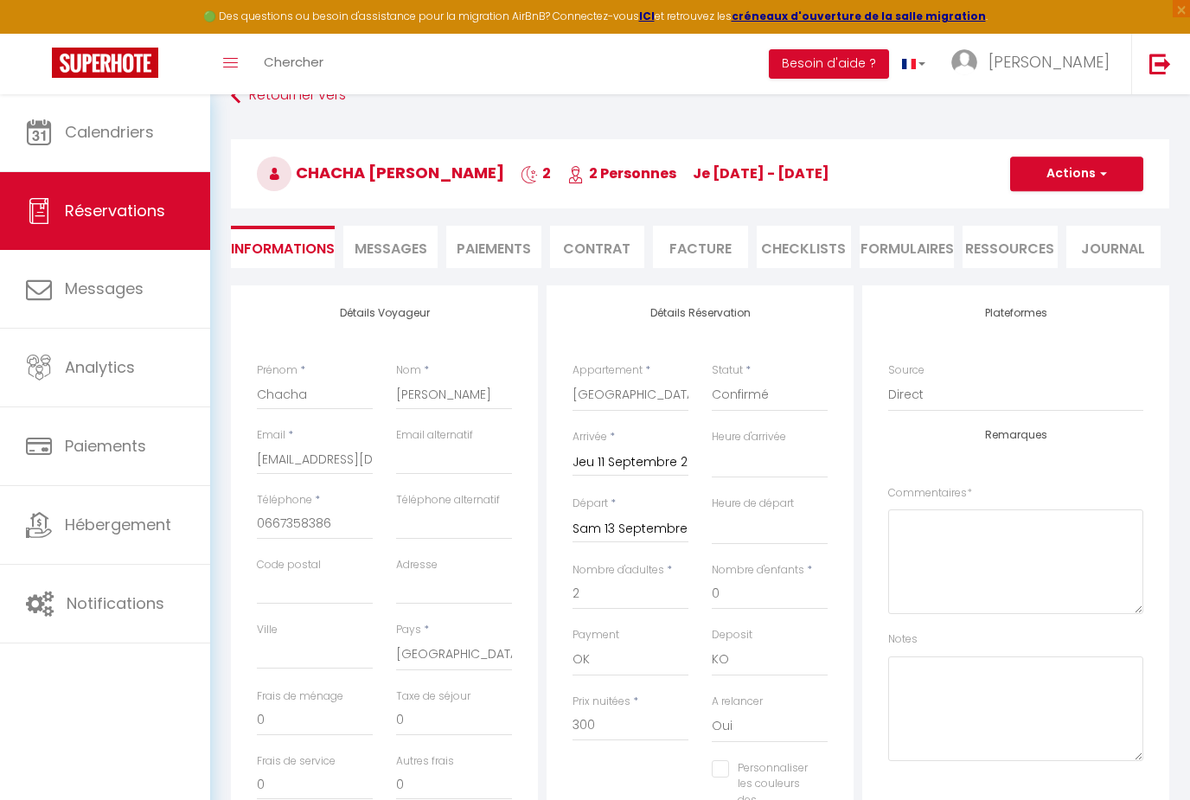
click at [1071, 177] on button "Actions" at bounding box center [1076, 173] width 133 height 35
click at [1063, 261] on link "Supprimer" at bounding box center [1059, 257] width 137 height 22
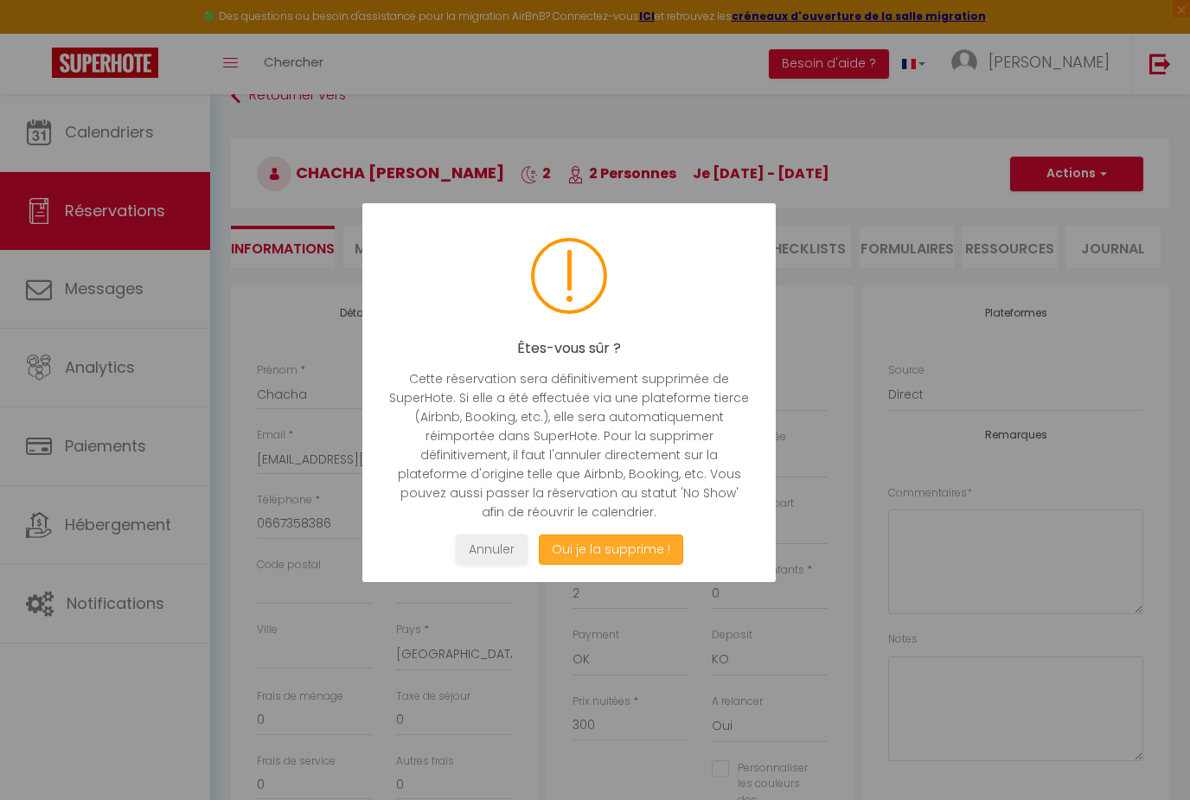
click at [639, 545] on button "Oui je la supprime !" at bounding box center [611, 549] width 144 height 30
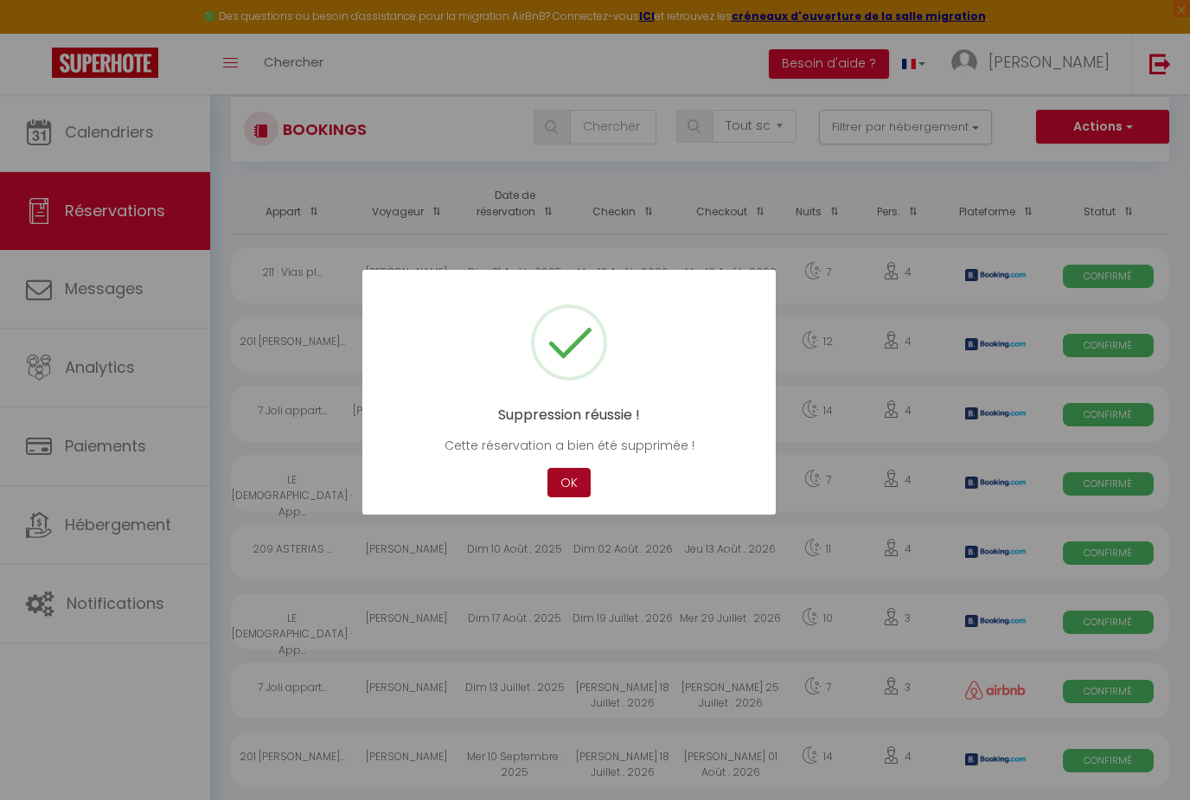
click at [584, 476] on button "OK" at bounding box center [568, 483] width 43 height 30
